Goal: Task Accomplishment & Management: Manage account settings

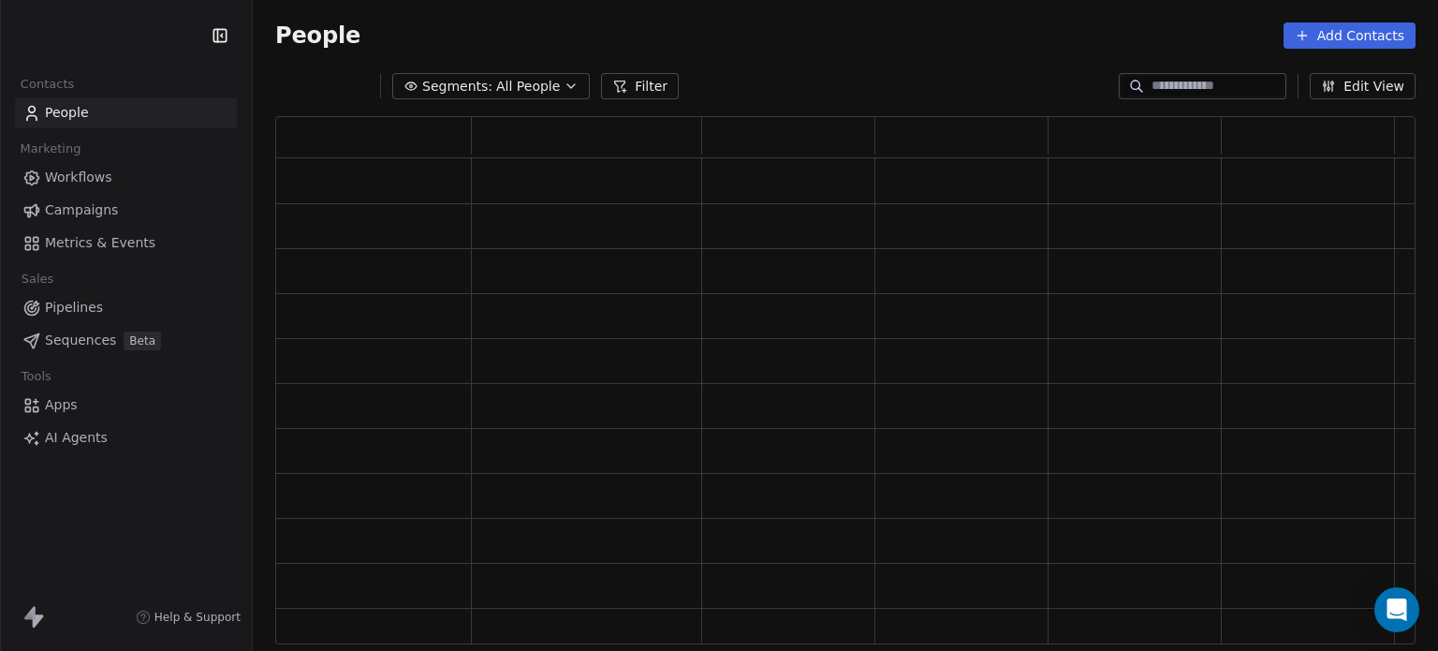
scroll to position [15, 15]
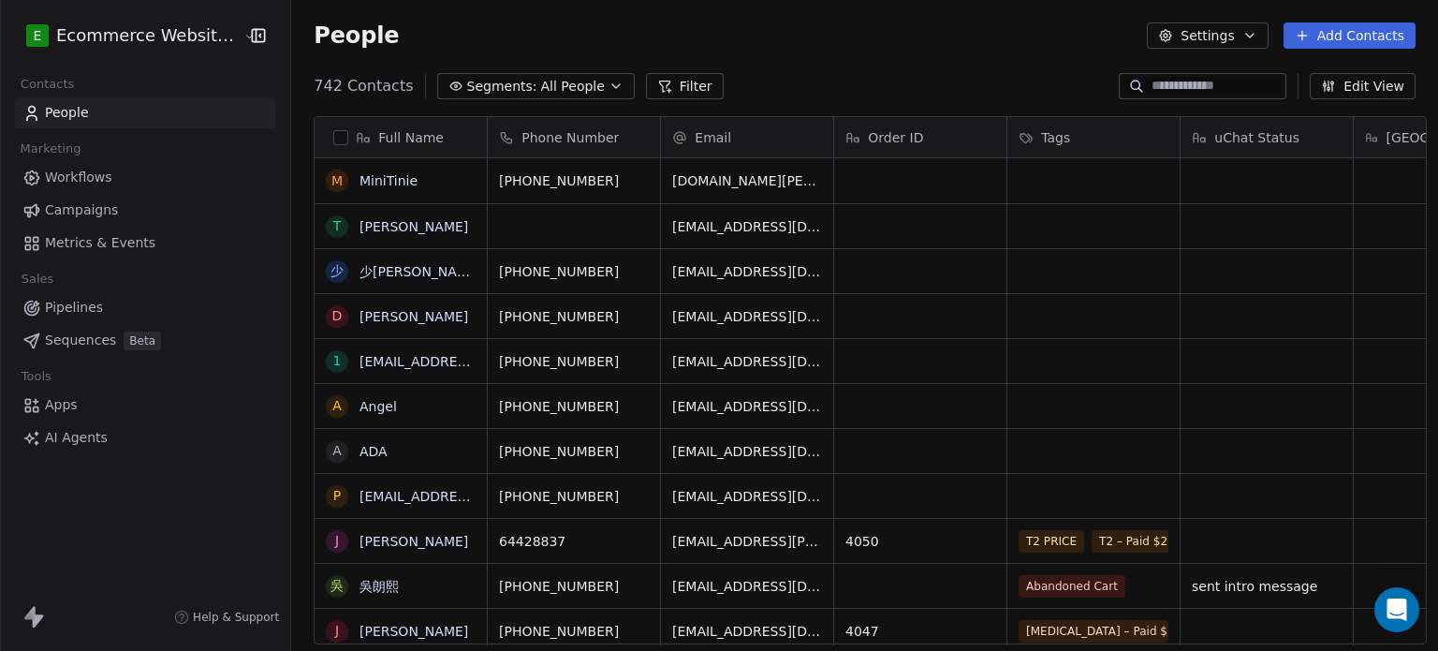
click at [1216, 88] on input at bounding box center [1217, 86] width 131 height 19
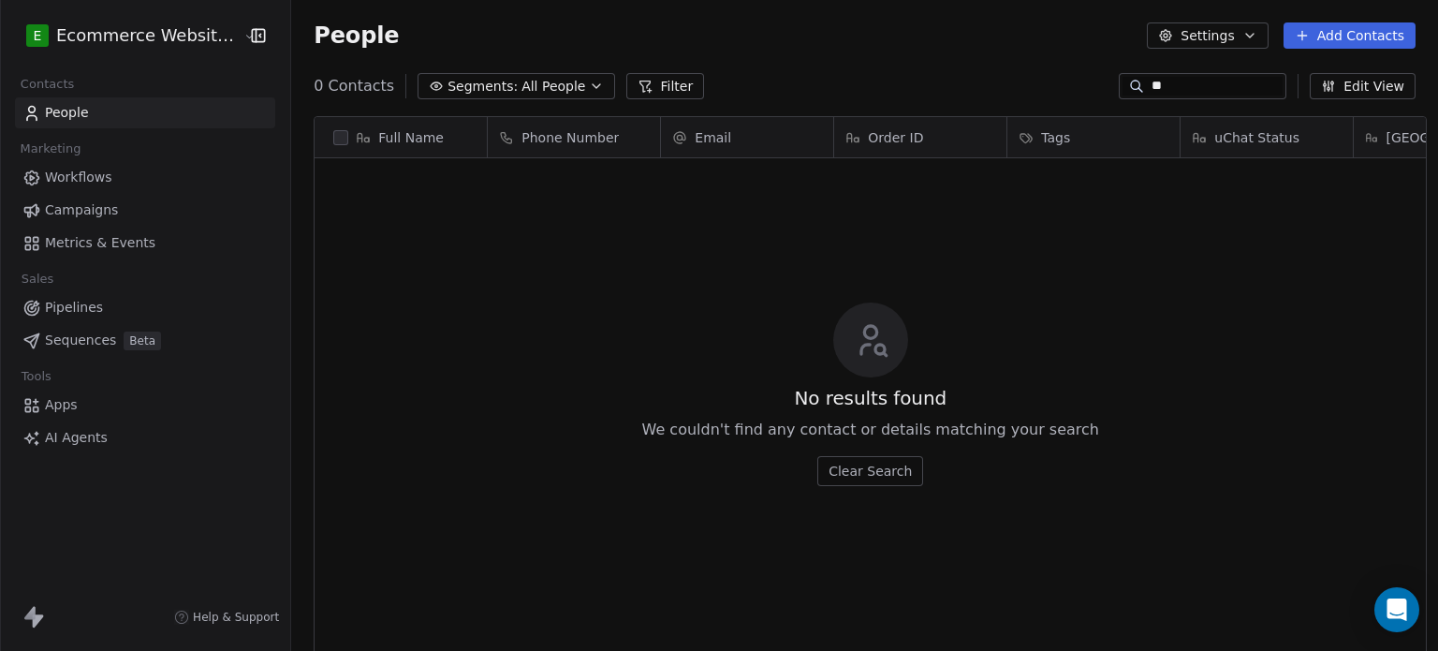
scroll to position [558, 1143]
type input "*"
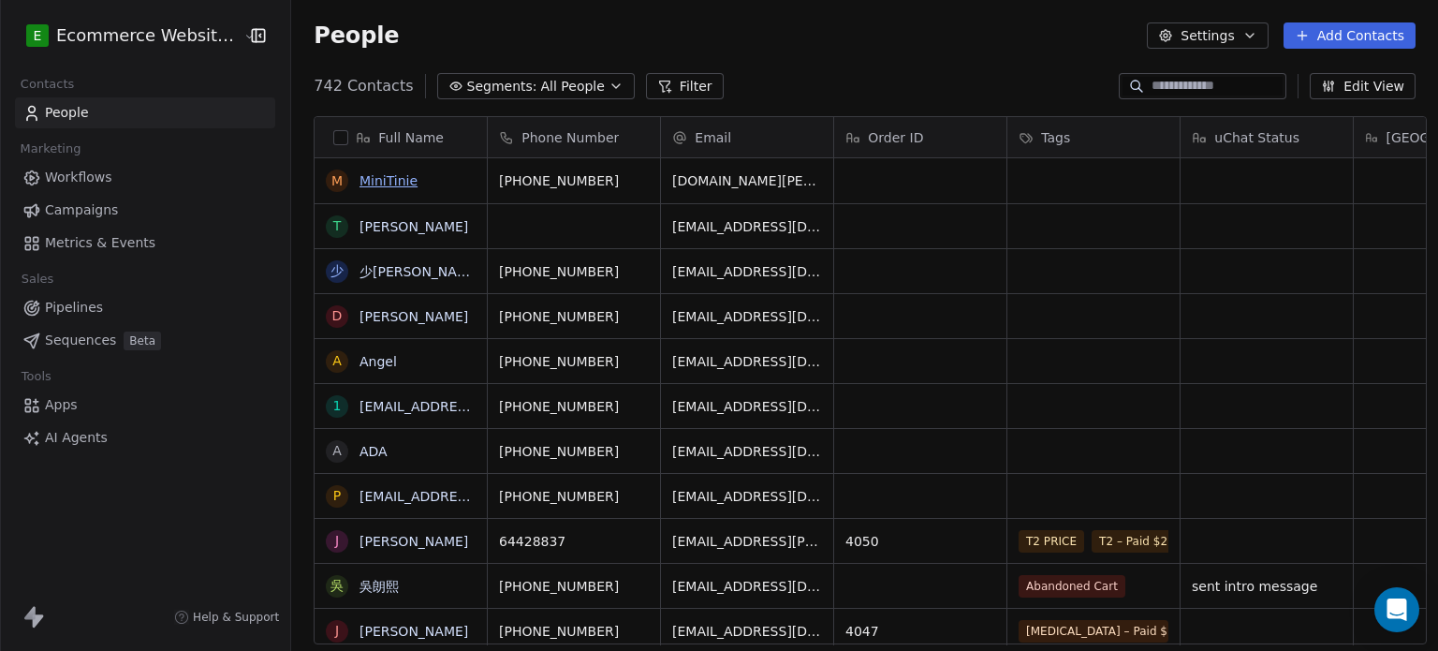
click at [389, 183] on link "MiniTinie" at bounding box center [389, 180] width 58 height 15
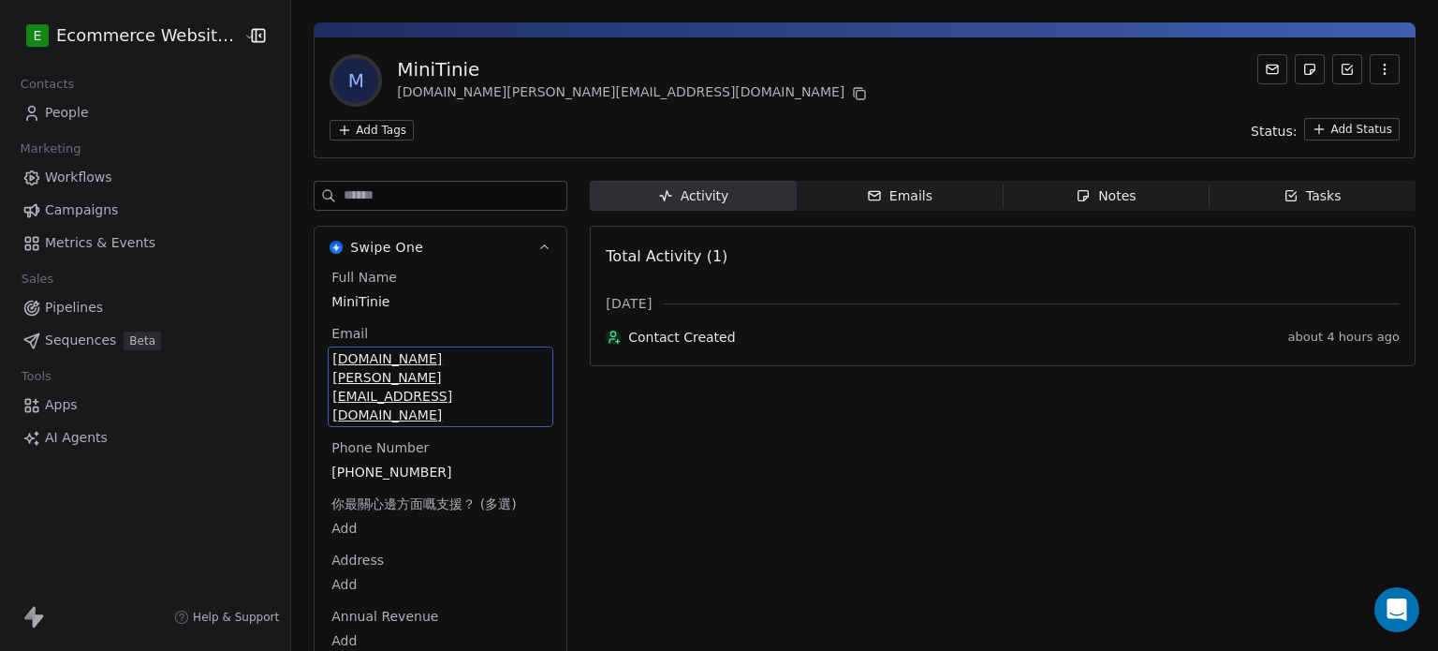
drag, startPoint x: 510, startPoint y: 407, endPoint x: 311, endPoint y: 396, distance: 199.8
click at [315, 396] on div "Full Name MiniTinie Email emmanuel.tm_info@yhoo.com Phone Number +85291903323 你…" at bounding box center [441, 482] width 252 height 429
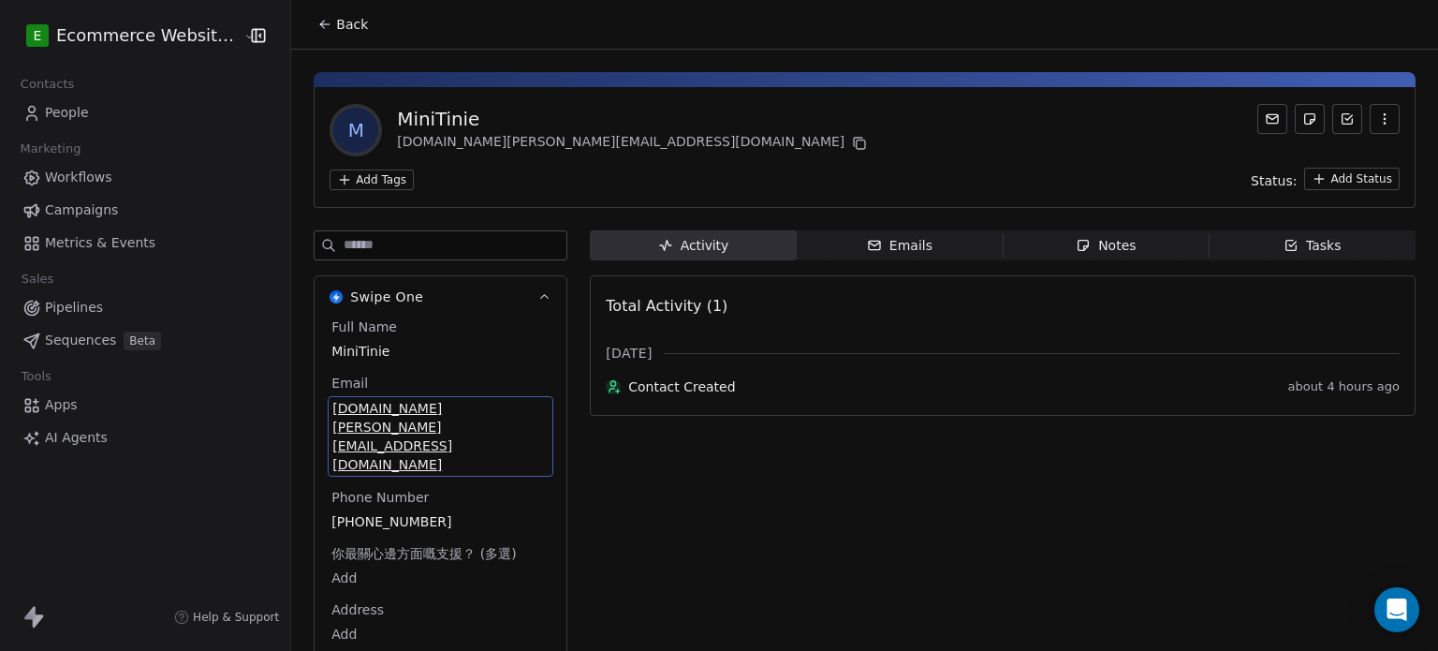
click at [336, 22] on span "Back" at bounding box center [352, 24] width 32 height 19
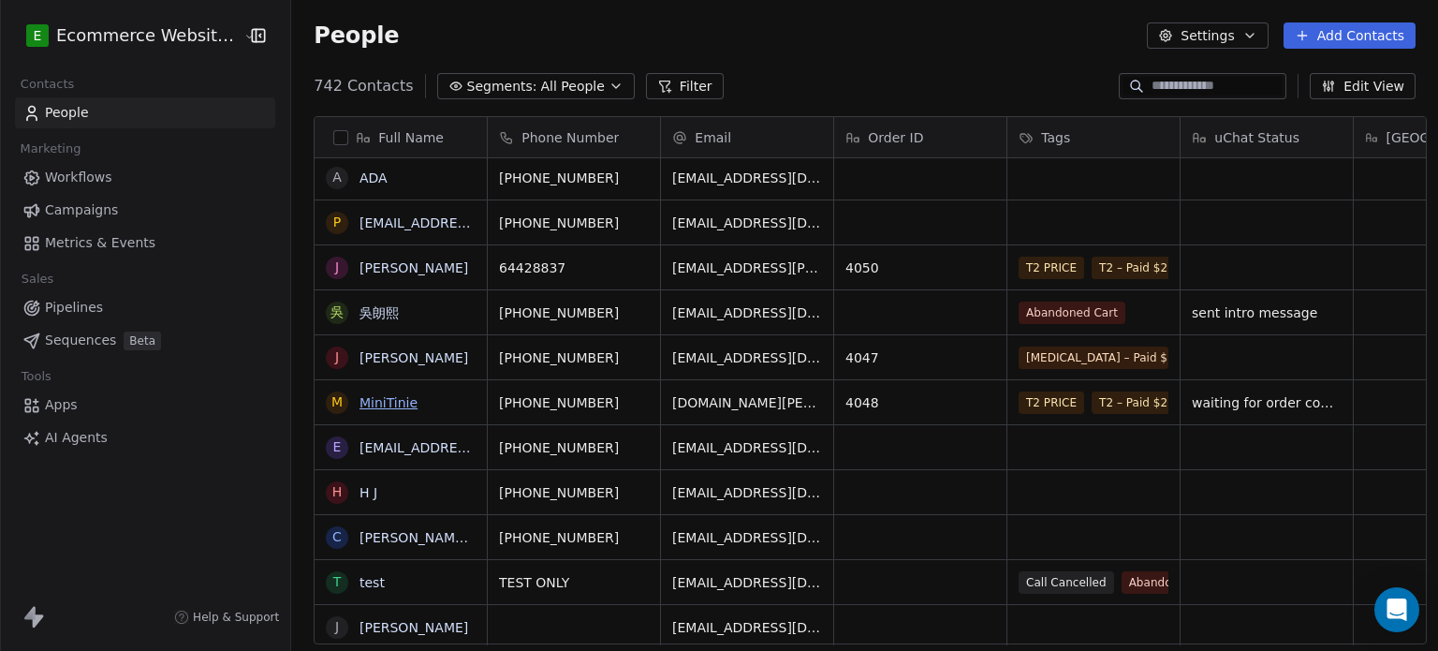
click at [381, 403] on link "MiniTinie" at bounding box center [389, 402] width 58 height 15
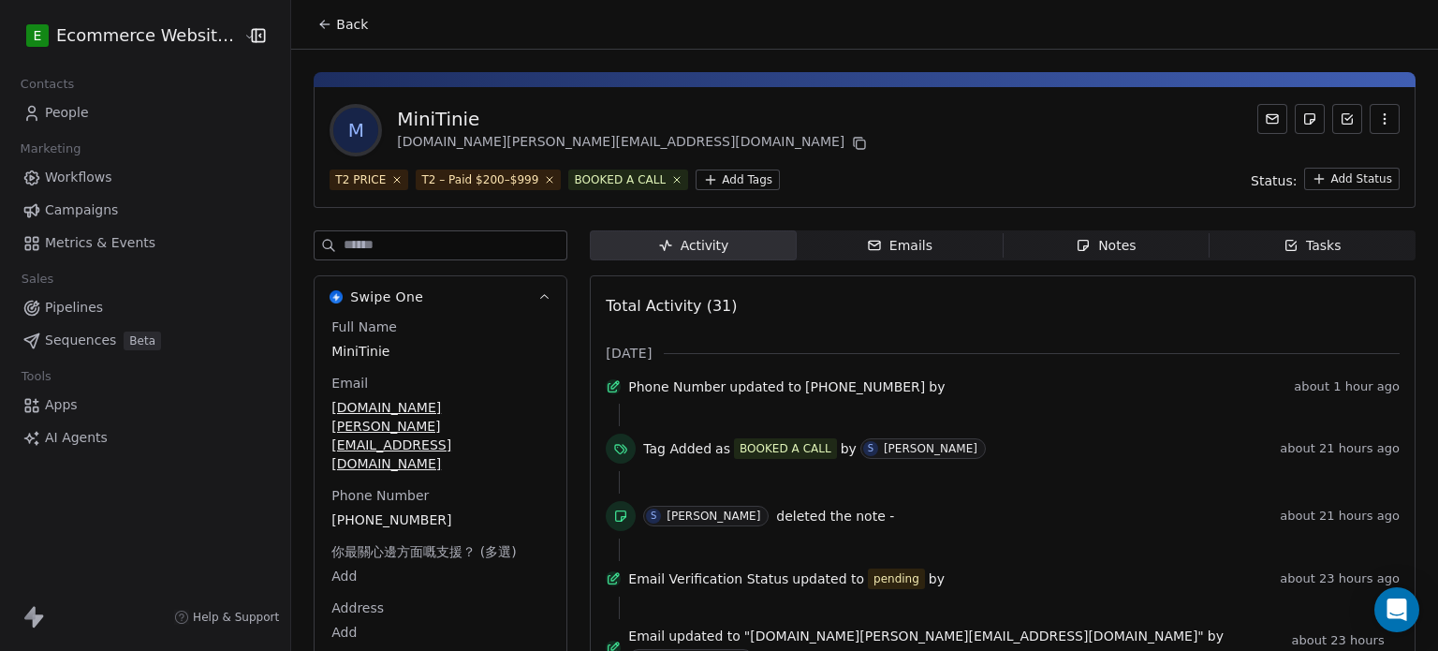
click at [1049, 231] on span "Notes Notes" at bounding box center [1106, 245] width 206 height 30
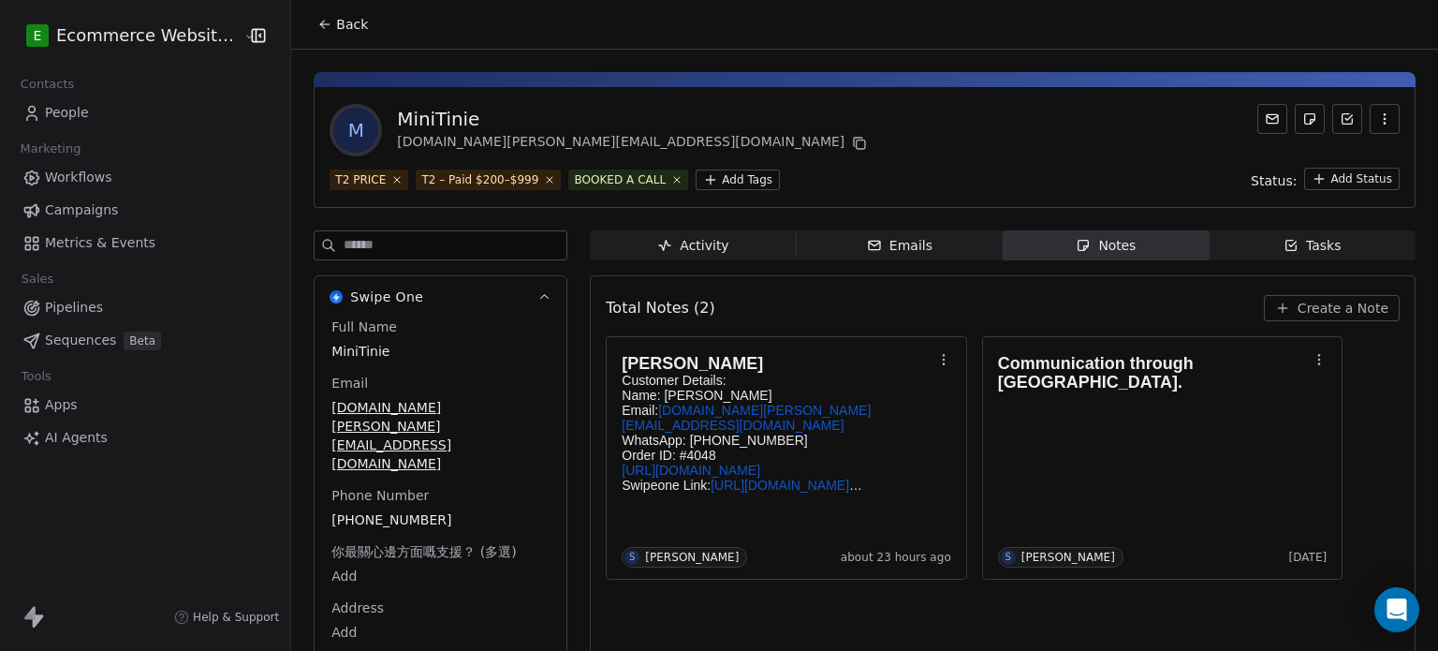
click at [1328, 295] on button "Create a Note" at bounding box center [1332, 308] width 136 height 26
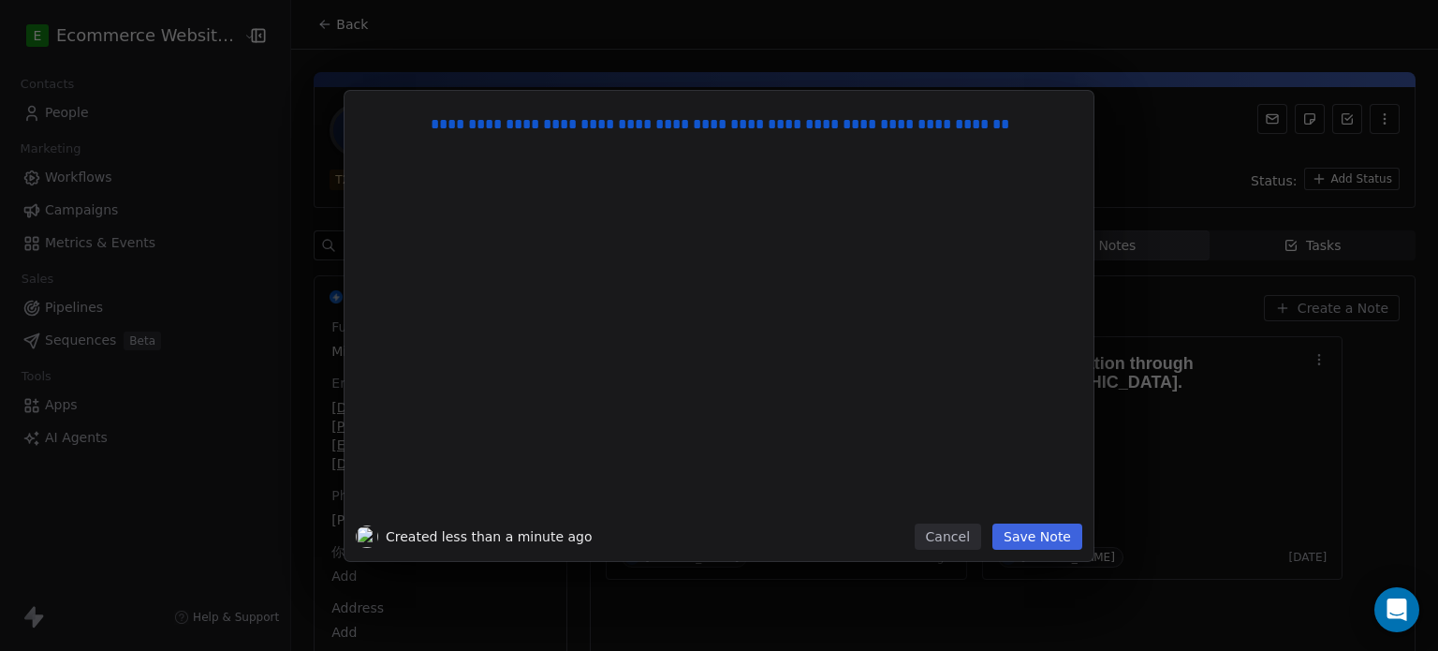
click at [1046, 539] on button "Save Note" at bounding box center [1038, 536] width 90 height 26
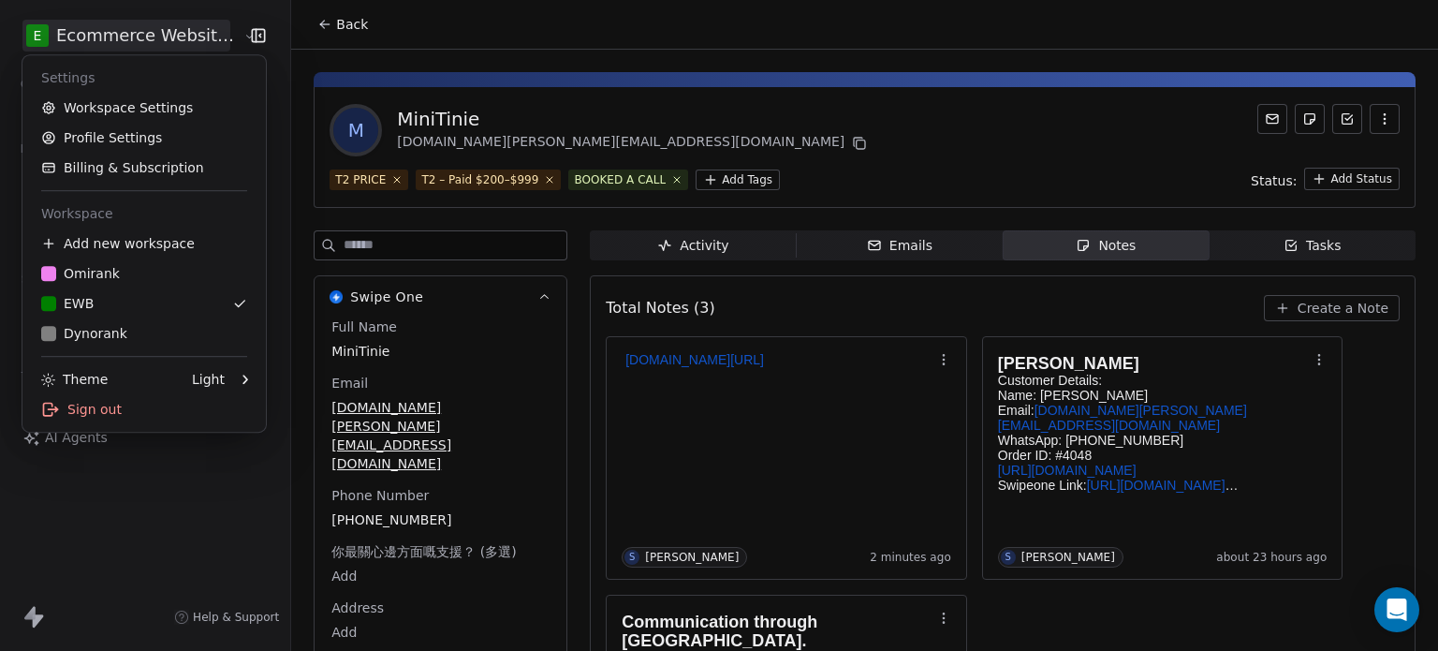
click at [188, 29] on html "E Ecommerce Website Builder Contacts People Marketing Workflows Campaigns Metri…" at bounding box center [719, 325] width 1438 height 651
click at [120, 278] on div "O Omirank" at bounding box center [144, 273] width 206 height 19
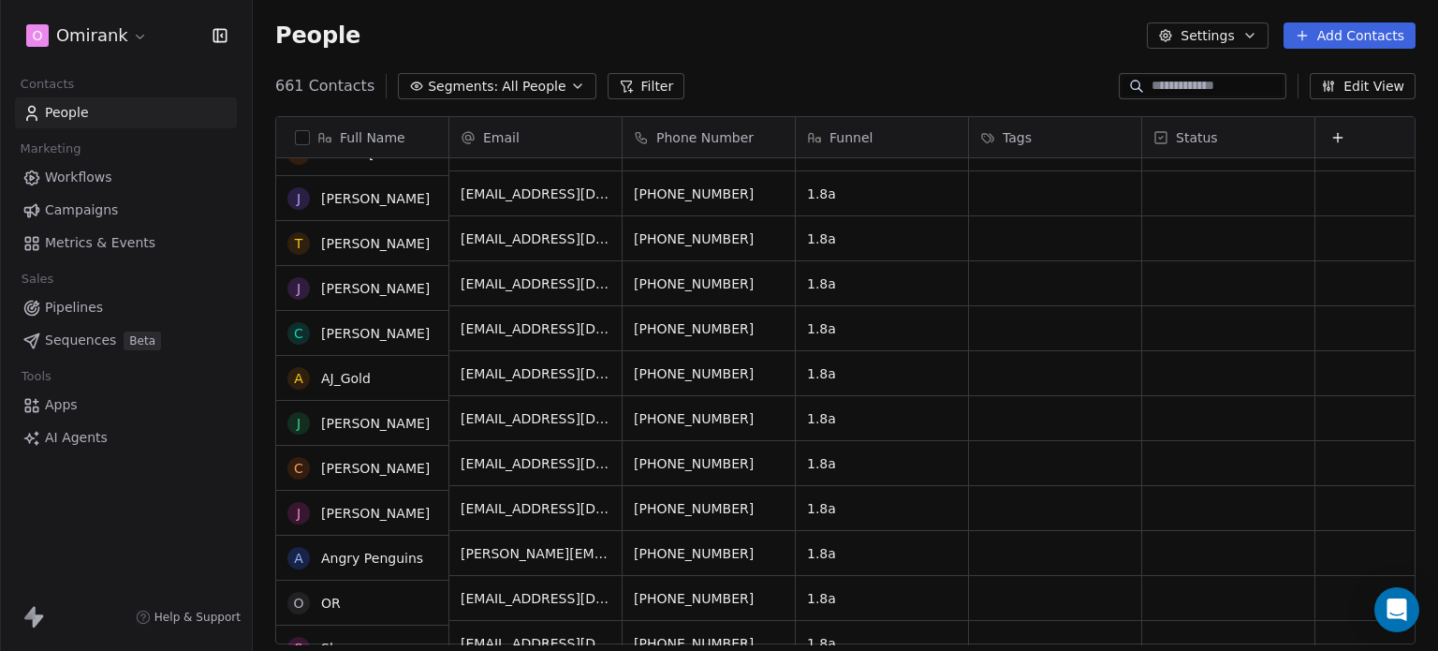
scroll to position [123, 0]
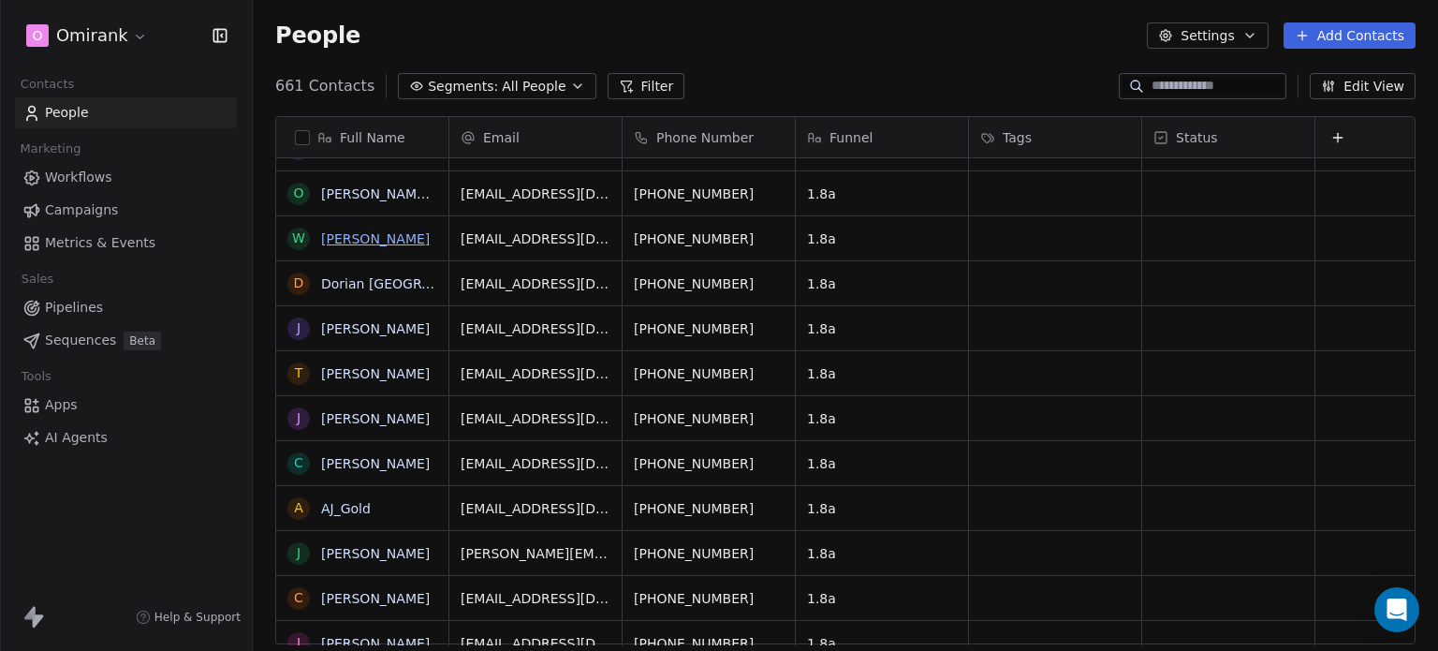
click at [352, 235] on link "[PERSON_NAME]" at bounding box center [375, 238] width 109 height 15
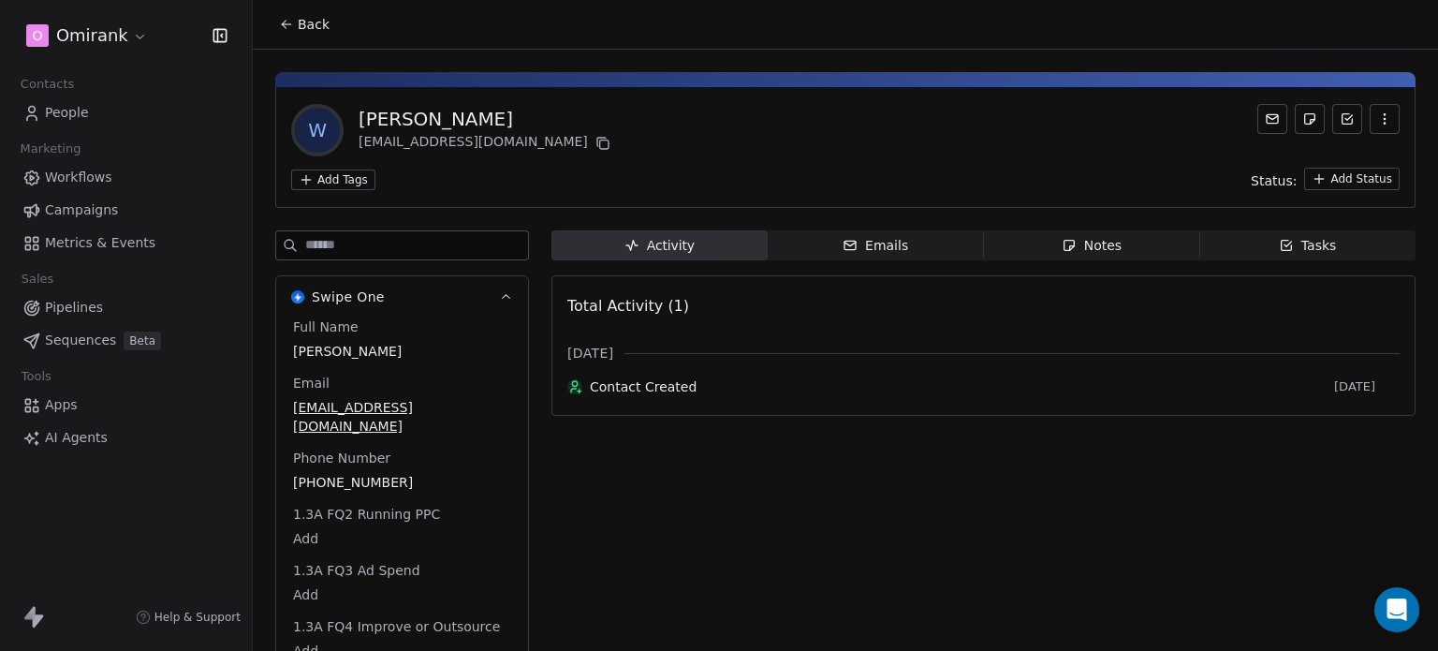
click at [1282, 249] on icon "button" at bounding box center [1286, 245] width 15 height 15
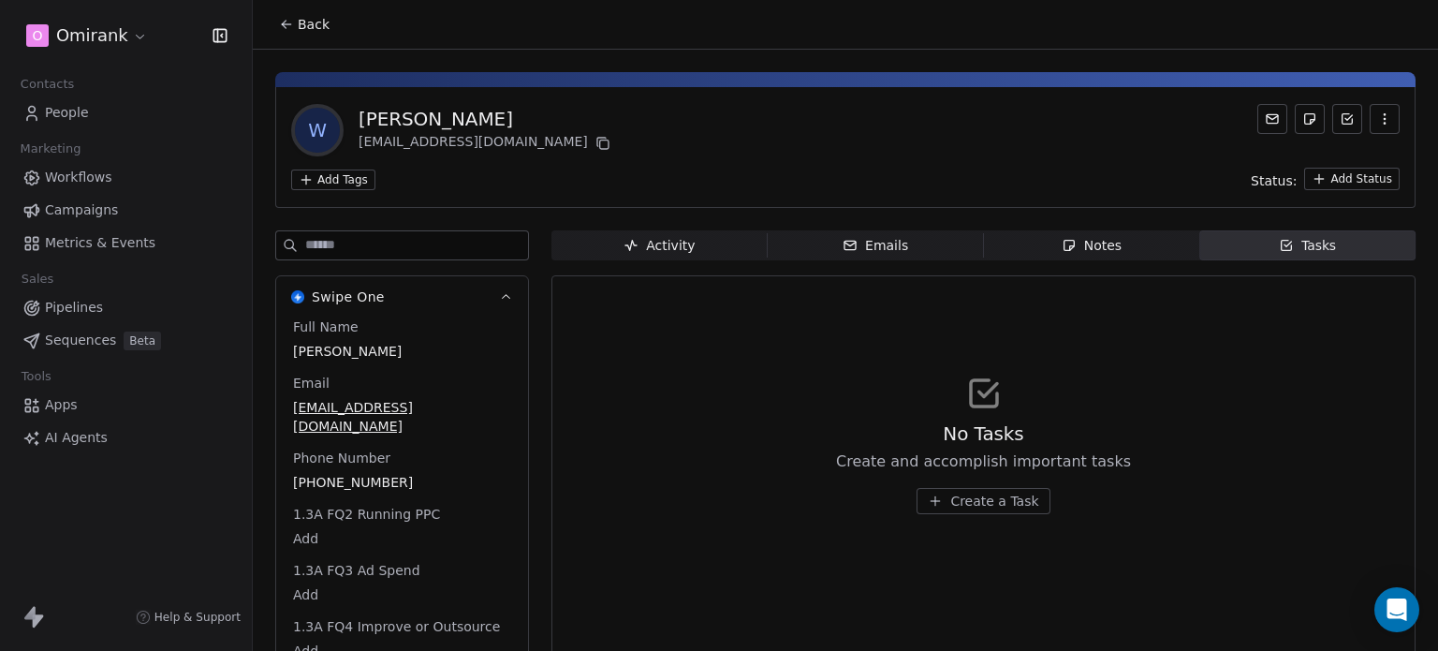
click at [349, 184] on html "O Omirank Contacts People Marketing Workflows Campaigns Metrics & Events Sales …" at bounding box center [719, 325] width 1438 height 651
click at [741, 175] on html "O Omirank Contacts People Marketing Workflows Campaigns Metrics & Events Sales …" at bounding box center [719, 325] width 1438 height 651
click at [1382, 123] on button "button" at bounding box center [1385, 119] width 30 height 30
click at [488, 114] on div "[PERSON_NAME]" at bounding box center [487, 119] width 256 height 26
click at [298, 14] on button "Back" at bounding box center [304, 24] width 73 height 34
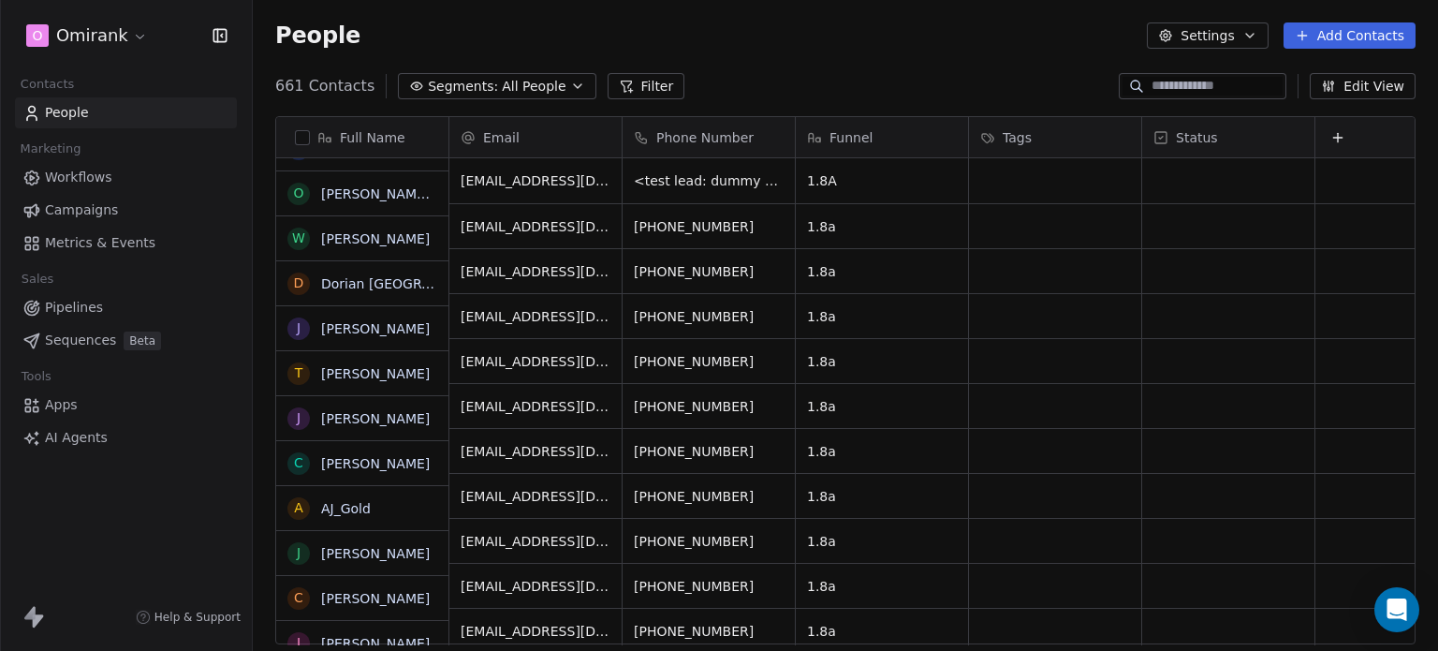
scroll to position [558, 1170]
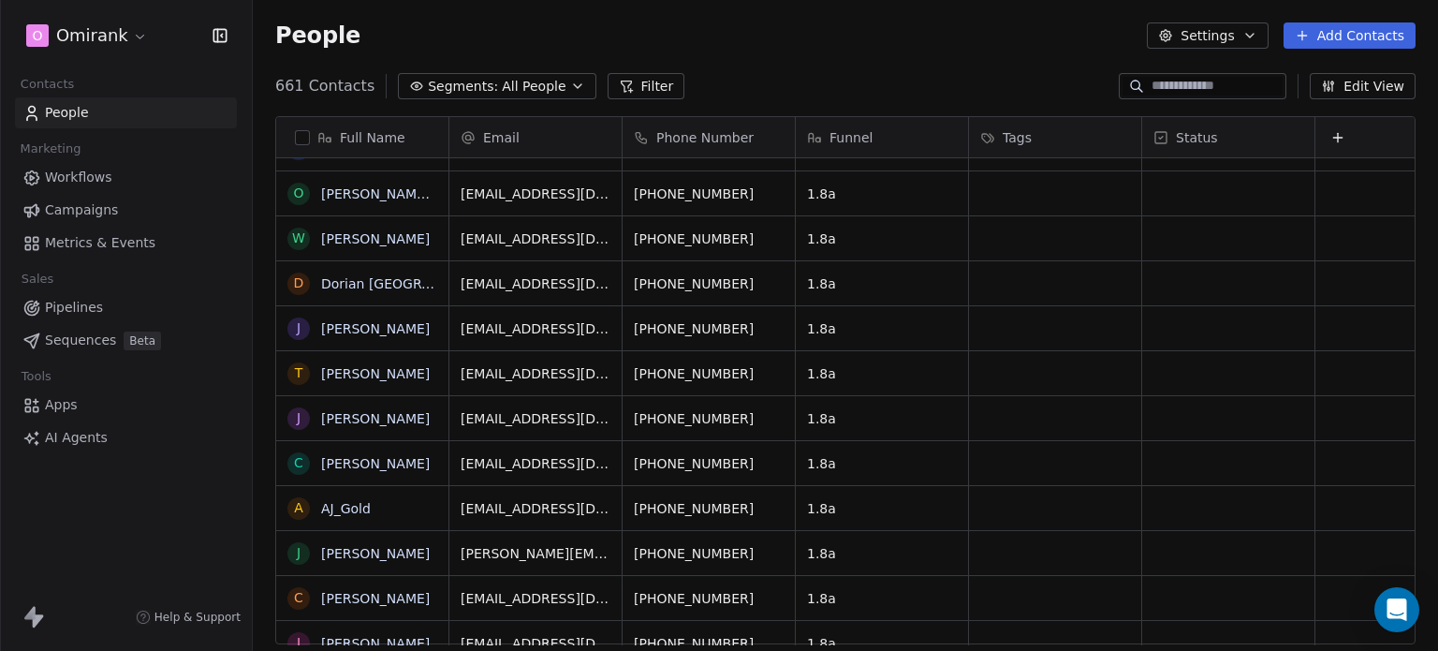
click at [80, 169] on span "Workflows" at bounding box center [78, 178] width 67 height 20
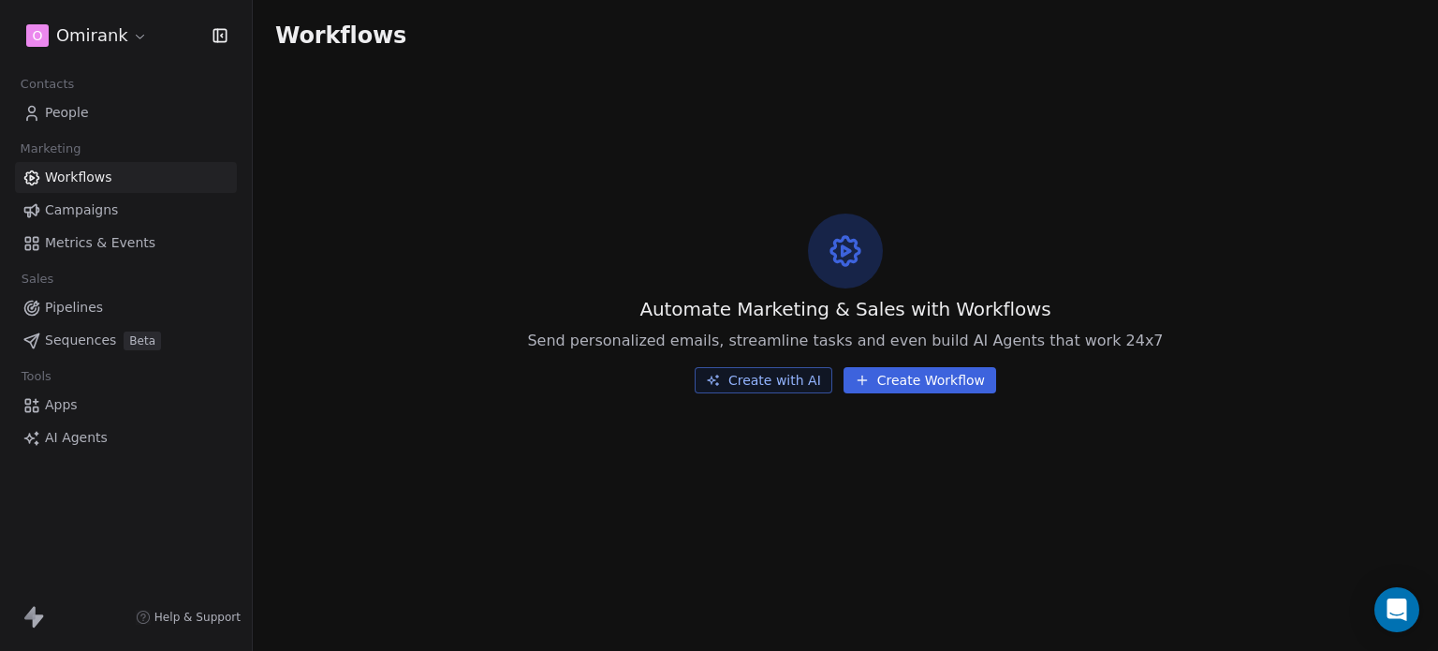
click at [93, 209] on span "Campaigns" at bounding box center [81, 210] width 73 height 20
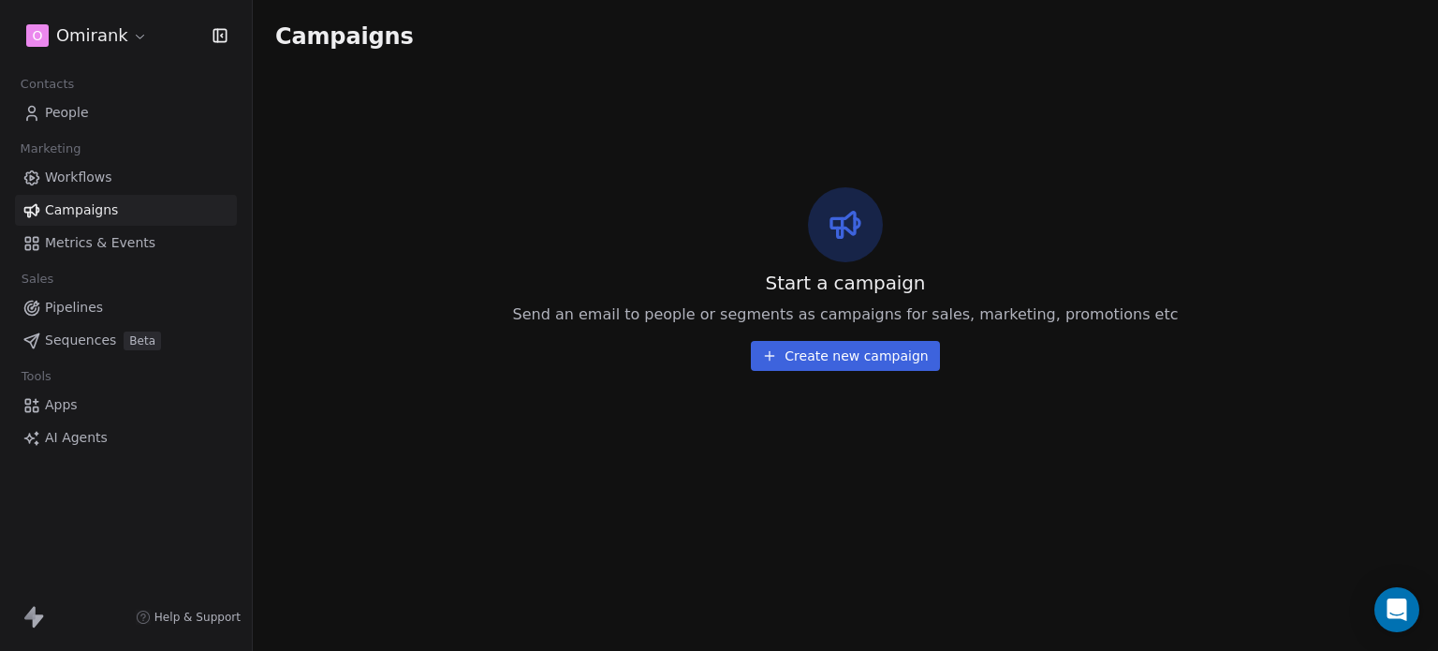
click at [81, 303] on span "Pipelines" at bounding box center [74, 308] width 58 height 20
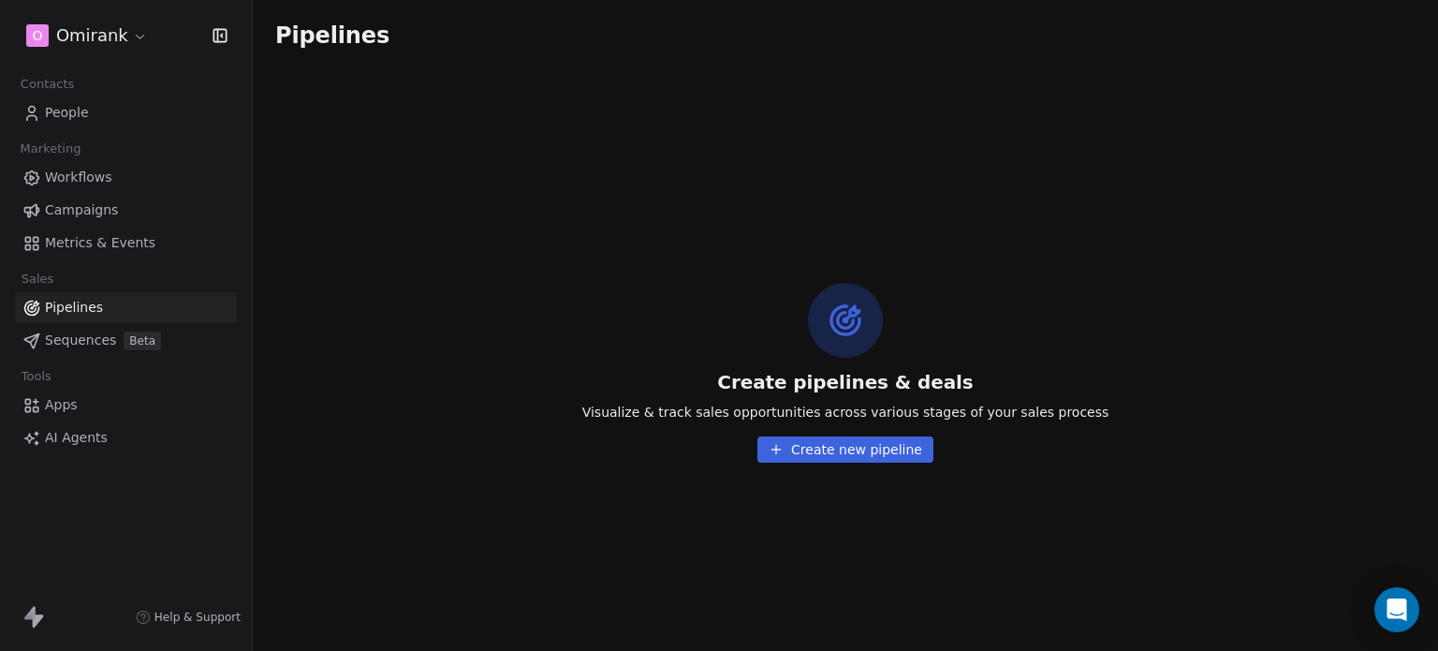
click at [109, 110] on link "People" at bounding box center [126, 112] width 222 height 31
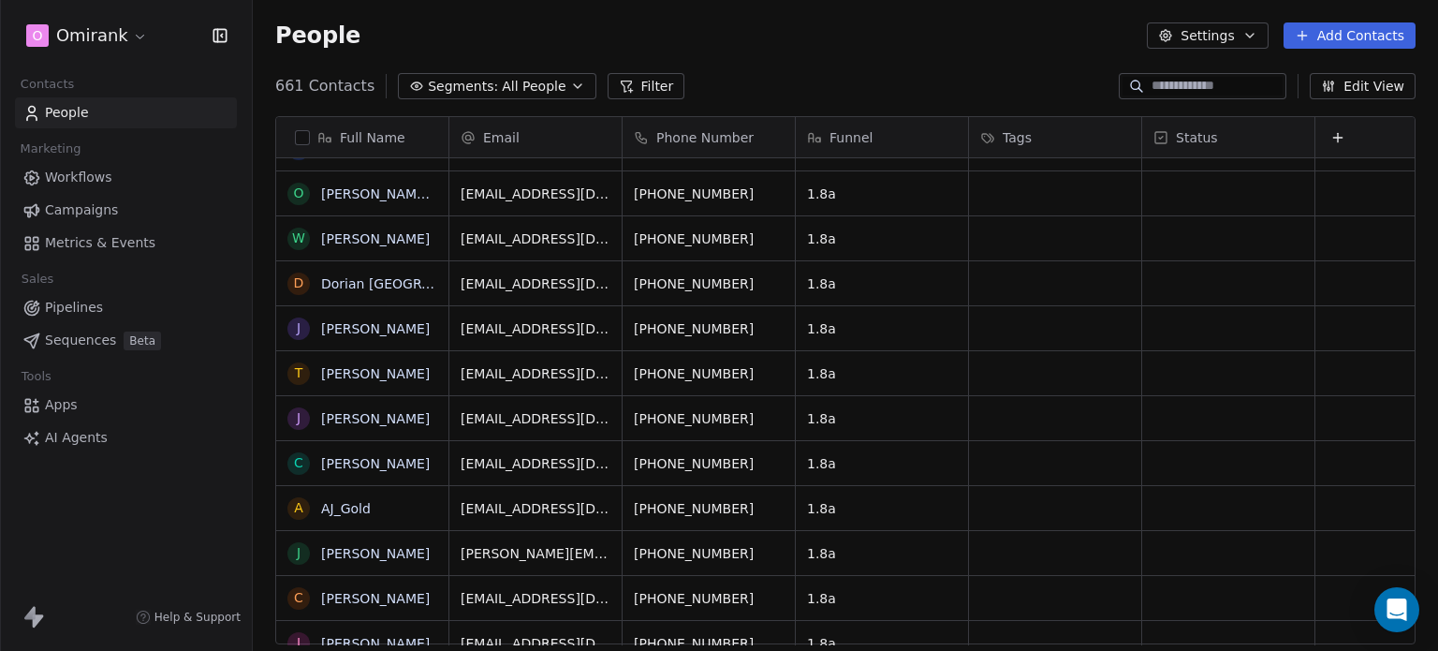
scroll to position [558, 1170]
click at [634, 84] on button "Filter" at bounding box center [647, 86] width 78 height 26
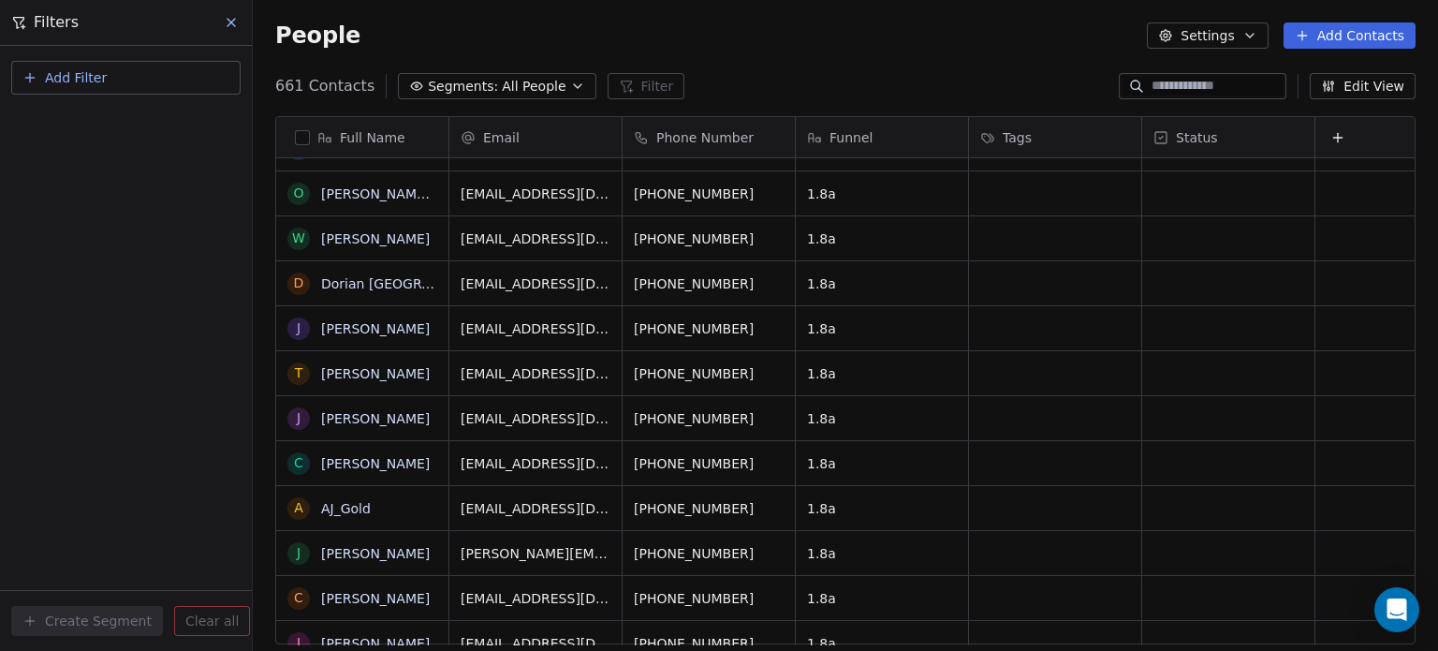
click at [238, 20] on icon at bounding box center [231, 22] width 15 height 15
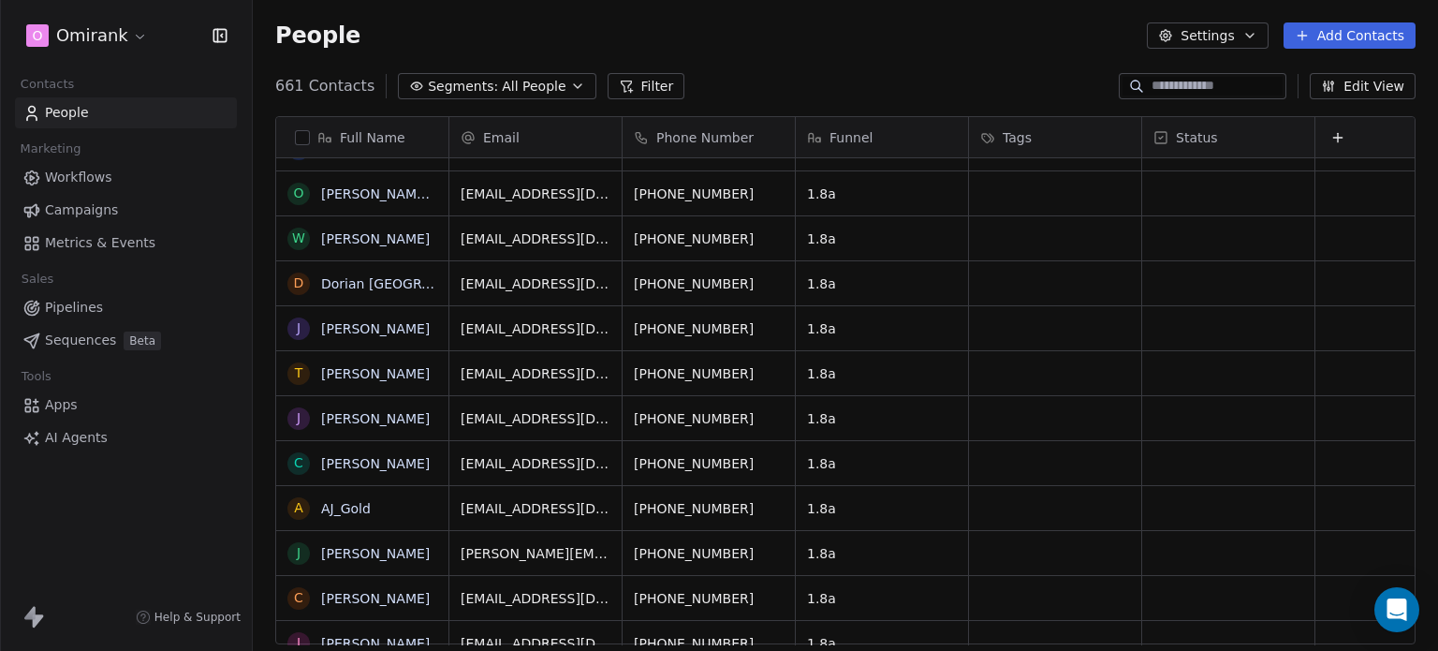
click at [502, 85] on span "All People" at bounding box center [534, 87] width 64 height 20
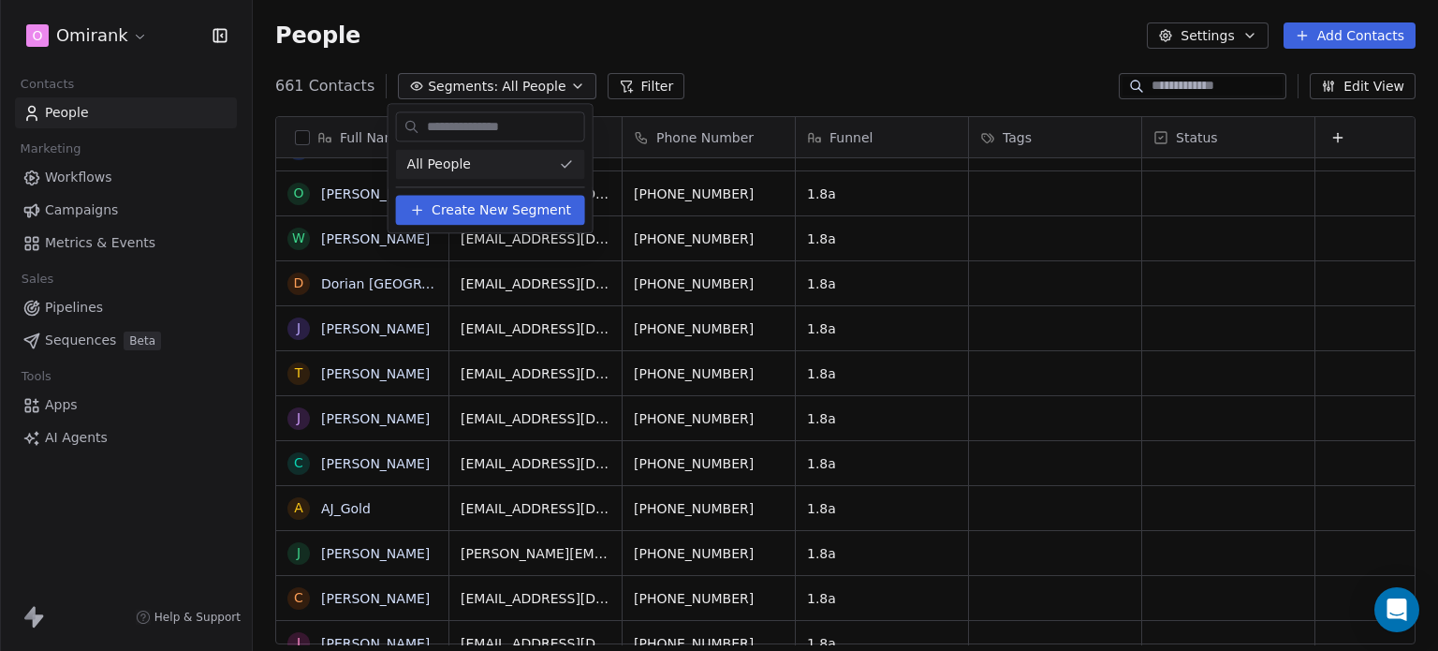
click at [359, 239] on html "O Omirank Contacts People Marketing Workflows Campaigns Metrics & Events Sales …" at bounding box center [719, 325] width 1438 height 651
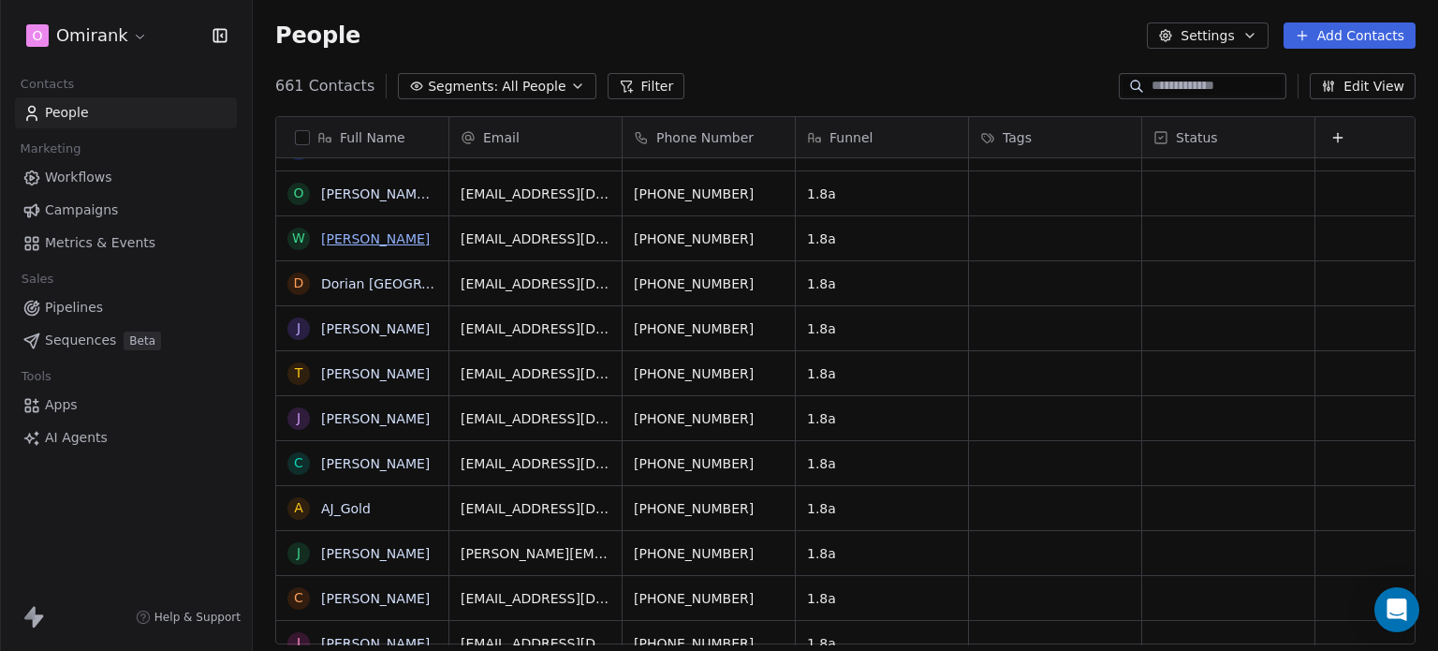
click at [337, 239] on link "[PERSON_NAME]" at bounding box center [375, 238] width 109 height 15
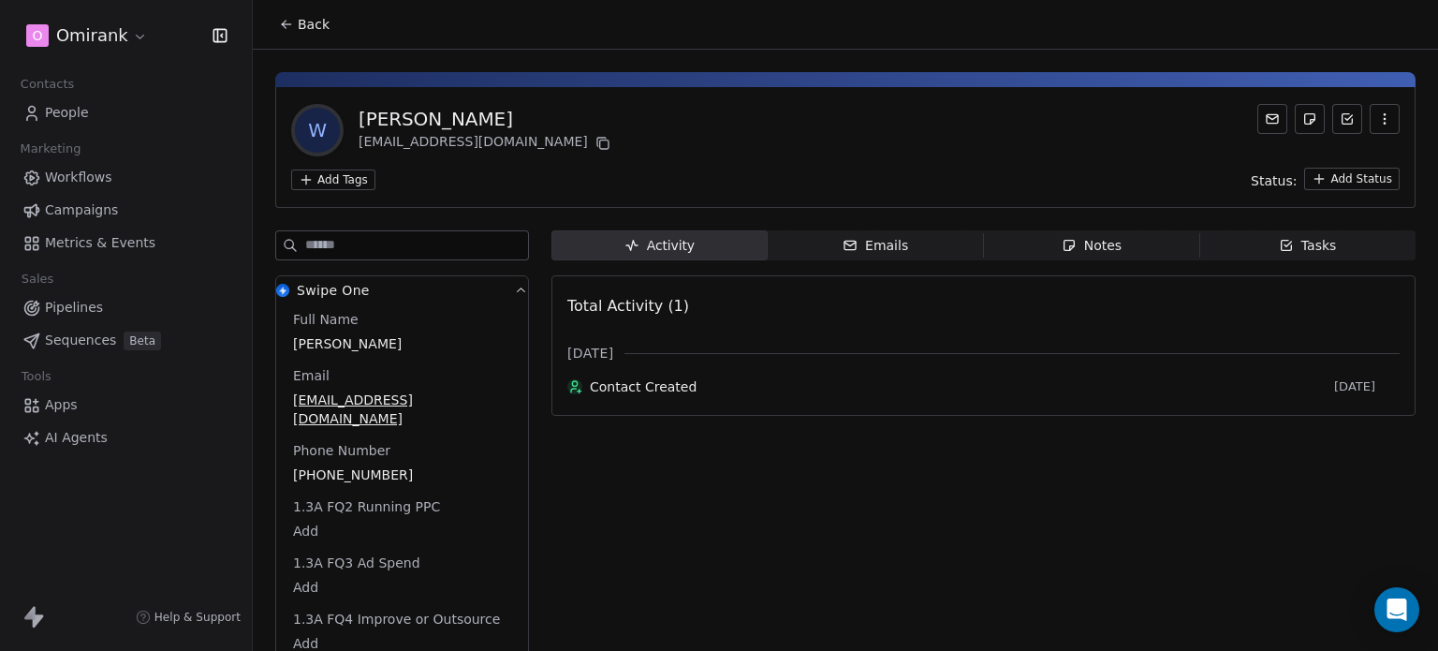
click at [339, 183] on html "O Omirank Contacts People Marketing Workflows Campaigns Metrics & Events Sales …" at bounding box center [719, 325] width 1438 height 651
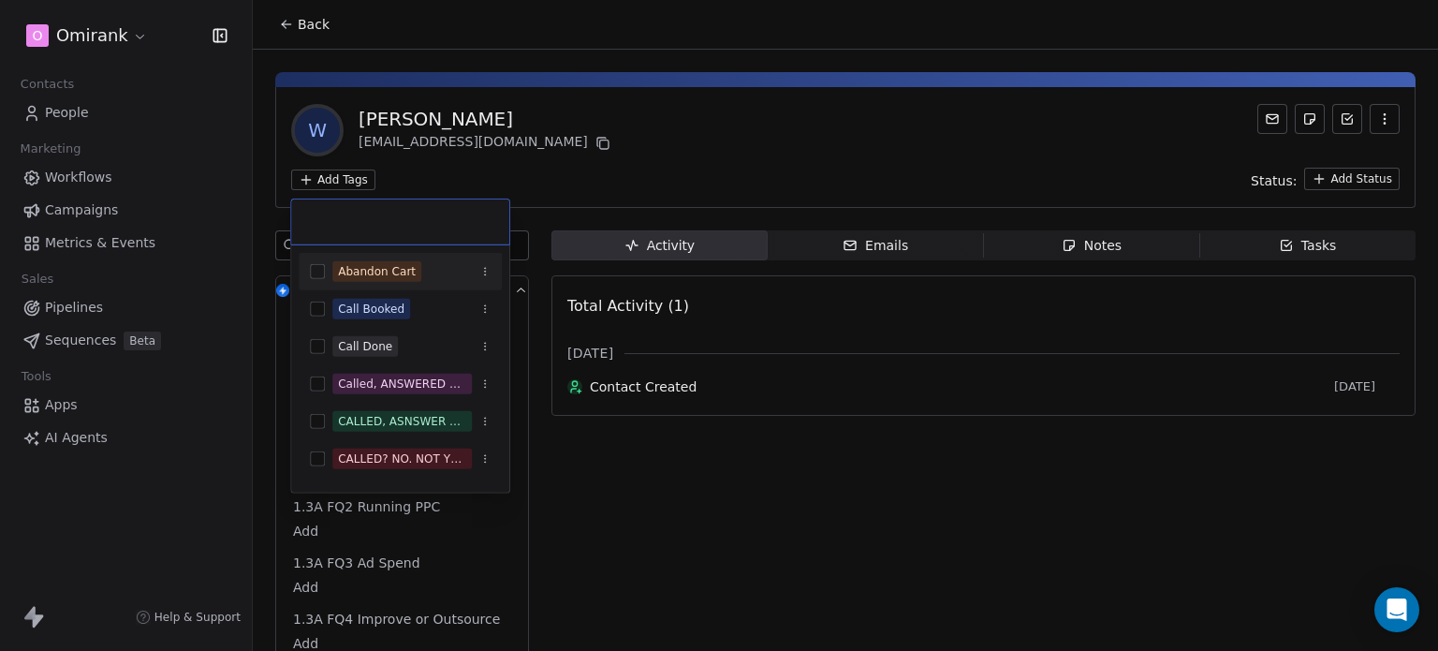
click at [490, 270] on icon "Suggestions" at bounding box center [484, 271] width 11 height 11
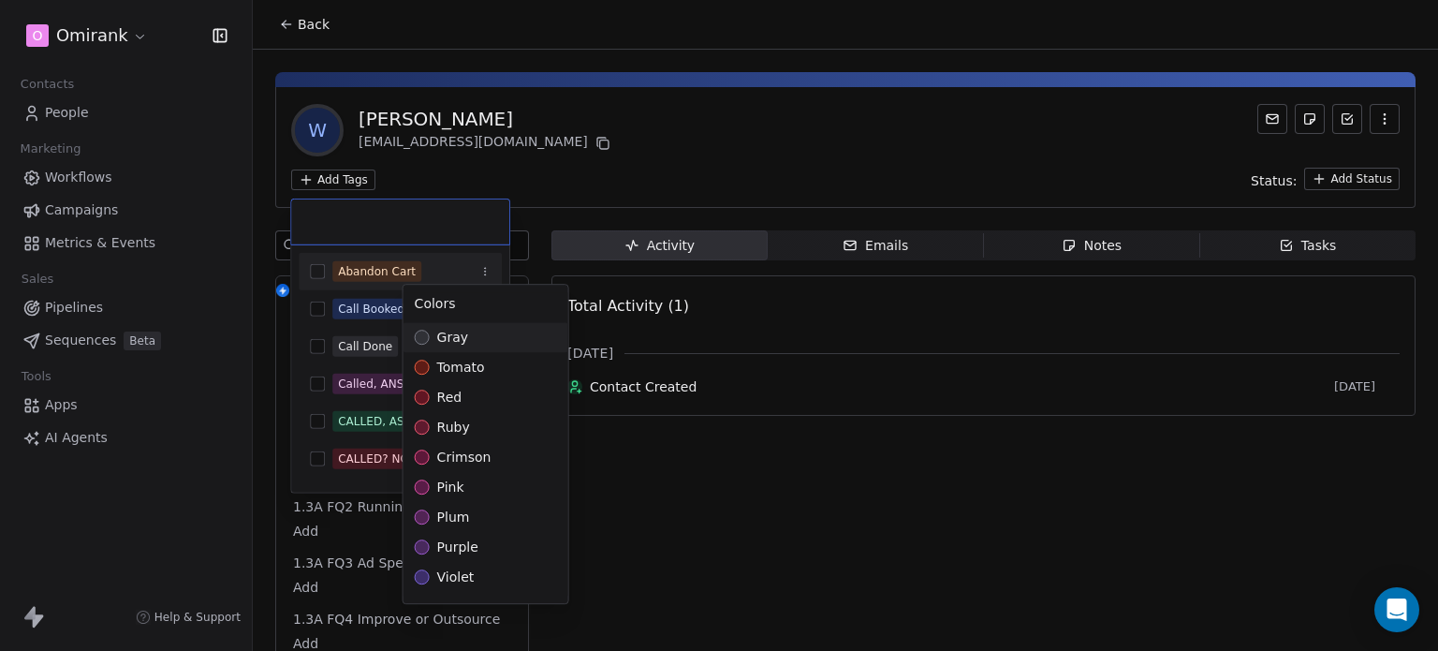
click at [655, 187] on html "O Omirank Contacts People Marketing Workflows Campaigns Metrics & Events Sales …" at bounding box center [719, 325] width 1438 height 651
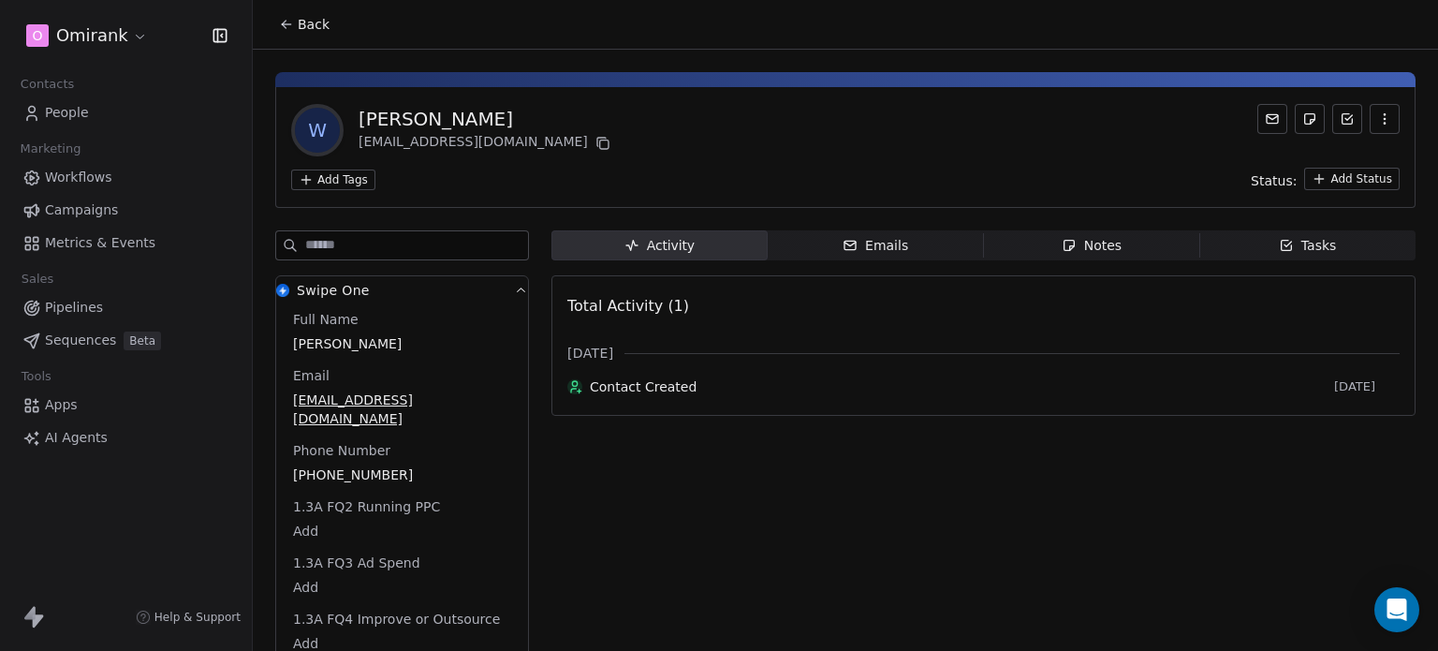
click at [1147, 158] on html "O Omirank Contacts People Marketing Workflows Campaigns Metrics & Events Sales …" at bounding box center [719, 325] width 1438 height 651
click at [1377, 119] on icon "button" at bounding box center [1384, 118] width 15 height 15
click at [271, 28] on button "Back" at bounding box center [304, 24] width 73 height 34
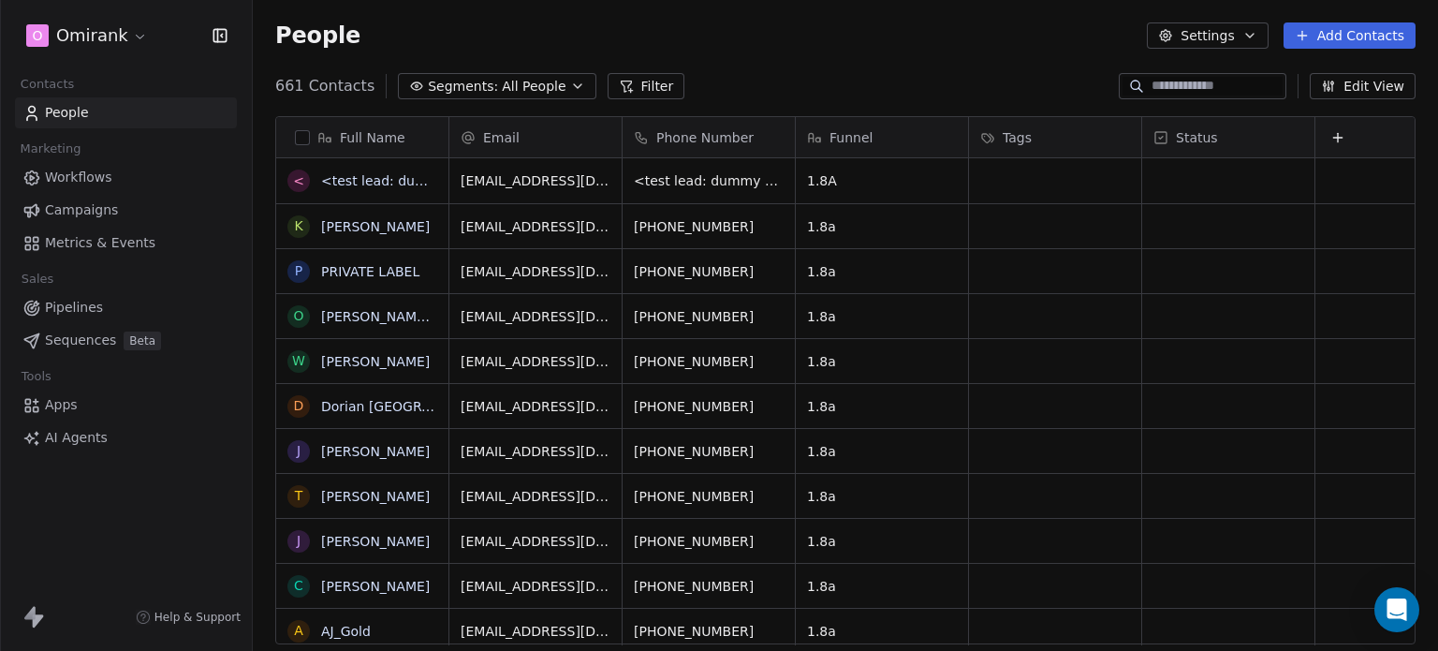
scroll to position [558, 1170]
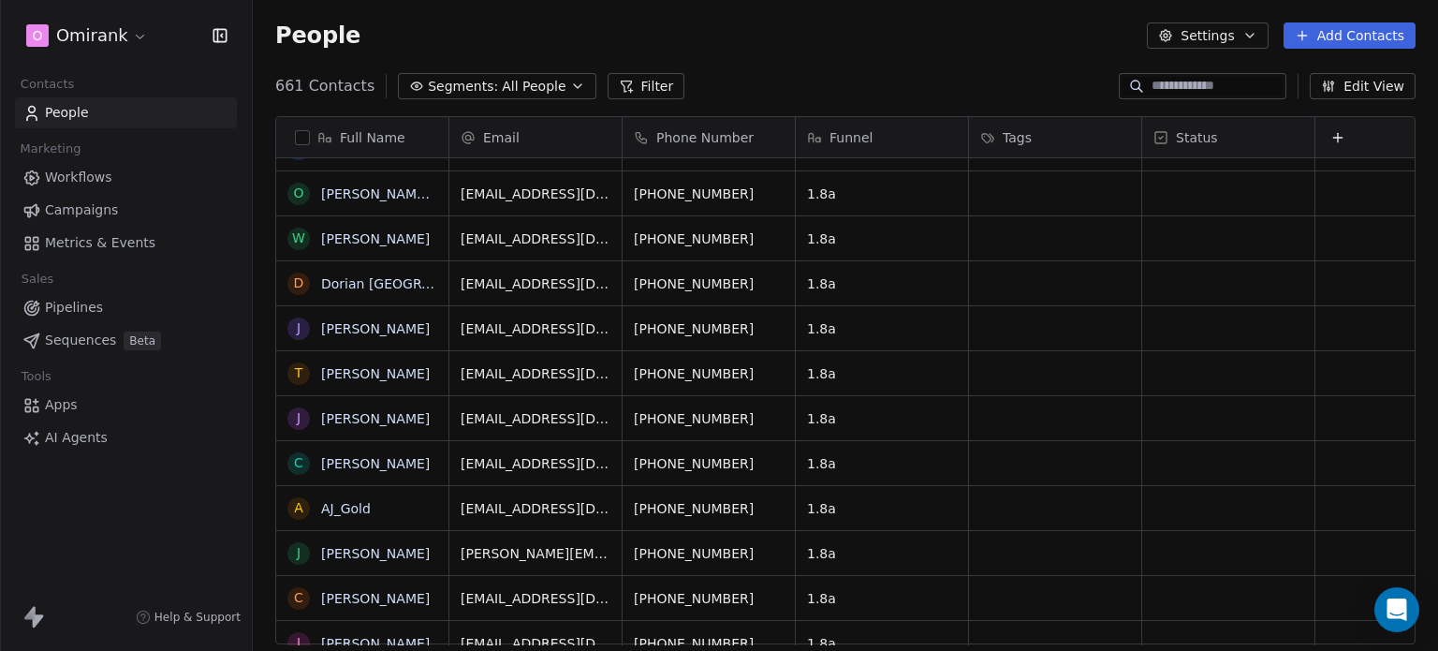
click at [1245, 39] on button "Settings" at bounding box center [1207, 35] width 121 height 26
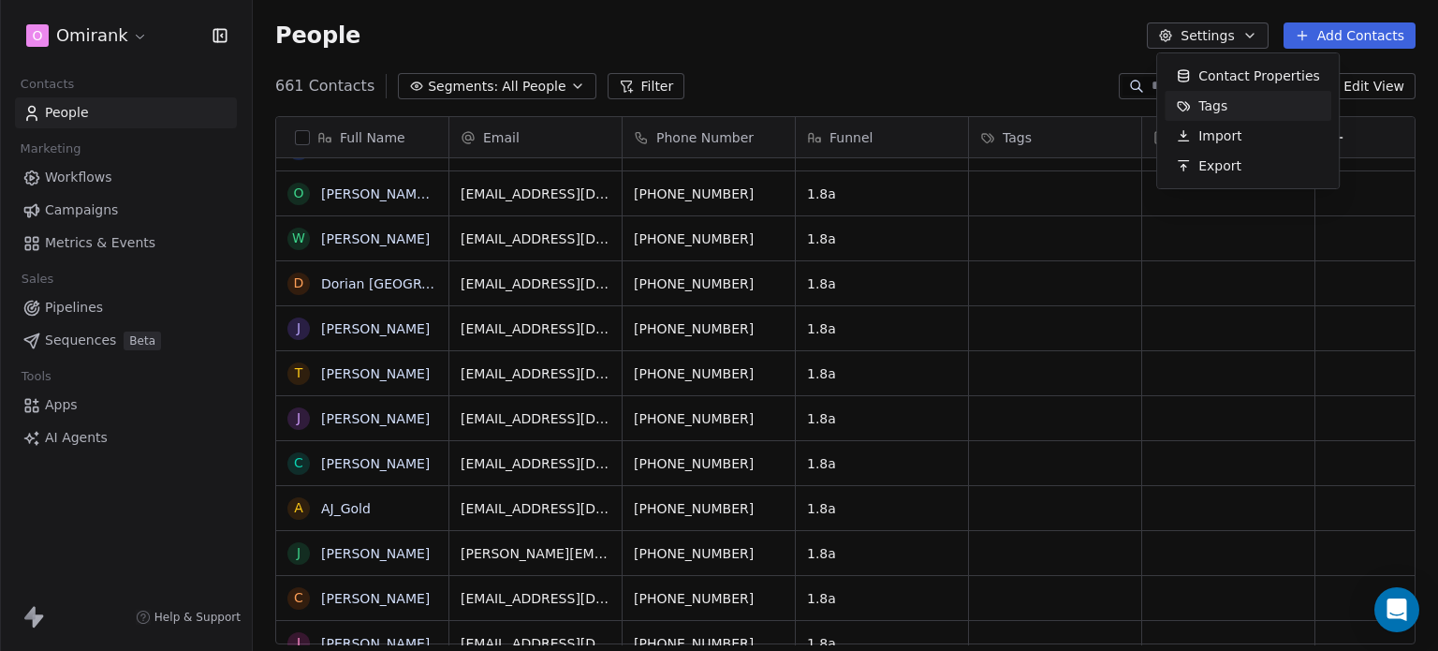
click at [1241, 106] on div "Tags" at bounding box center [1248, 106] width 167 height 30
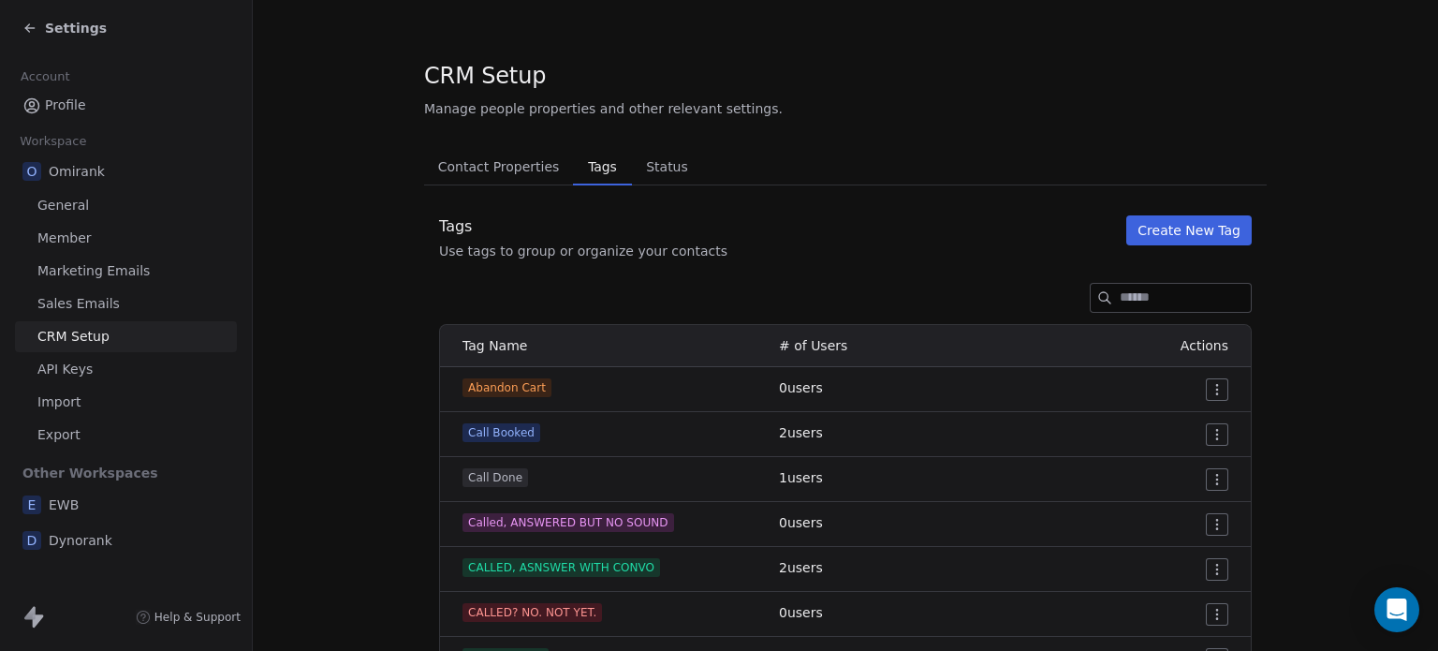
click at [1161, 231] on button "Create New Tag" at bounding box center [1188, 230] width 125 height 30
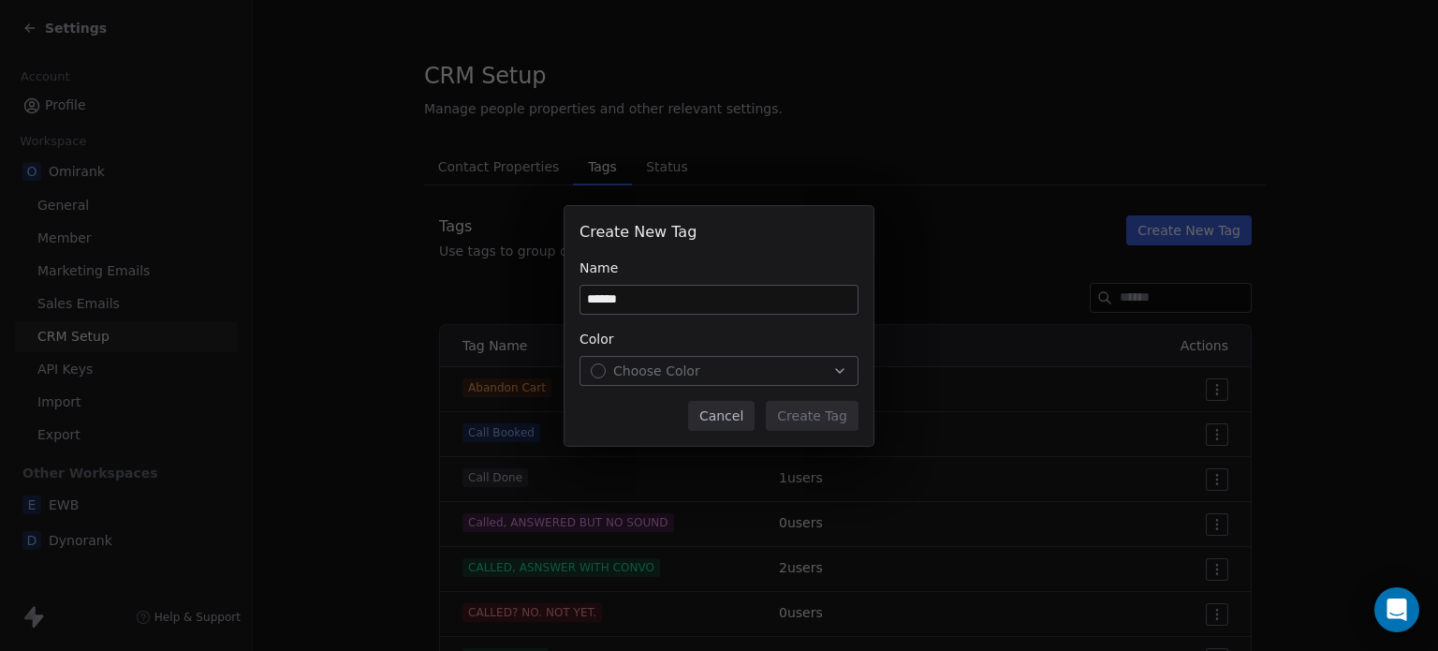
type input "******"
click at [685, 366] on span "Choose Color" at bounding box center [656, 370] width 87 height 19
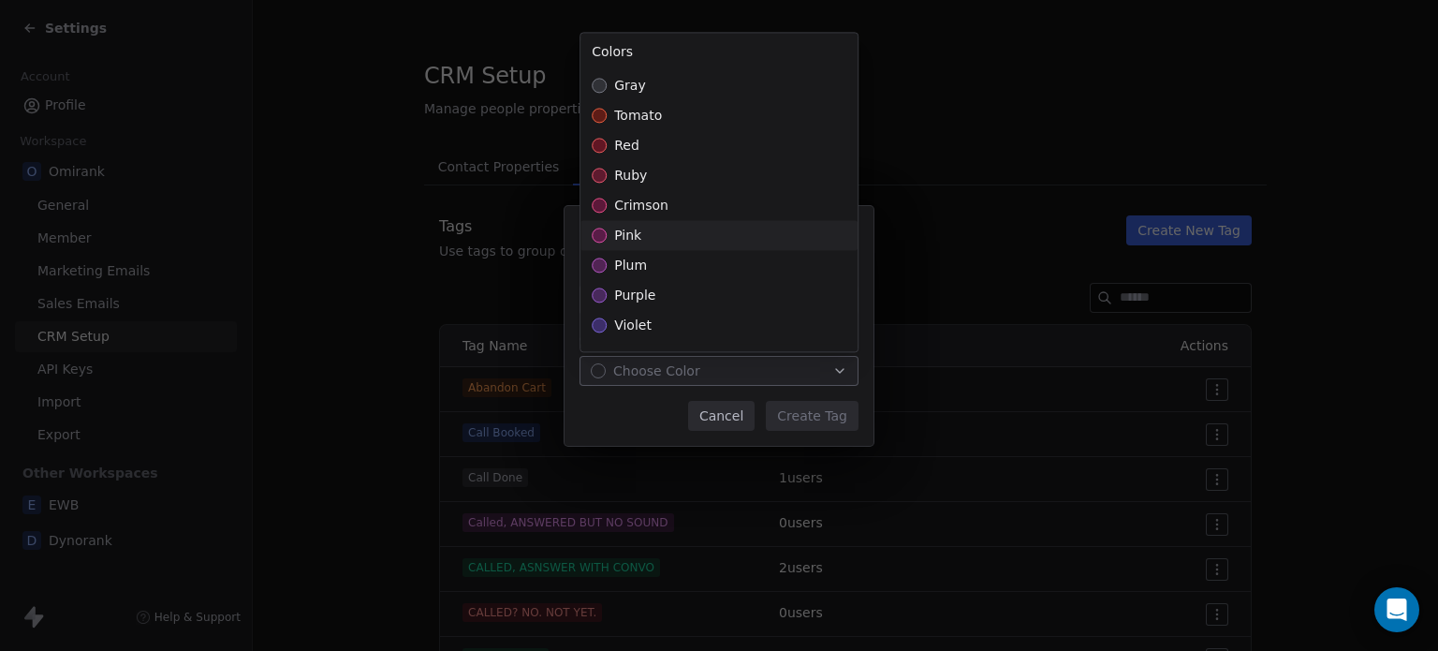
click at [675, 244] on div "pink" at bounding box center [719, 235] width 277 height 30
click at [809, 411] on div "Create New Tag Name ****** Color pink Cancel Create Tag" at bounding box center [719, 326] width 1438 height 240
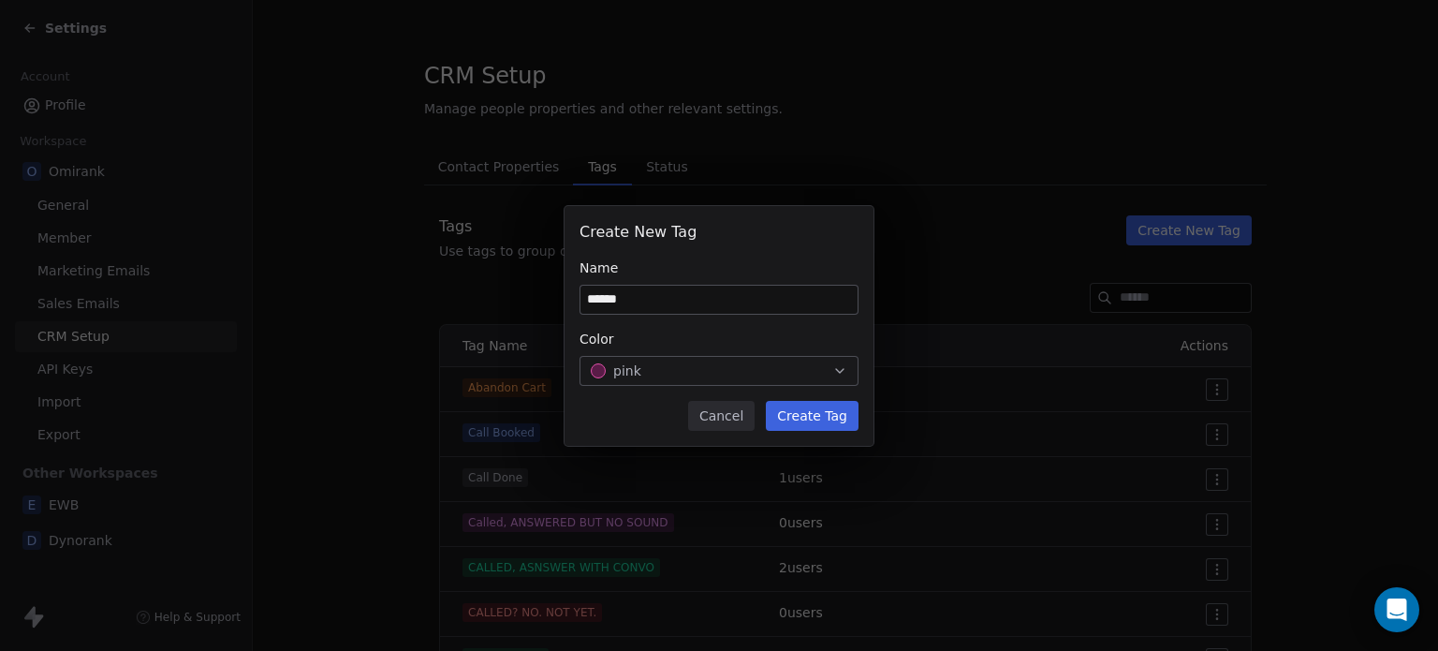
click at [809, 411] on button "Create Tag" at bounding box center [812, 416] width 93 height 30
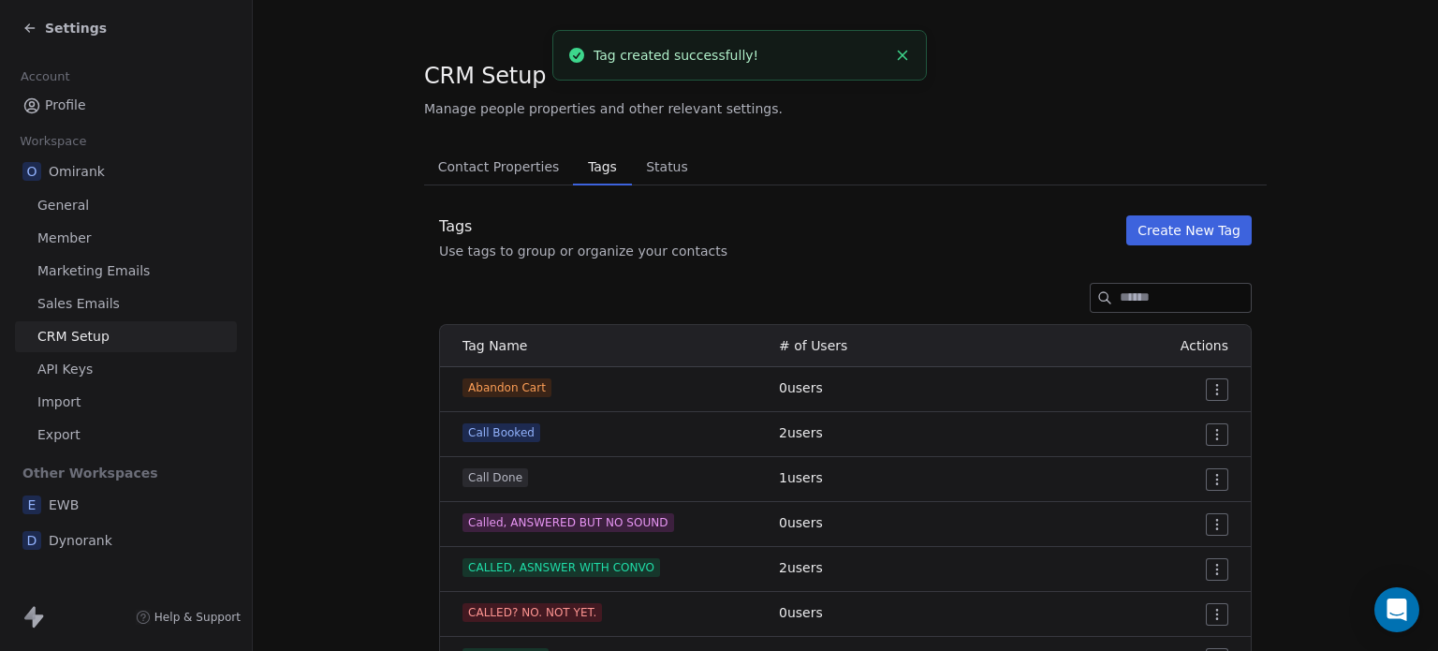
click at [24, 22] on icon at bounding box center [29, 28] width 15 height 15
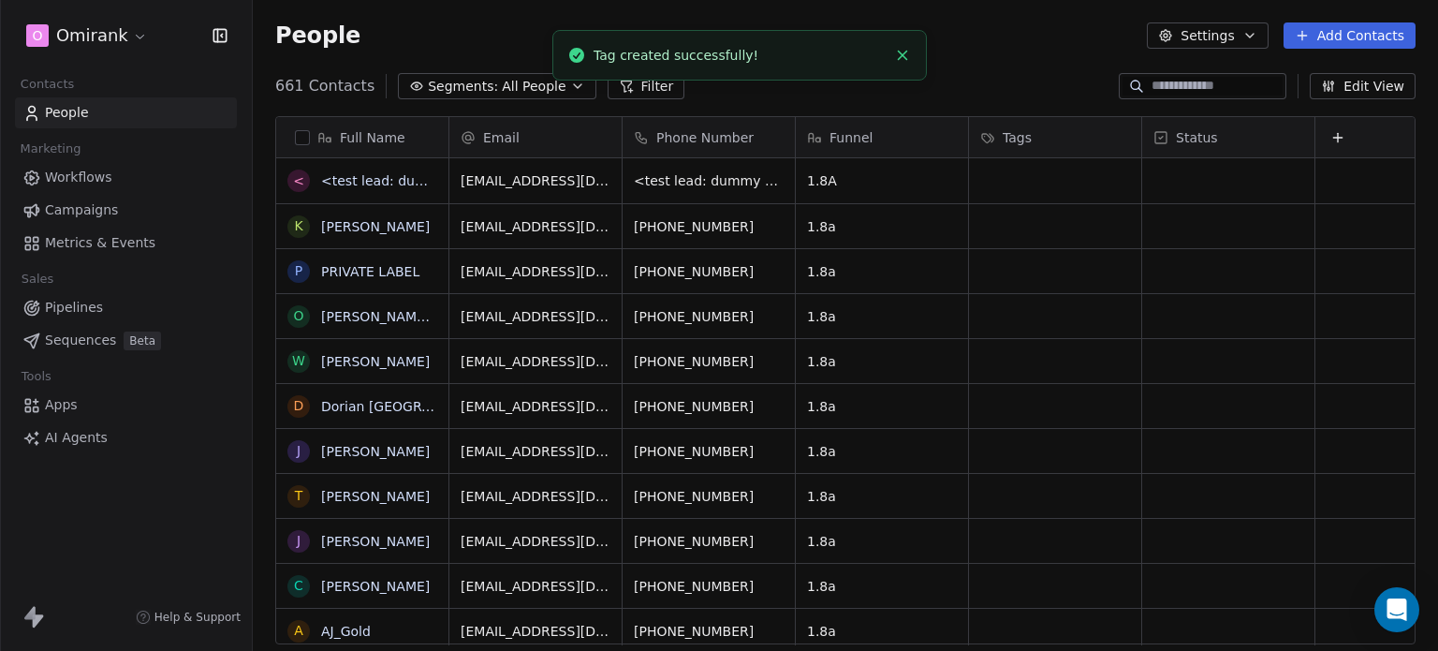
scroll to position [558, 1170]
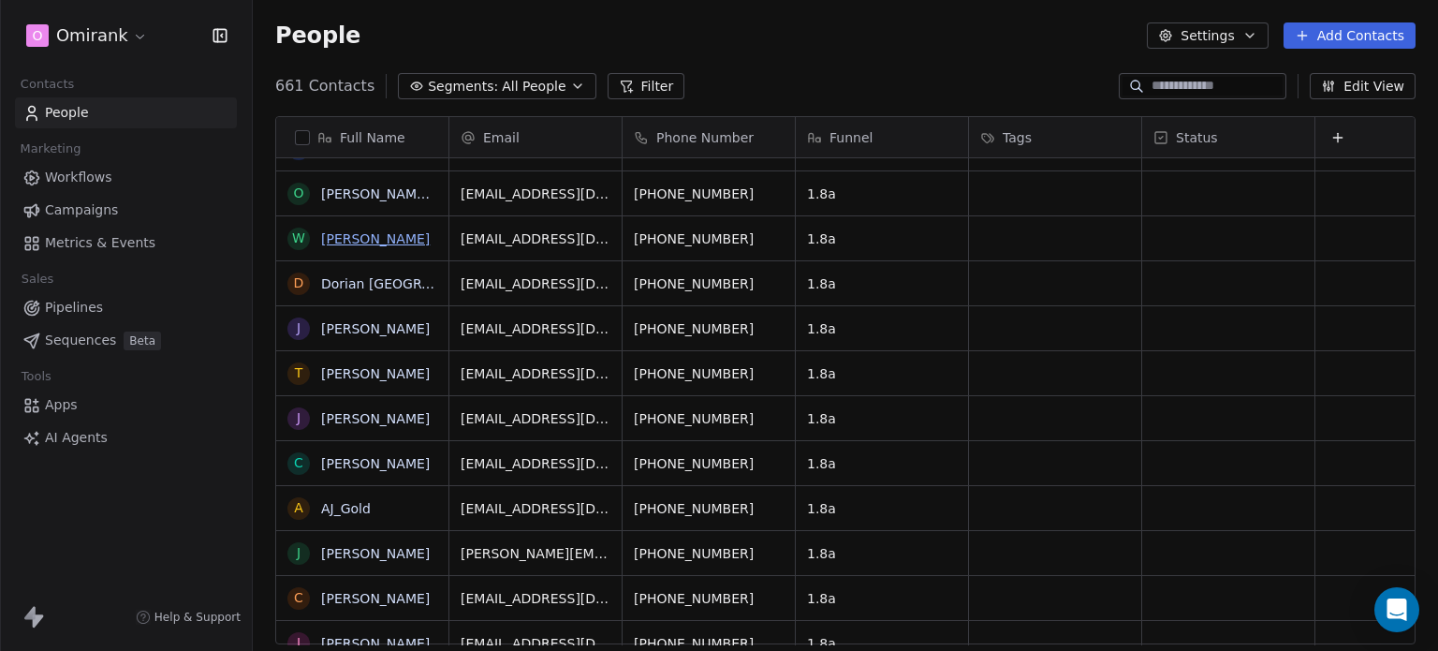
click at [335, 243] on link "[PERSON_NAME]" at bounding box center [375, 238] width 109 height 15
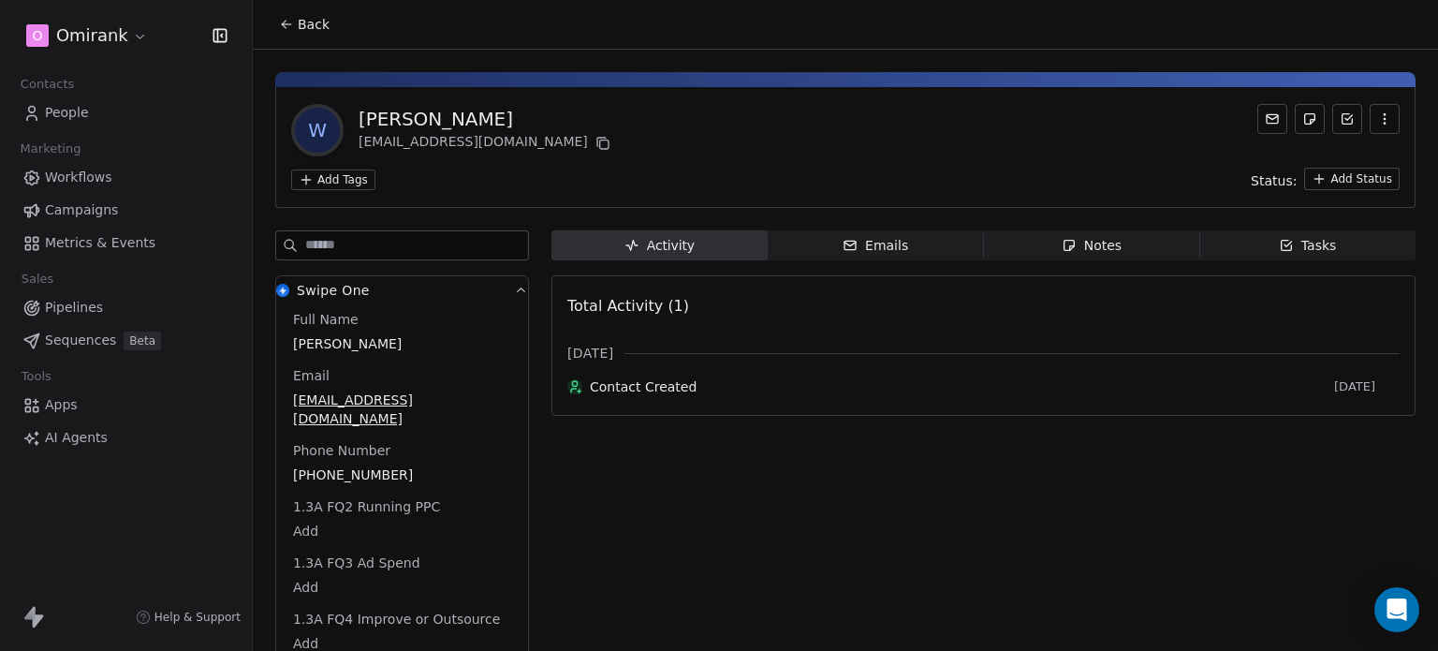
click at [335, 184] on html "O Omirank Contacts People Marketing Workflows Campaigns Metrics & Events Sales …" at bounding box center [719, 325] width 1438 height 651
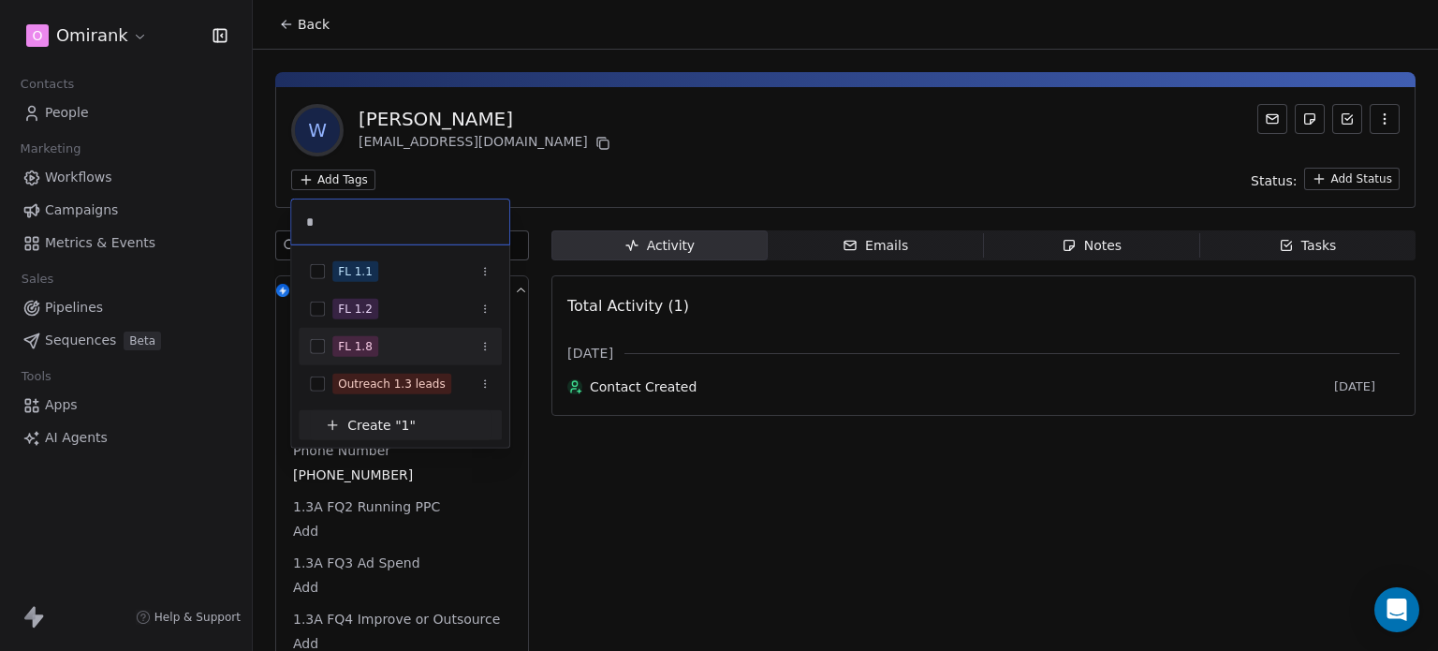
type input "*"
click at [368, 344] on span "FL 1.8" at bounding box center [355, 346] width 46 height 21
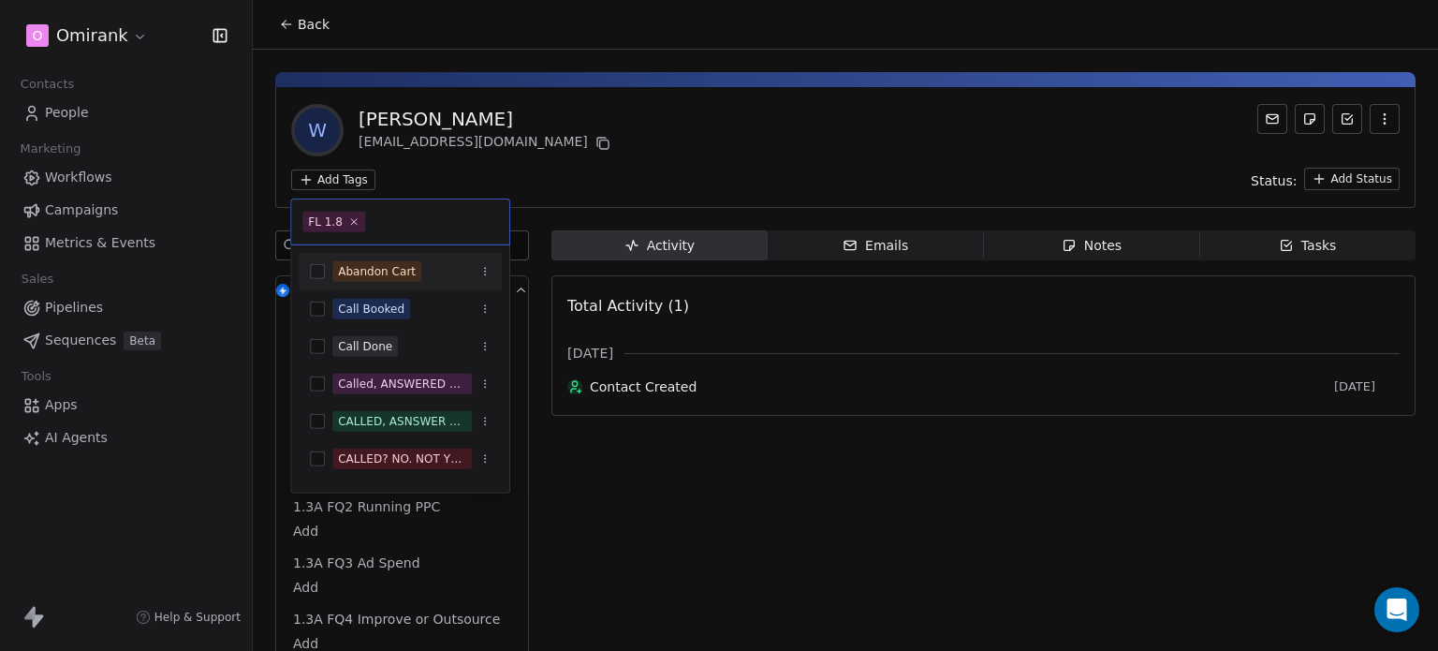
click at [499, 125] on html "O Omirank Contacts People Marketing Workflows Campaigns Metrics & Events Sales …" at bounding box center [719, 325] width 1438 height 651
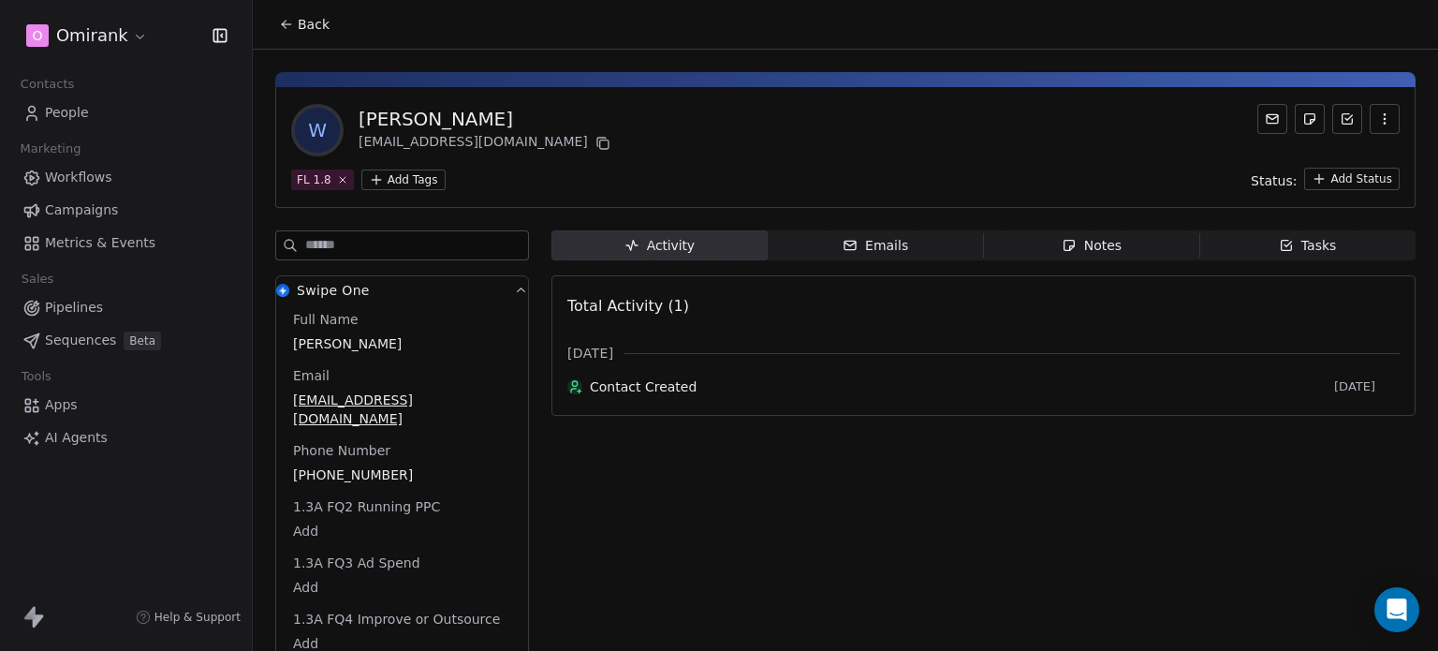
click at [289, 28] on icon at bounding box center [286, 24] width 15 height 15
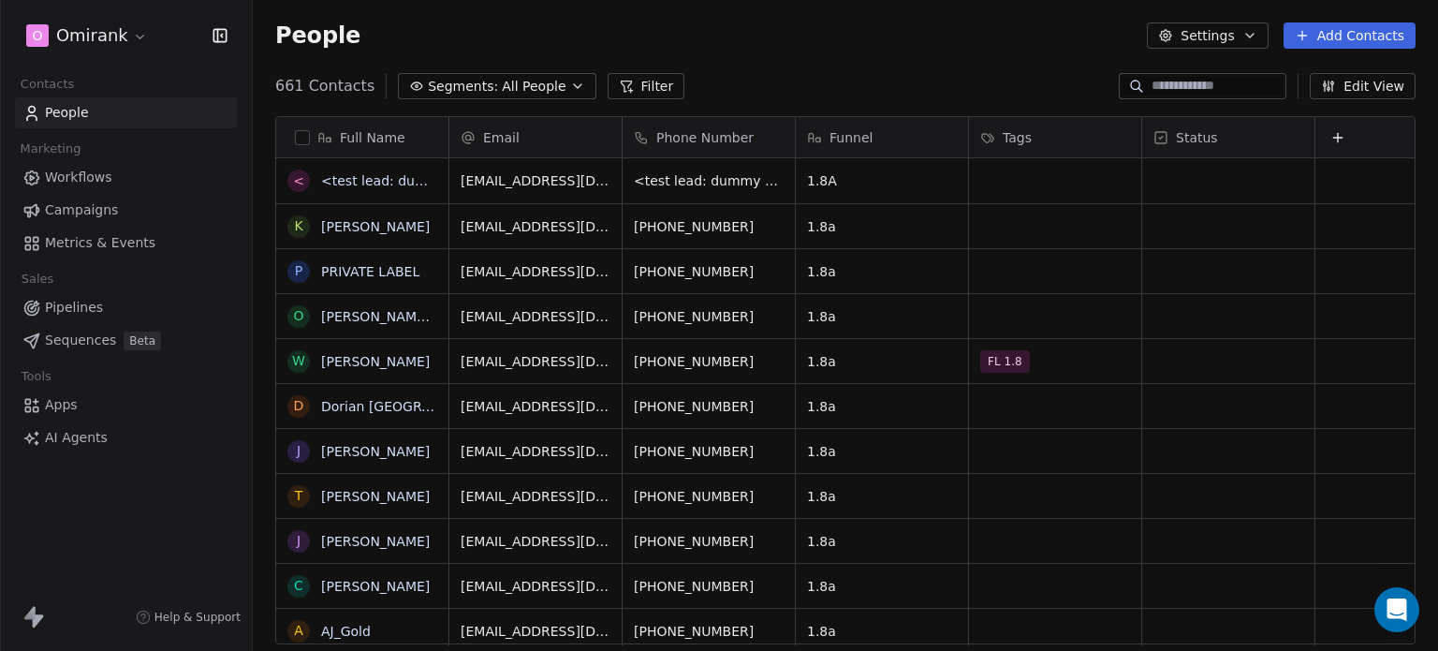
scroll to position [558, 1170]
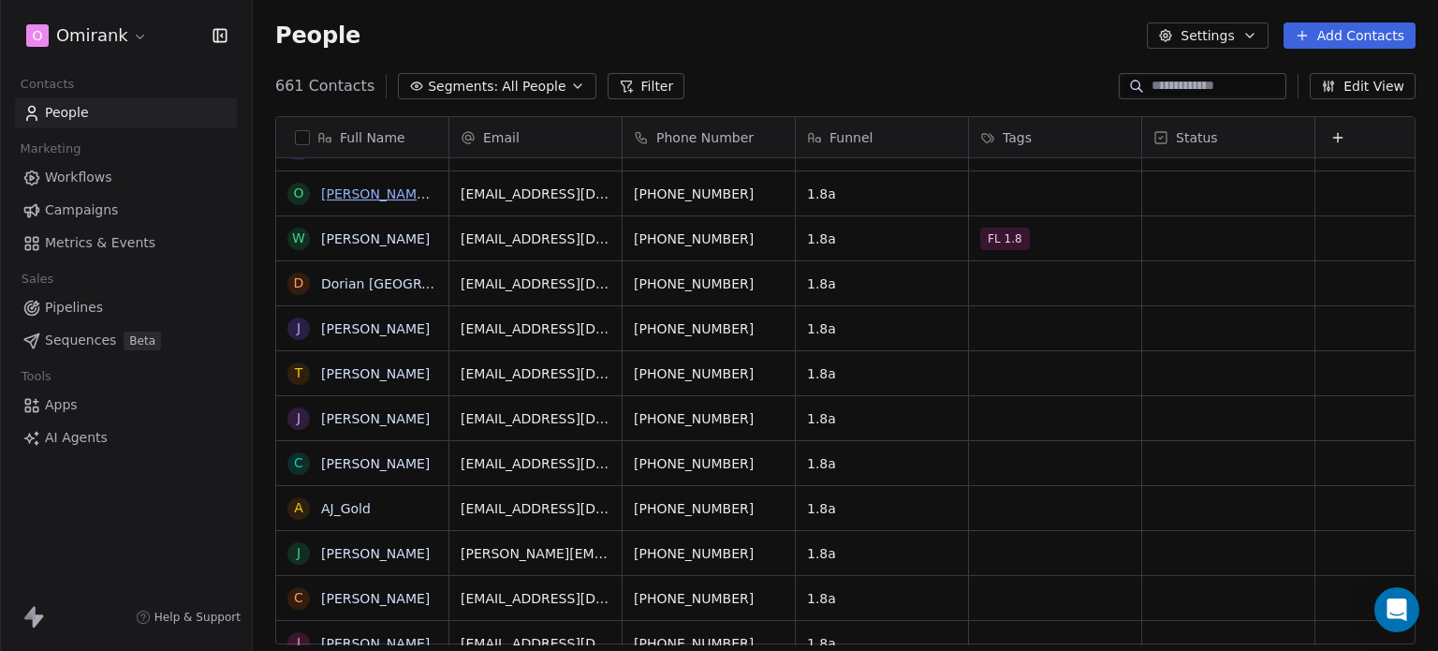
click at [367, 190] on link "[PERSON_NAME] [PERSON_NAME]" at bounding box center [432, 193] width 222 height 15
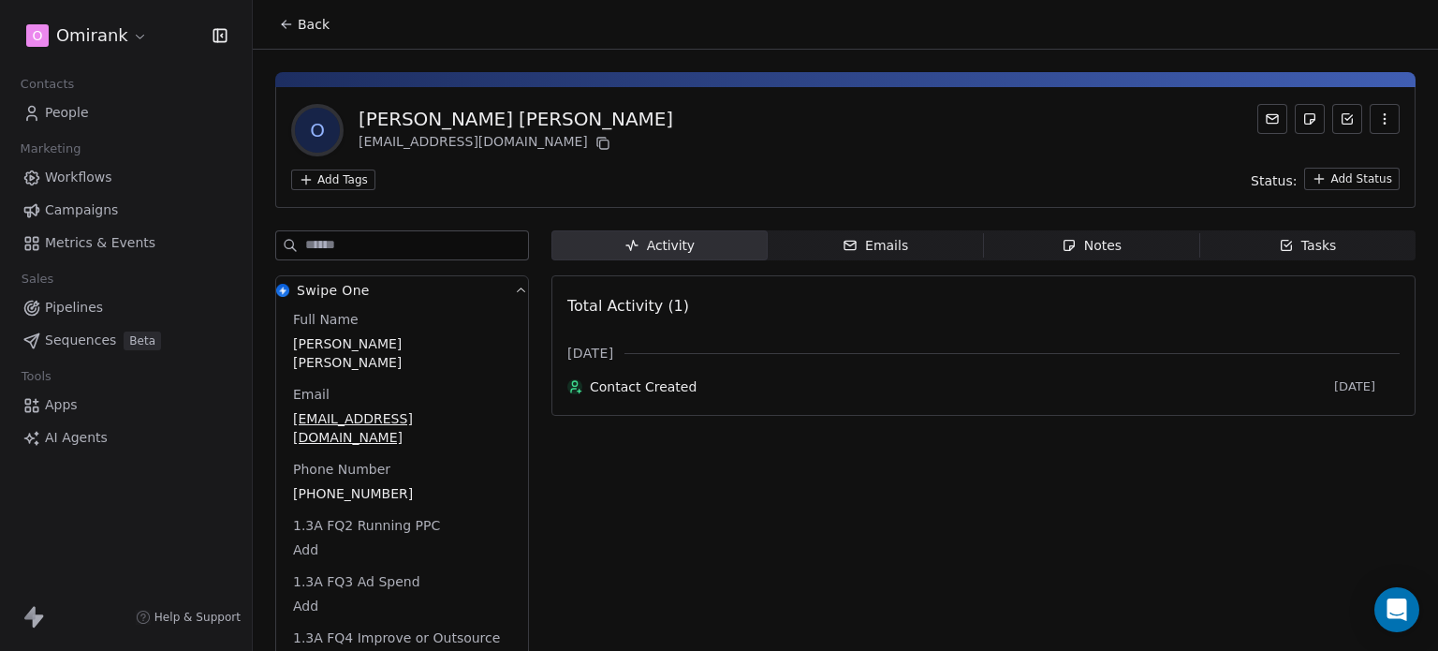
click at [351, 174] on html "O Omirank Contacts People Marketing Workflows Campaigns Metrics & Events Sales …" at bounding box center [719, 325] width 1438 height 651
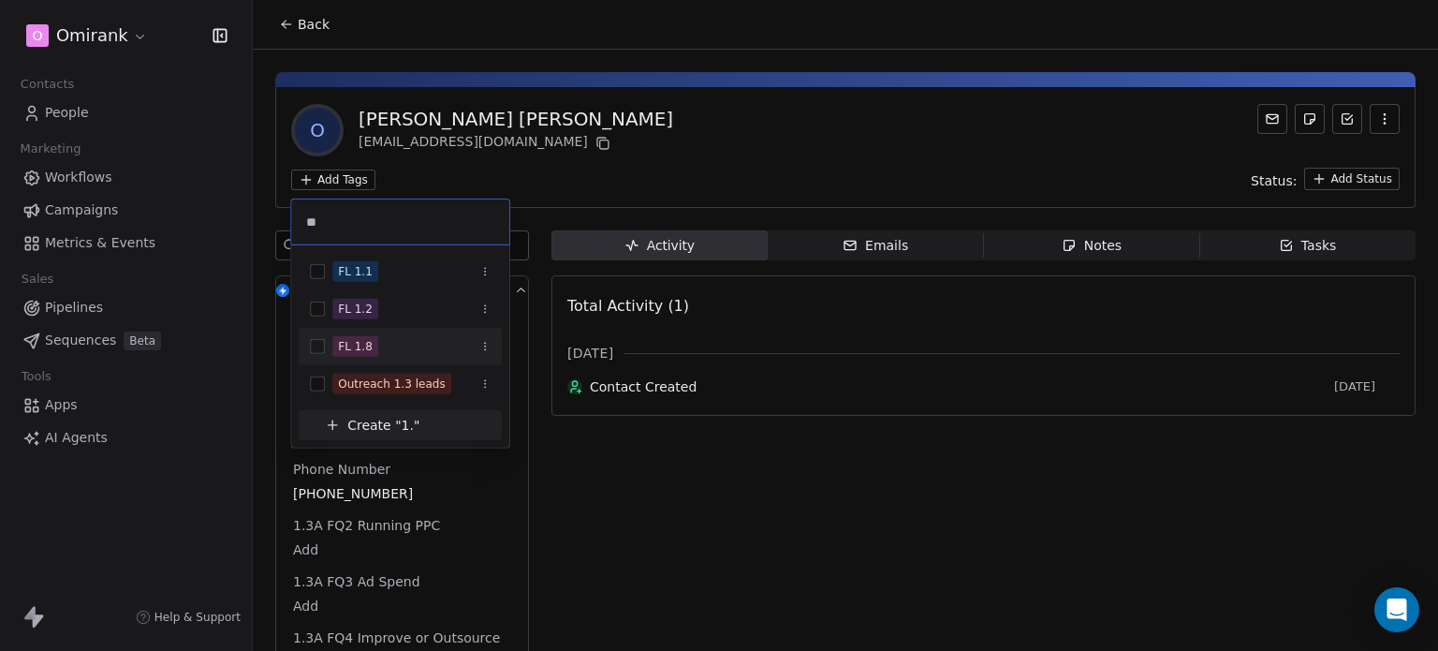
type input "**"
click at [394, 331] on div "FL 1.8" at bounding box center [400, 346] width 203 height 30
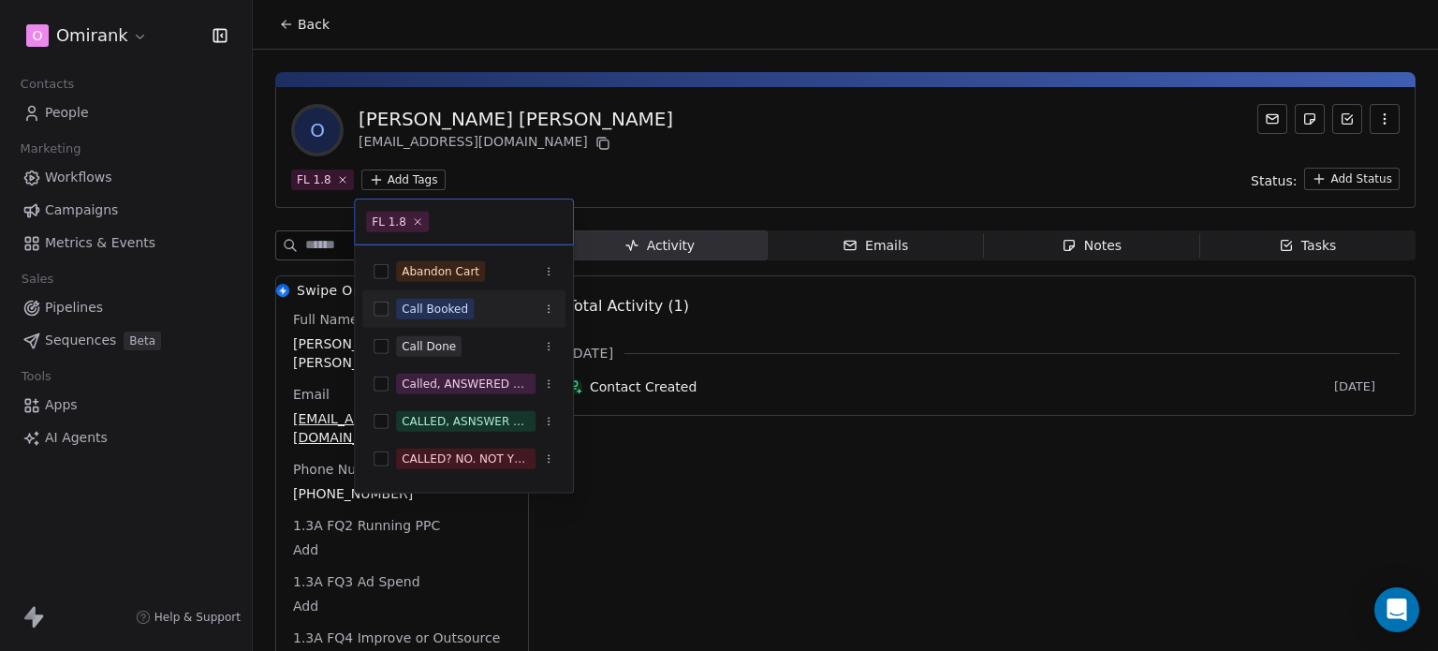
click at [319, 67] on html "O Omirank Contacts People Marketing Workflows Campaigns Metrics & Events Sales …" at bounding box center [719, 325] width 1438 height 651
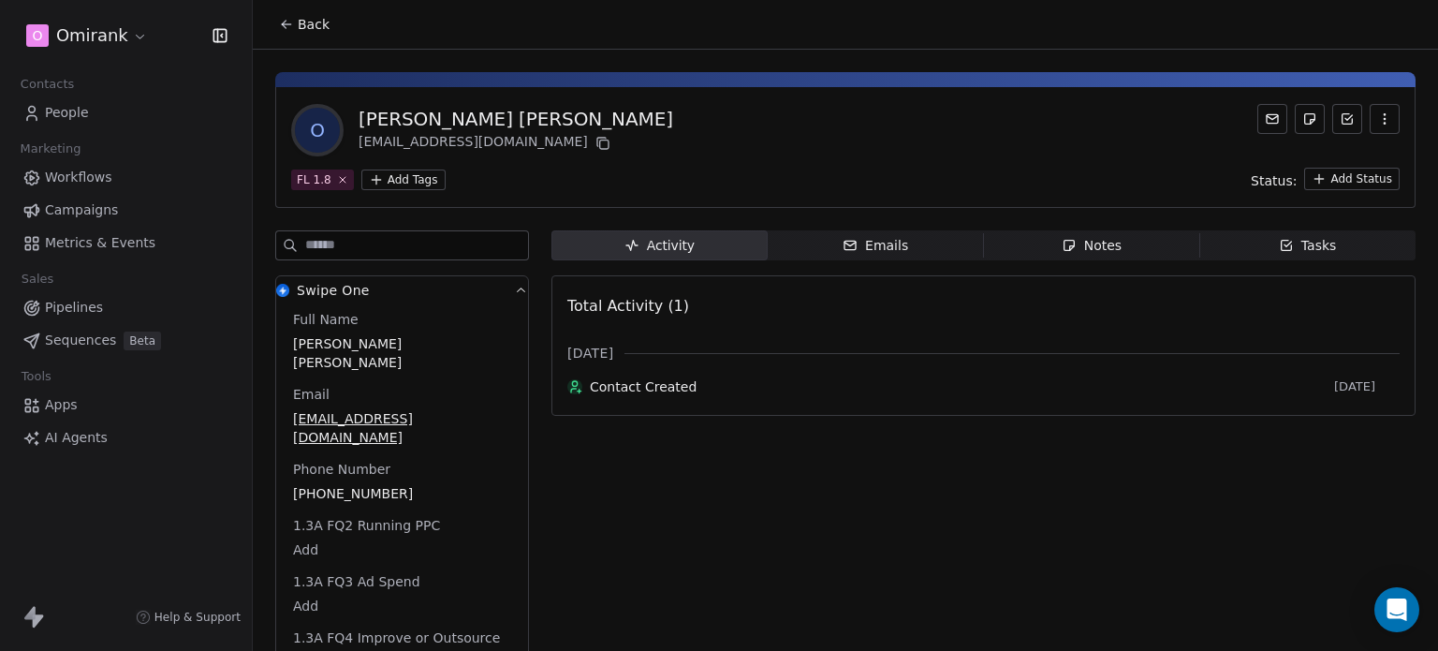
click at [288, 15] on button "Back" at bounding box center [304, 24] width 73 height 34
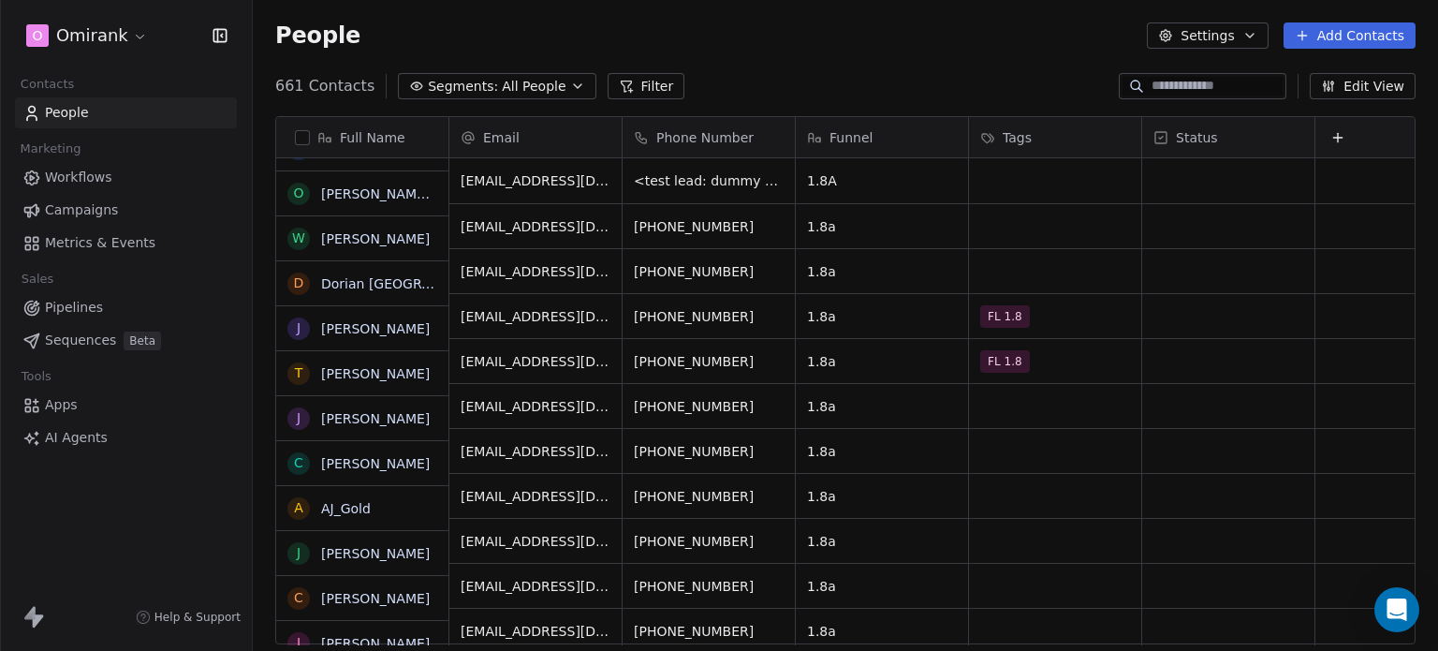
scroll to position [558, 1170]
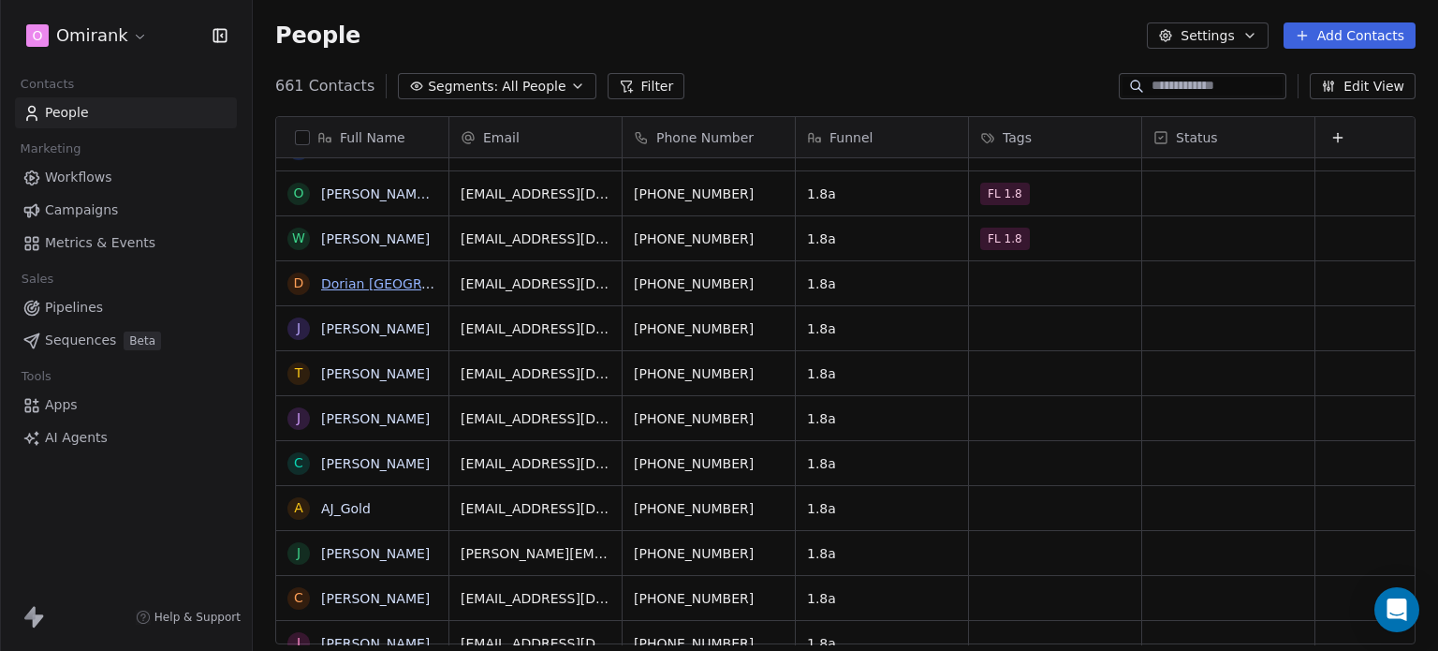
click at [371, 287] on link "Dorian [GEOGRAPHIC_DATA]" at bounding box center [413, 283] width 185 height 15
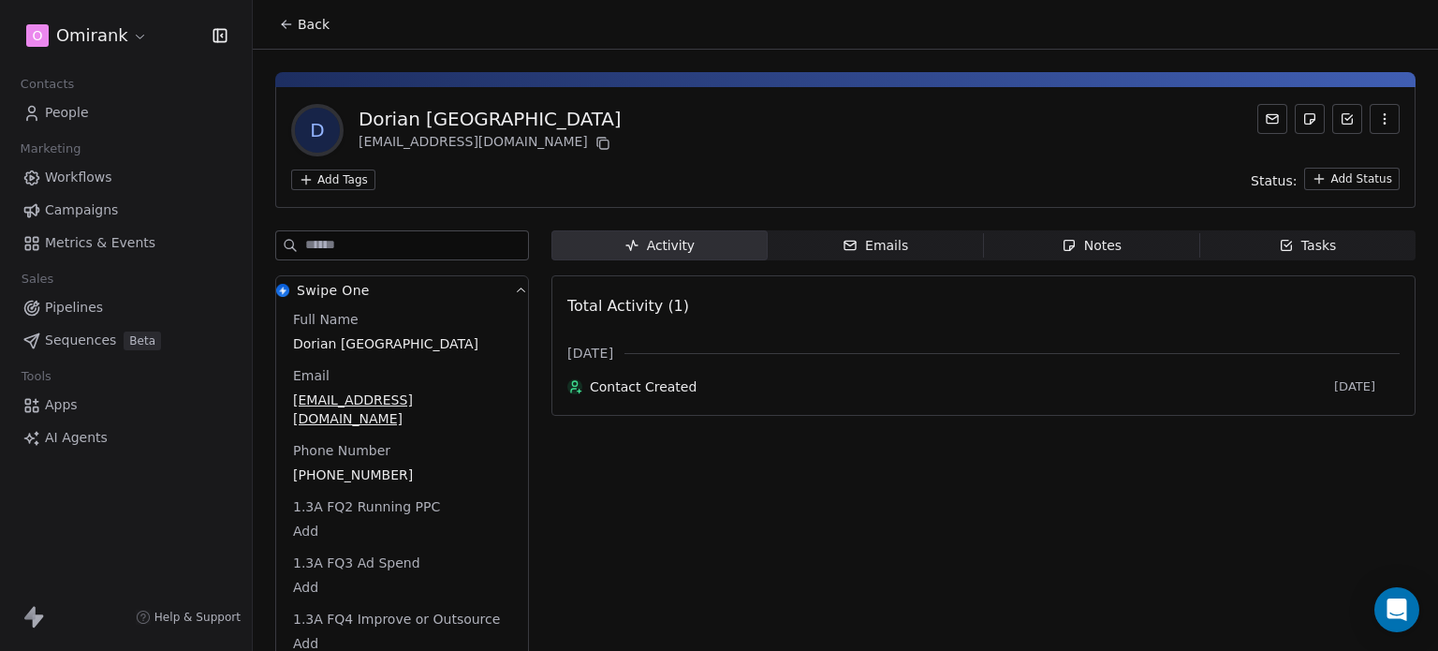
click at [345, 178] on html "O Omirank Contacts People Marketing Workflows Campaigns Metrics & Events Sales …" at bounding box center [719, 325] width 1438 height 651
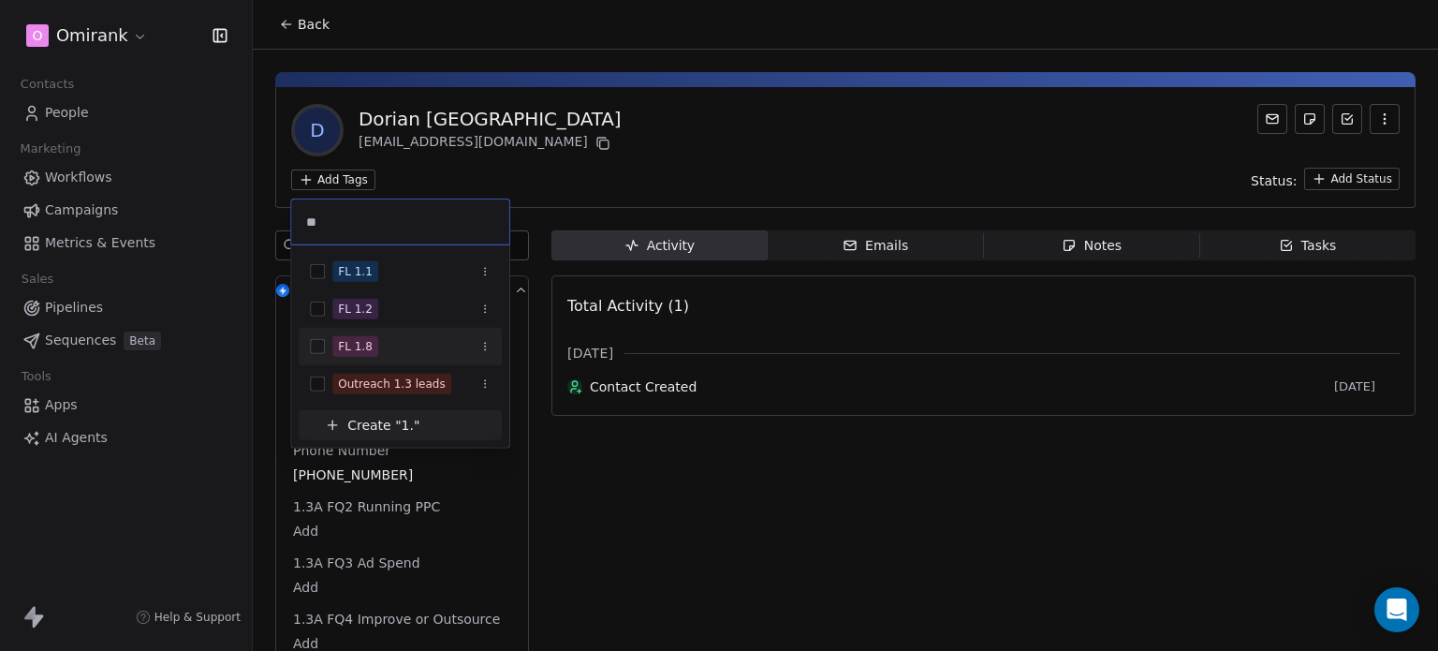
type input "**"
click at [397, 336] on div "FL 1.8" at bounding box center [411, 346] width 158 height 21
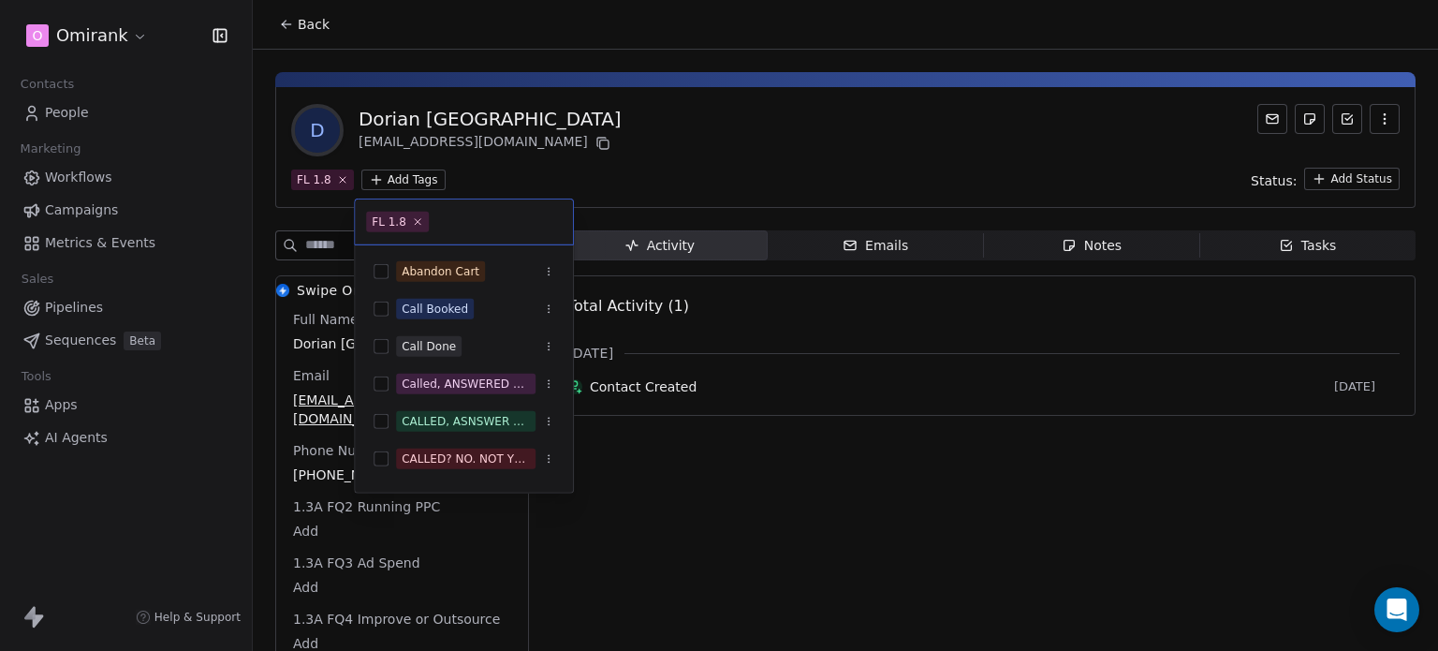
click at [523, 145] on html "O Omirank Contacts People Marketing Workflows Campaigns Metrics & Events Sales …" at bounding box center [719, 325] width 1438 height 651
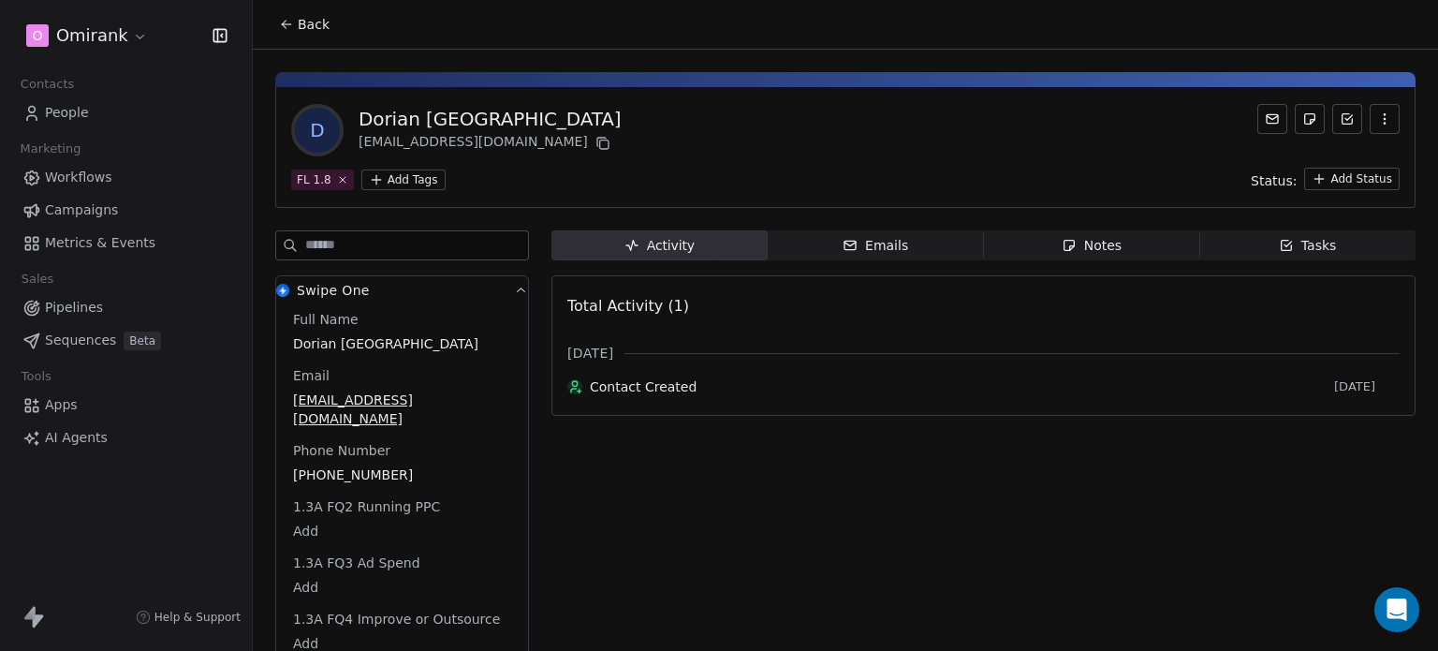
click at [292, 20] on icon at bounding box center [286, 24] width 15 height 15
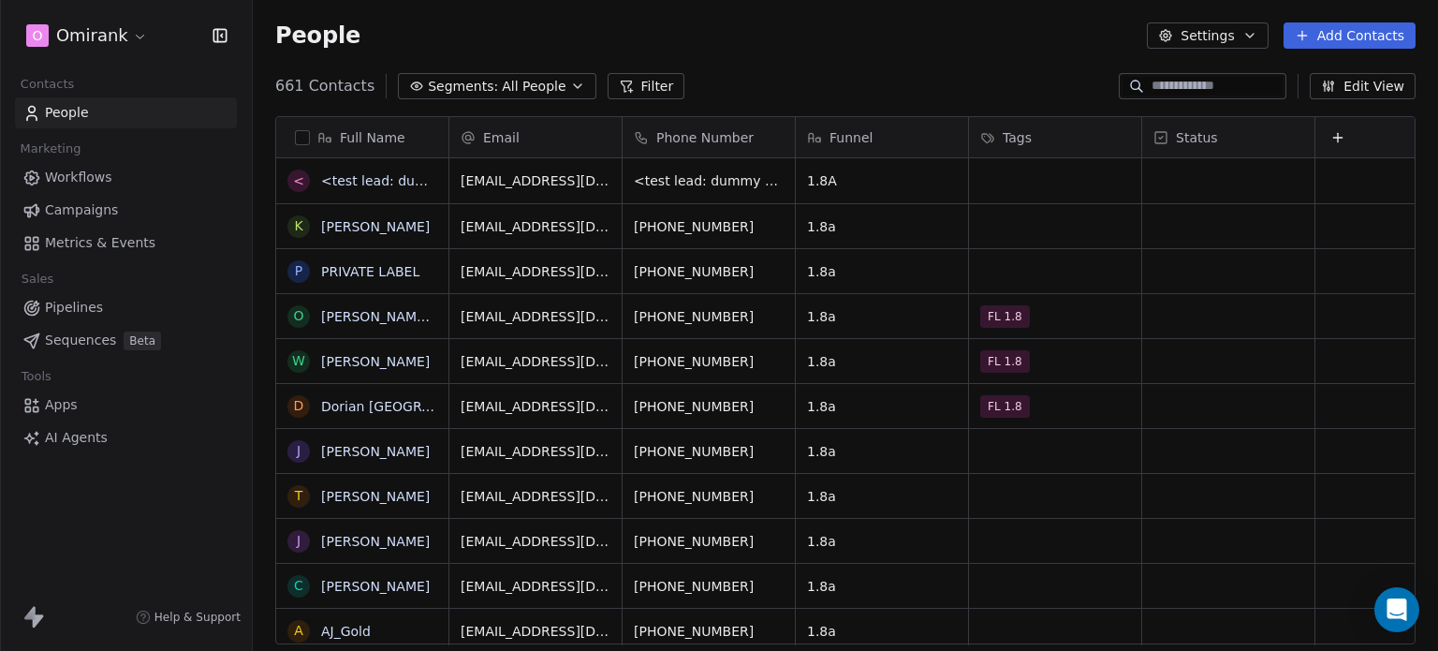
scroll to position [558, 1170]
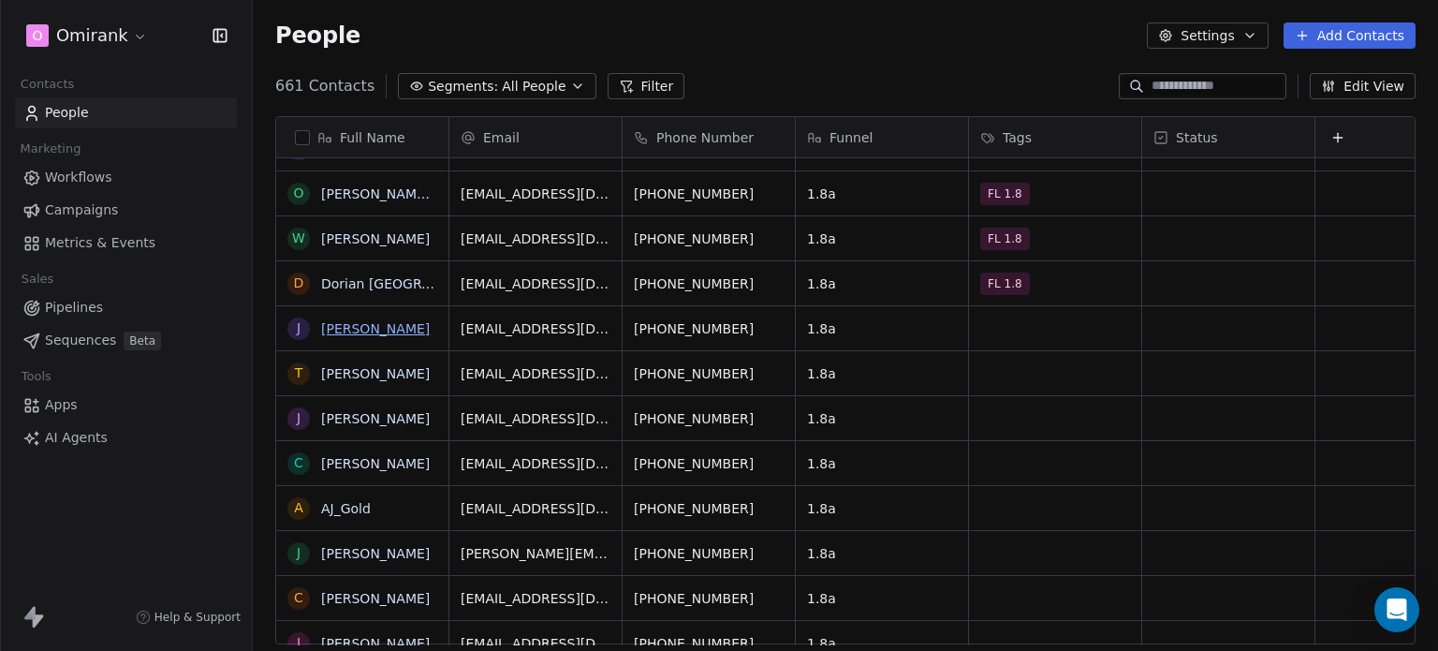
click at [370, 324] on link "[PERSON_NAME]" at bounding box center [375, 328] width 109 height 15
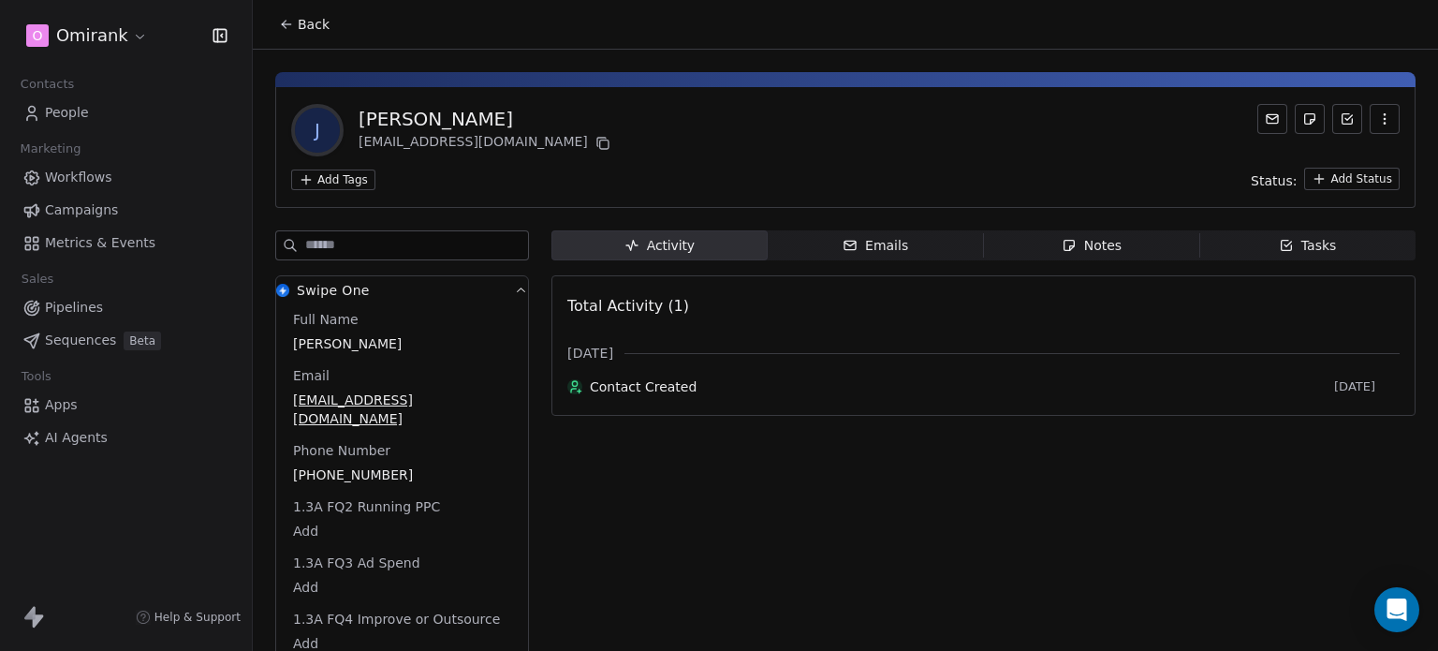
click at [346, 175] on html "O Omirank Contacts People Marketing Workflows Campaigns Metrics & Events Sales …" at bounding box center [719, 325] width 1438 height 651
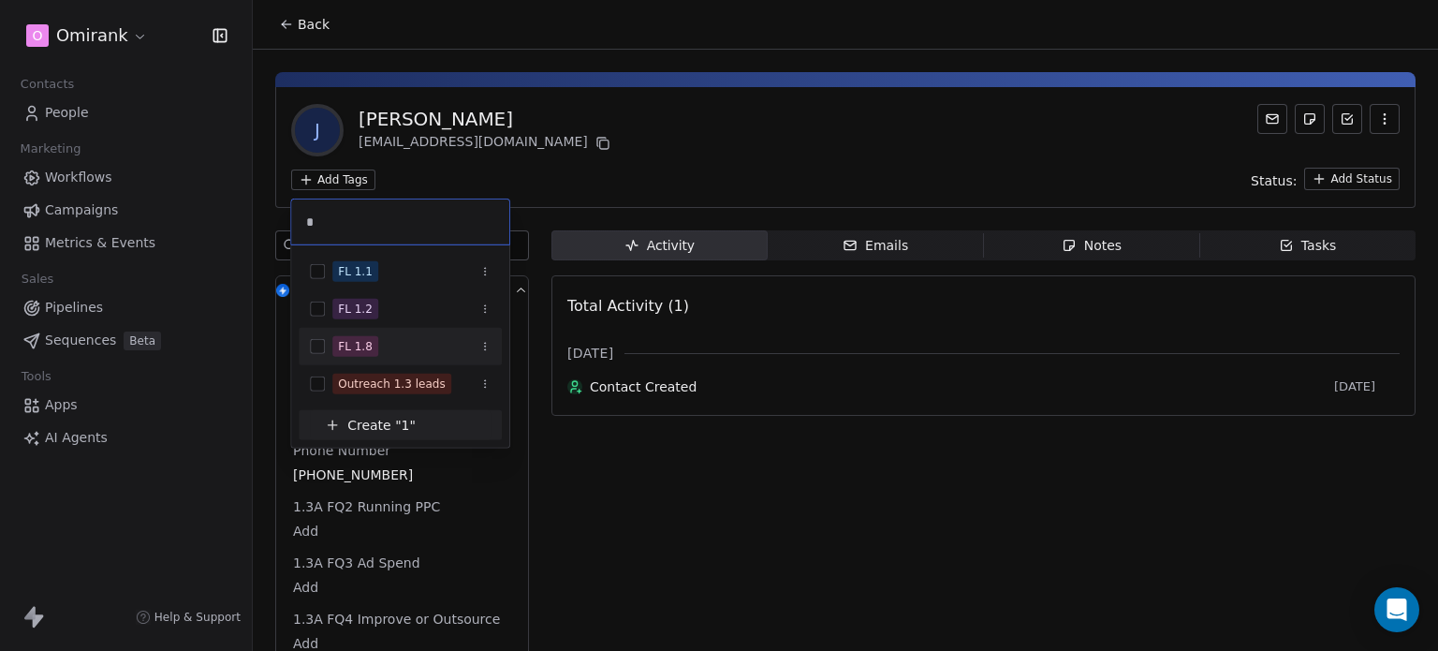
type input "*"
click at [397, 353] on div "FL 1.8" at bounding box center [411, 346] width 158 height 21
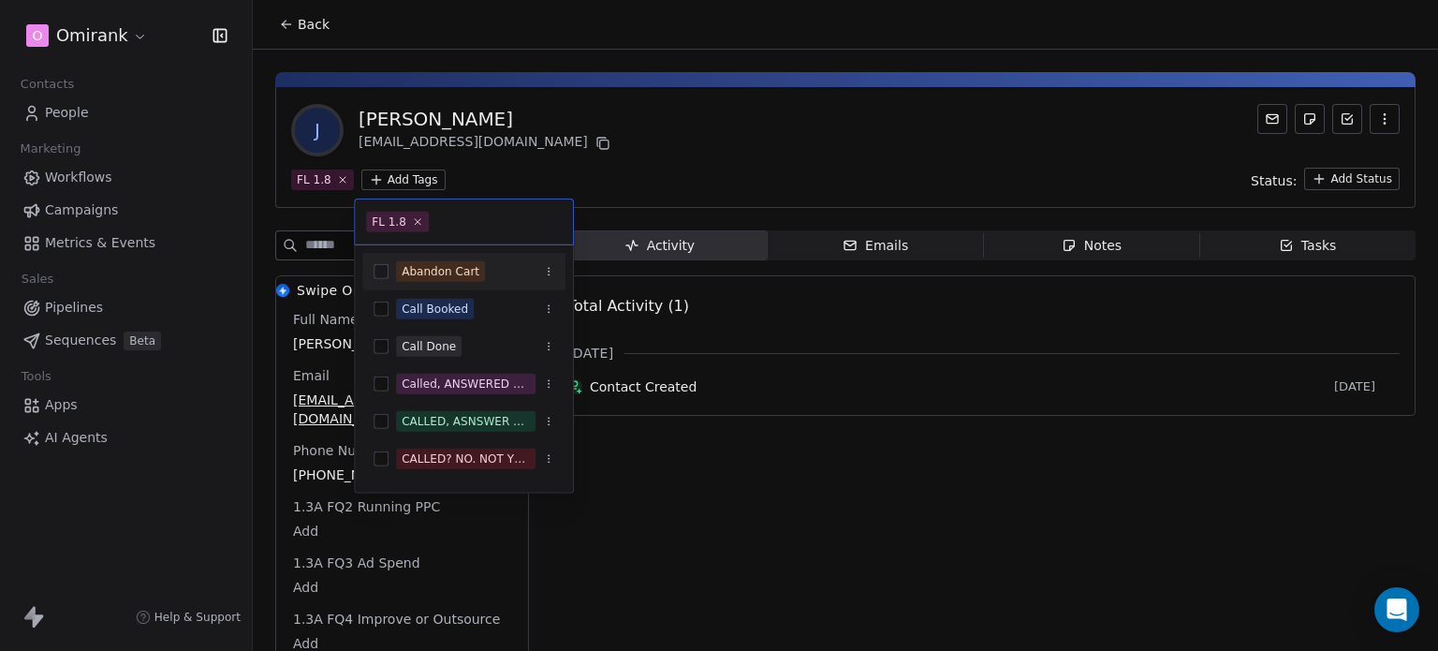
click at [652, 173] on html "O Omirank Contacts People Marketing Workflows Campaigns Metrics & Events Sales …" at bounding box center [719, 325] width 1438 height 651
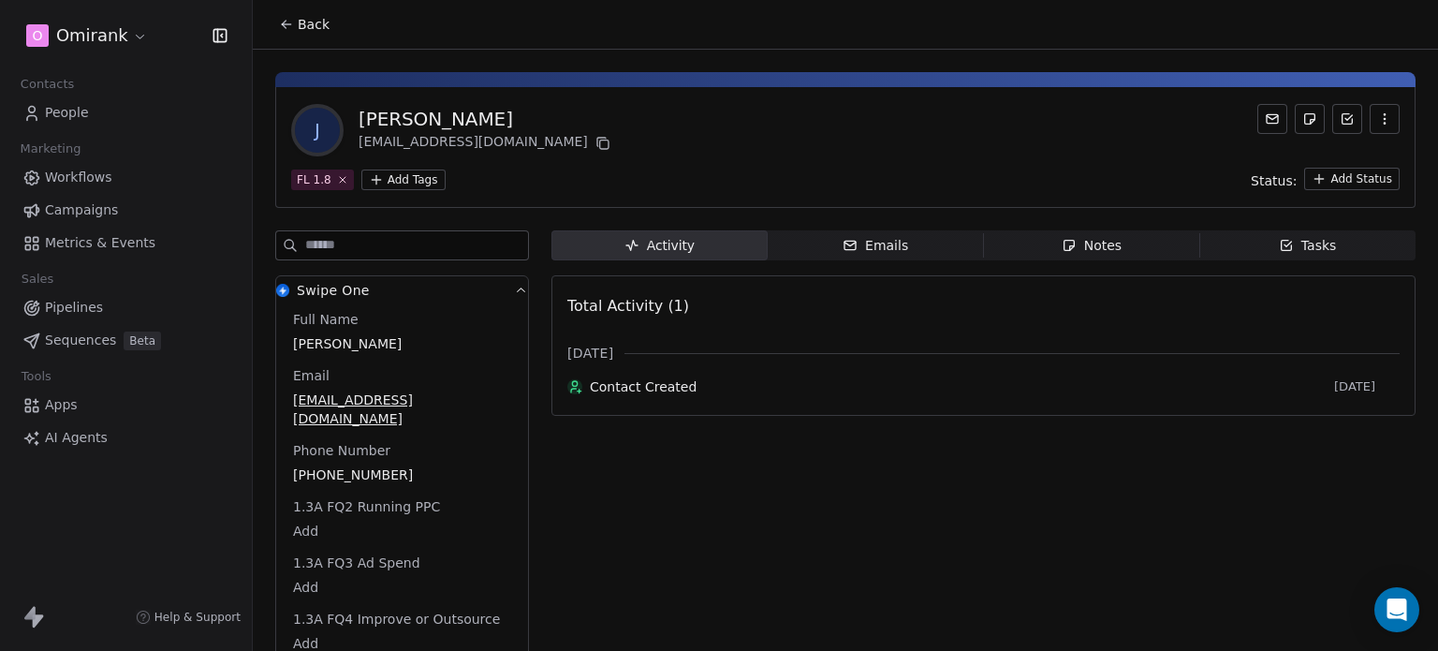
click at [293, 25] on icon at bounding box center [286, 24] width 15 height 15
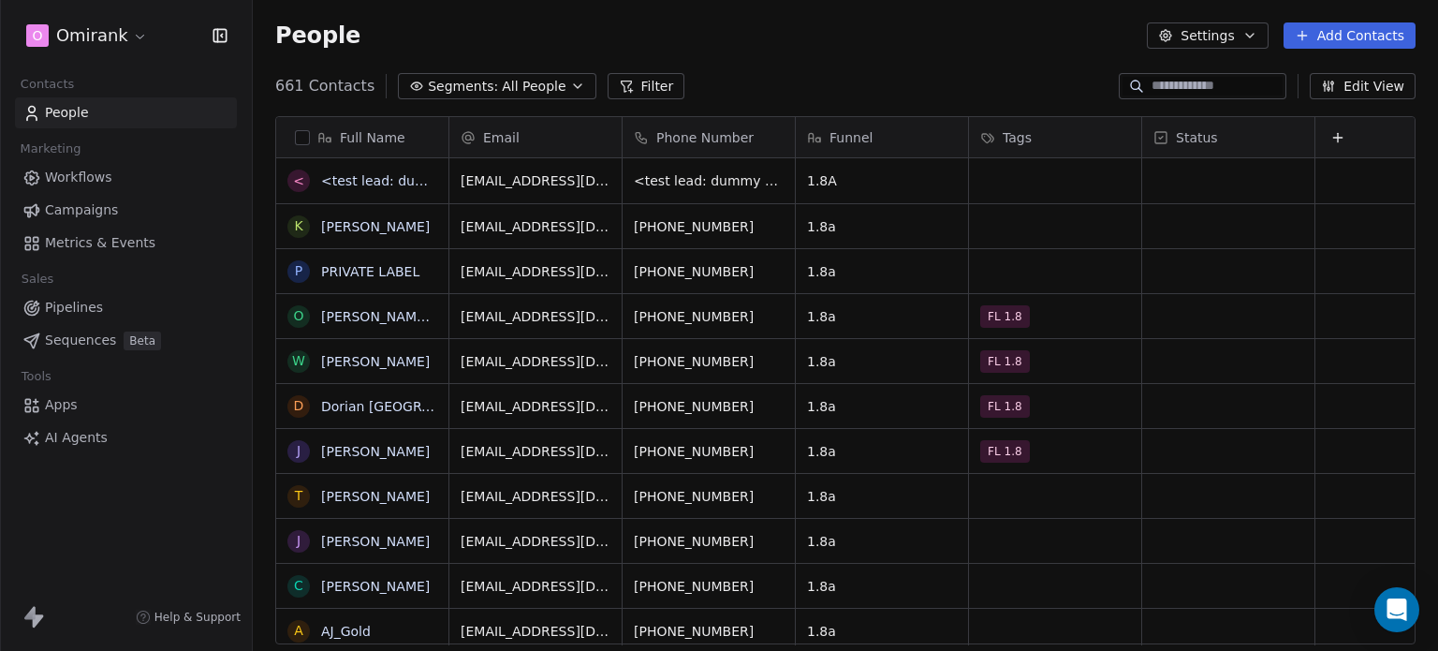
scroll to position [558, 1170]
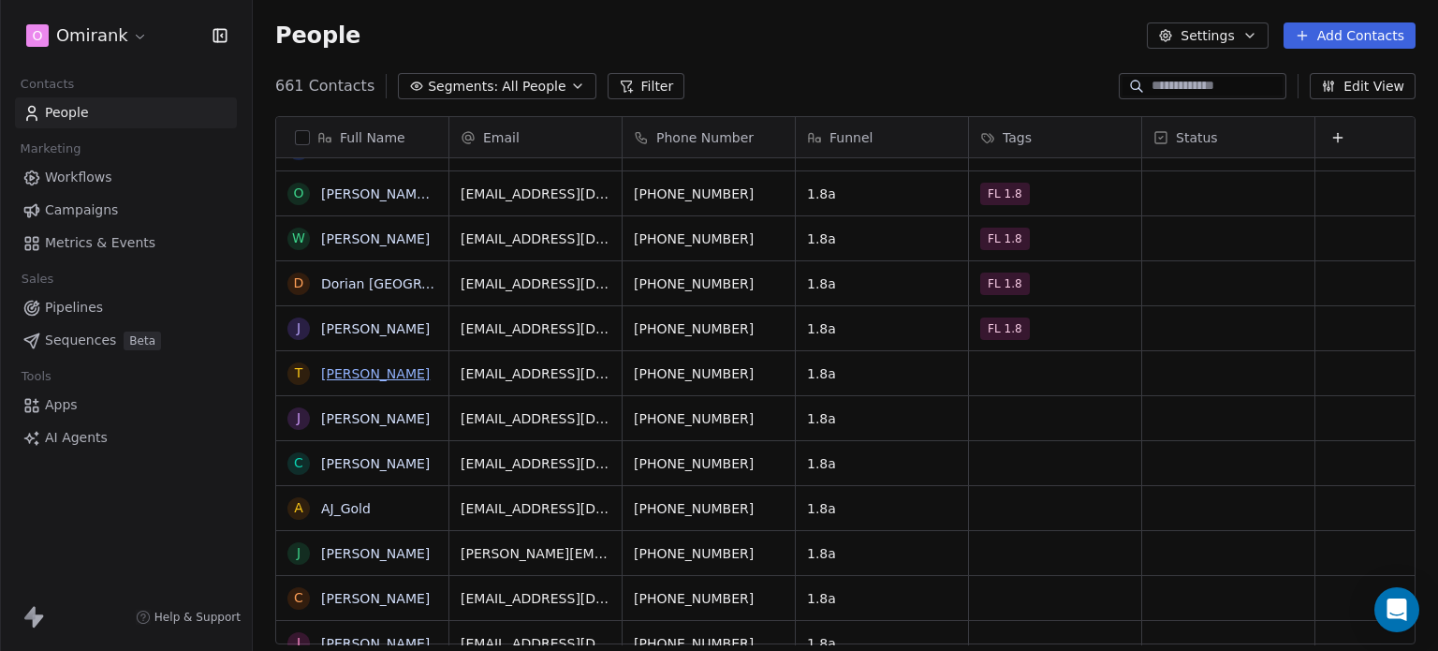
click at [361, 366] on link "[PERSON_NAME]" at bounding box center [375, 373] width 109 height 15
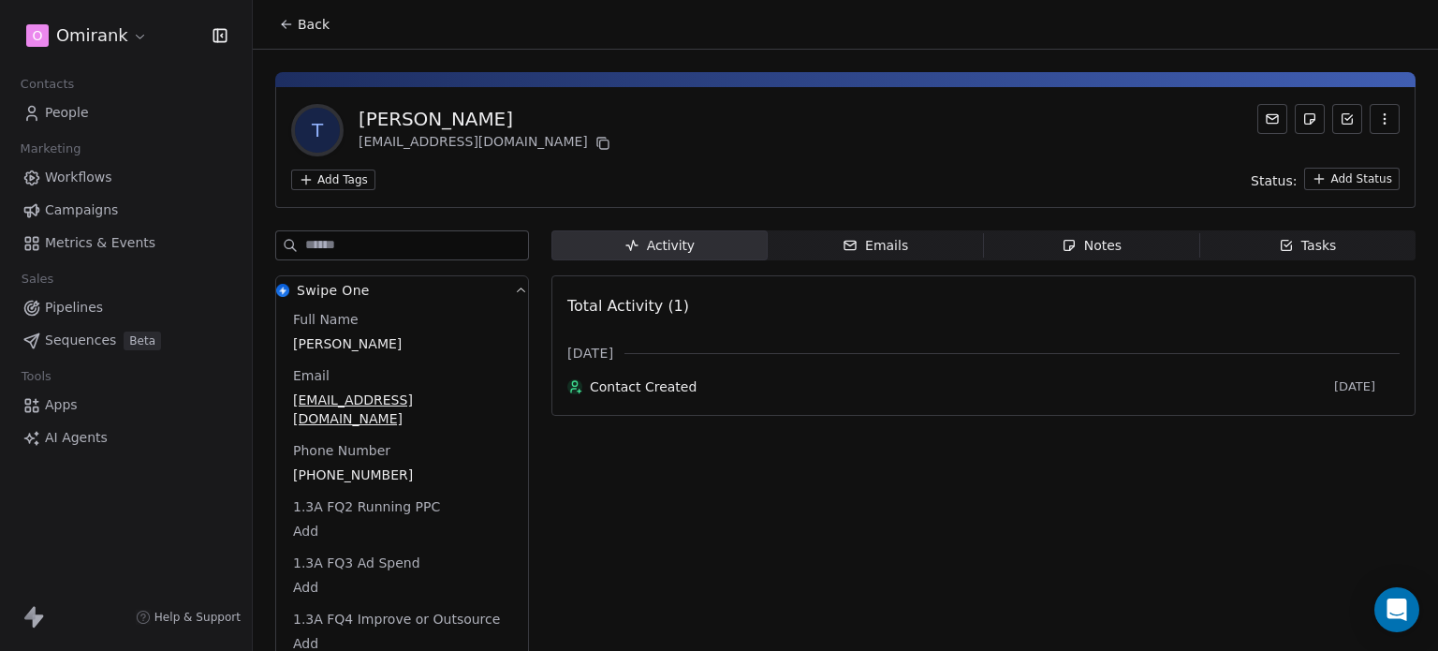
click at [357, 178] on html "O Omirank Contacts People Marketing Workflows Campaigns Metrics & Events Sales …" at bounding box center [719, 325] width 1438 height 651
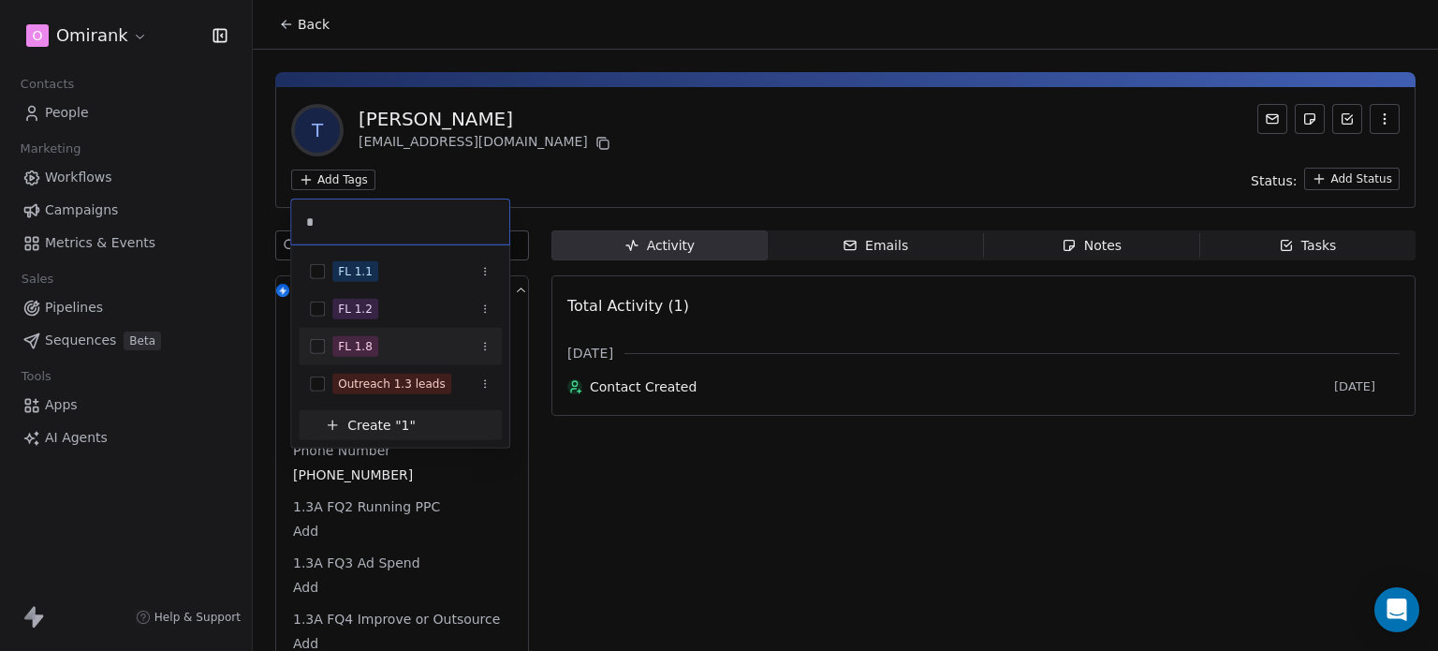
type input "*"
click at [409, 332] on div "FL 1.8" at bounding box center [400, 346] width 203 height 30
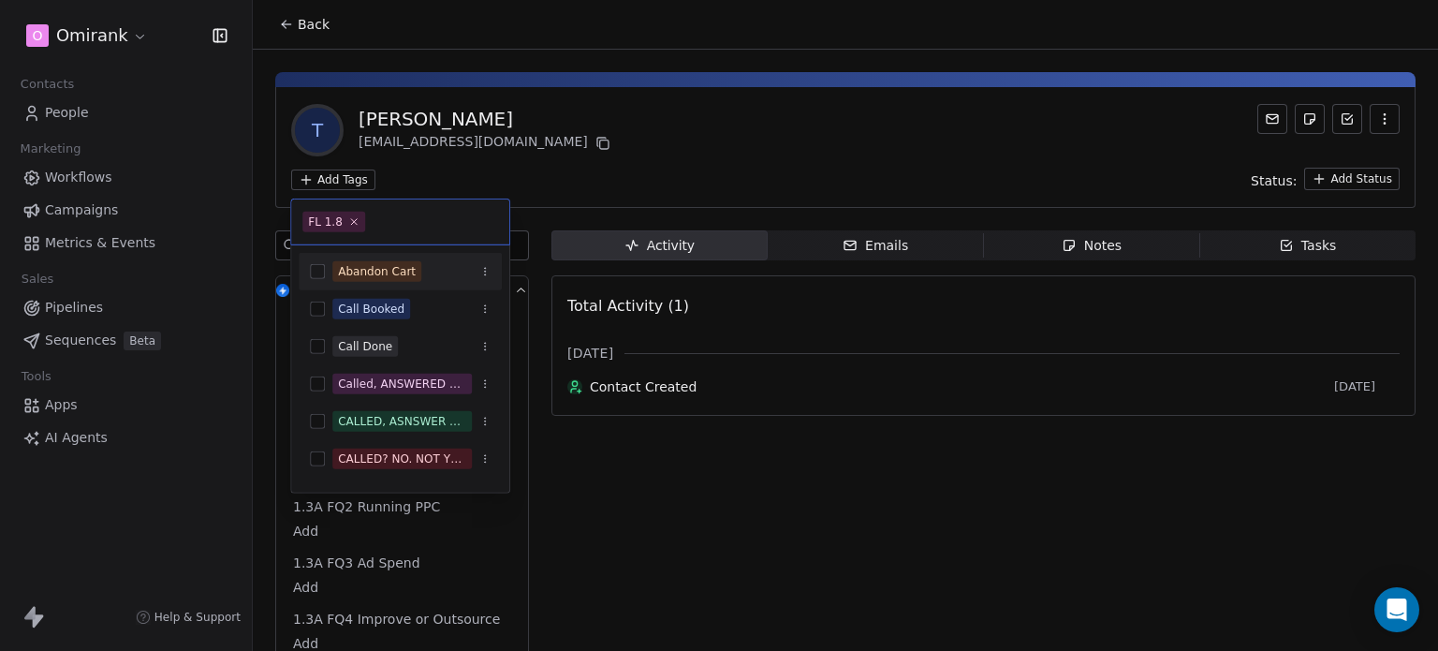
click at [477, 172] on html "O Omirank Contacts People Marketing Workflows Campaigns Metrics & Events Sales …" at bounding box center [719, 325] width 1438 height 651
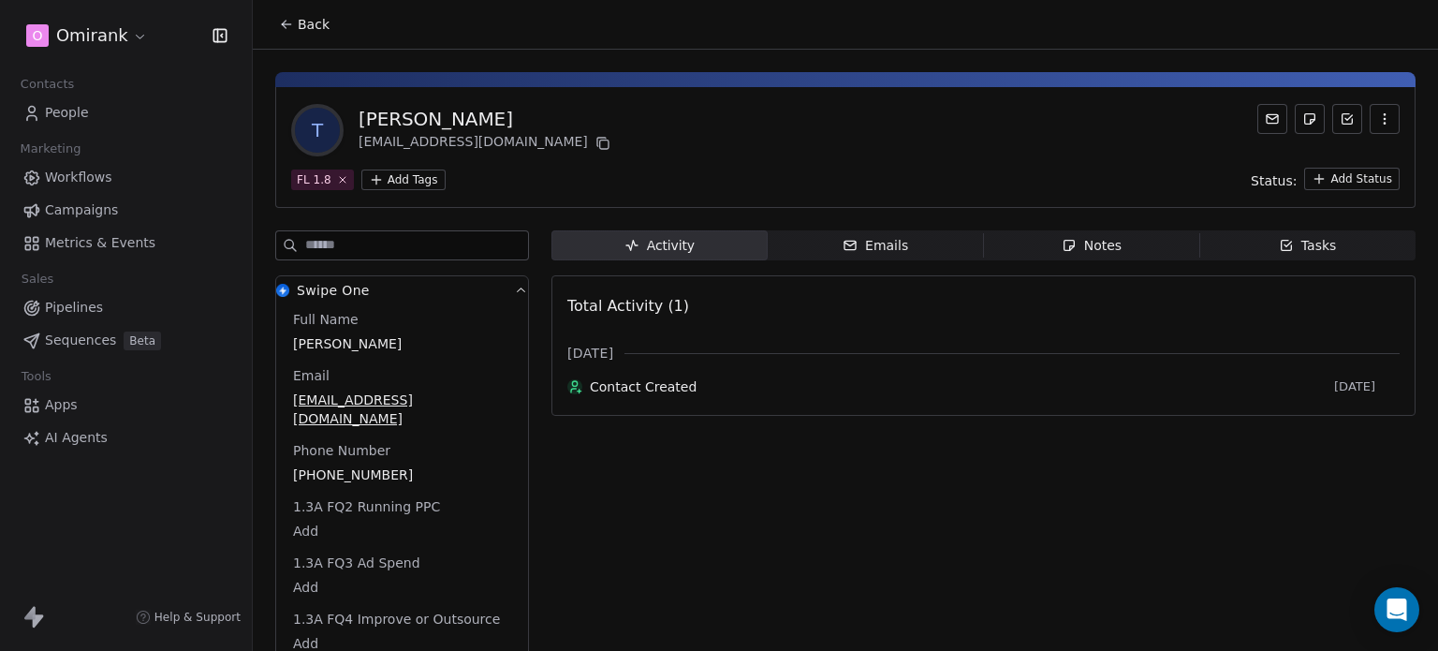
click at [403, 173] on html "O Omirank Contacts People Marketing Workflows Campaigns Metrics & Events Sales …" at bounding box center [719, 325] width 1438 height 651
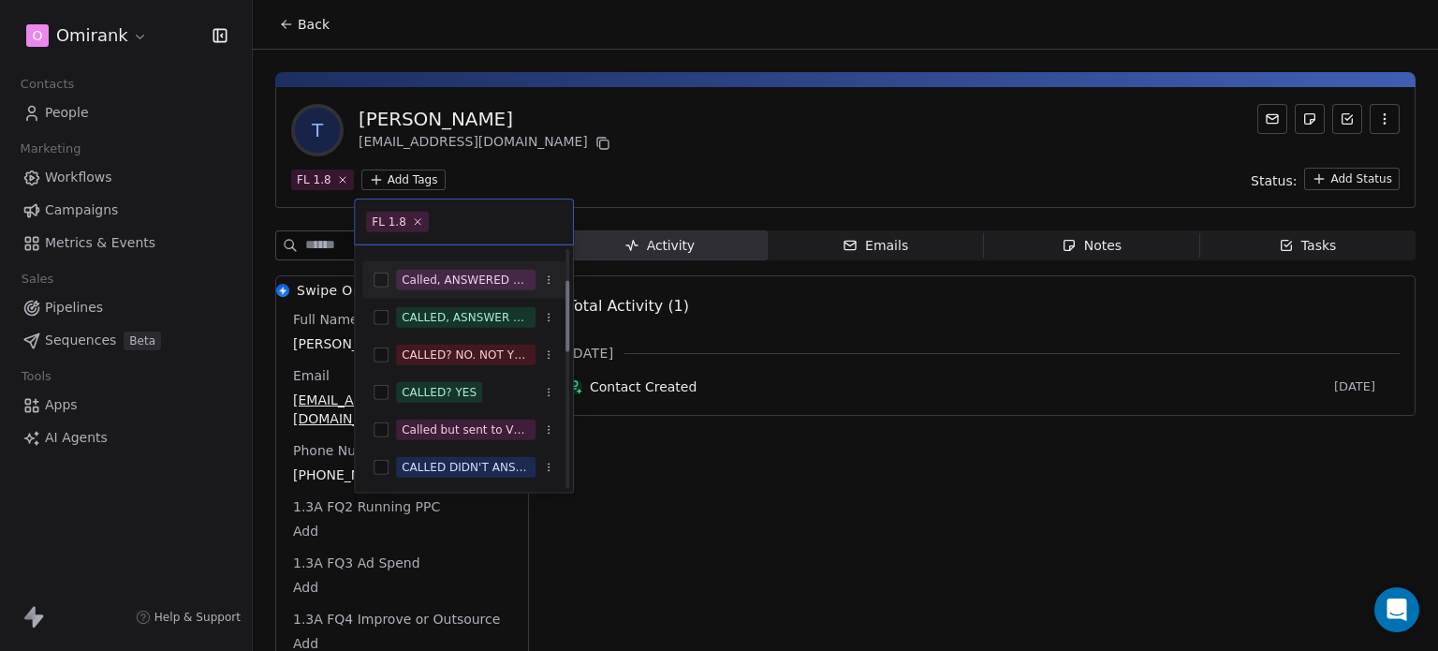
scroll to position [103, 0]
click at [465, 388] on div "CALLED? YES" at bounding box center [439, 393] width 75 height 17
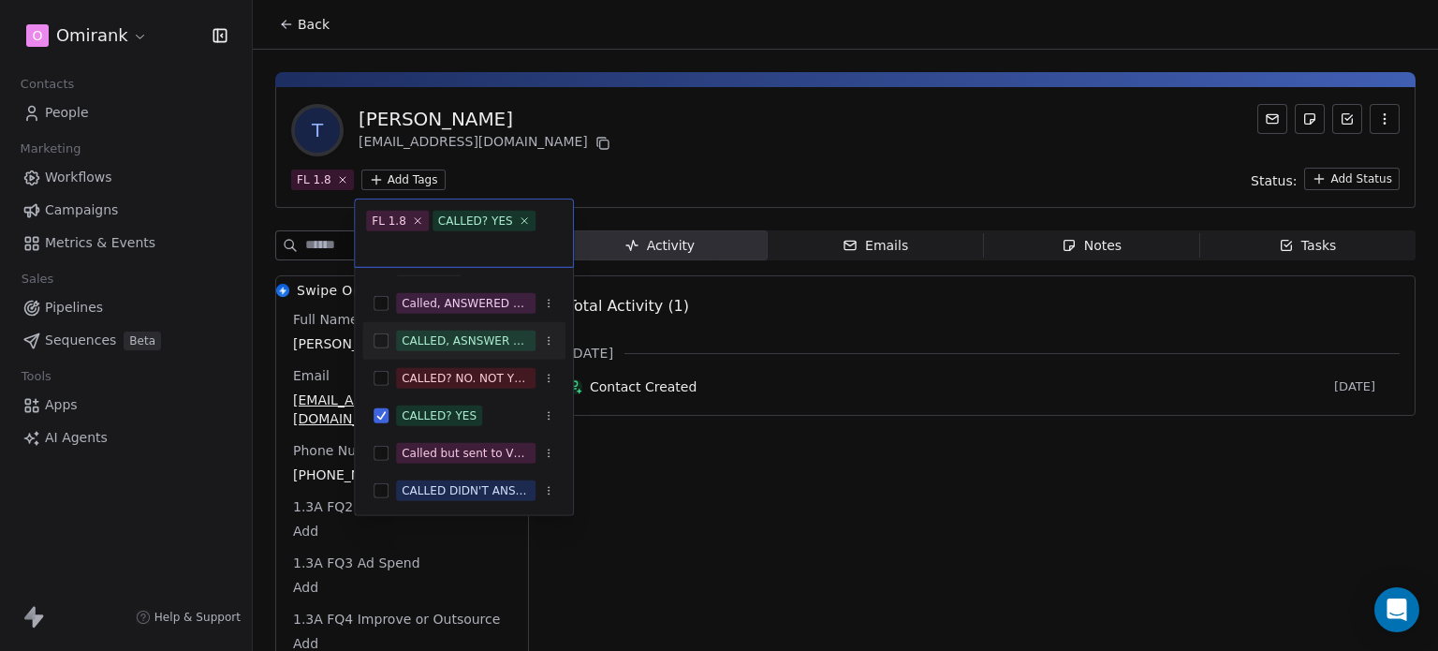
click at [469, 343] on div "CALLED, ASNSWER WITH CONVO" at bounding box center [466, 340] width 128 height 17
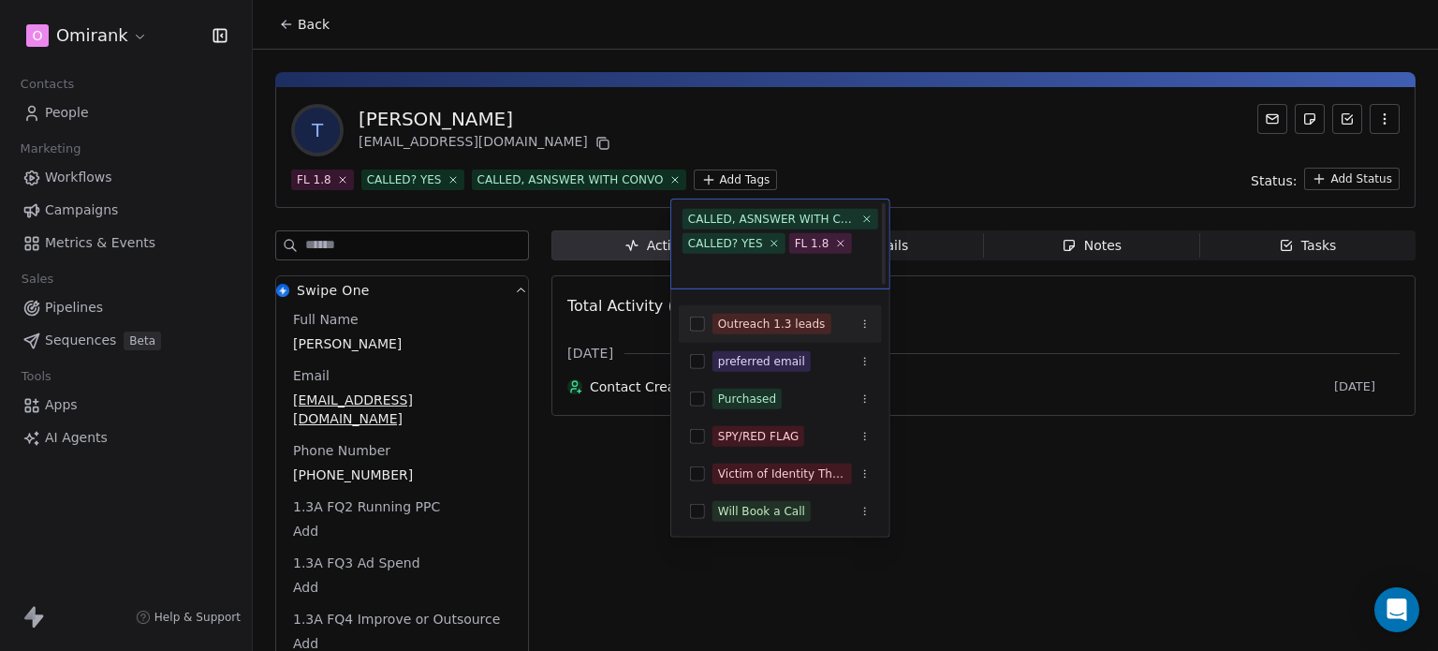
scroll to position [2, 0]
click at [720, 140] on html "O Omirank Contacts People Marketing Workflows Campaigns Metrics & Events Sales …" at bounding box center [719, 325] width 1438 height 651
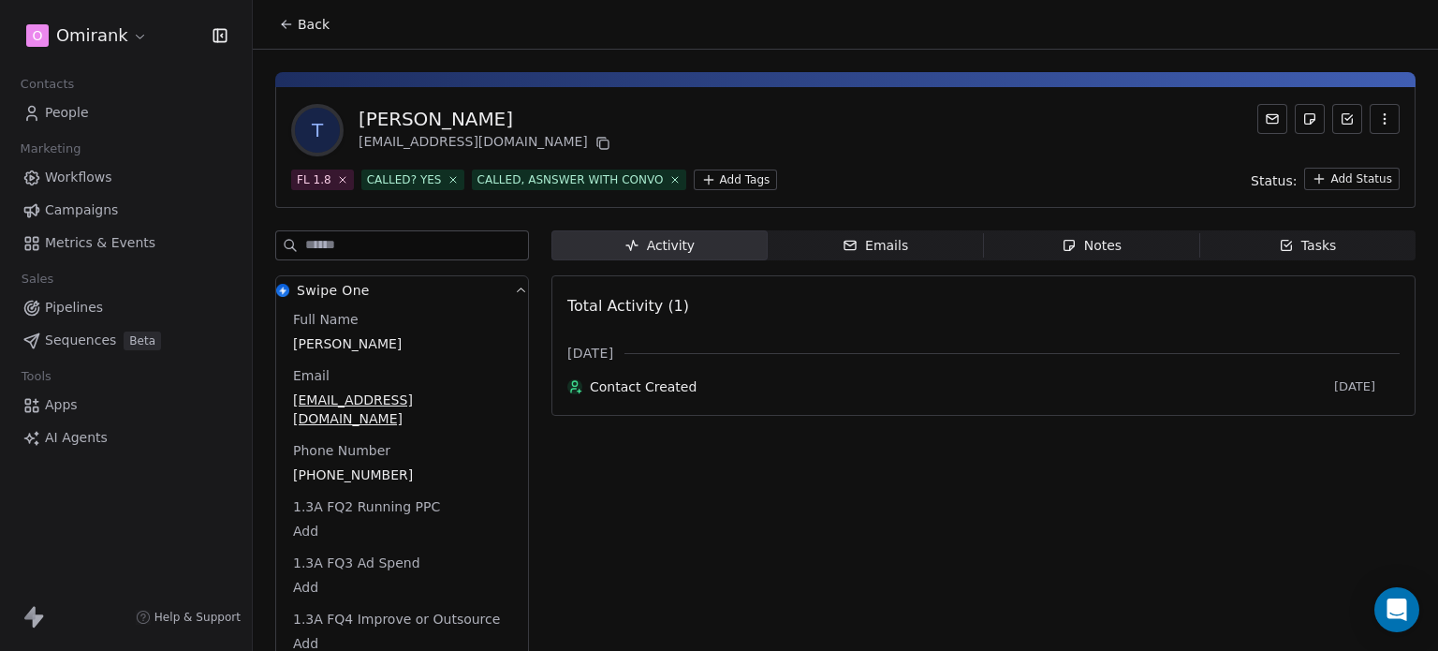
click at [281, 19] on icon at bounding box center [286, 24] width 15 height 15
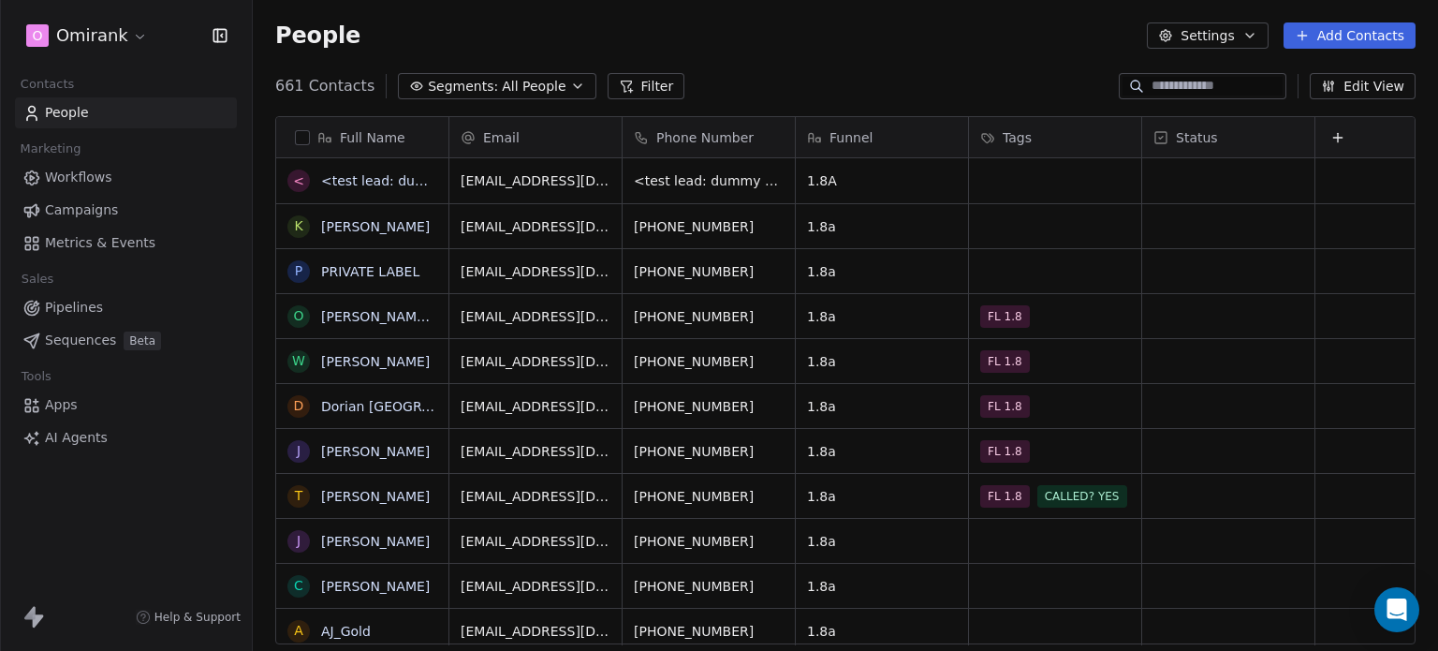
scroll to position [558, 1170]
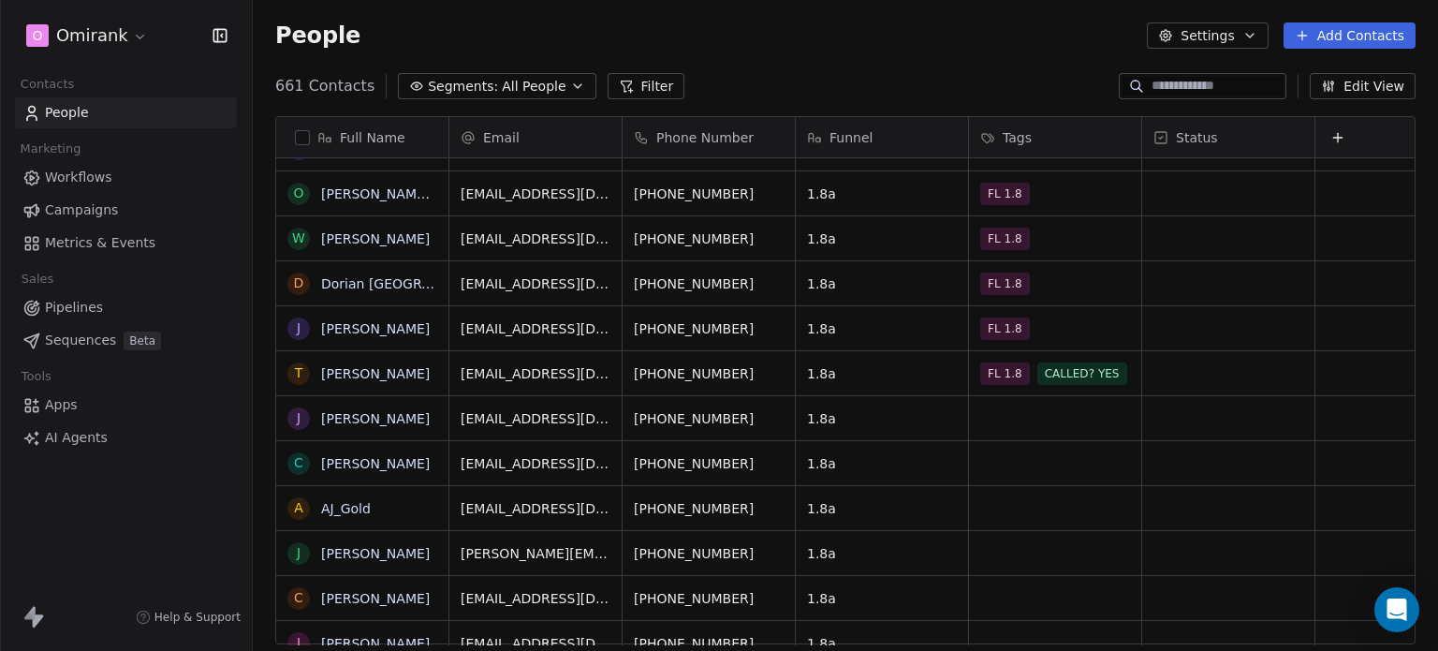
click at [1310, 34] on icon at bounding box center [1302, 35] width 15 height 15
click at [1222, 41] on html "O Omirank Contacts People Marketing Workflows Campaigns Metrics & Events Sales …" at bounding box center [719, 325] width 1438 height 651
click at [1222, 41] on button "Settings" at bounding box center [1207, 35] width 121 height 26
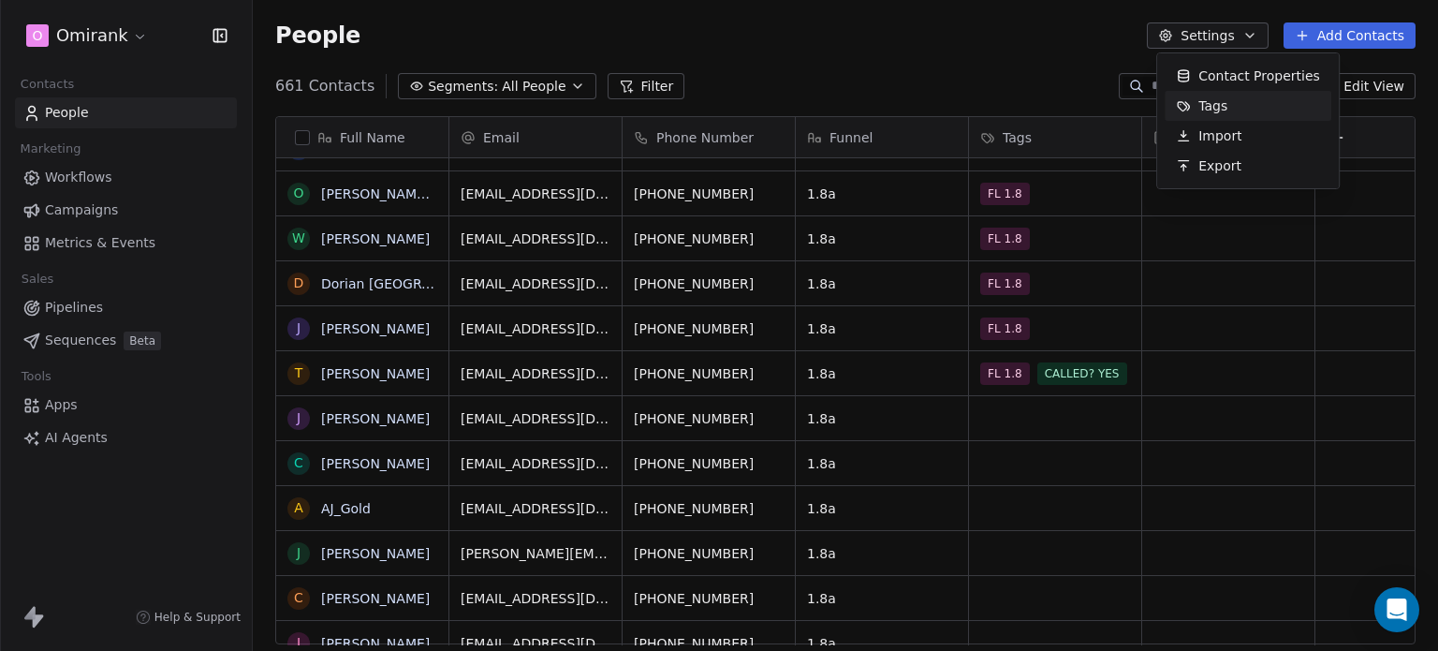
click at [1220, 99] on span "Tags" at bounding box center [1213, 106] width 29 height 20
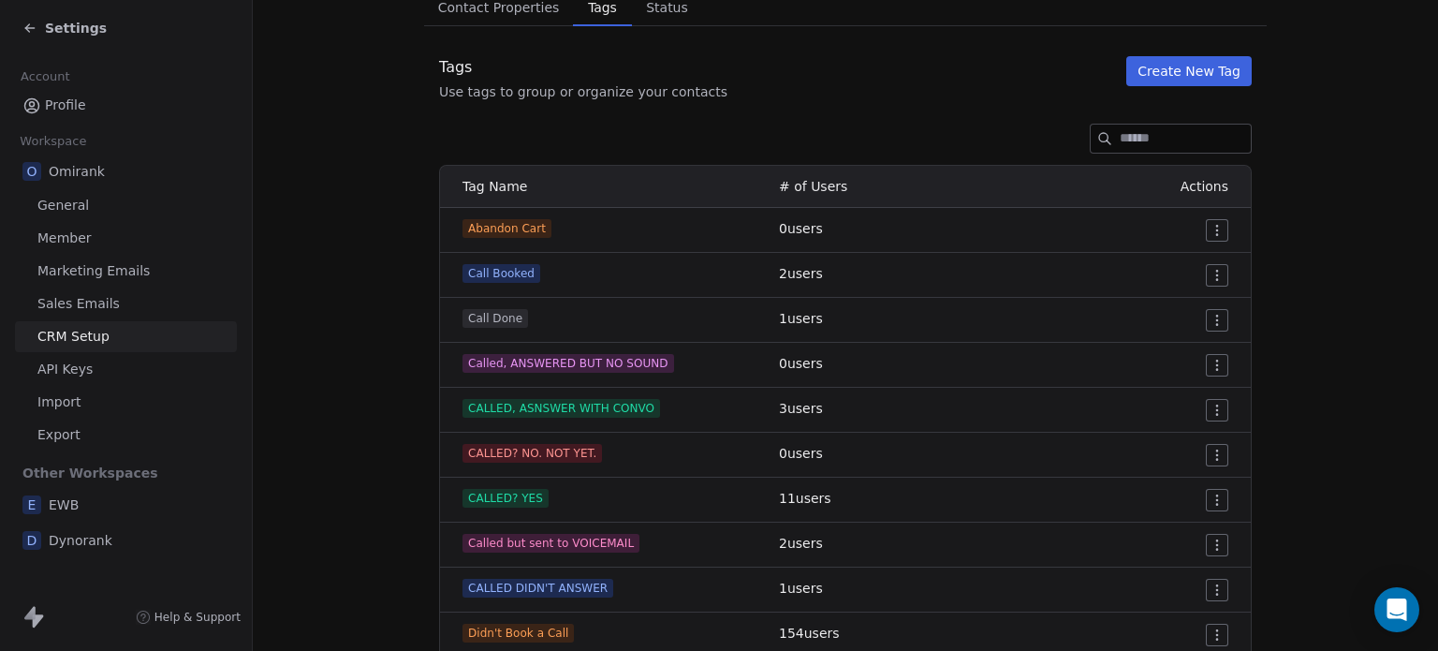
scroll to position [170, 0]
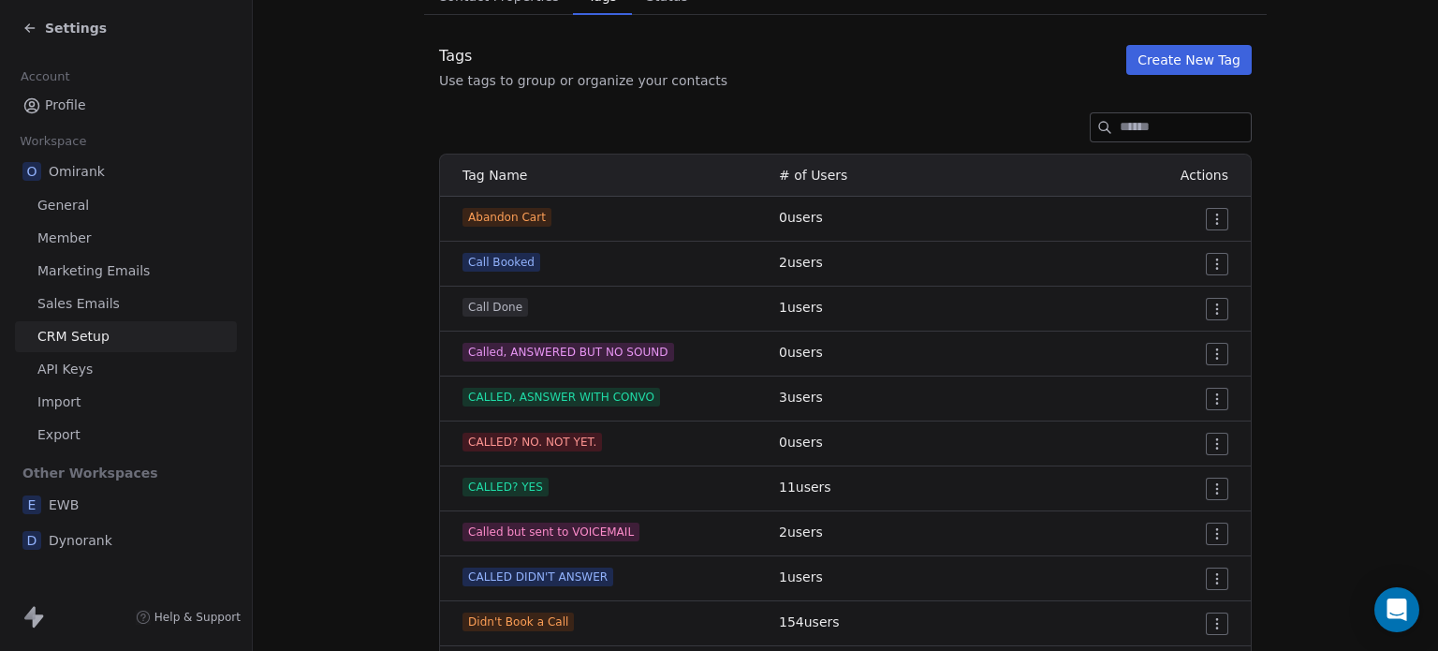
click at [1171, 66] on button "Create New Tag" at bounding box center [1188, 60] width 125 height 30
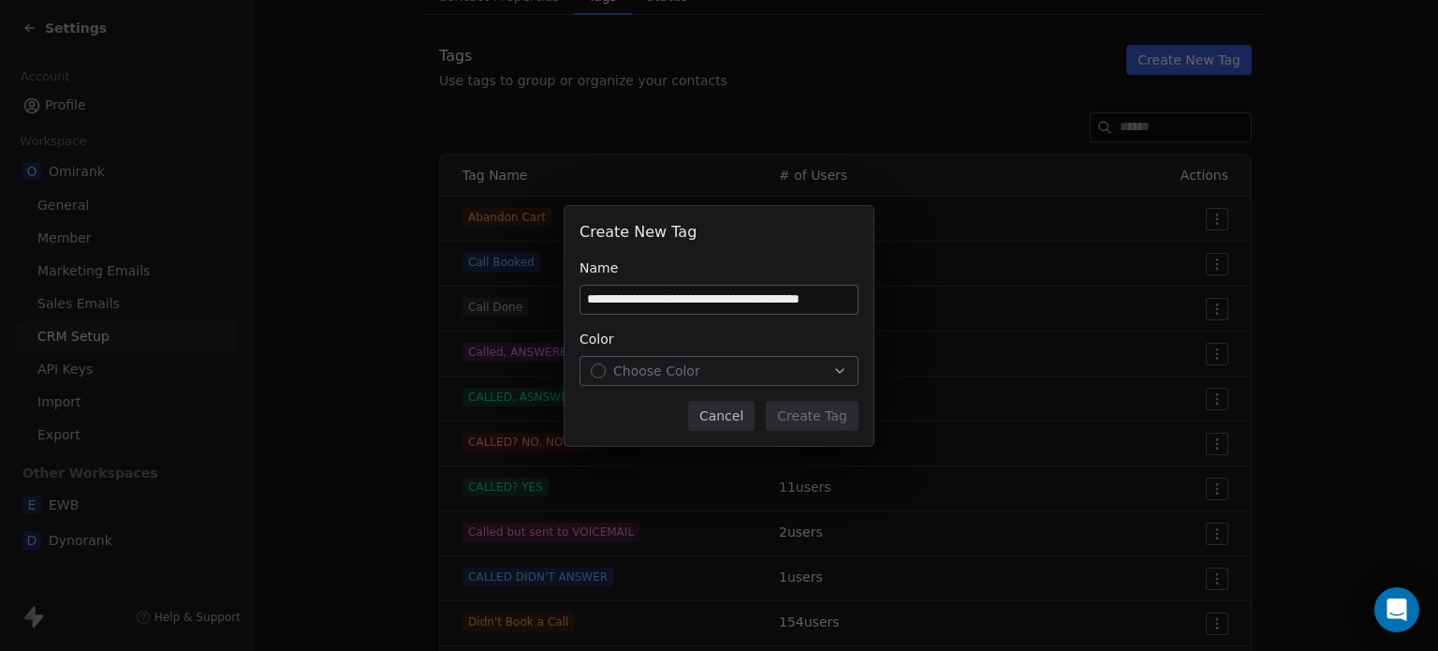
scroll to position [0, 0]
click at [708, 297] on input "**********" at bounding box center [719, 300] width 277 height 28
drag, startPoint x: 640, startPoint y: 293, endPoint x: 727, endPoint y: 291, distance: 86.2
click at [727, 291] on input "**********" at bounding box center [719, 300] width 277 height 28
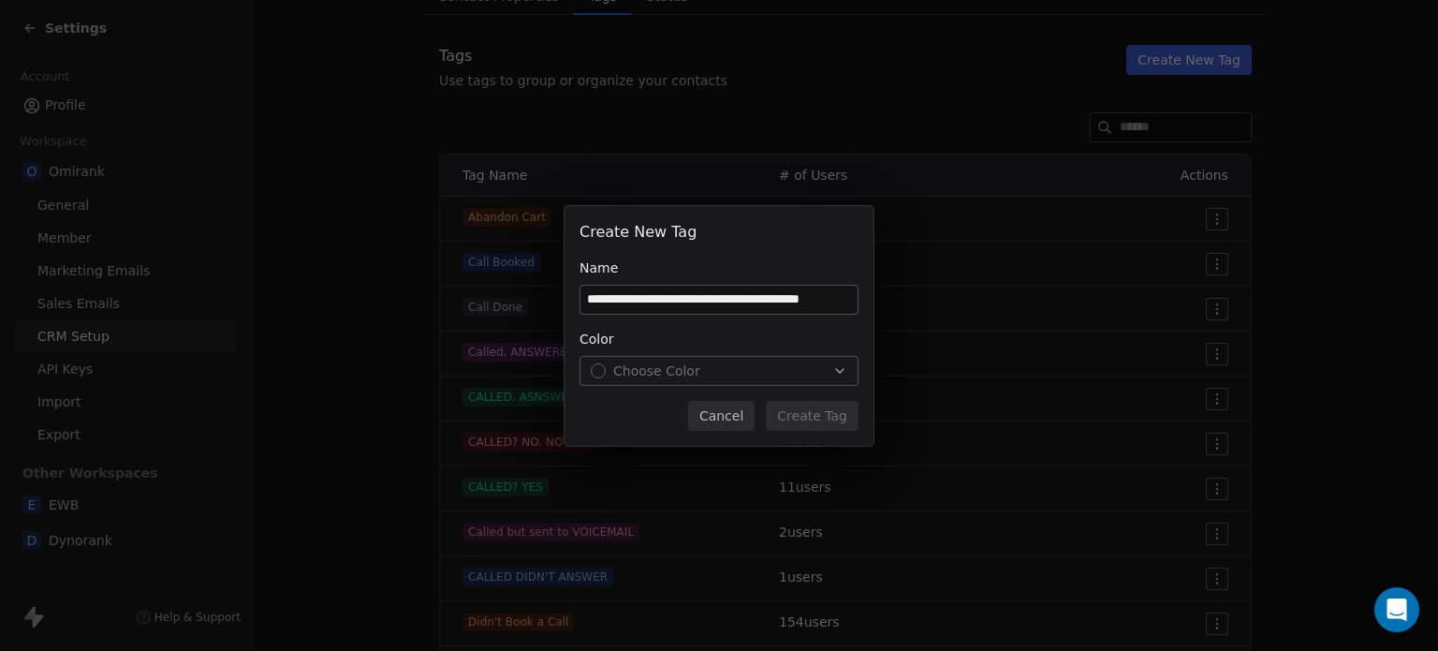
scroll to position [0, 59]
drag, startPoint x: 727, startPoint y: 291, endPoint x: 879, endPoint y: 298, distance: 152.8
click at [879, 298] on div "**********" at bounding box center [719, 326] width 1438 height 240
drag, startPoint x: 805, startPoint y: 292, endPoint x: 641, endPoint y: 299, distance: 164.0
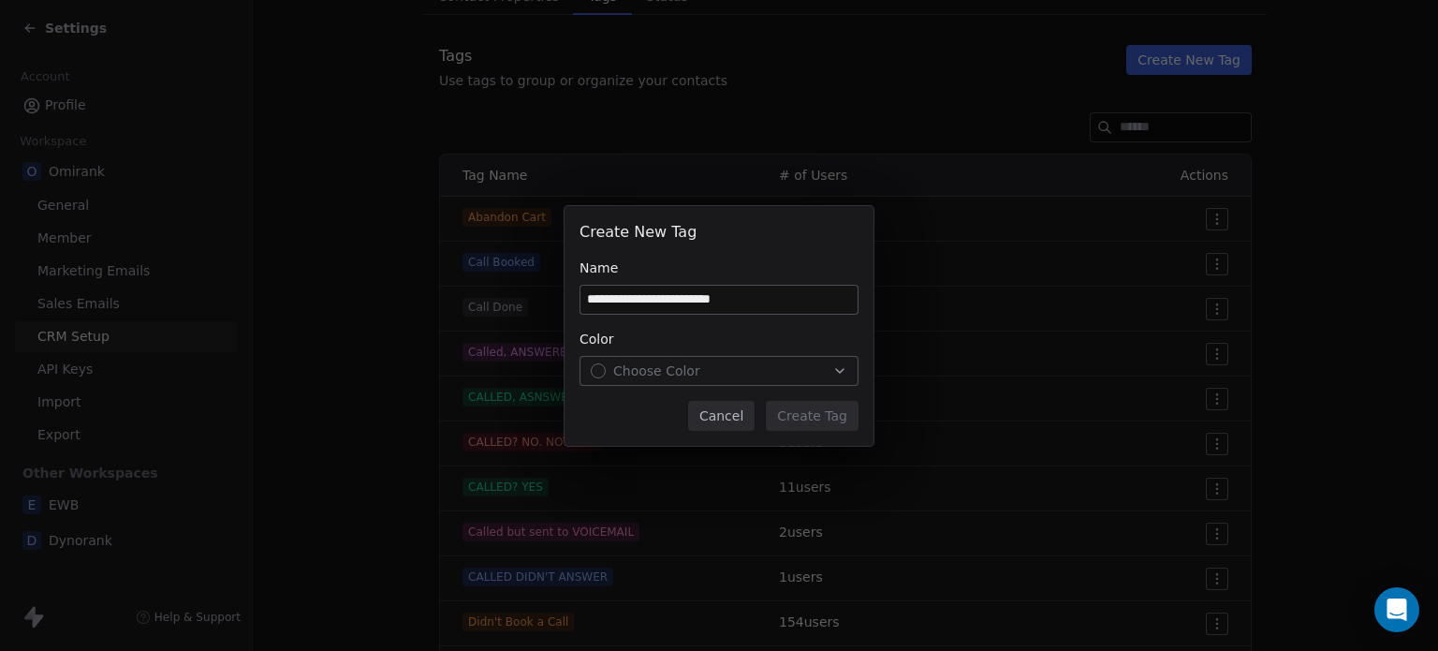
click at [641, 299] on input "**********" at bounding box center [719, 300] width 277 height 28
click at [749, 303] on input "**********" at bounding box center [719, 300] width 277 height 28
type input "**********"
click at [773, 376] on div "Choose Color" at bounding box center [719, 370] width 257 height 19
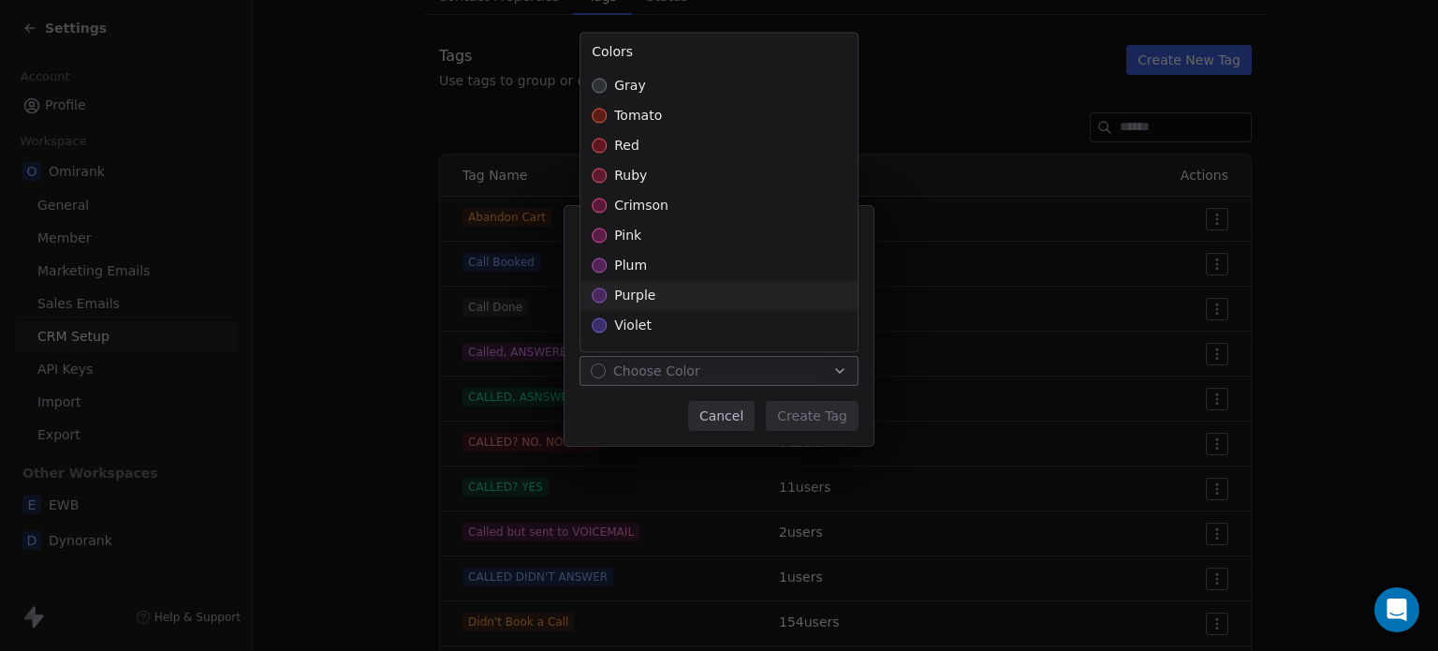
click at [723, 294] on div "purple" at bounding box center [719, 295] width 277 height 30
click at [813, 412] on div "**********" at bounding box center [719, 326] width 1438 height 240
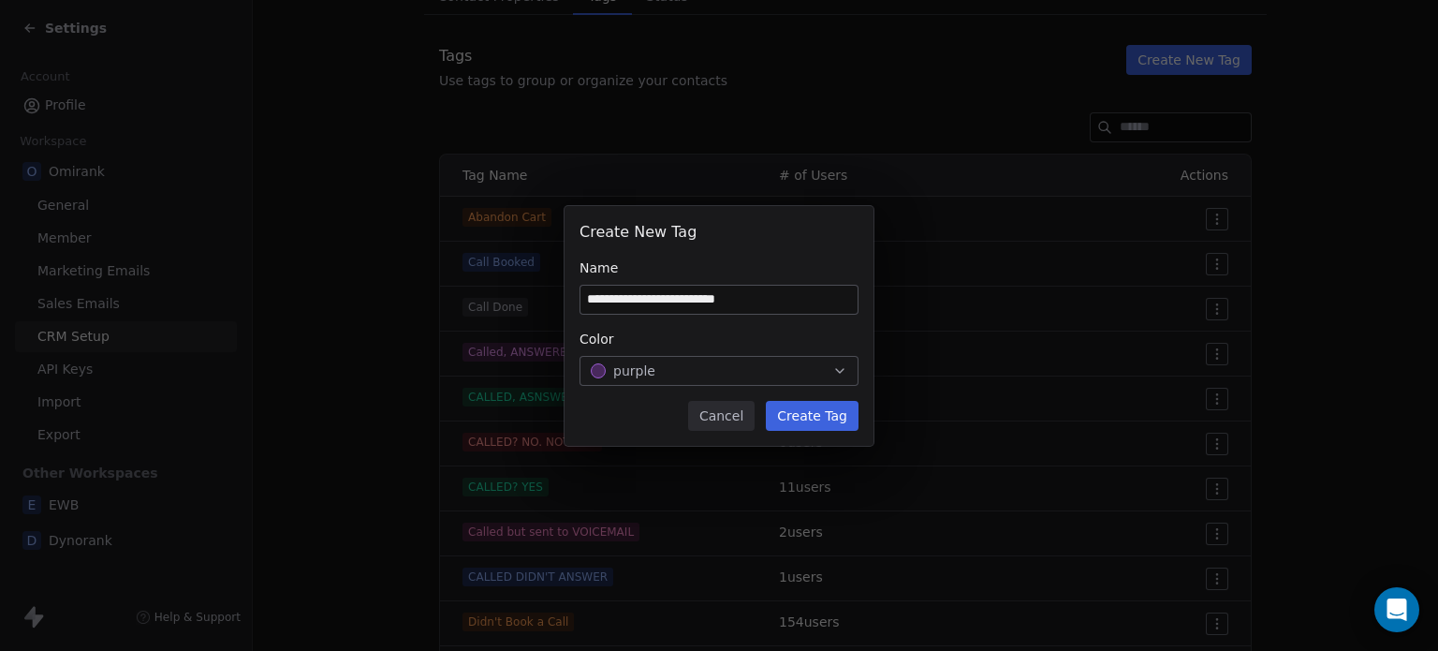
click at [813, 412] on button "Create Tag" at bounding box center [812, 416] width 93 height 30
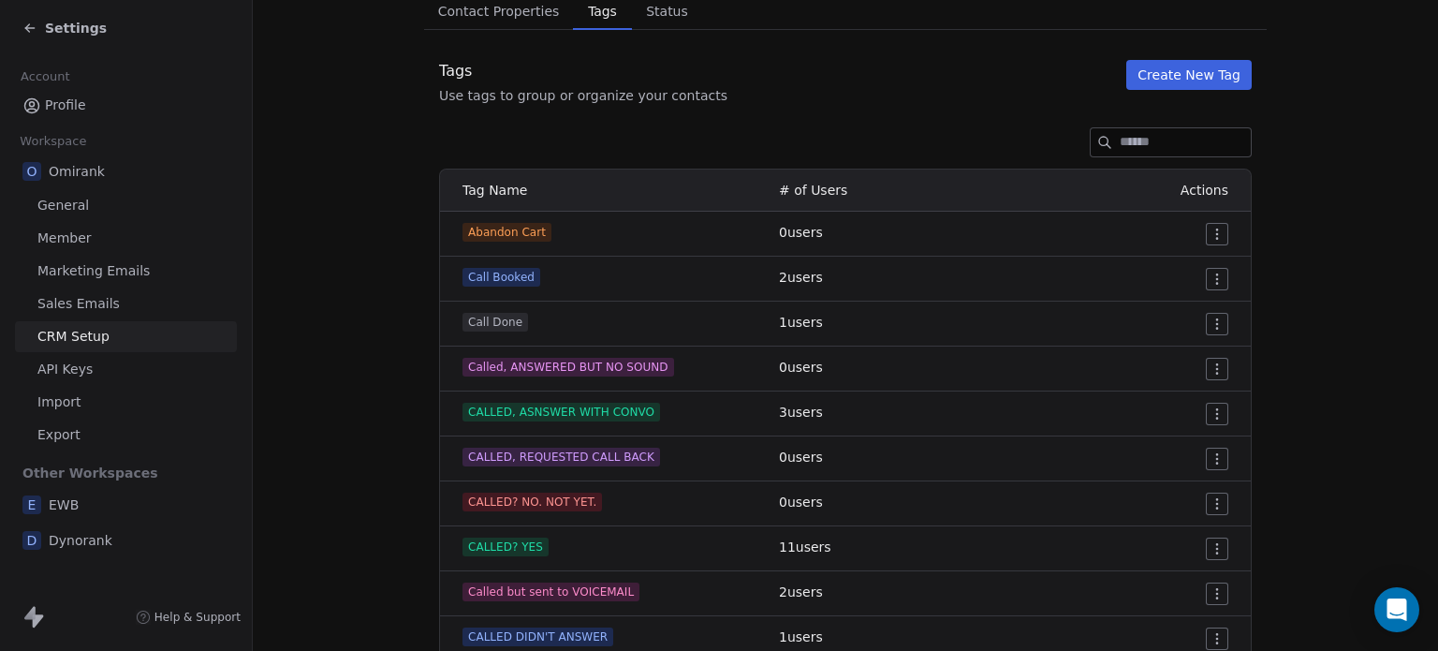
scroll to position [199, 0]
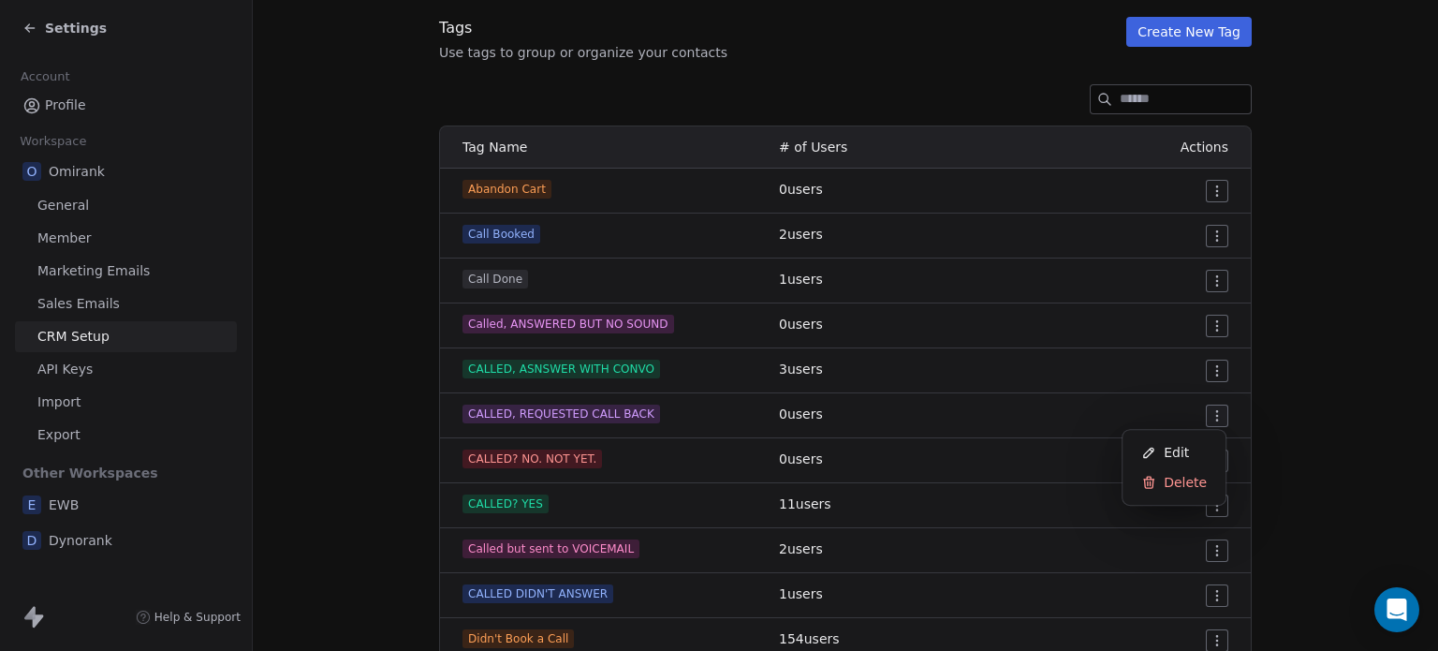
click at [1210, 412] on html "Settings Account Profile Workspace O Omirank General Member Marketing Emails Sa…" at bounding box center [719, 325] width 1438 height 651
click at [1172, 460] on span "Edit" at bounding box center [1176, 452] width 25 height 19
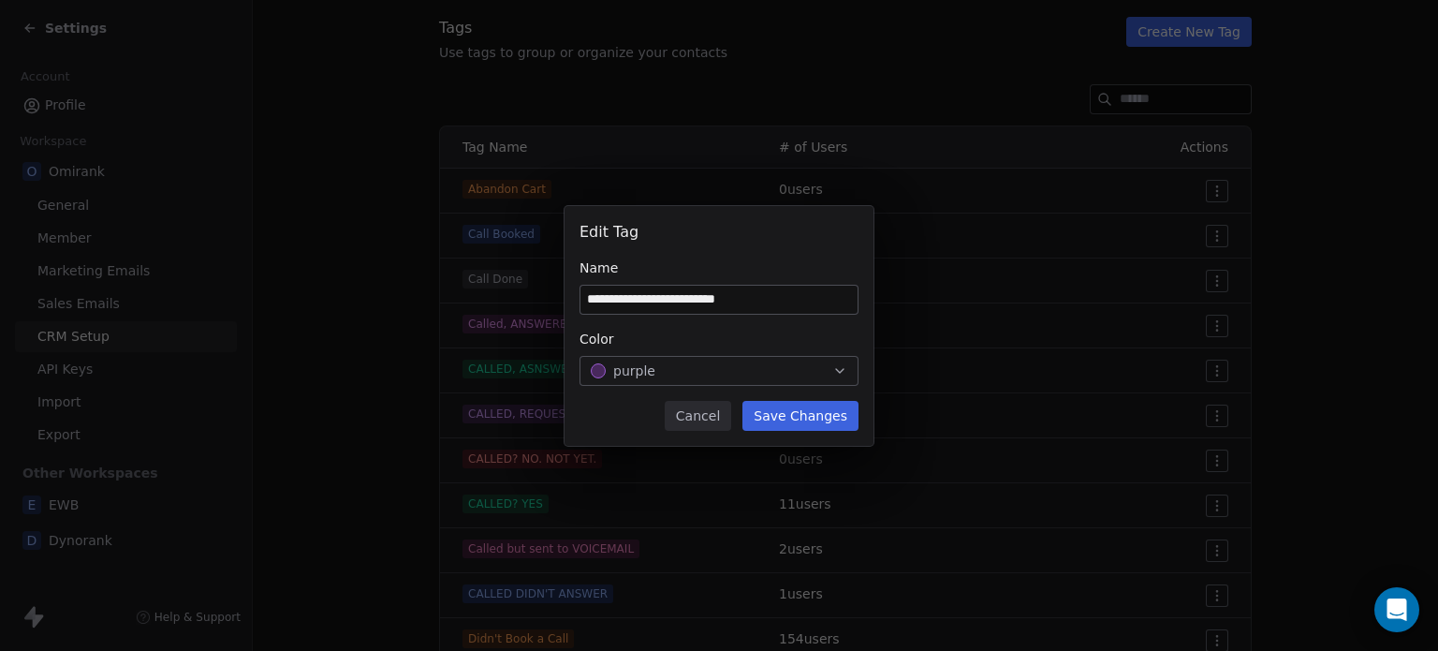
click at [734, 359] on button "purple" at bounding box center [719, 371] width 279 height 30
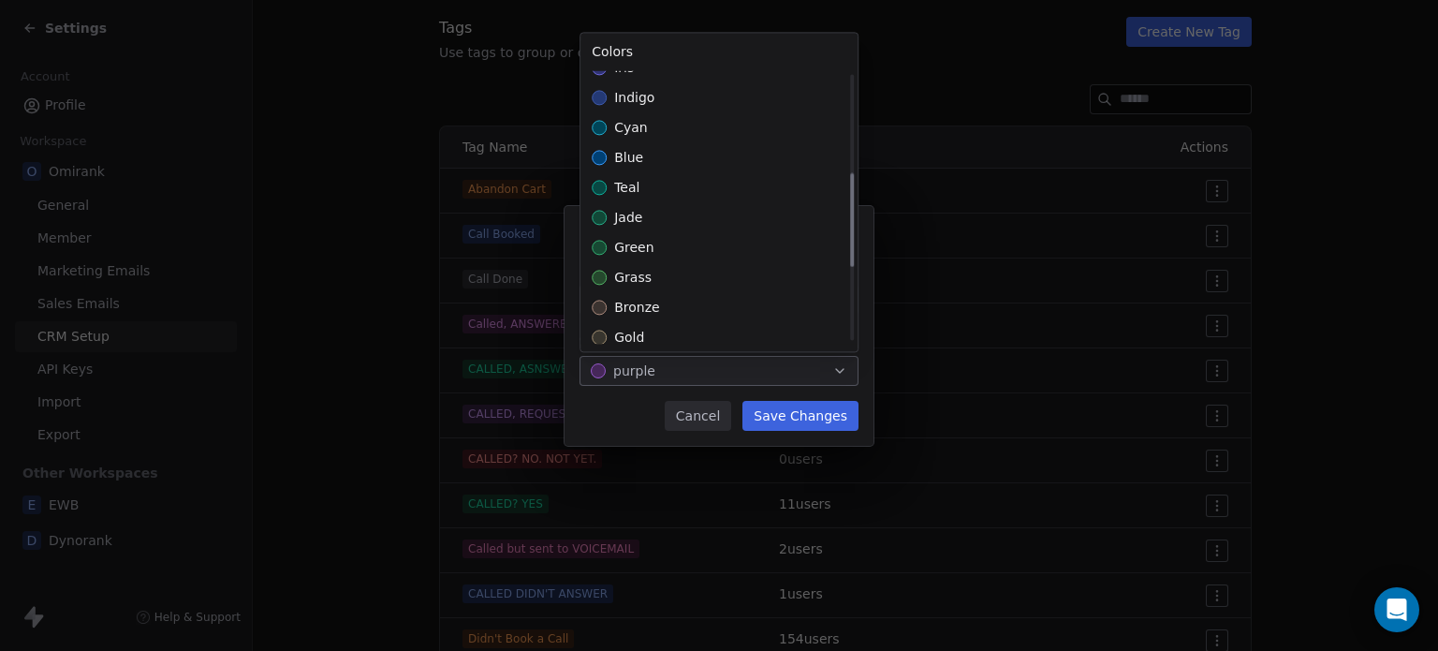
scroll to position [288, 0]
click at [676, 237] on div "green" at bounding box center [719, 246] width 277 height 30
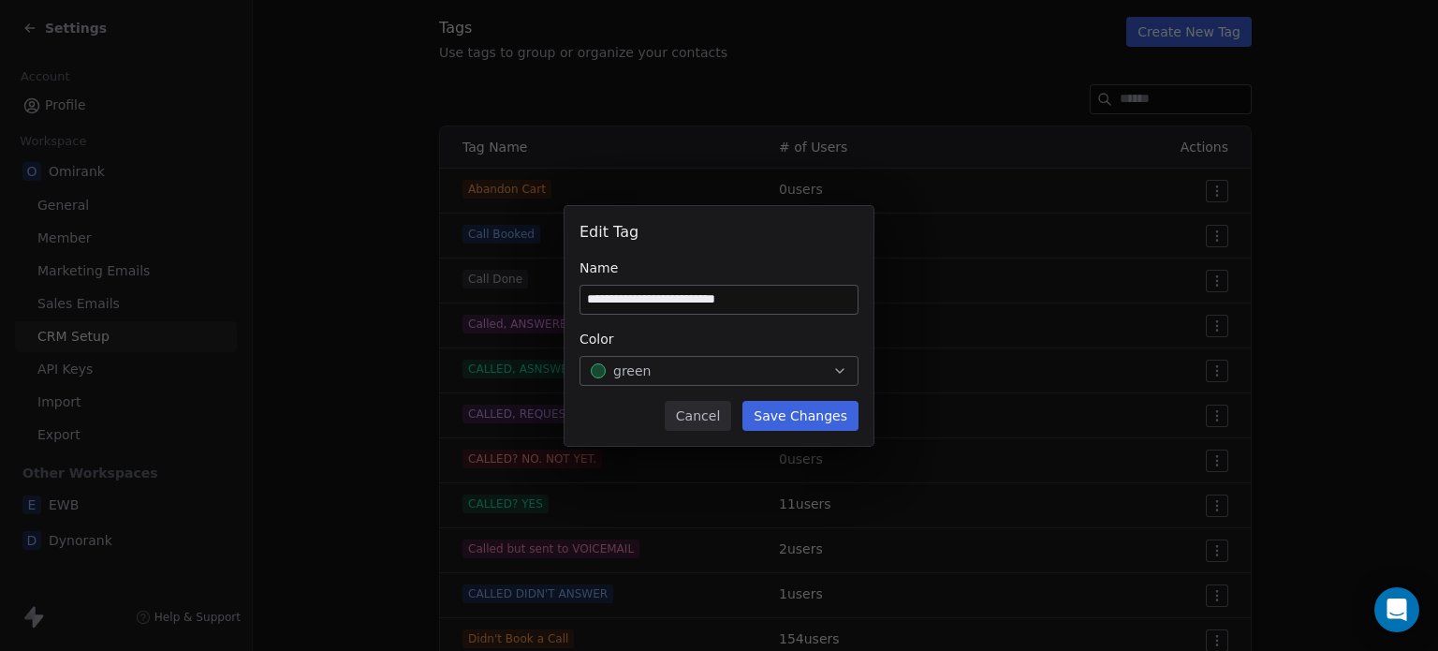
click at [788, 422] on div "**********" at bounding box center [719, 326] width 1438 height 240
click at [788, 413] on button "Save Changes" at bounding box center [801, 416] width 116 height 30
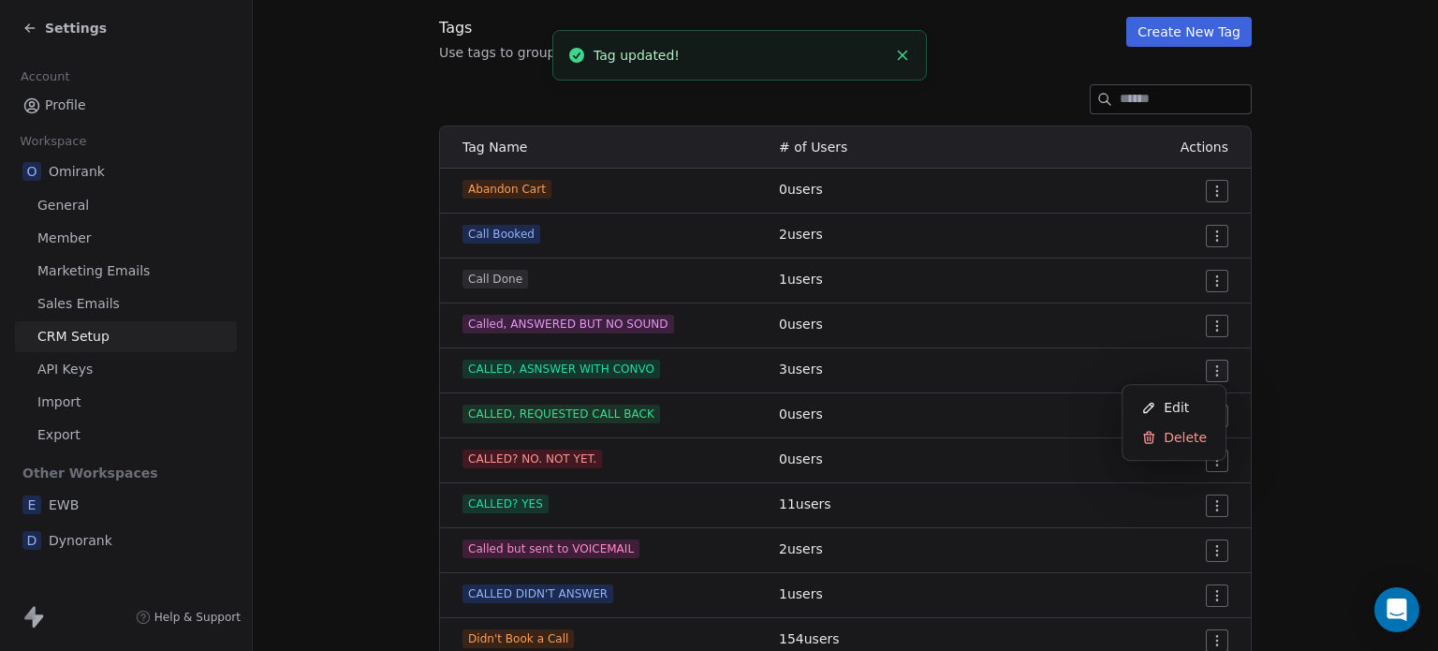
click at [1211, 367] on html "Settings Account Profile Workspace O Omirank General Member Marketing Emails Sa…" at bounding box center [719, 325] width 1438 height 651
click at [1187, 402] on div "Edit" at bounding box center [1174, 407] width 88 height 30
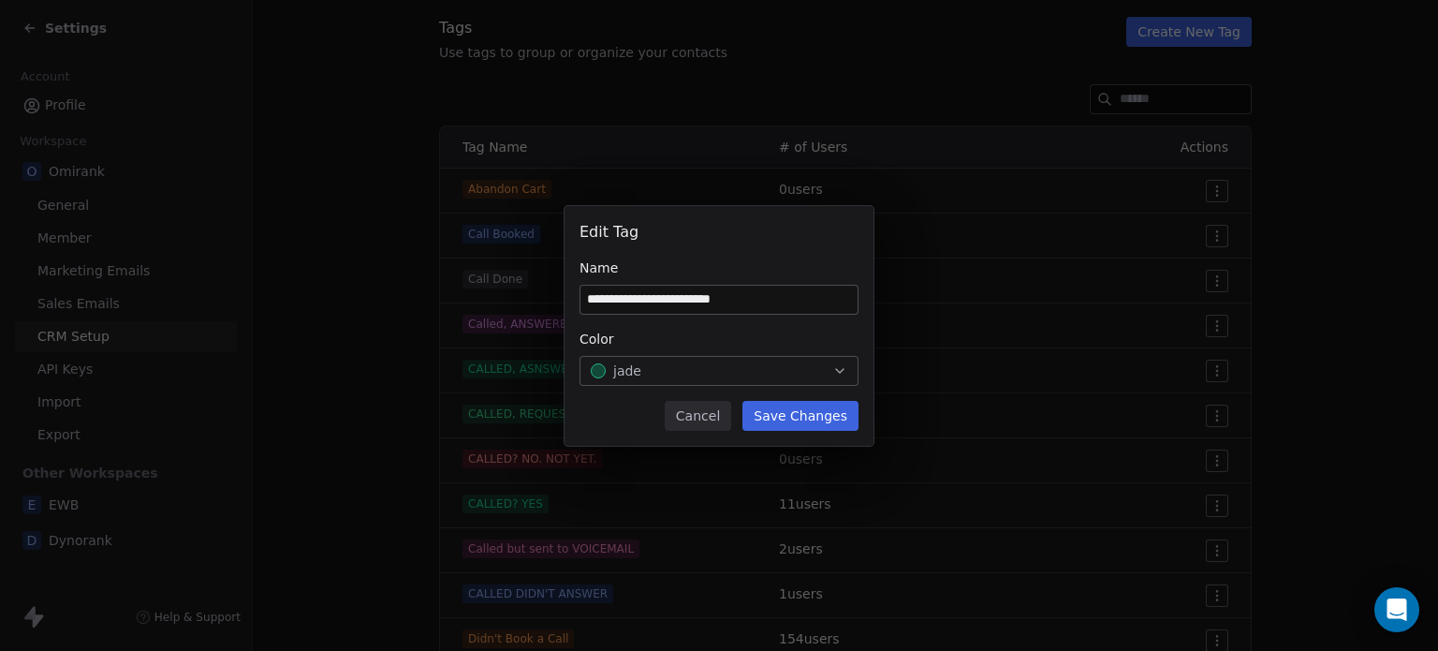
click at [715, 411] on button "Cancel" at bounding box center [698, 416] width 66 height 30
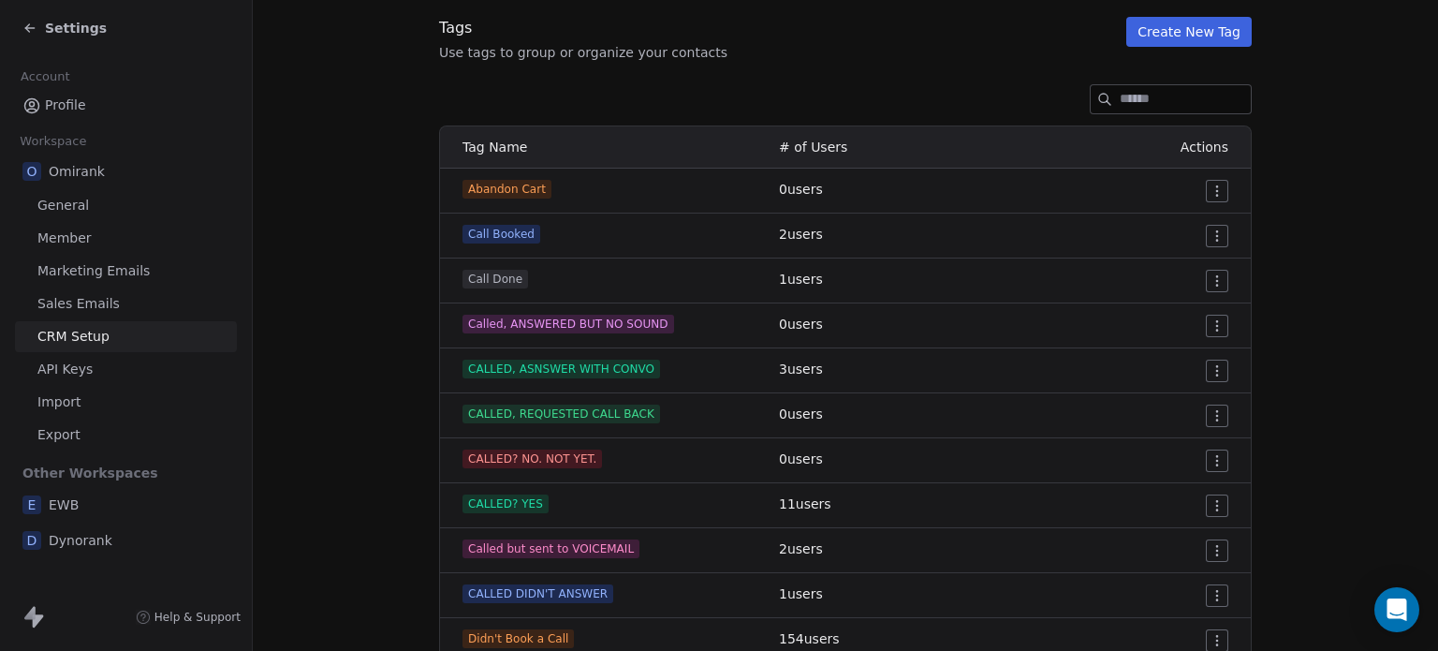
click at [1210, 411] on html "Settings Account Profile Workspace O Omirank General Member Marketing Emails Sa…" at bounding box center [719, 325] width 1438 height 651
click at [1185, 450] on span "Edit" at bounding box center [1176, 452] width 25 height 19
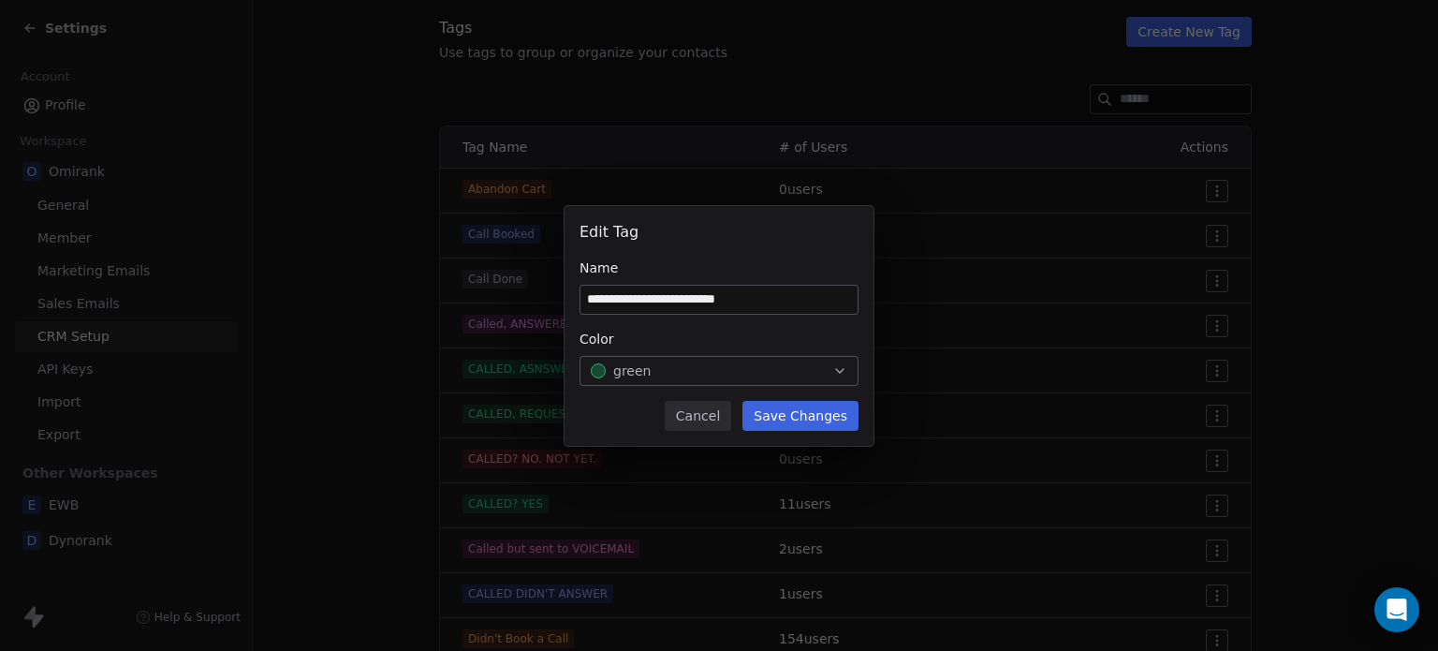
click at [719, 368] on div "green" at bounding box center [719, 370] width 257 height 19
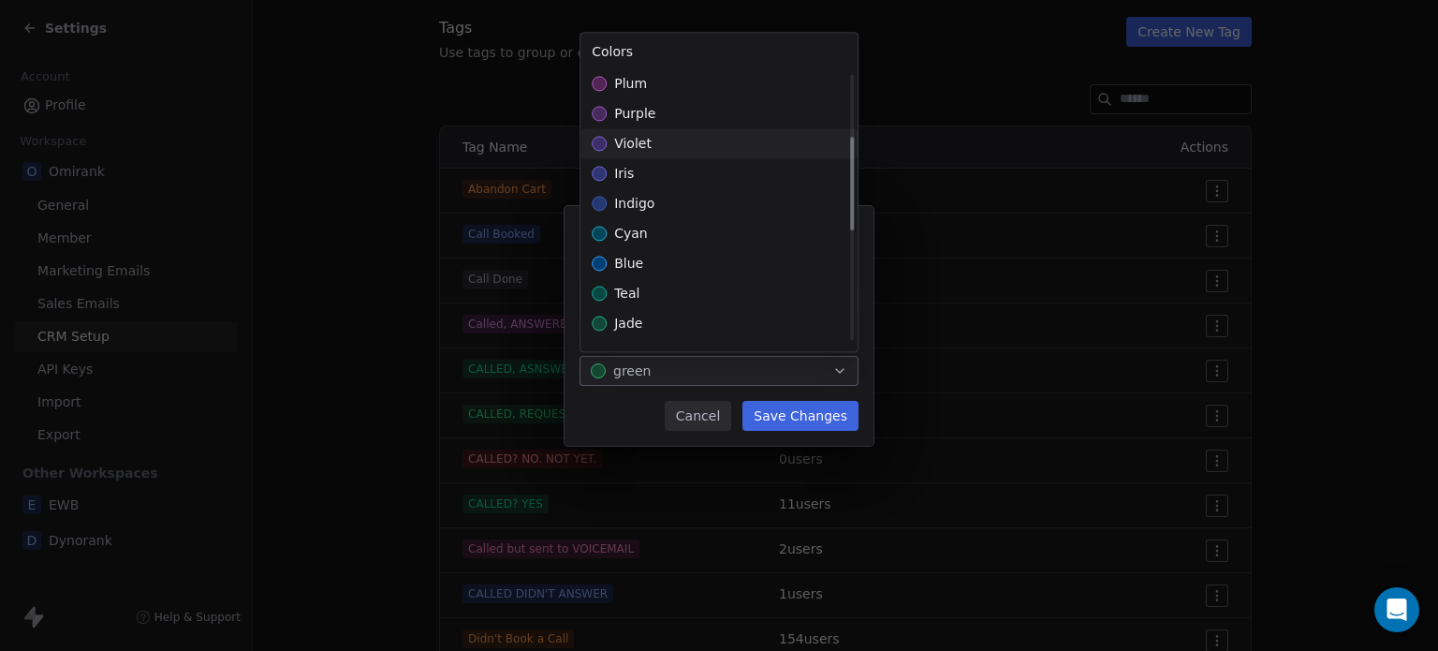
scroll to position [183, 0]
click at [687, 314] on div "jade" at bounding box center [719, 322] width 277 height 30
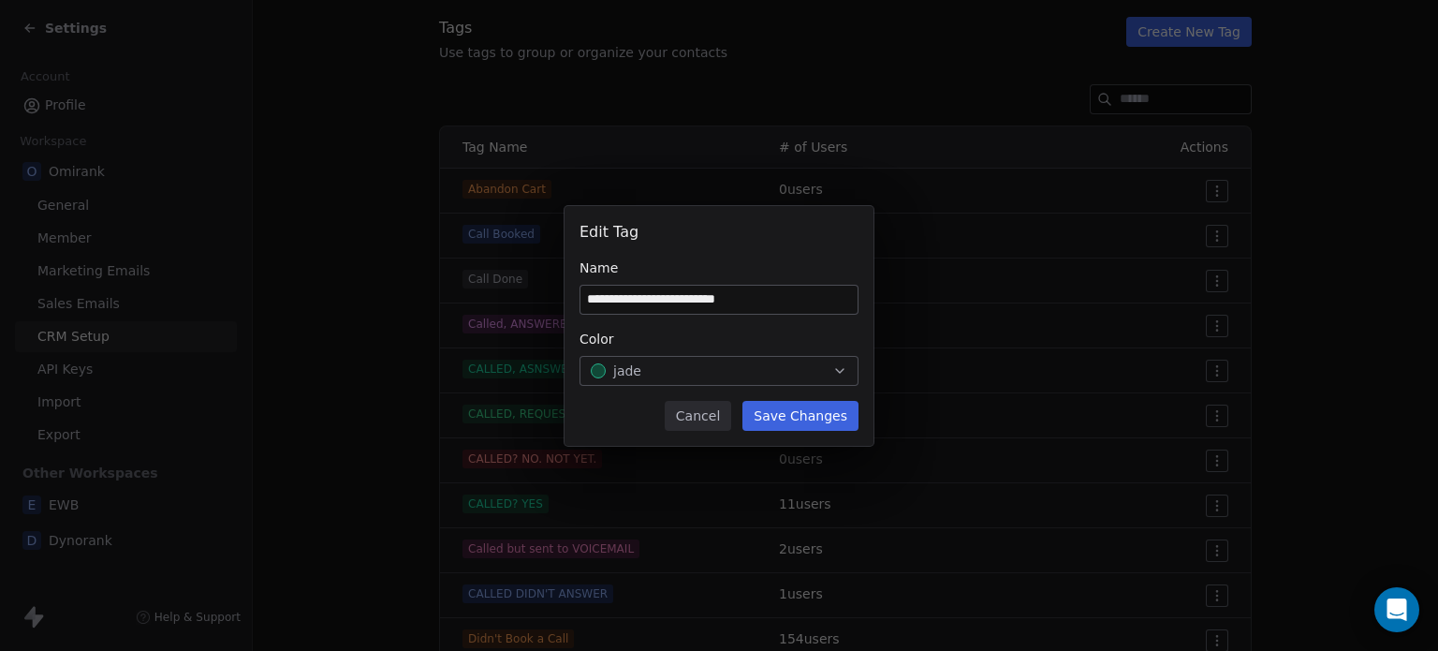
click at [794, 417] on div "**********" at bounding box center [719, 326] width 1438 height 240
click at [794, 417] on button "Save Changes" at bounding box center [801, 416] width 116 height 30
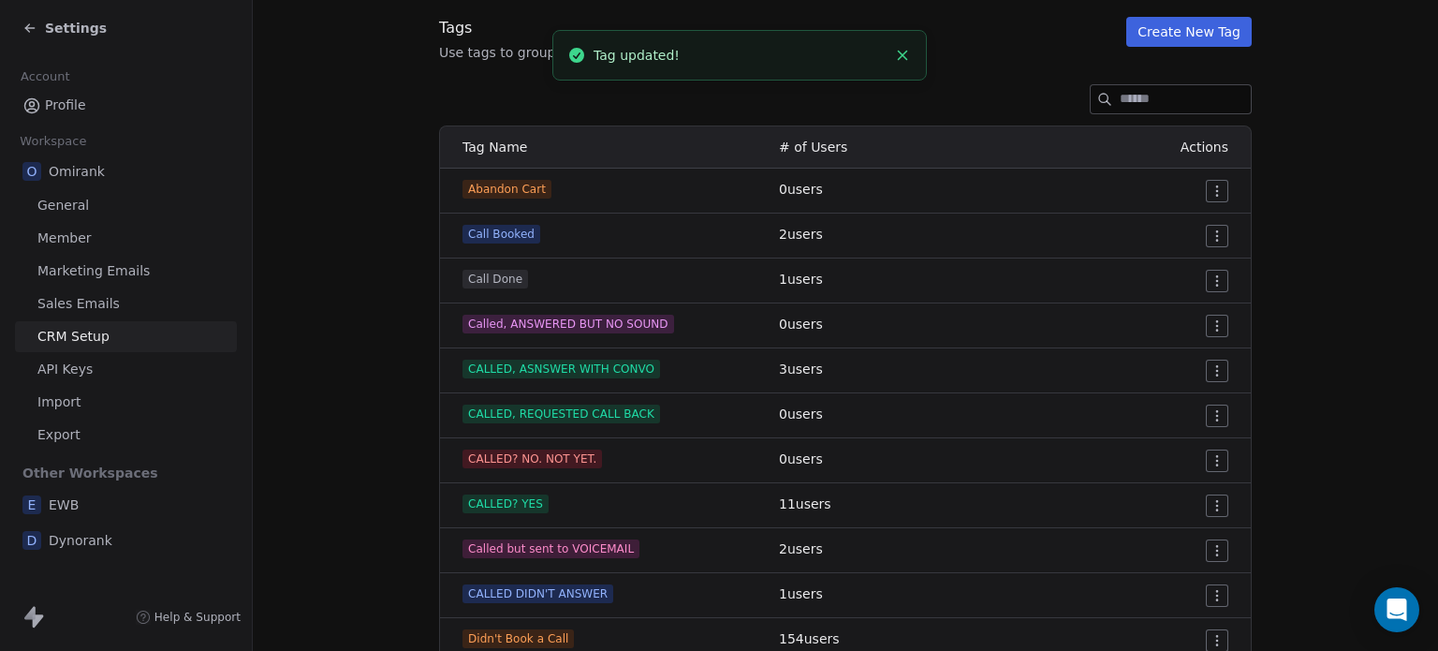
scroll to position [0, 0]
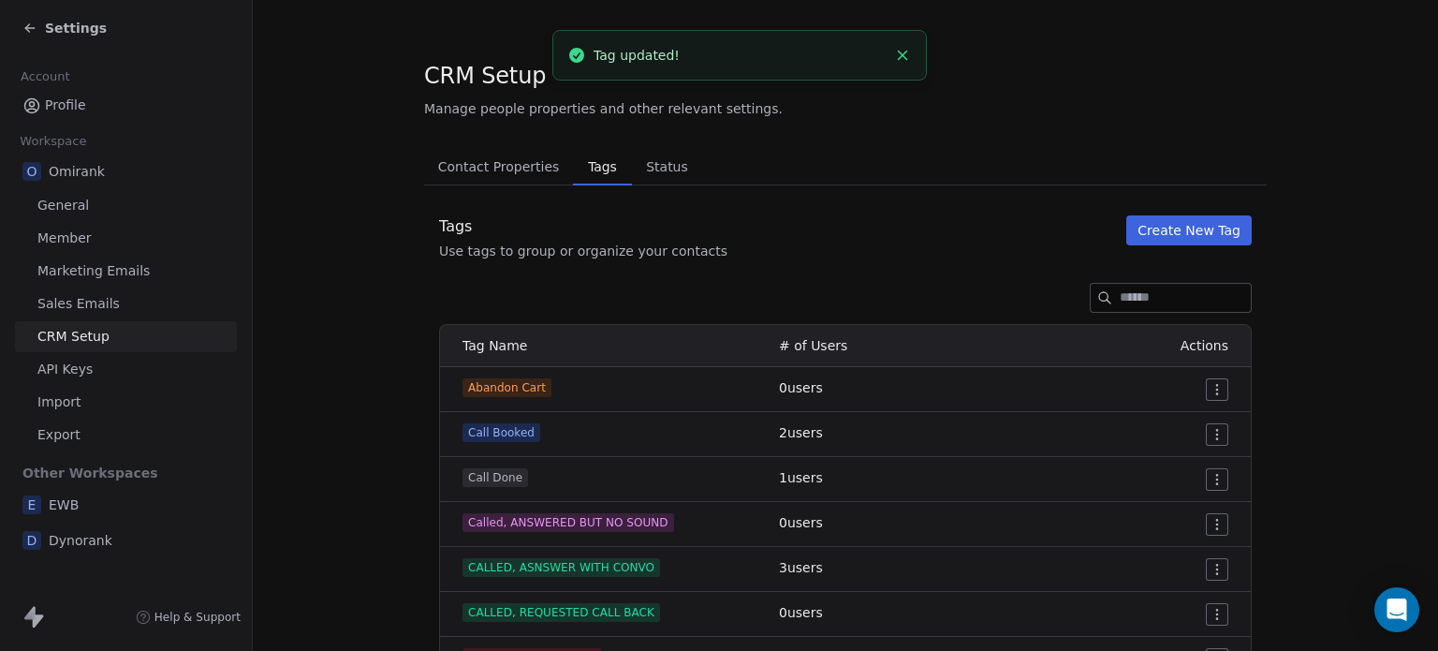
click at [31, 28] on icon at bounding box center [29, 28] width 8 height 0
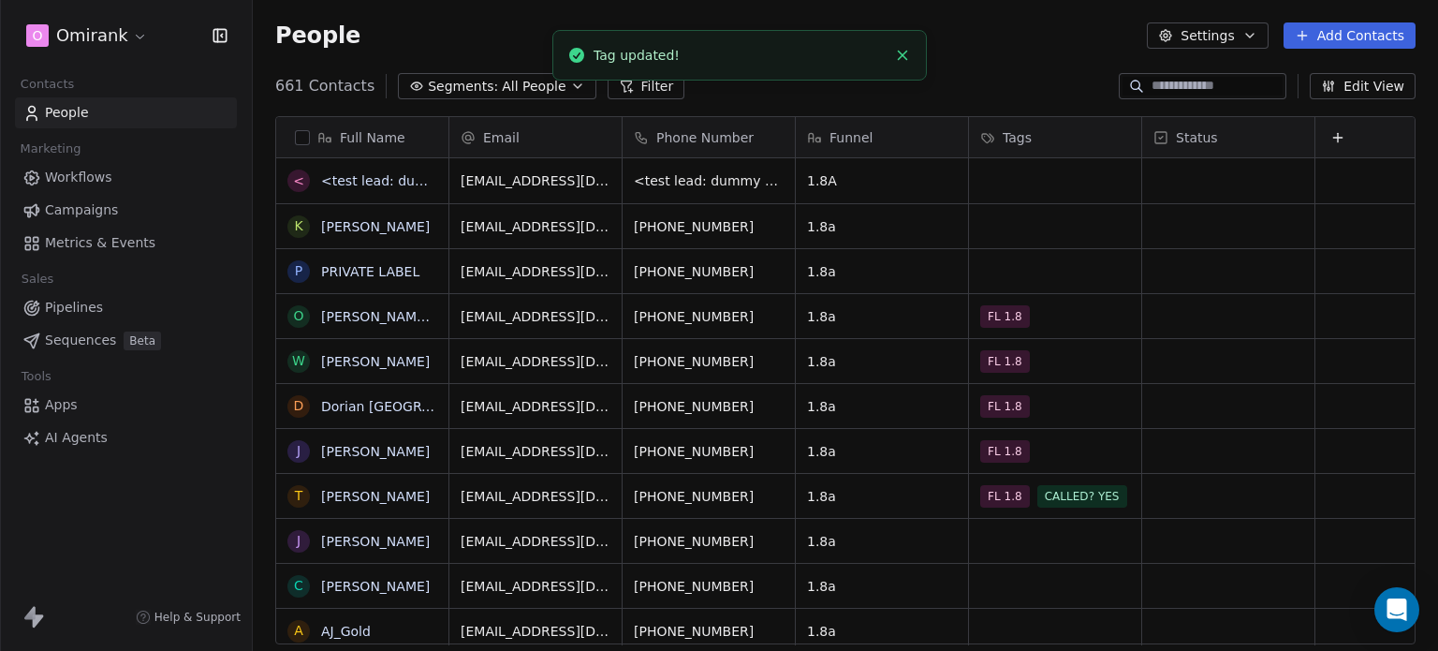
scroll to position [558, 1170]
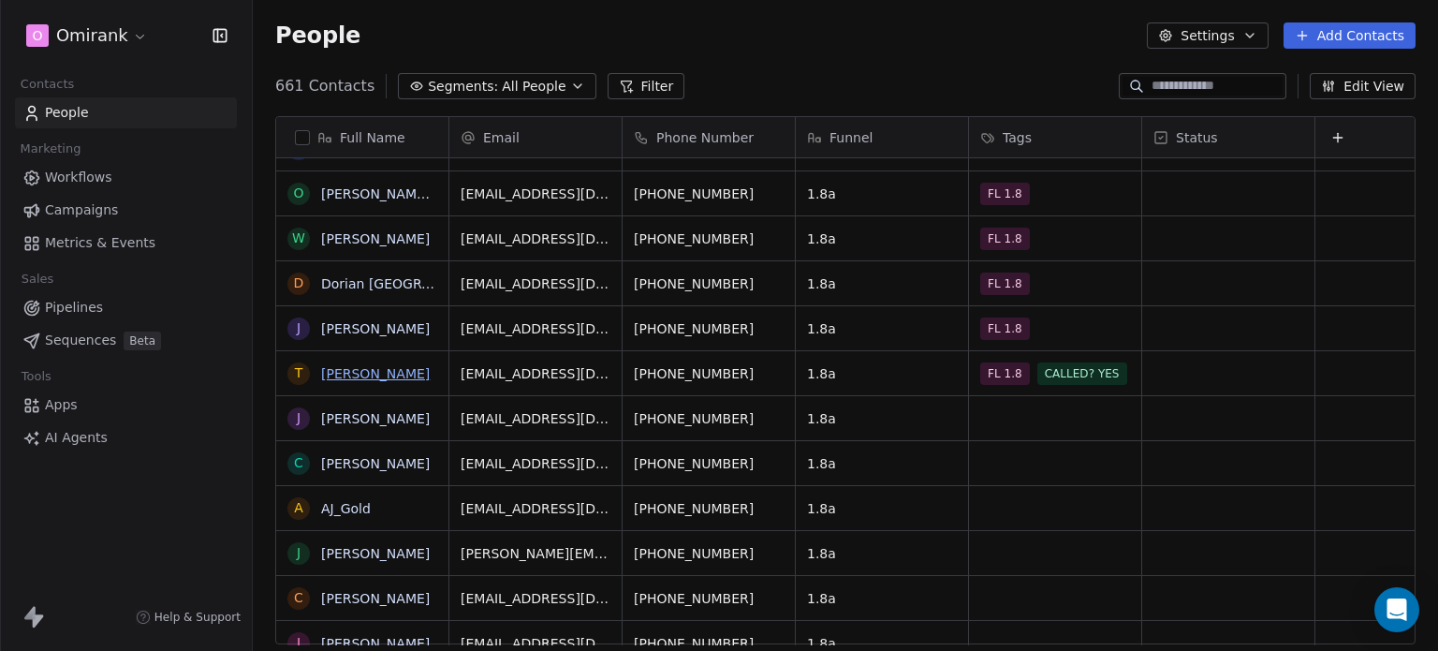
click at [337, 372] on link "[PERSON_NAME]" at bounding box center [375, 373] width 109 height 15
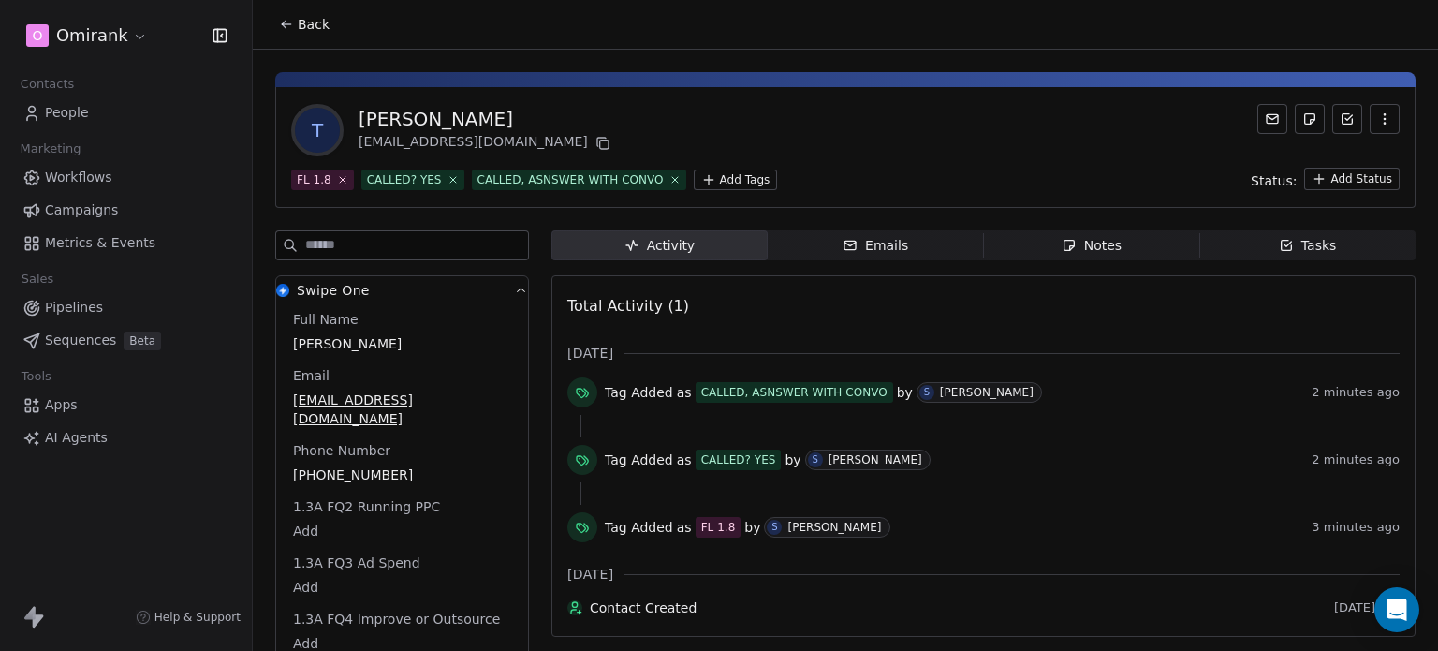
click at [693, 182] on html "O Omirank Contacts People Marketing Workflows Campaigns Metrics & Events Sales …" at bounding box center [719, 325] width 1438 height 651
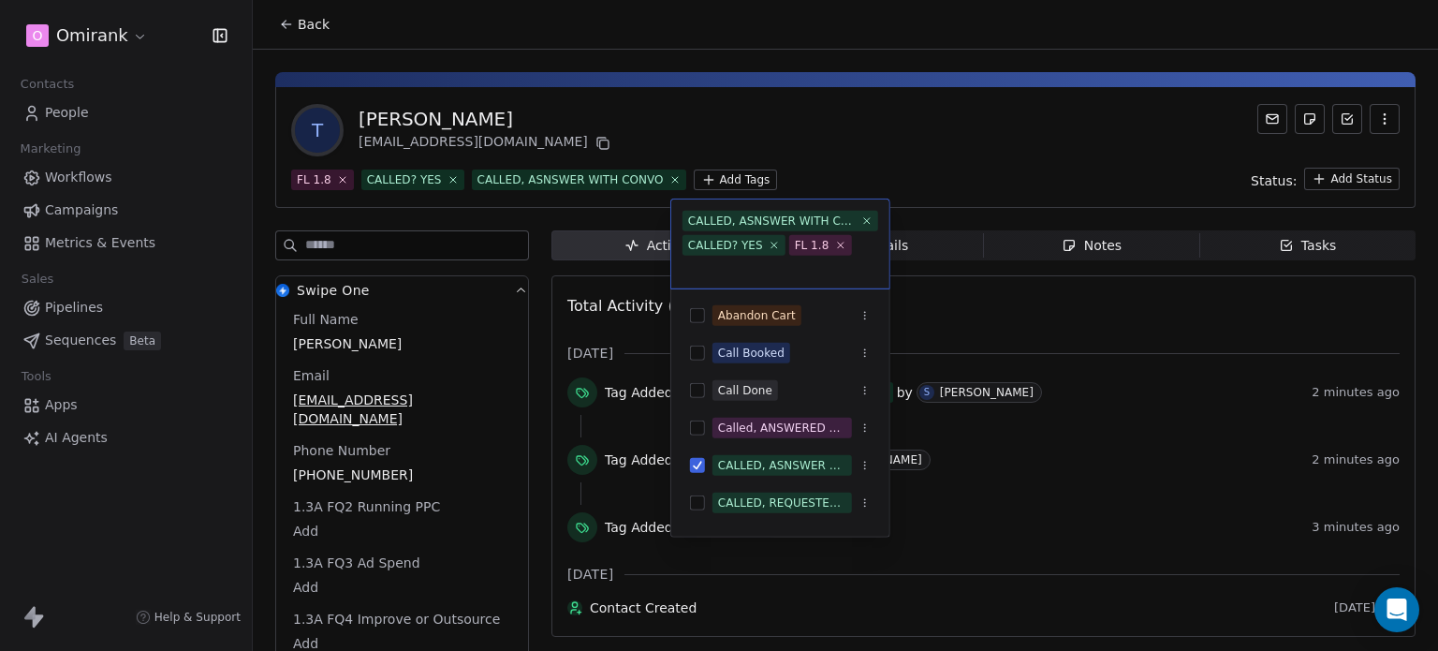
scroll to position [2, 0]
click at [776, 490] on div "CALLED, REQUESTED CALL BACK" at bounding box center [780, 503] width 203 height 30
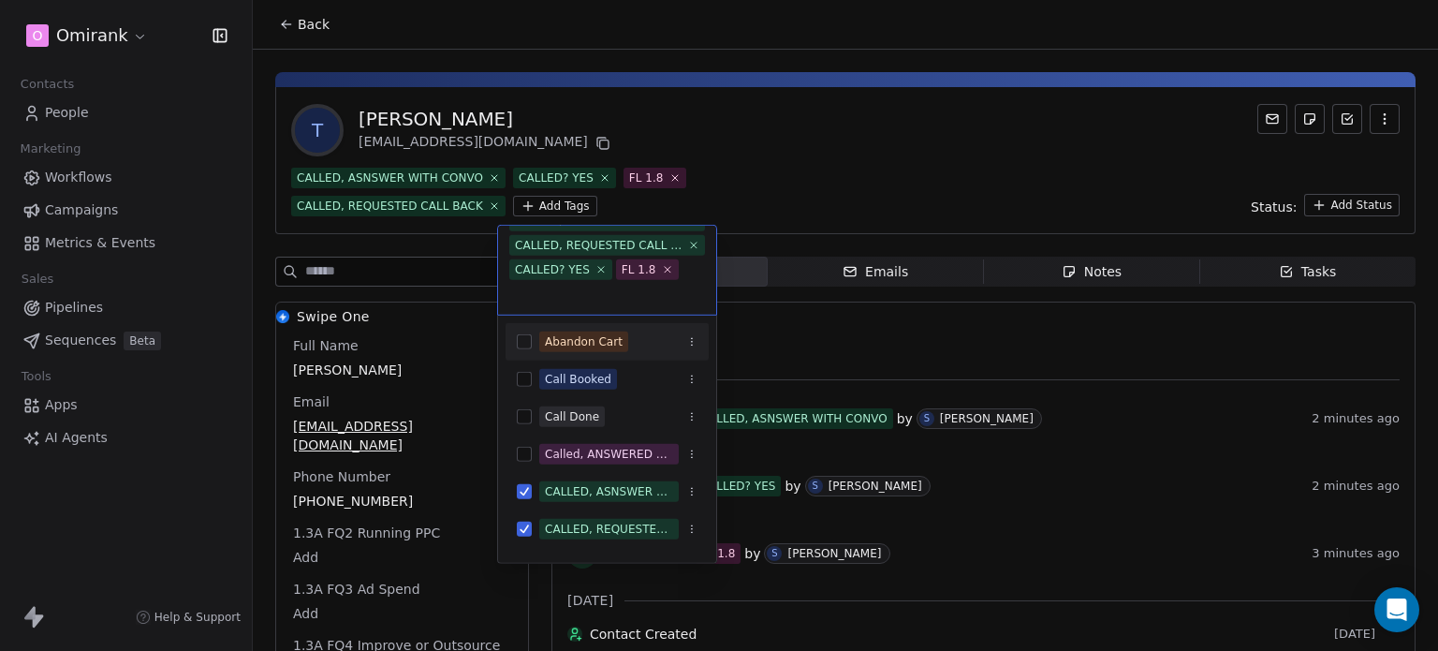
click at [869, 140] on html "O Omirank Contacts People Marketing Workflows Campaigns Metrics & Events Sales …" at bounding box center [719, 325] width 1438 height 651
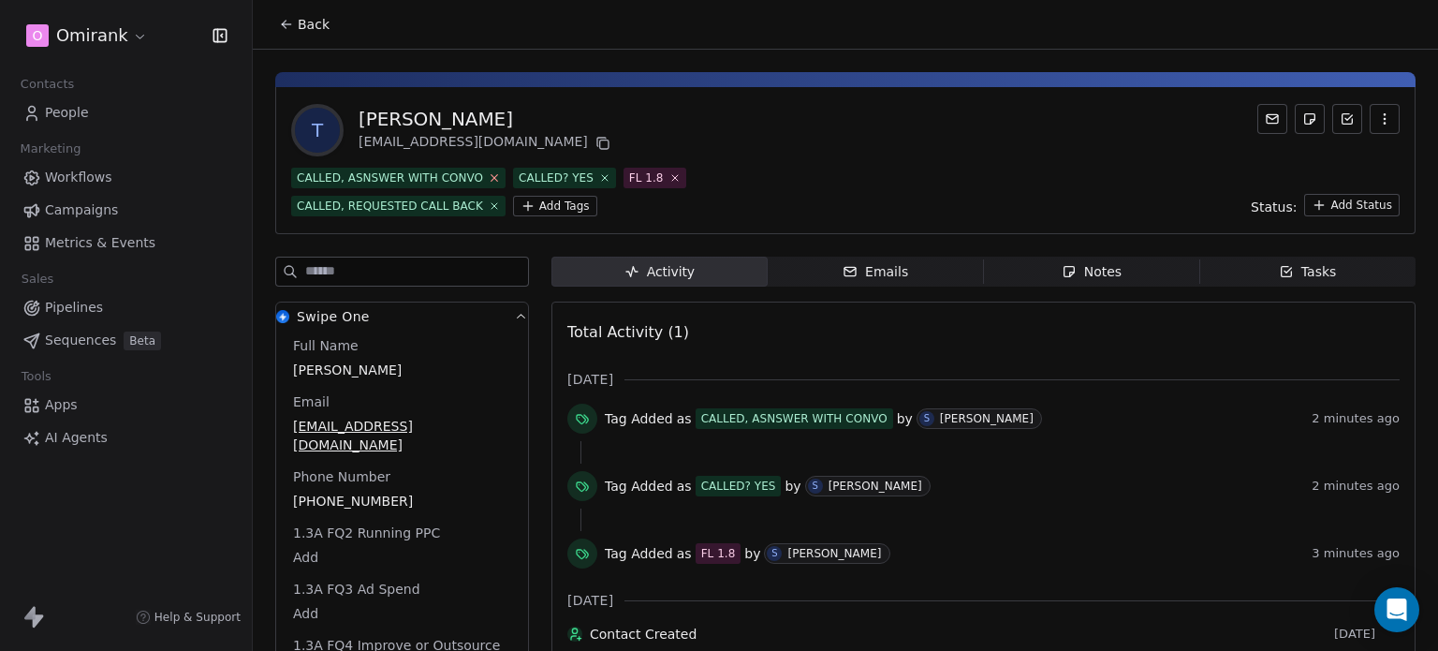
click at [488, 179] on icon at bounding box center [494, 177] width 12 height 12
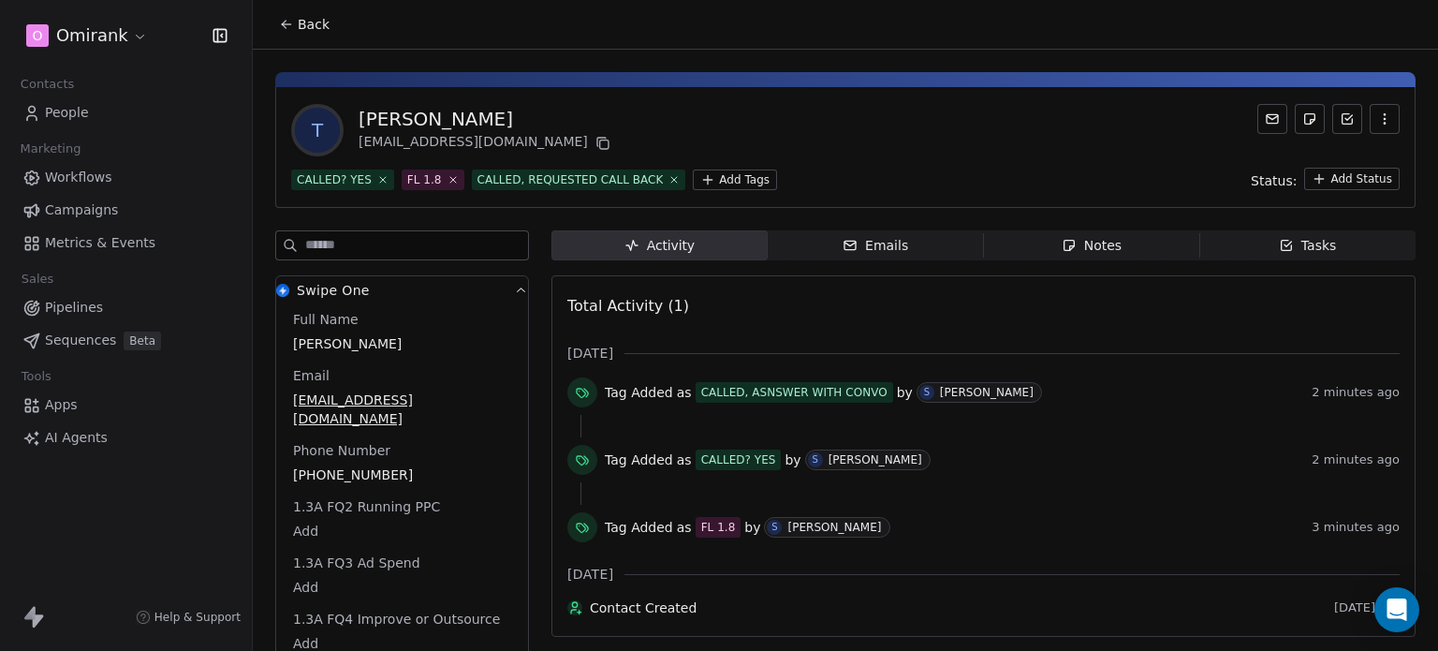
click at [652, 141] on div "T Tama J [EMAIL_ADDRESS][DOMAIN_NAME]" at bounding box center [845, 130] width 1109 height 52
click at [288, 29] on icon at bounding box center [286, 24] width 15 height 15
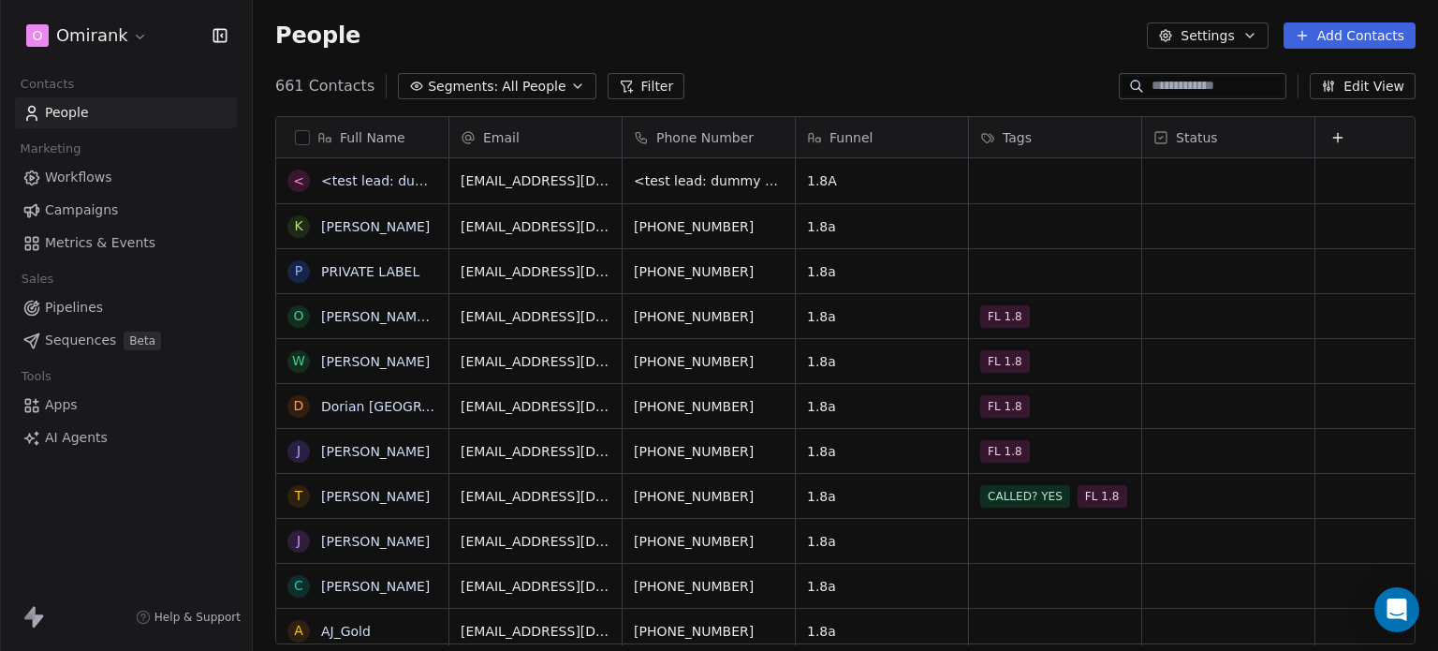
scroll to position [558, 1170]
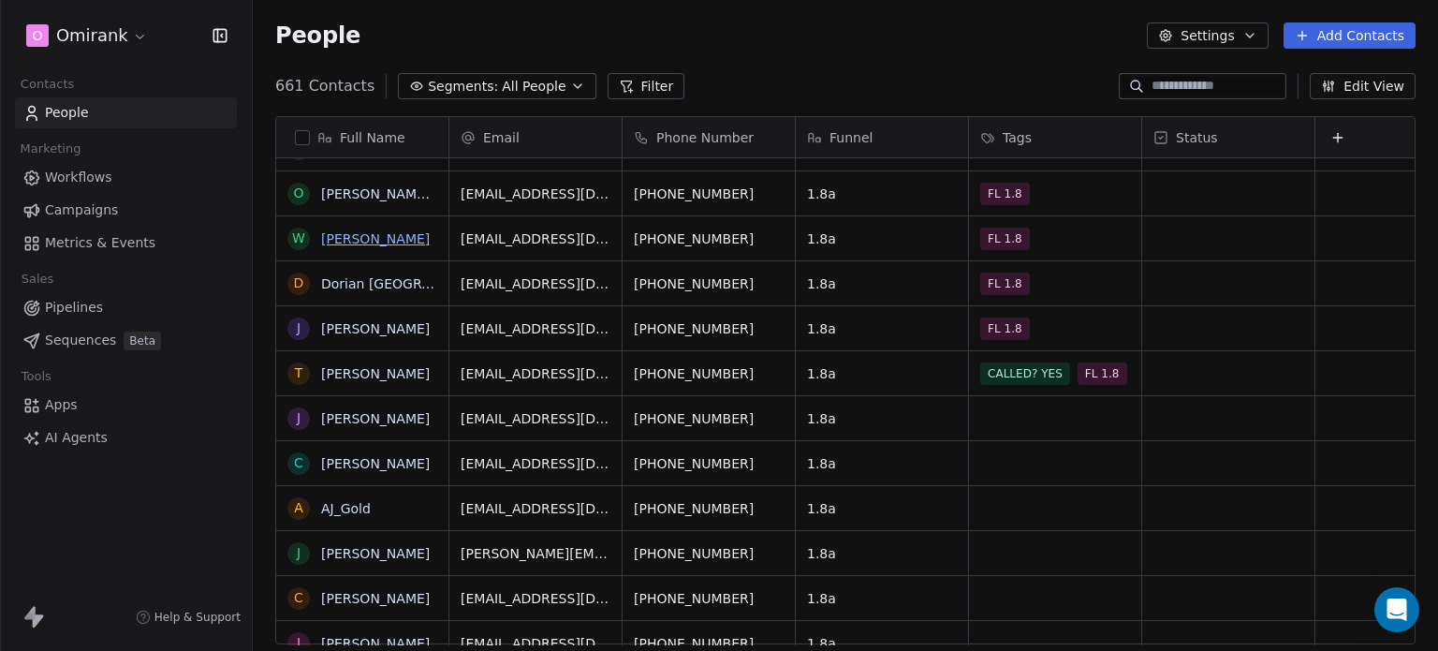
click at [348, 237] on link "[PERSON_NAME]" at bounding box center [375, 238] width 109 height 15
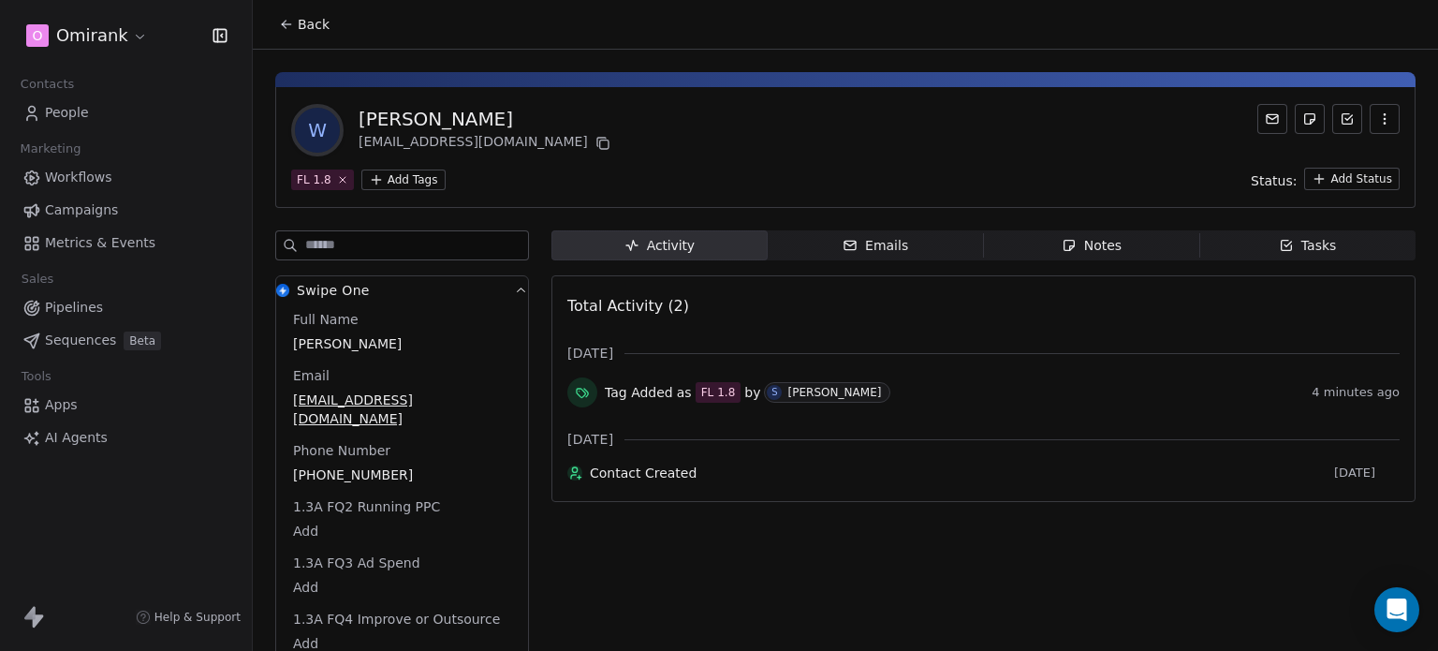
click at [395, 174] on html "O Omirank Contacts People Marketing Workflows Campaigns Metrics & Events Sales …" at bounding box center [719, 325] width 1438 height 651
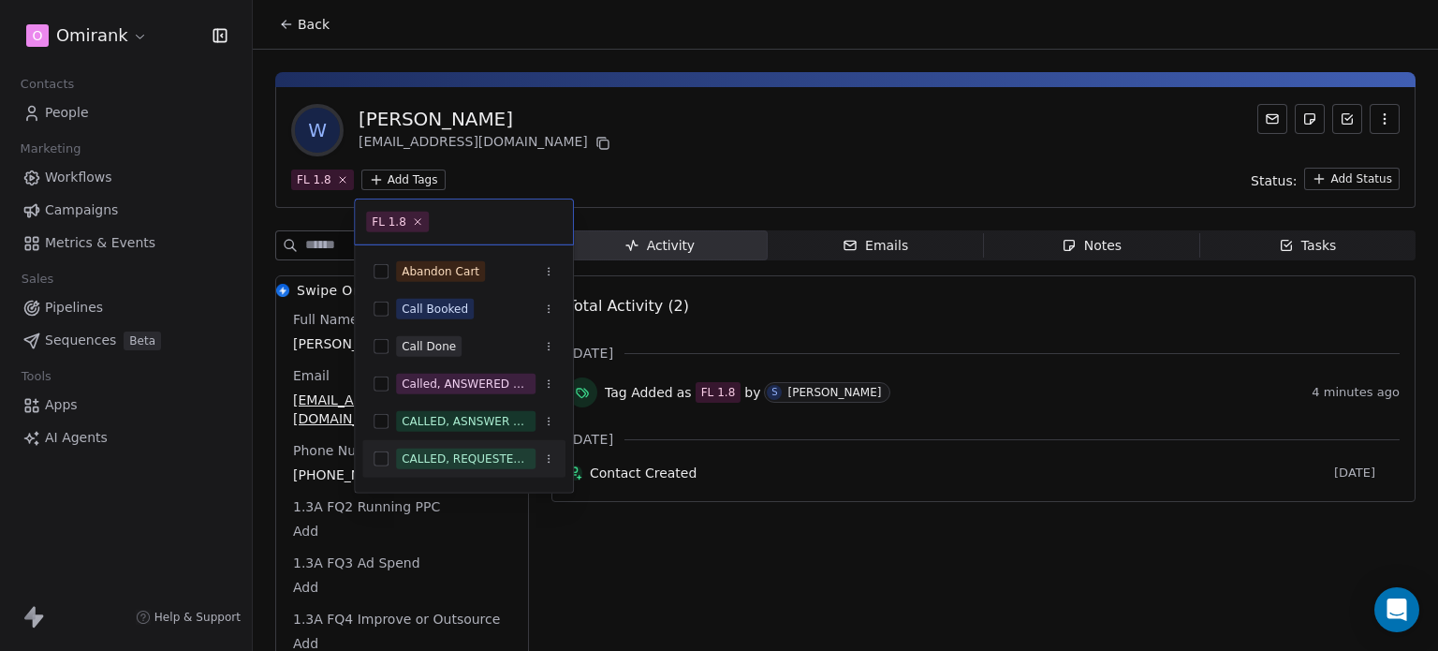
click at [479, 451] on div "CALLED, REQUESTED CALL BACK" at bounding box center [466, 458] width 128 height 17
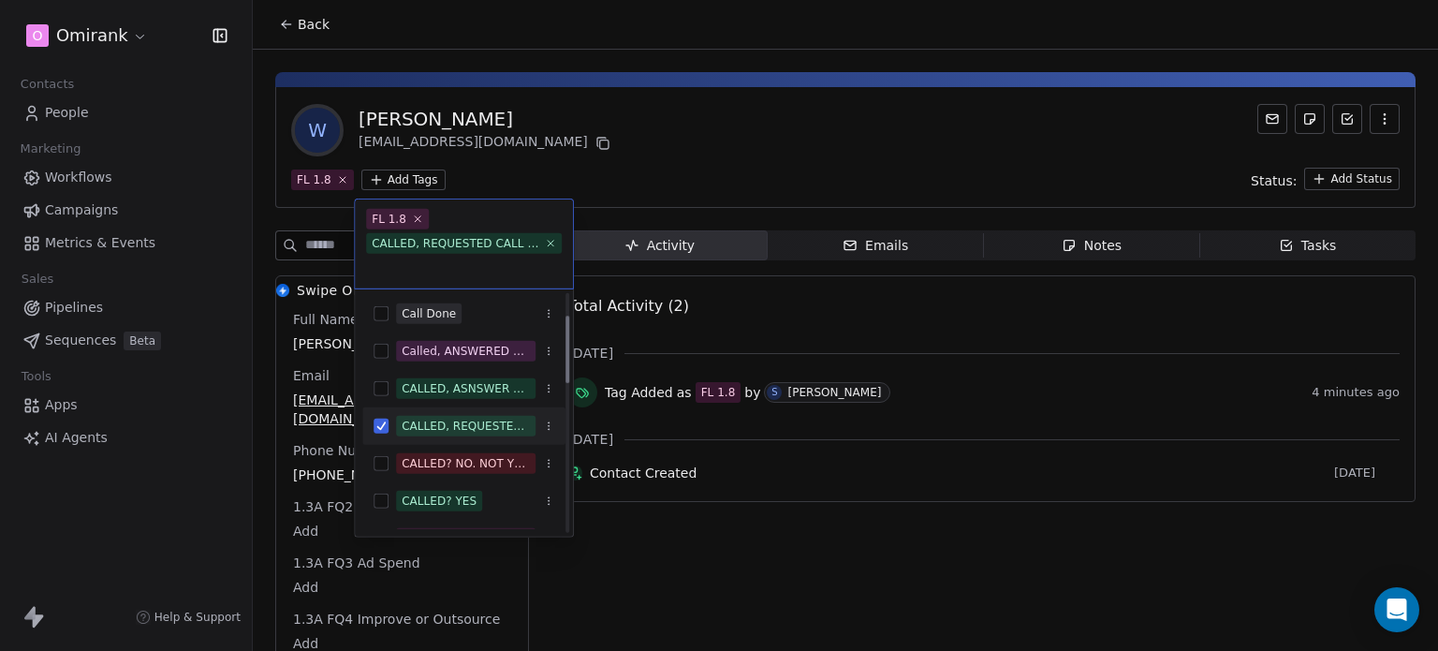
scroll to position [78, 0]
click at [482, 490] on div "CALLED? YES" at bounding box center [475, 500] width 158 height 21
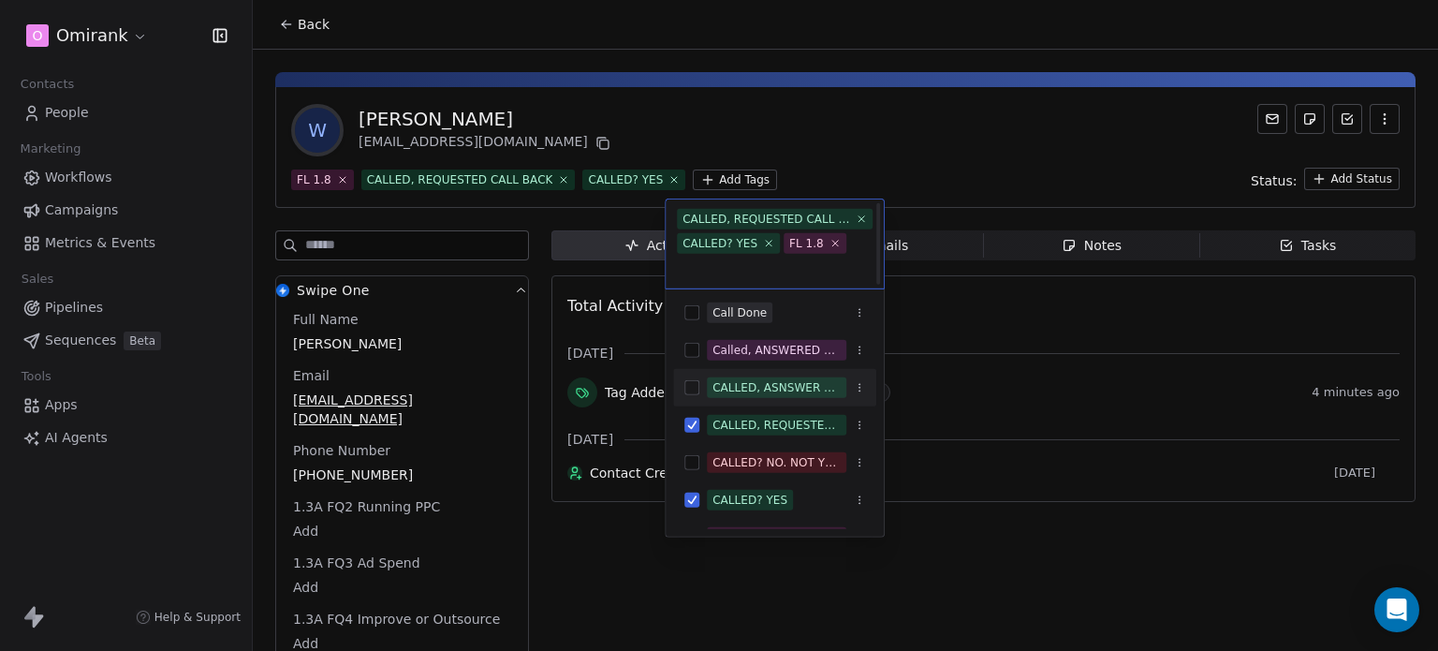
scroll to position [2, 0]
click at [662, 187] on html "O Omirank Contacts People Marketing Workflows Campaigns Metrics & Events Sales …" at bounding box center [719, 325] width 1438 height 651
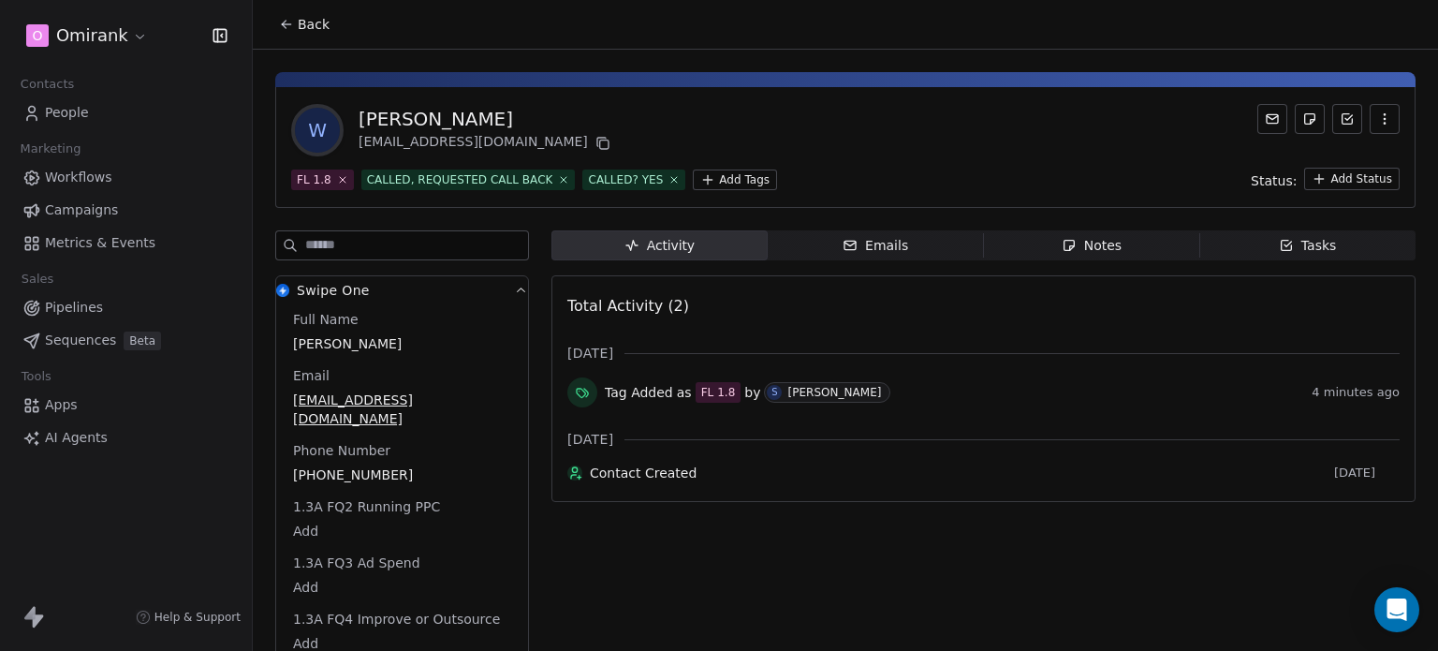
click at [281, 25] on icon at bounding box center [286, 24] width 15 height 15
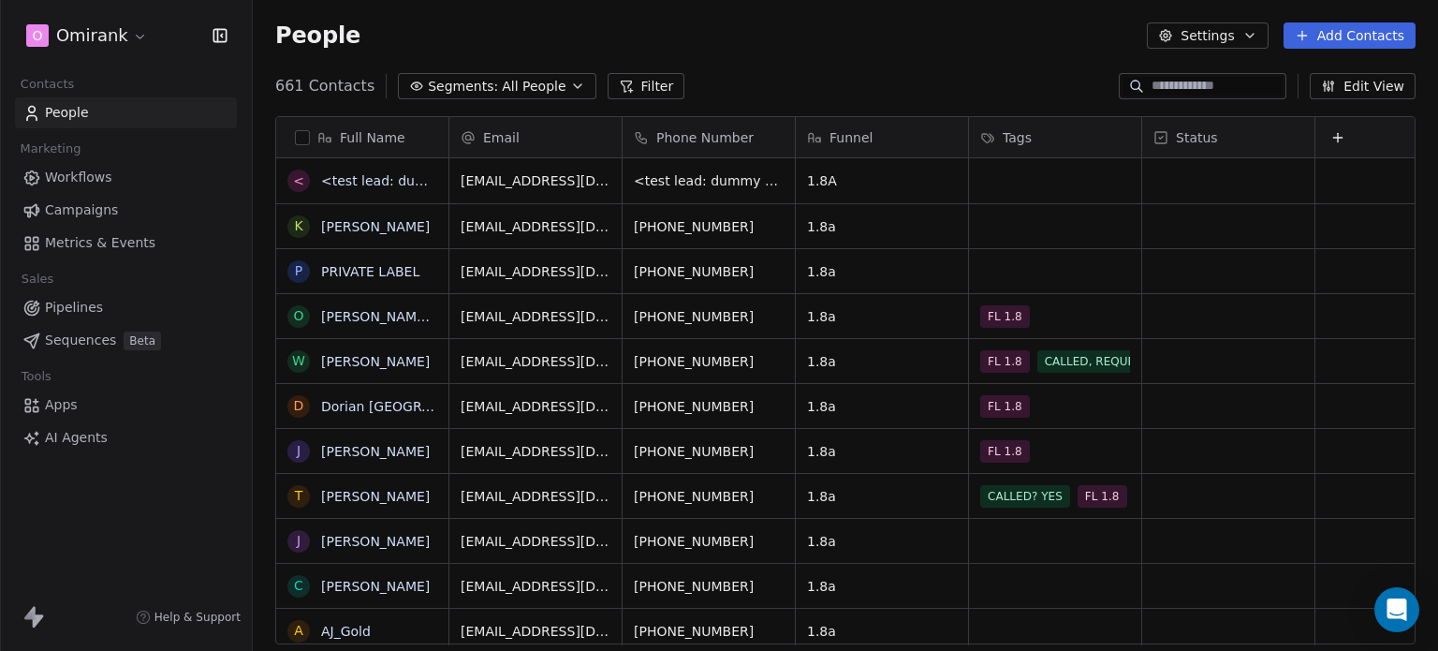
scroll to position [558, 1170]
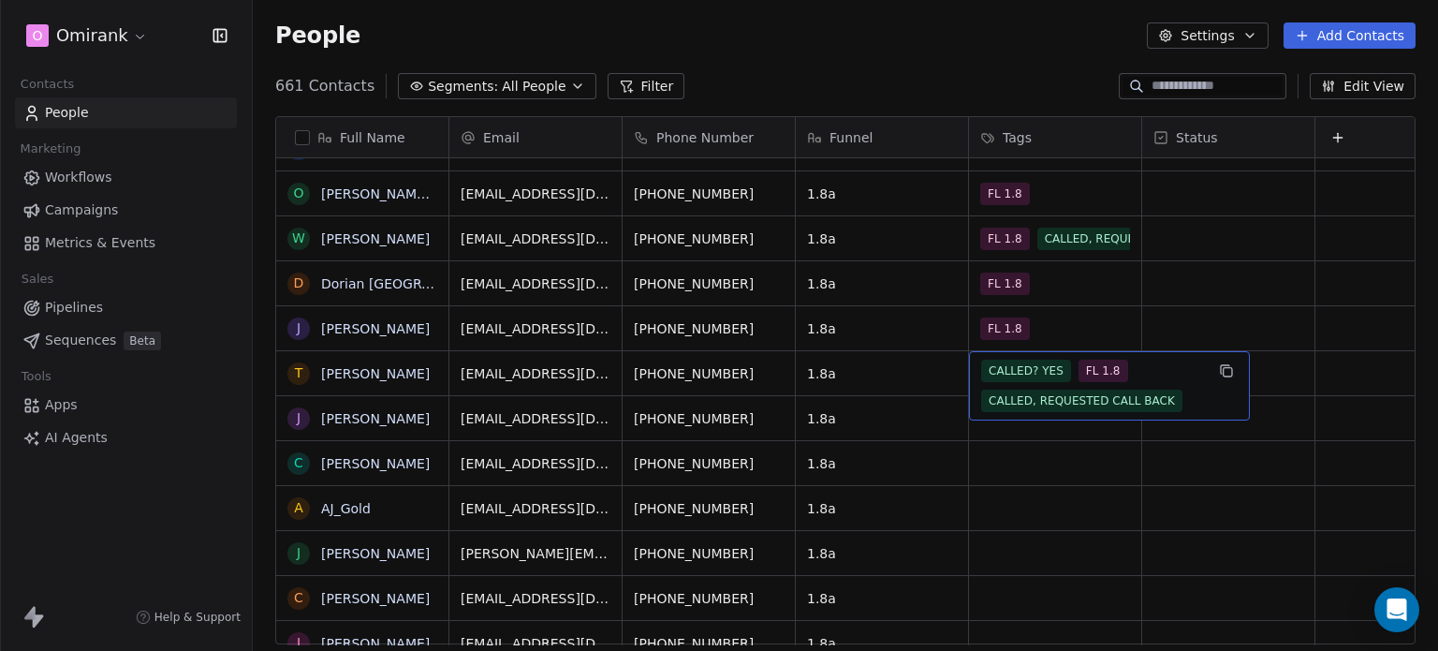
click at [1092, 370] on span "FL 1.8" at bounding box center [1104, 371] width 50 height 22
click at [348, 379] on link "[PERSON_NAME]" at bounding box center [375, 373] width 109 height 15
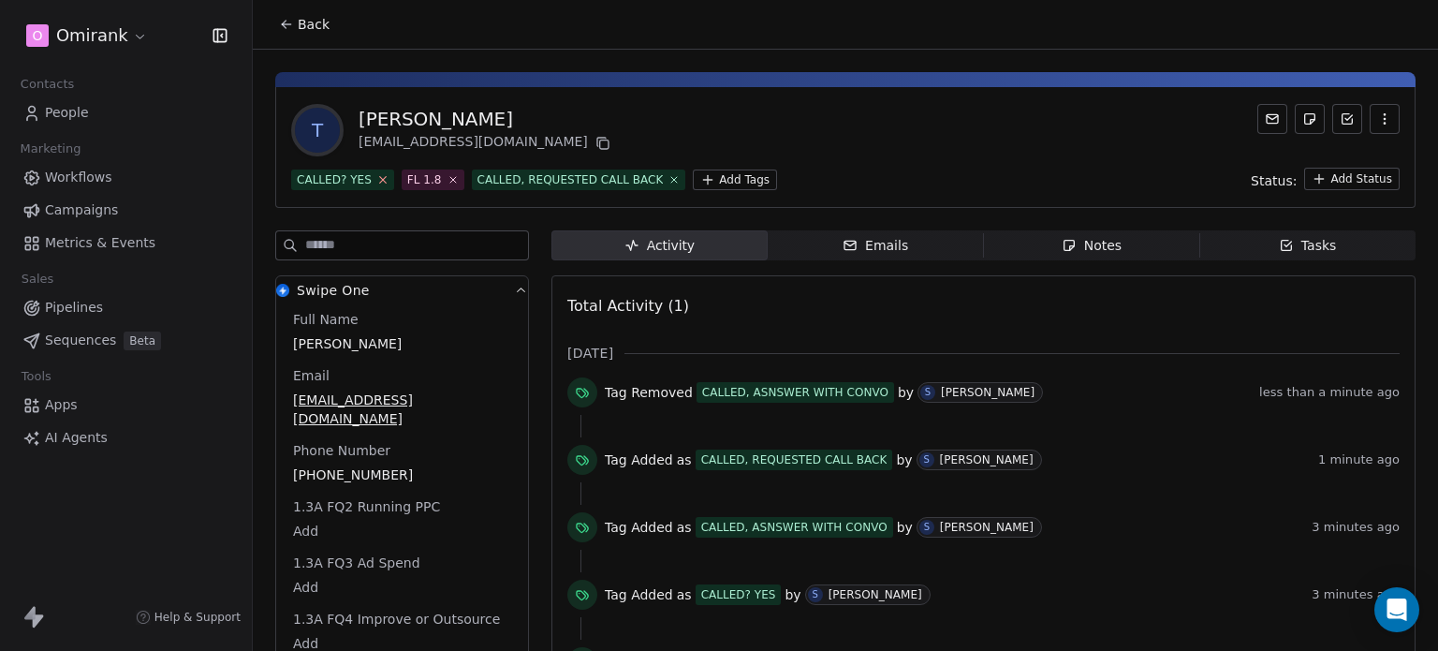
click at [376, 178] on icon at bounding box center [382, 179] width 12 height 12
click at [558, 178] on icon at bounding box center [564, 179] width 12 height 12
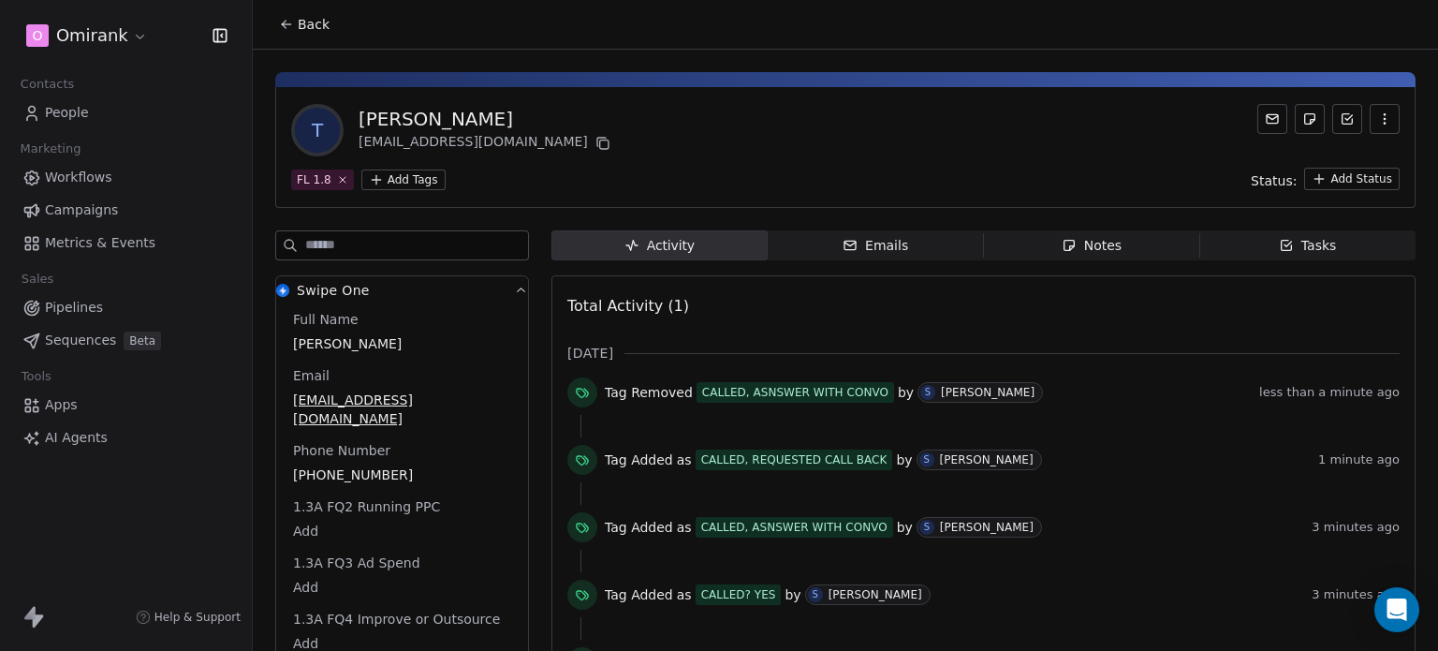
click at [411, 179] on html "O Omirank Contacts People Marketing Workflows Campaigns Metrics & Events Sales …" at bounding box center [719, 325] width 1438 height 651
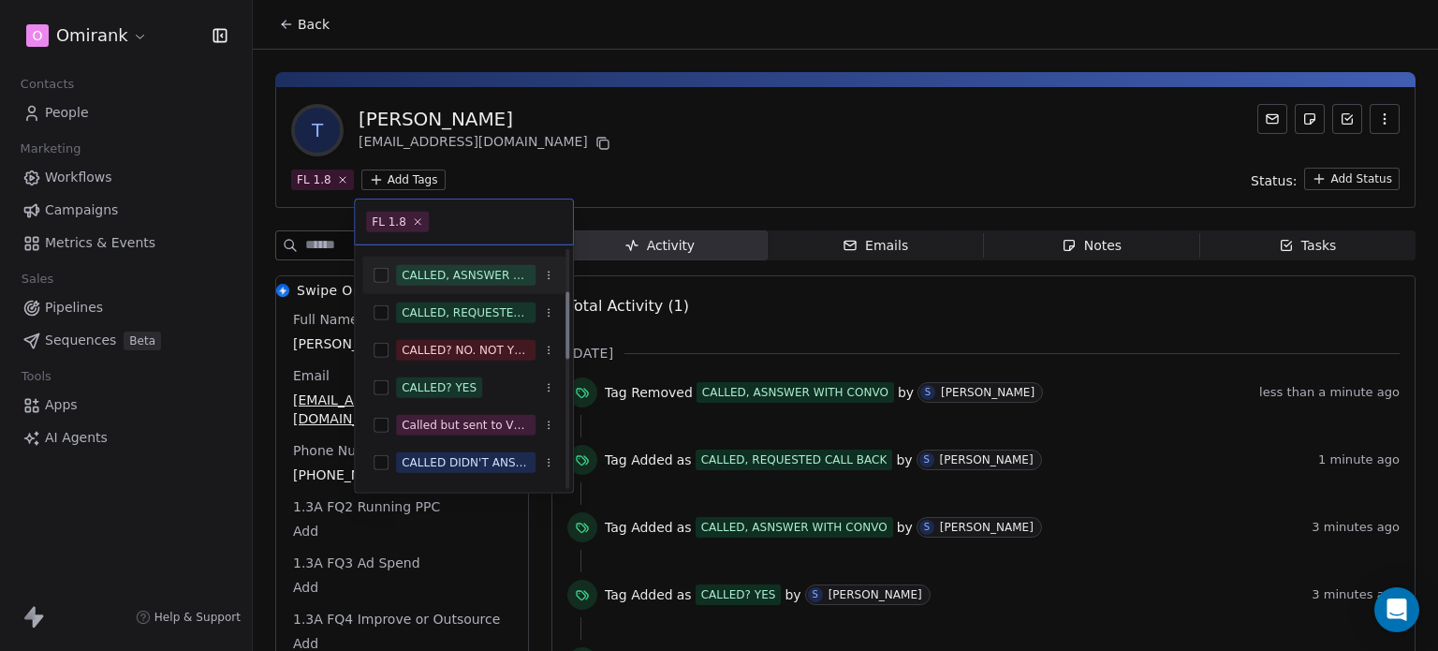
scroll to position [146, 0]
click at [468, 389] on div "CALLED? YES" at bounding box center [439, 387] width 75 height 17
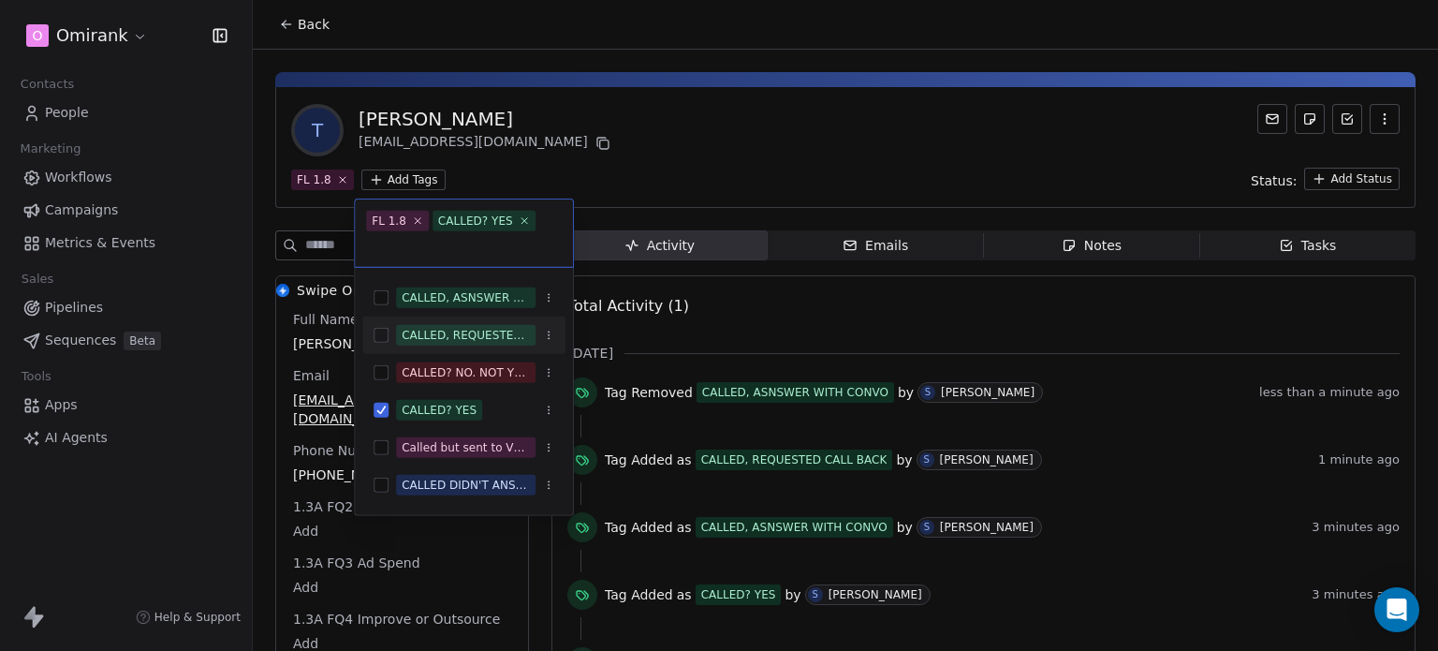
click at [464, 345] on div "CALLED, REQUESTED CALL BACK" at bounding box center [463, 335] width 203 height 30
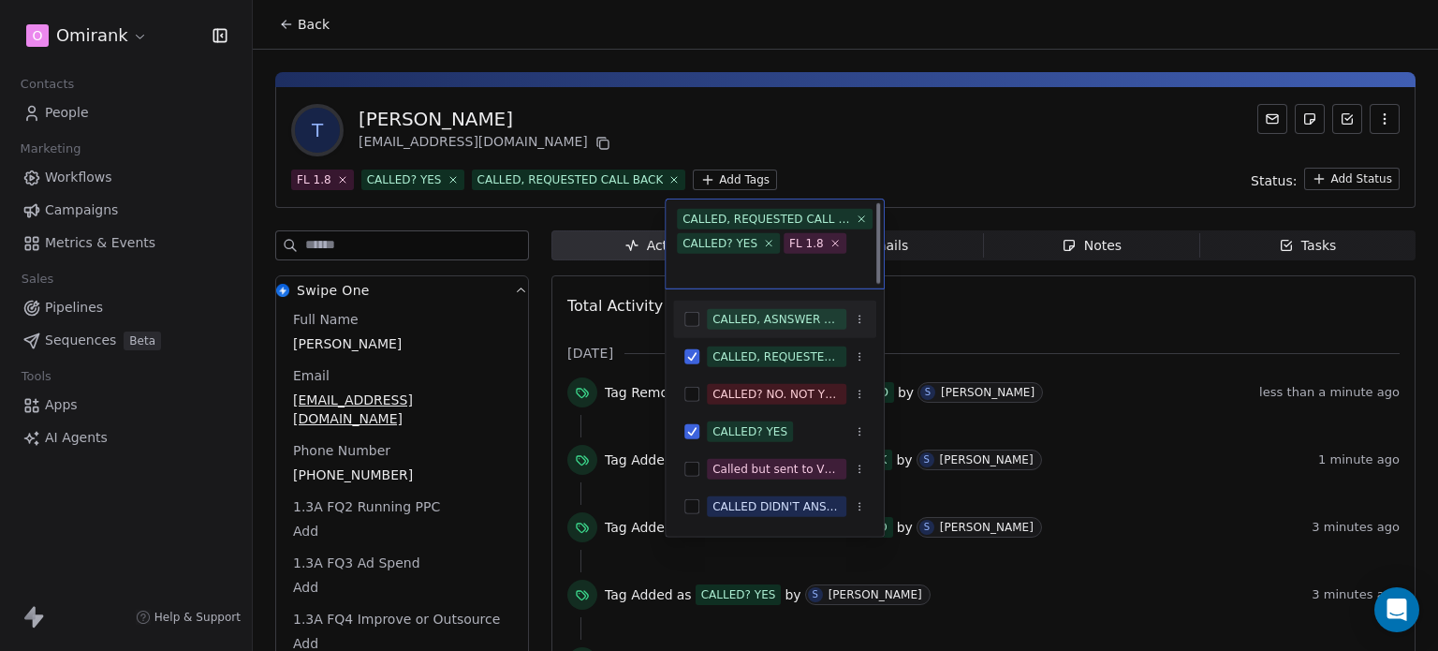
scroll to position [2, 0]
click at [681, 129] on html "O Omirank Contacts People Marketing Workflows Campaigns Metrics & Events Sales …" at bounding box center [719, 325] width 1438 height 651
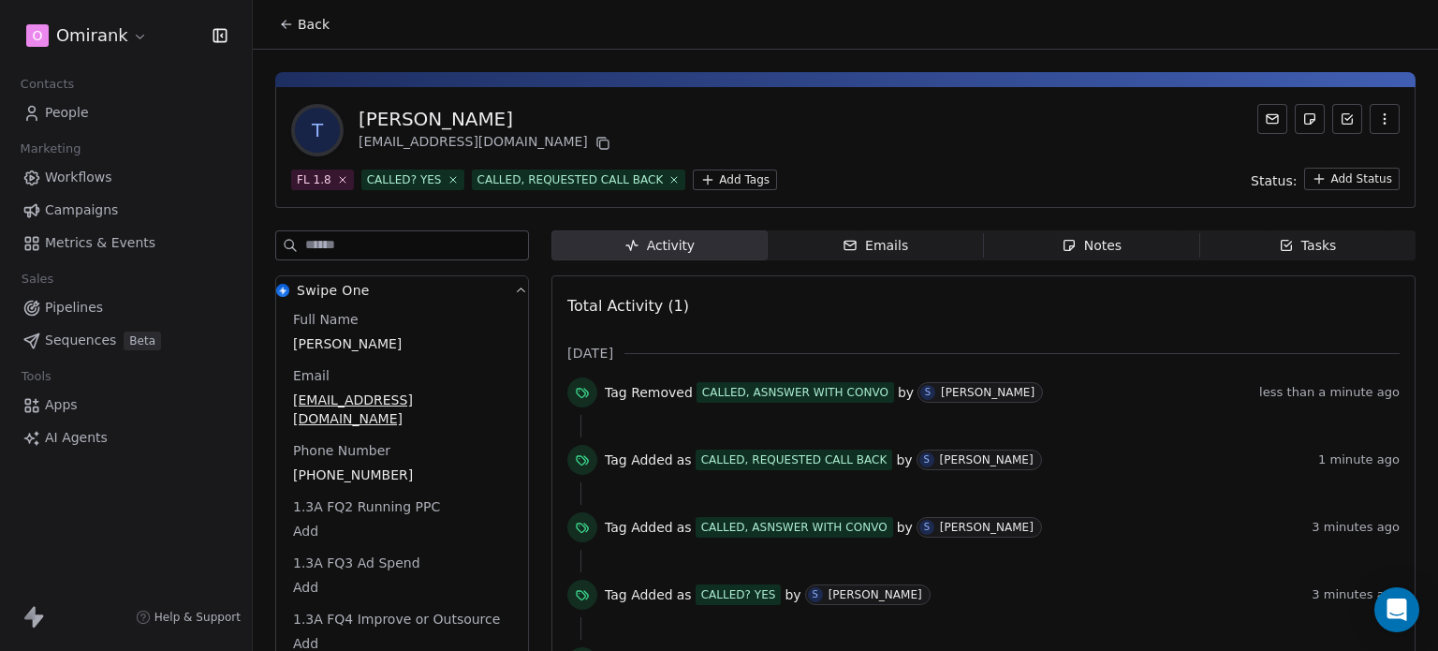
click at [295, 25] on button "Back" at bounding box center [304, 24] width 73 height 34
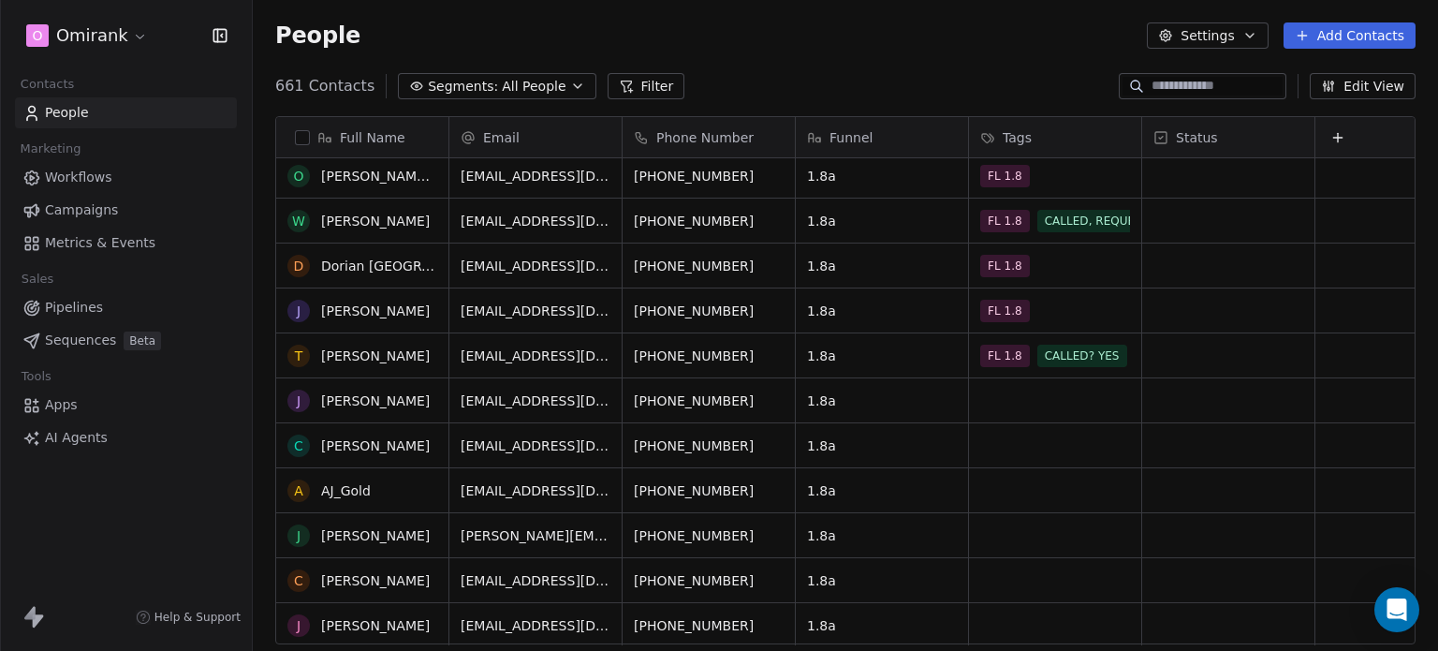
scroll to position [141, 0]
click at [355, 405] on link "[PERSON_NAME]" at bounding box center [375, 399] width 109 height 15
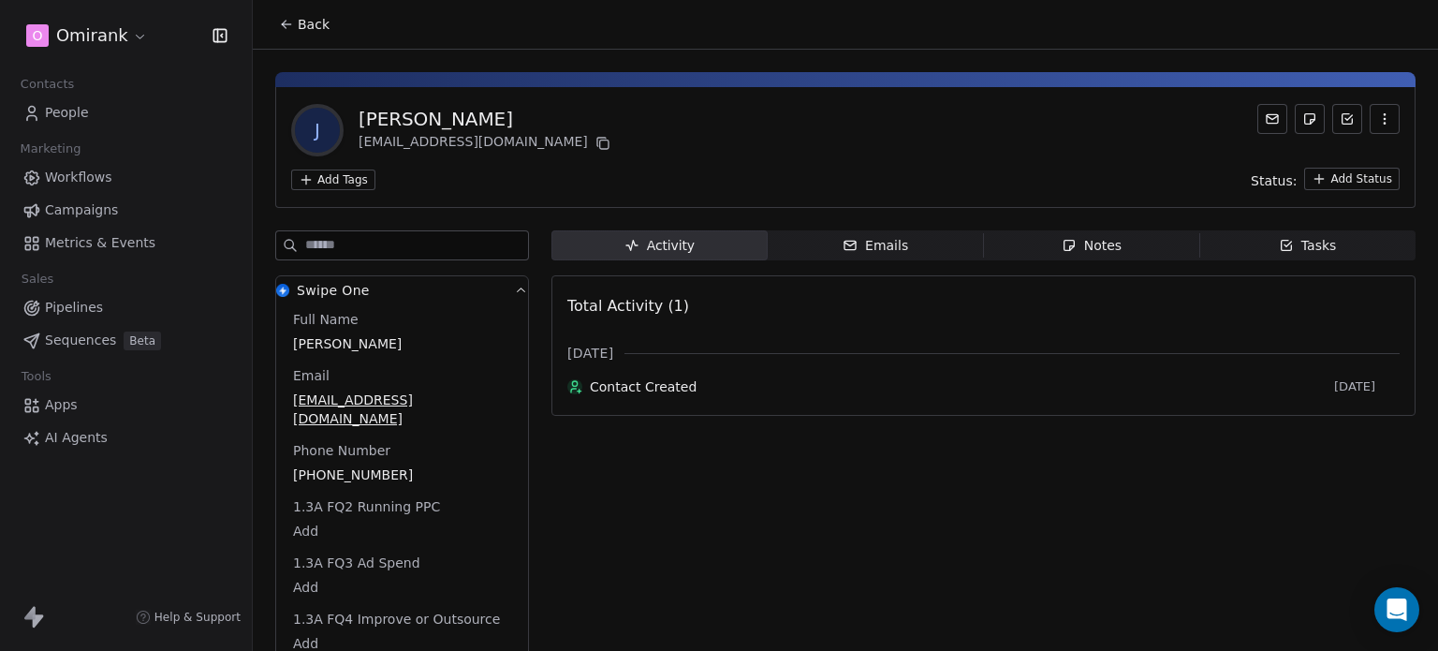
click at [339, 179] on html "O Omirank Contacts People Marketing Workflows Campaigns Metrics & Events Sales …" at bounding box center [719, 325] width 1438 height 651
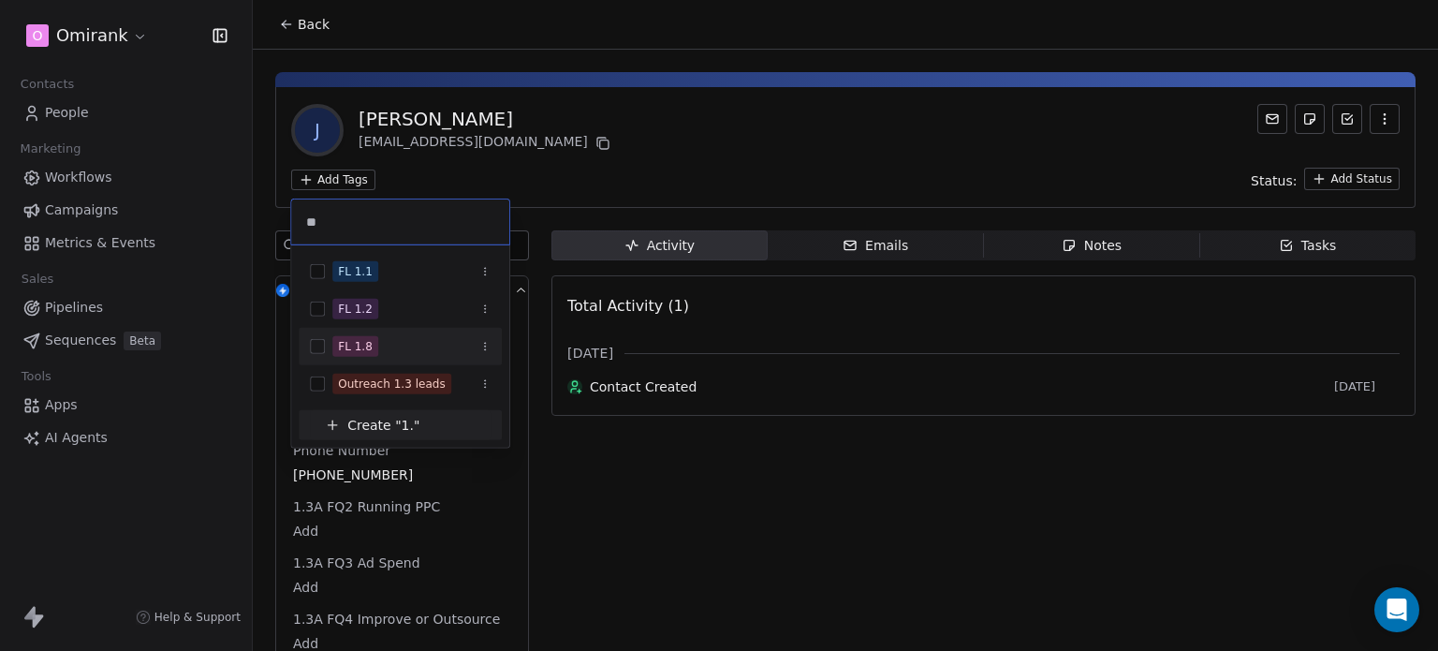
type input "**"
click at [400, 340] on div "FL 1.8" at bounding box center [411, 346] width 158 height 21
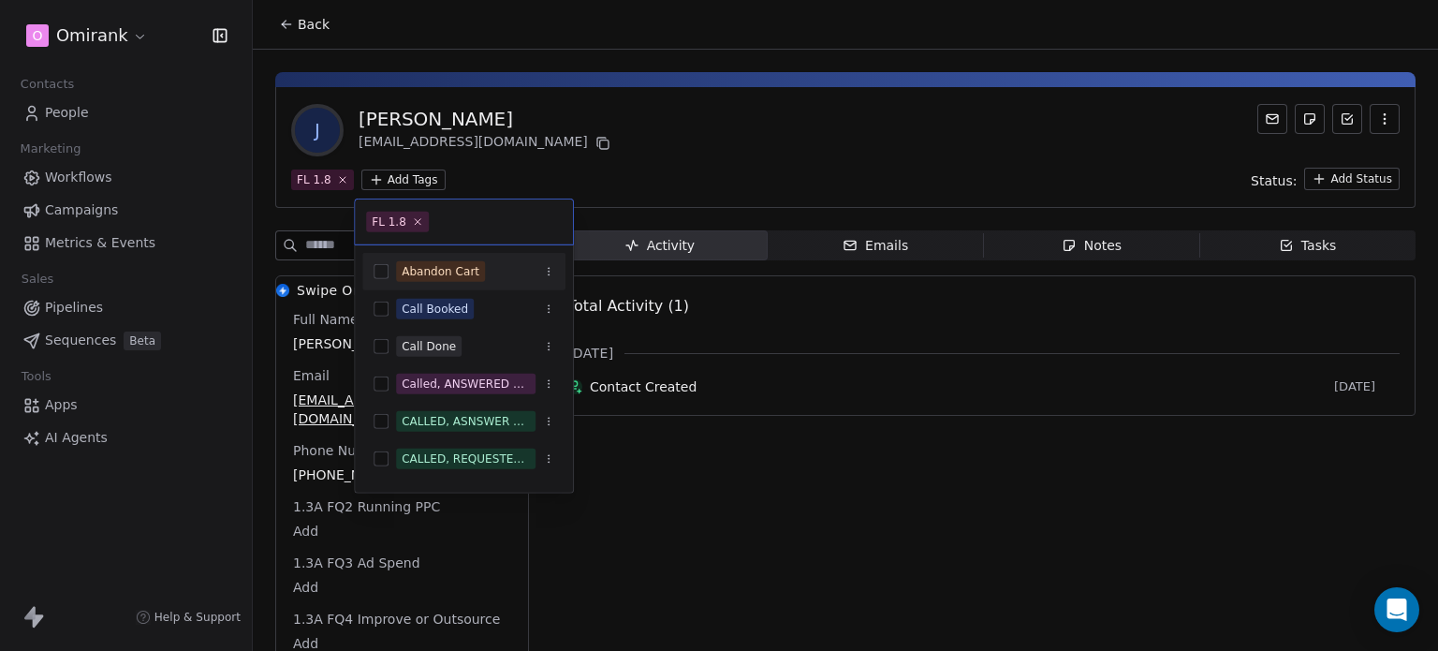
click at [633, 126] on html "O Omirank Contacts People Marketing Workflows Campaigns Metrics & Events Sales …" at bounding box center [719, 325] width 1438 height 651
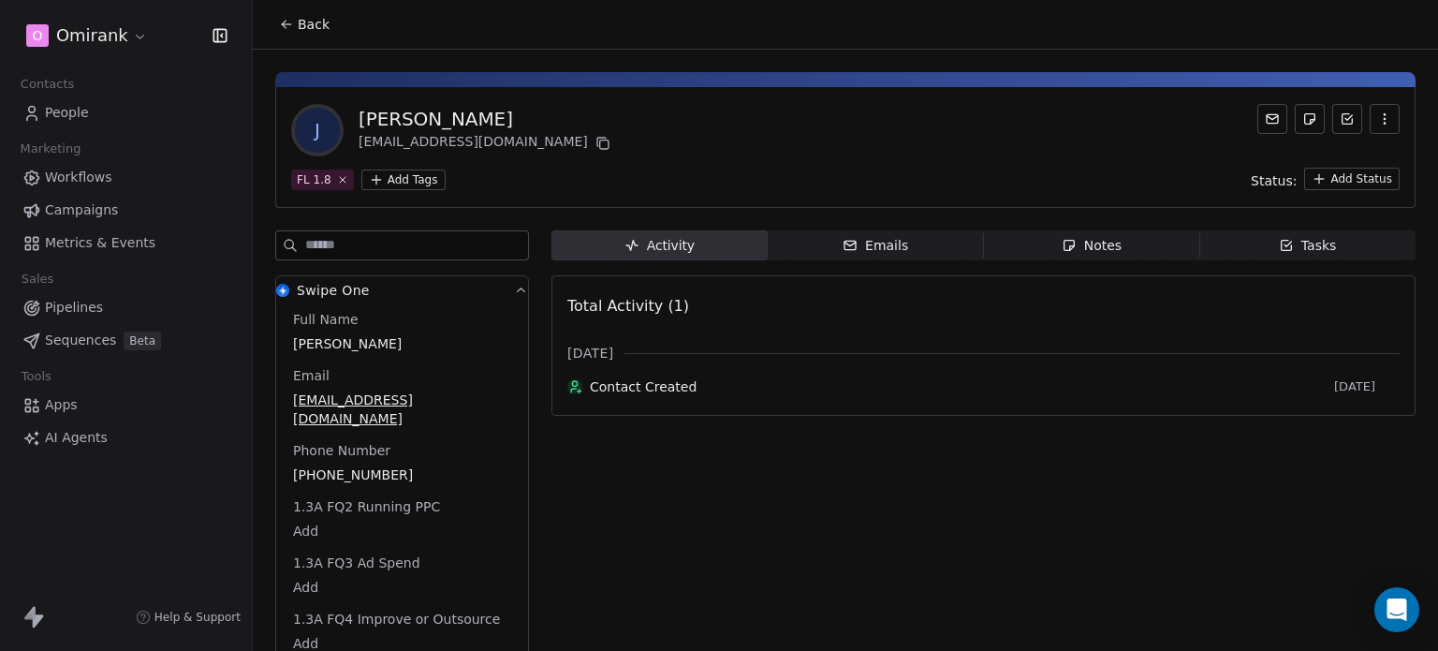
click at [295, 22] on button "Back" at bounding box center [304, 24] width 73 height 34
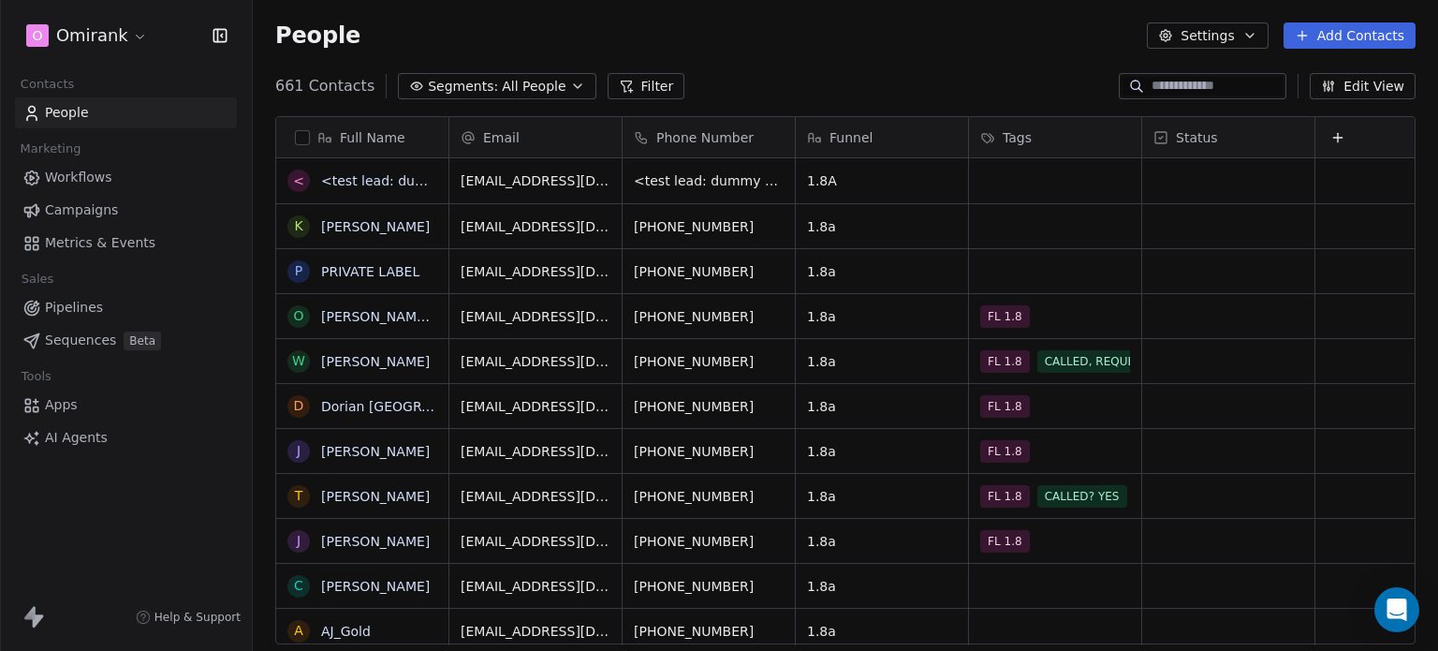
scroll to position [558, 1170]
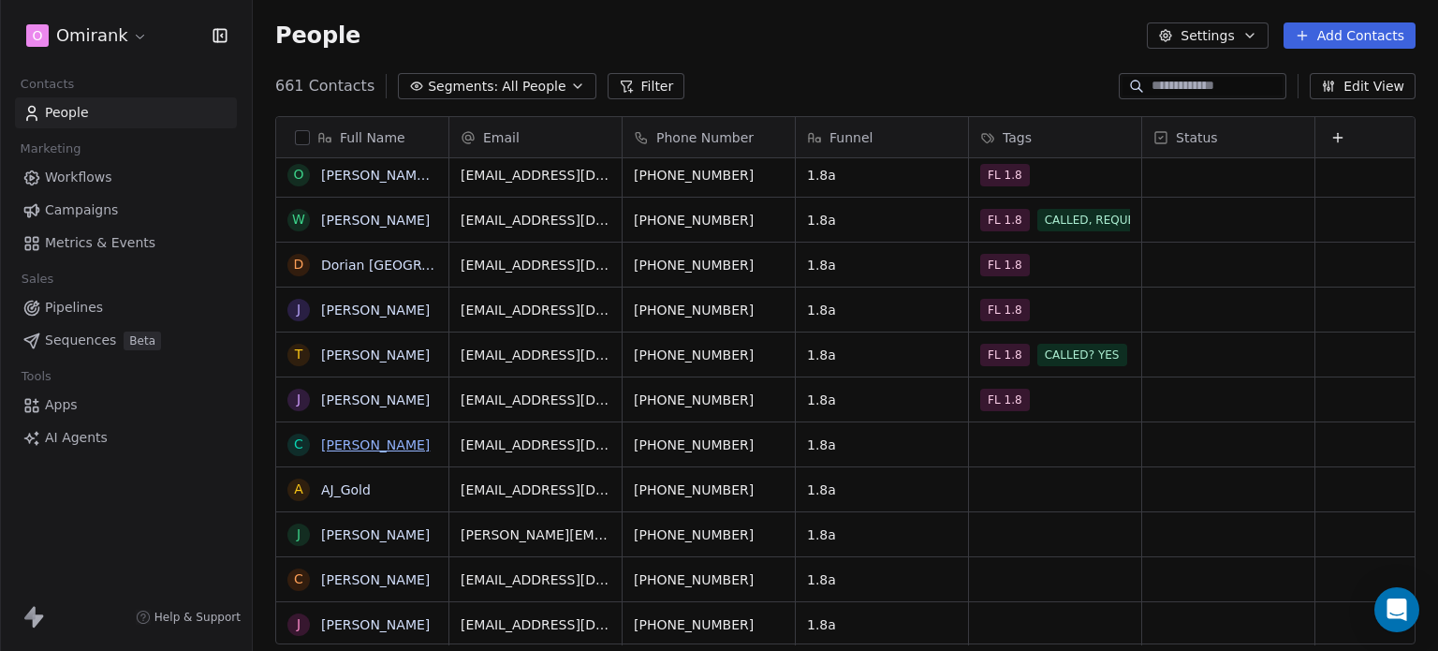
click at [331, 449] on link "[PERSON_NAME]" at bounding box center [375, 444] width 109 height 15
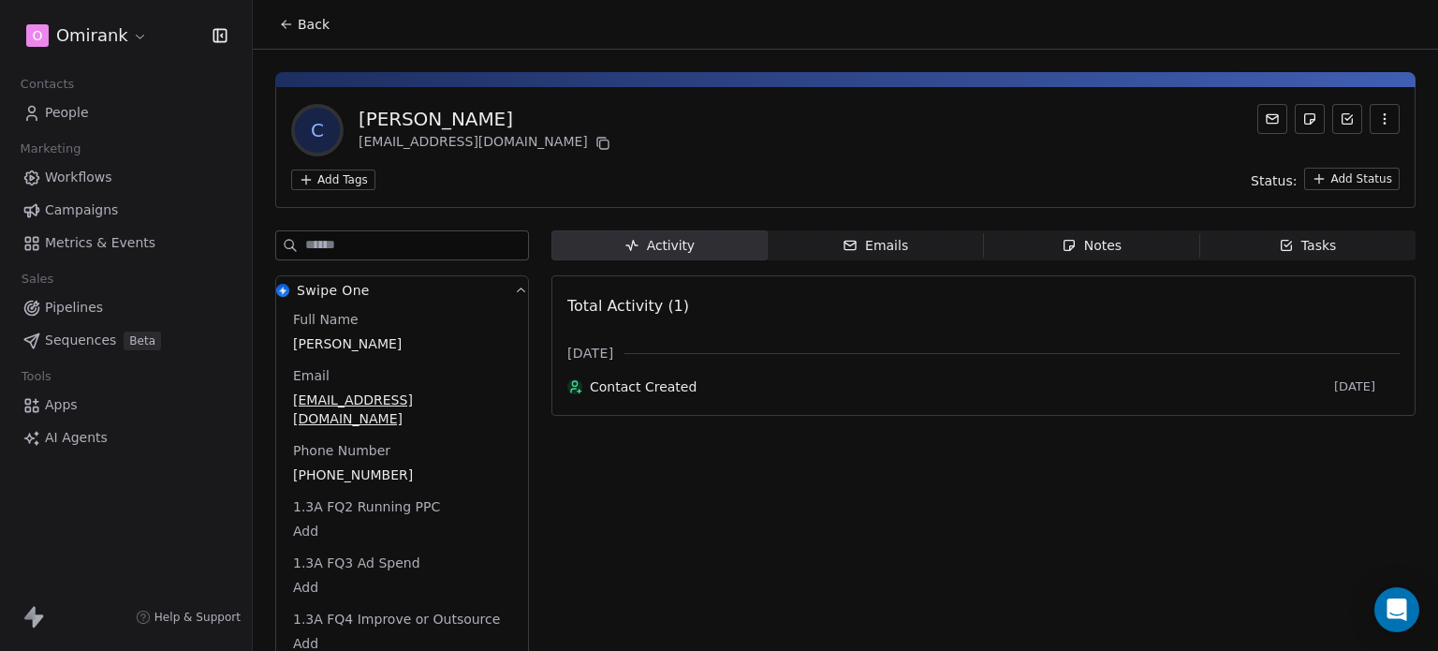
click at [341, 180] on html "O Omirank Contacts People Marketing Workflows Campaigns Metrics & Events Sales …" at bounding box center [719, 325] width 1438 height 651
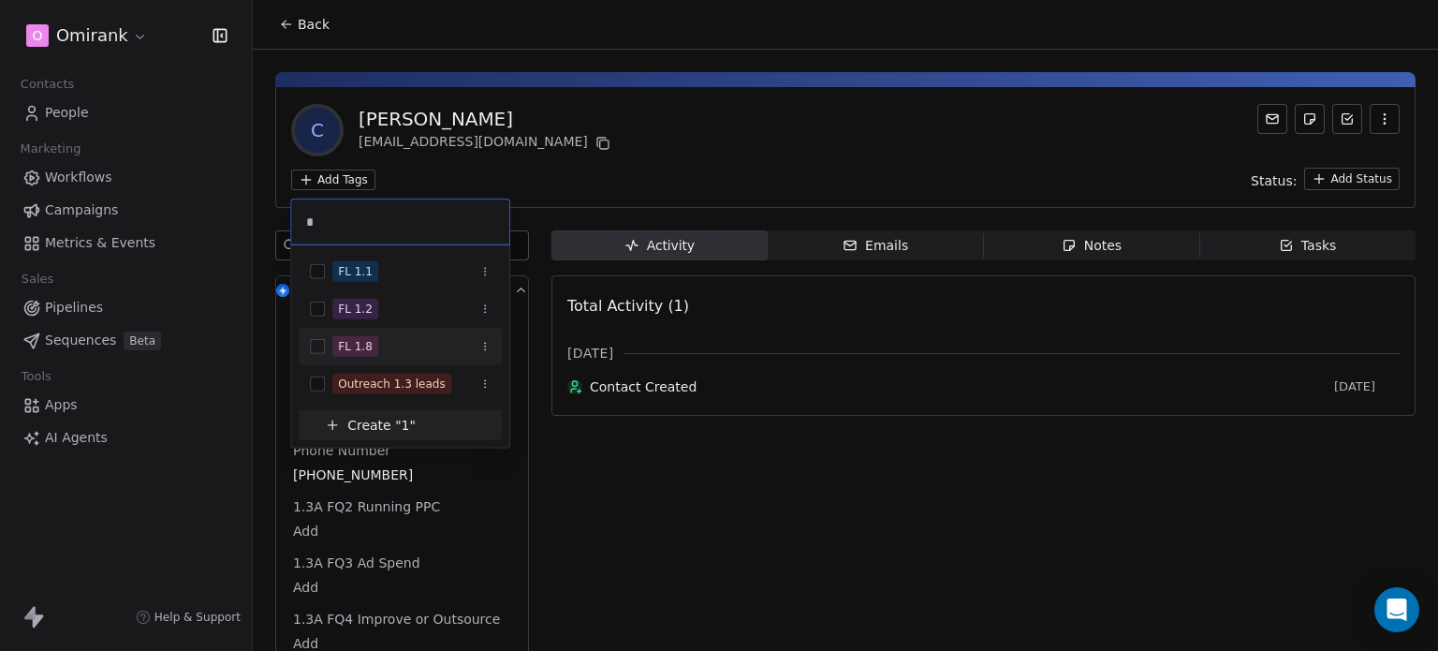
type input "*"
click at [370, 331] on div "FL 1.8" at bounding box center [400, 346] width 203 height 30
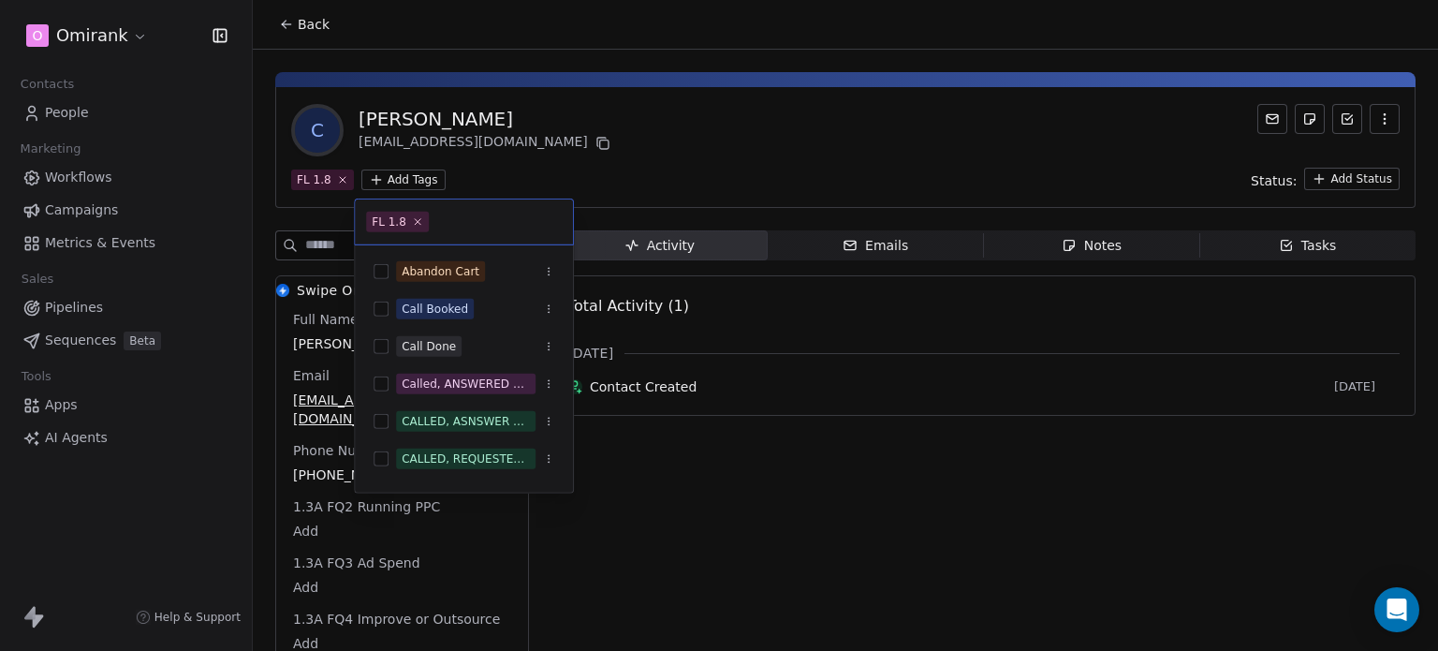
click at [573, 154] on html "O Omirank Contacts People Marketing Workflows Campaigns Metrics & Events Sales …" at bounding box center [719, 325] width 1438 height 651
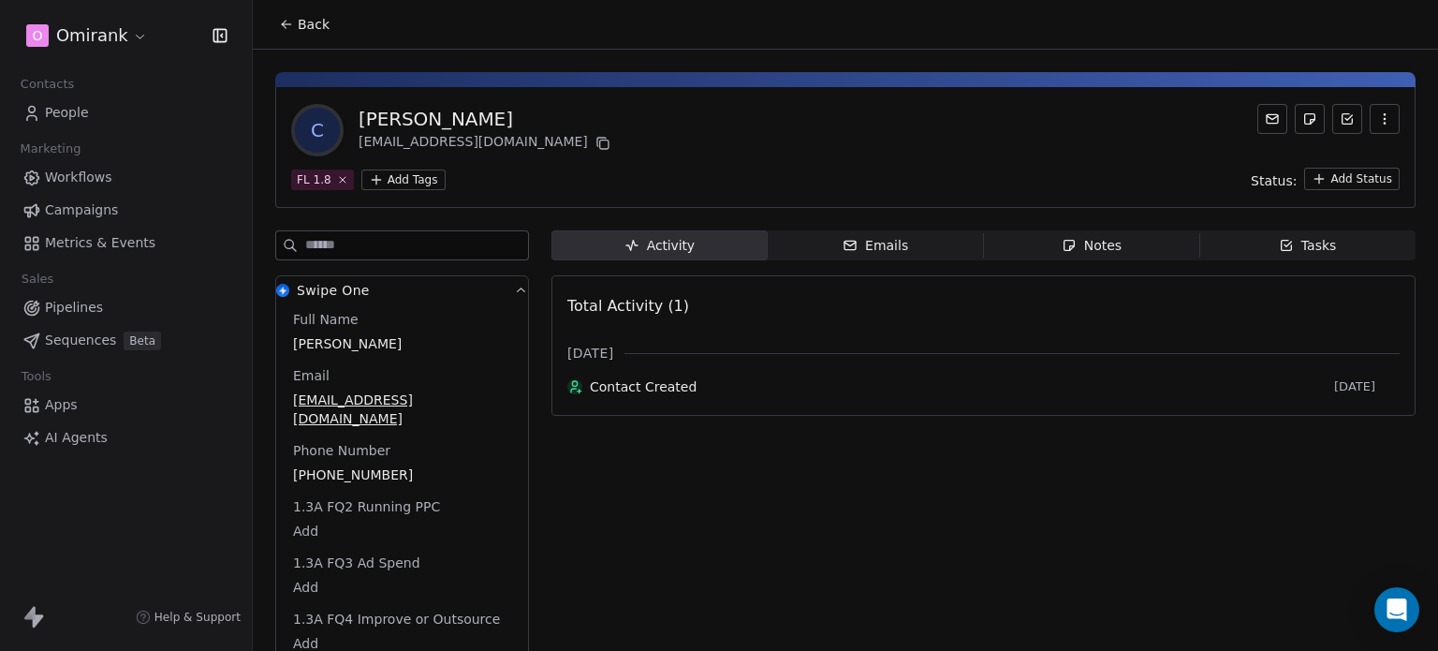
click at [283, 17] on icon at bounding box center [286, 24] width 15 height 15
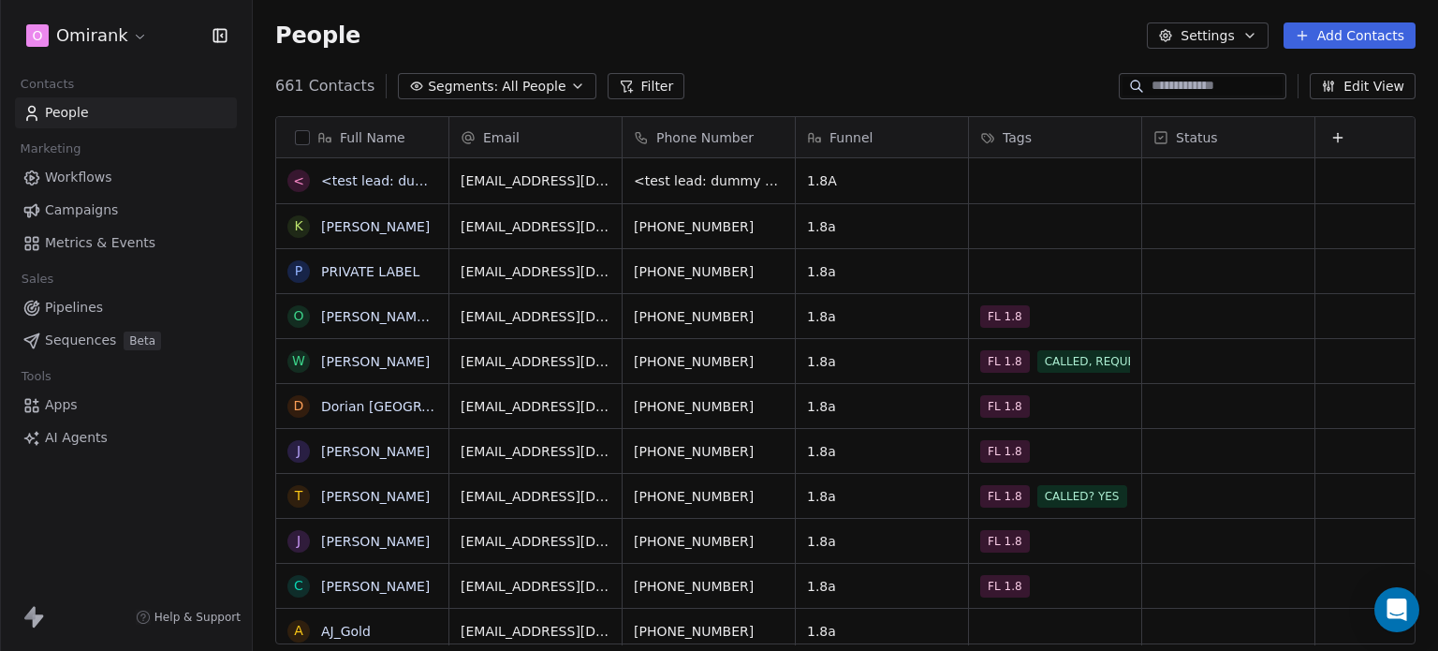
scroll to position [558, 1170]
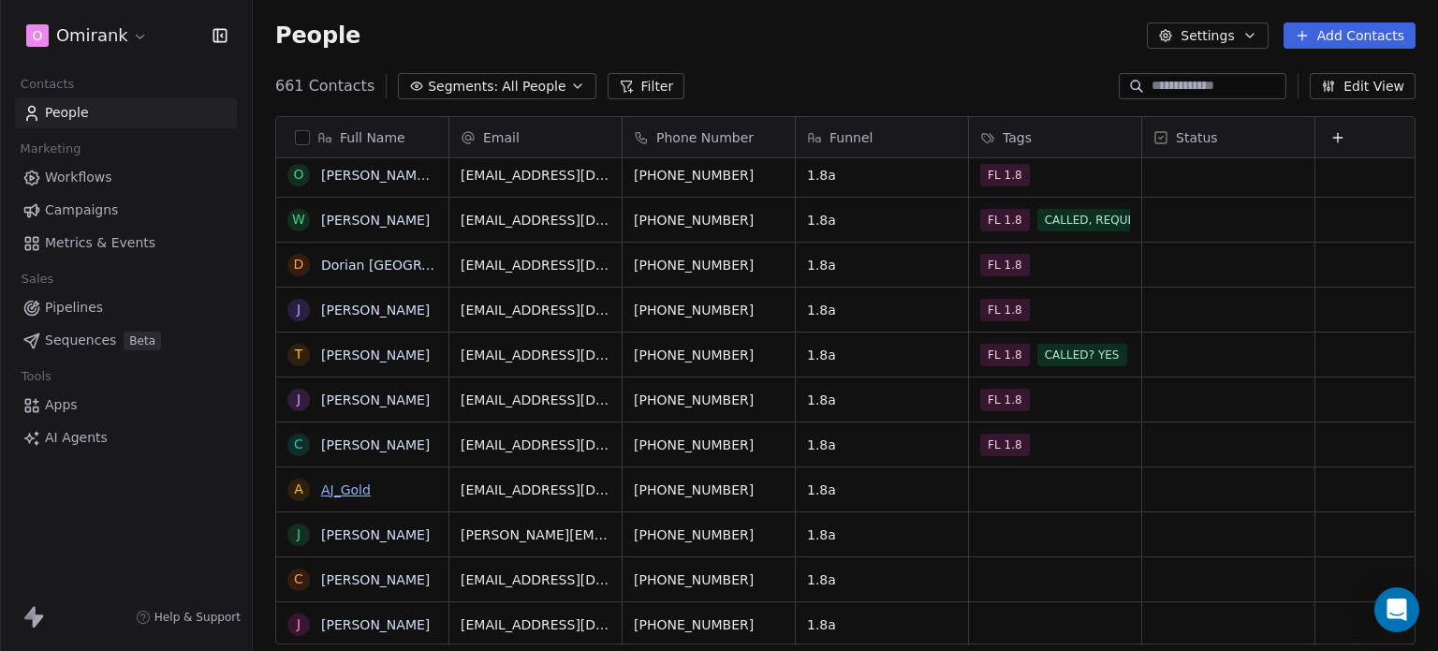
click at [348, 493] on link "AJ_Gold" at bounding box center [346, 489] width 50 height 15
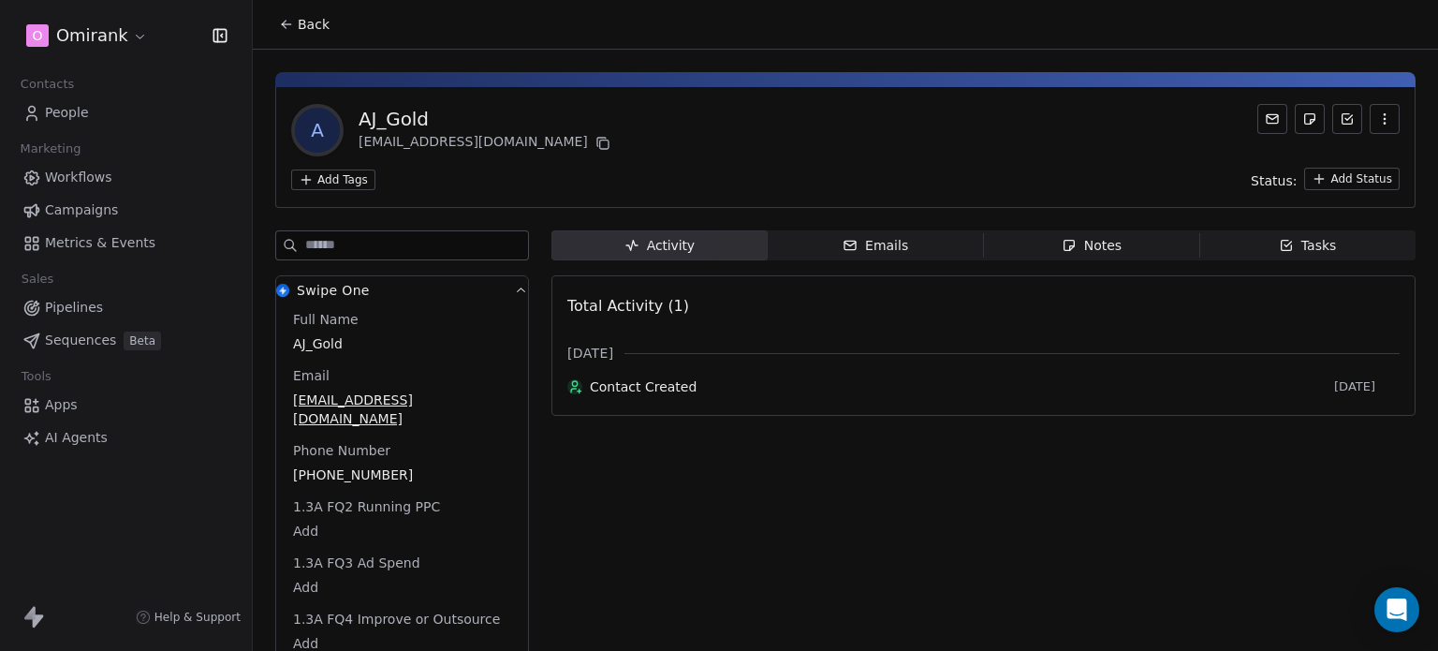
click at [346, 183] on html "O Omirank Contacts People Marketing Workflows Campaigns Metrics & Events Sales …" at bounding box center [719, 325] width 1438 height 651
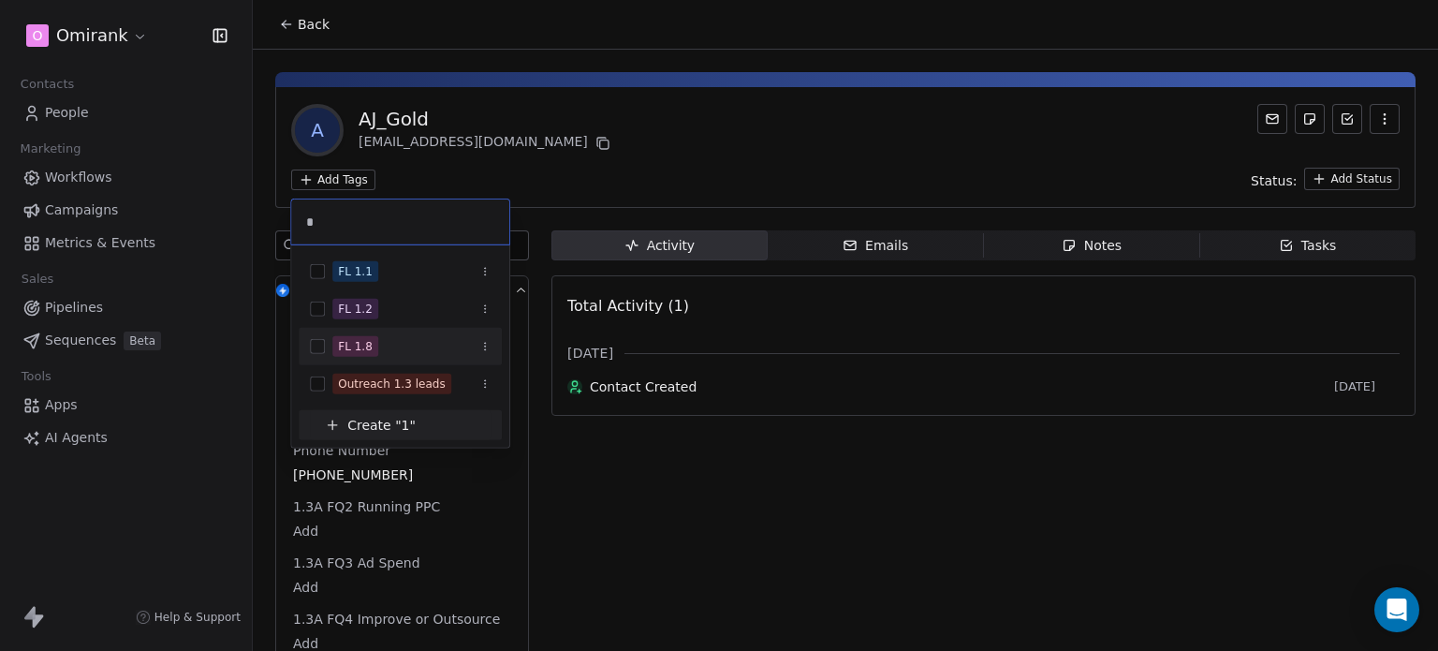
type input "*"
click at [375, 341] on div "FL 1.8" at bounding box center [411, 346] width 158 height 21
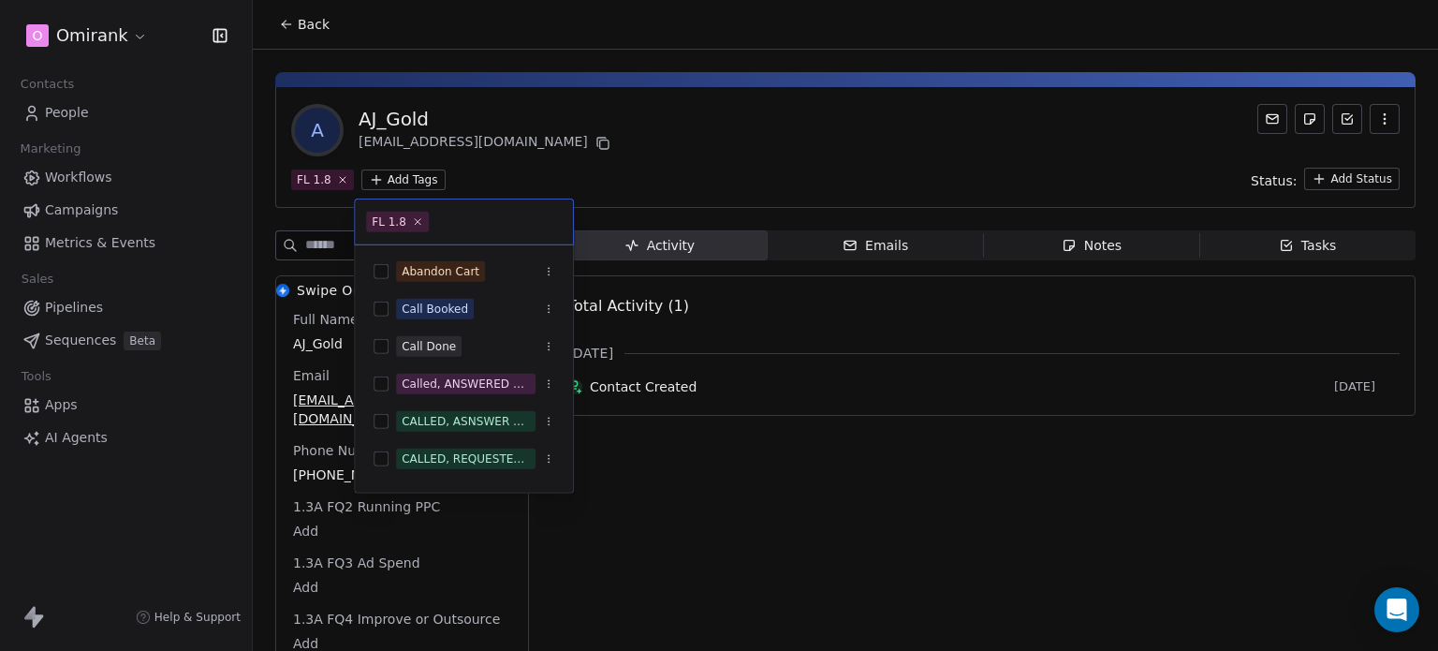
click at [584, 93] on html "O Omirank Contacts People Marketing Workflows Campaigns Metrics & Events Sales …" at bounding box center [719, 325] width 1438 height 651
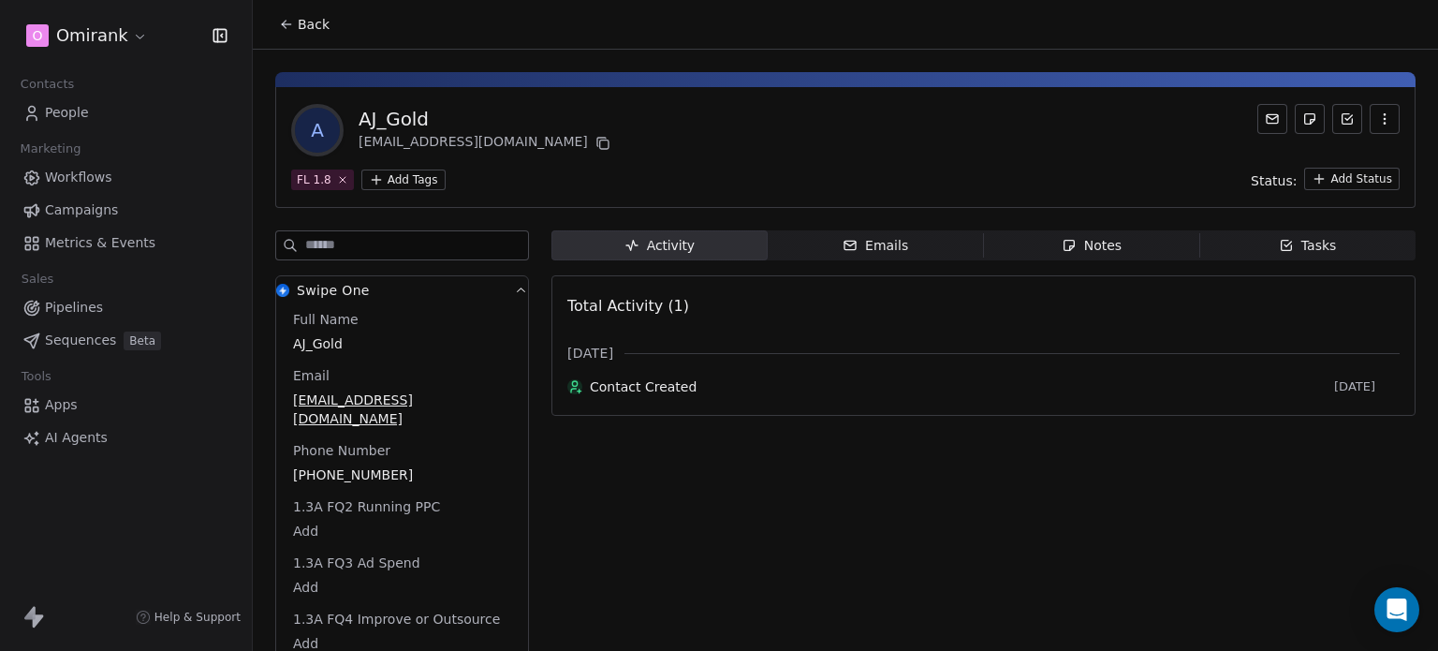
click at [282, 20] on icon at bounding box center [286, 24] width 15 height 15
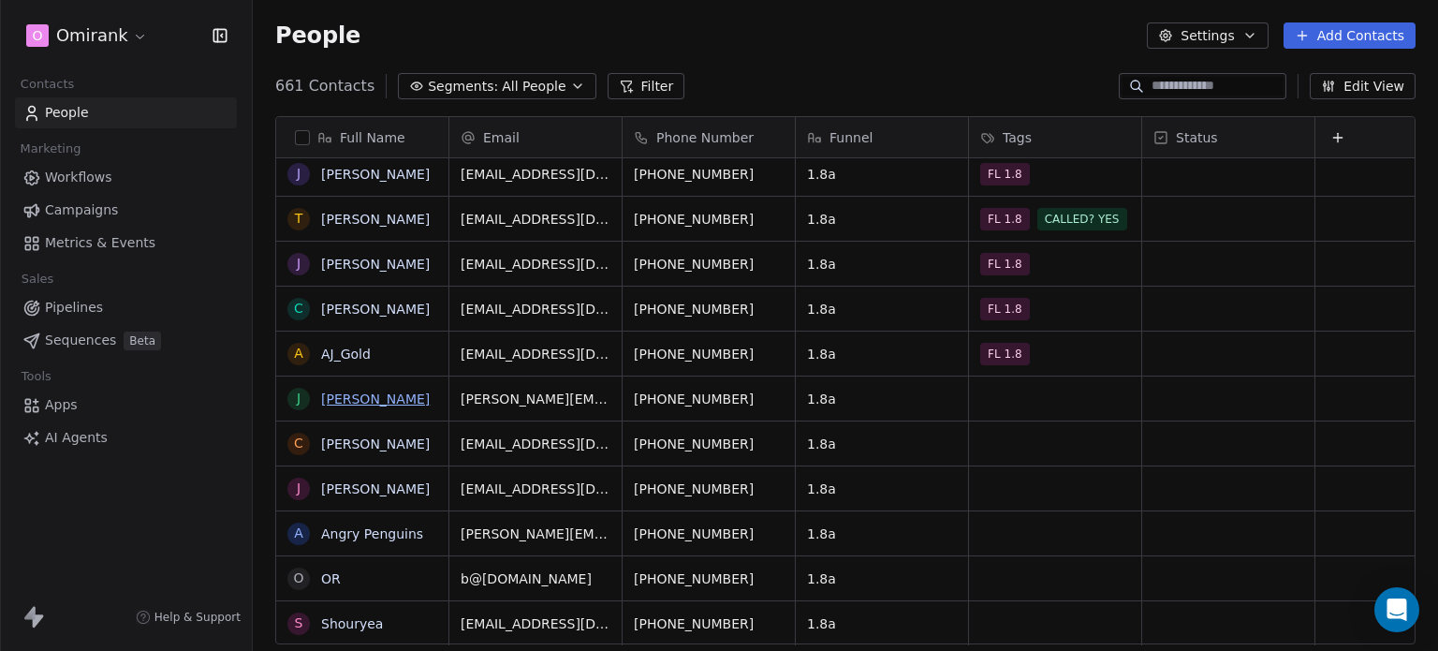
click at [360, 391] on link "[PERSON_NAME]" at bounding box center [375, 398] width 109 height 15
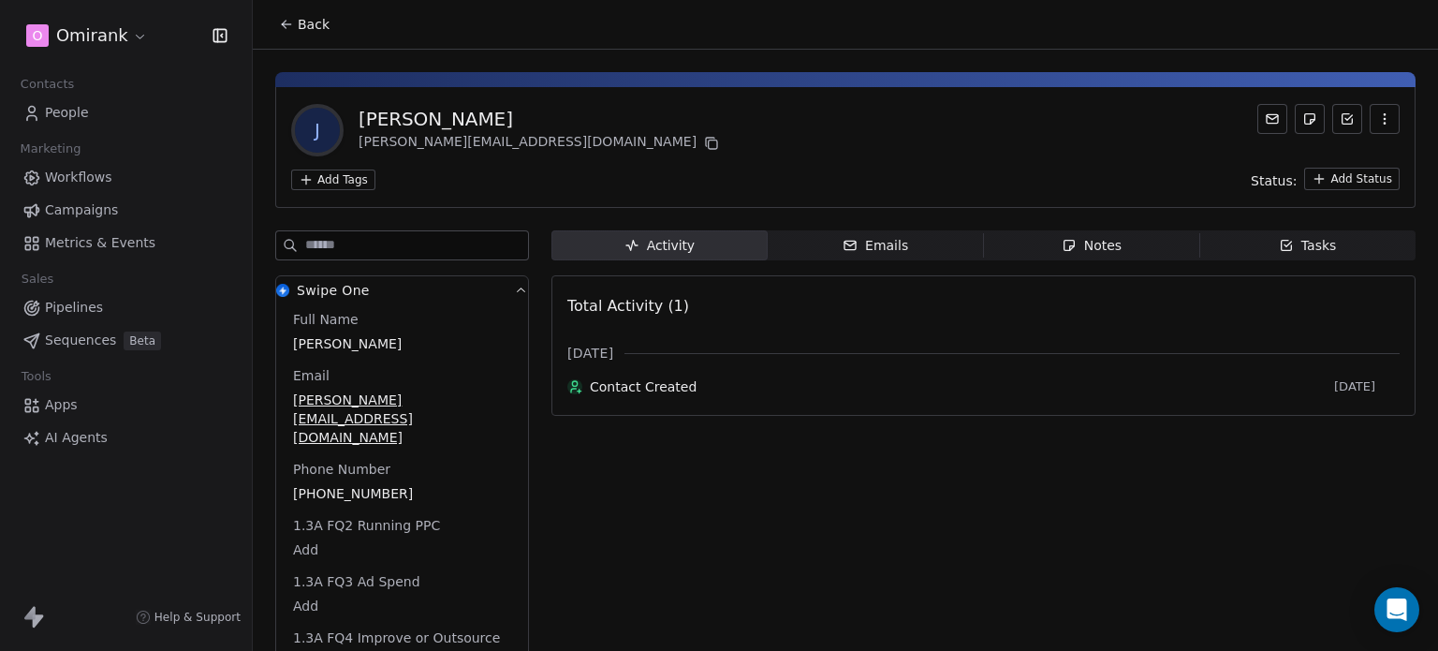
click at [346, 183] on html "O Omirank Contacts People Marketing Workflows Campaigns Metrics & Events Sales …" at bounding box center [719, 325] width 1438 height 651
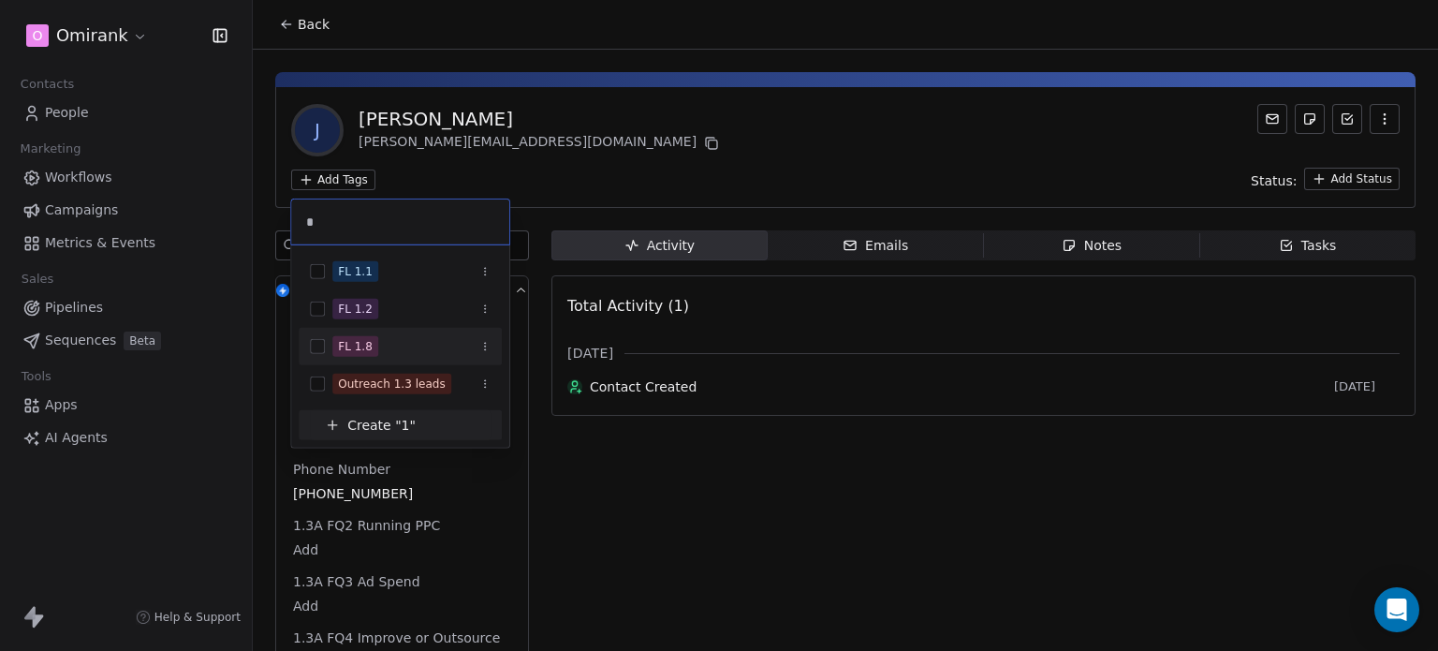
type input "*"
click at [412, 336] on div "FL 1.8" at bounding box center [411, 346] width 158 height 21
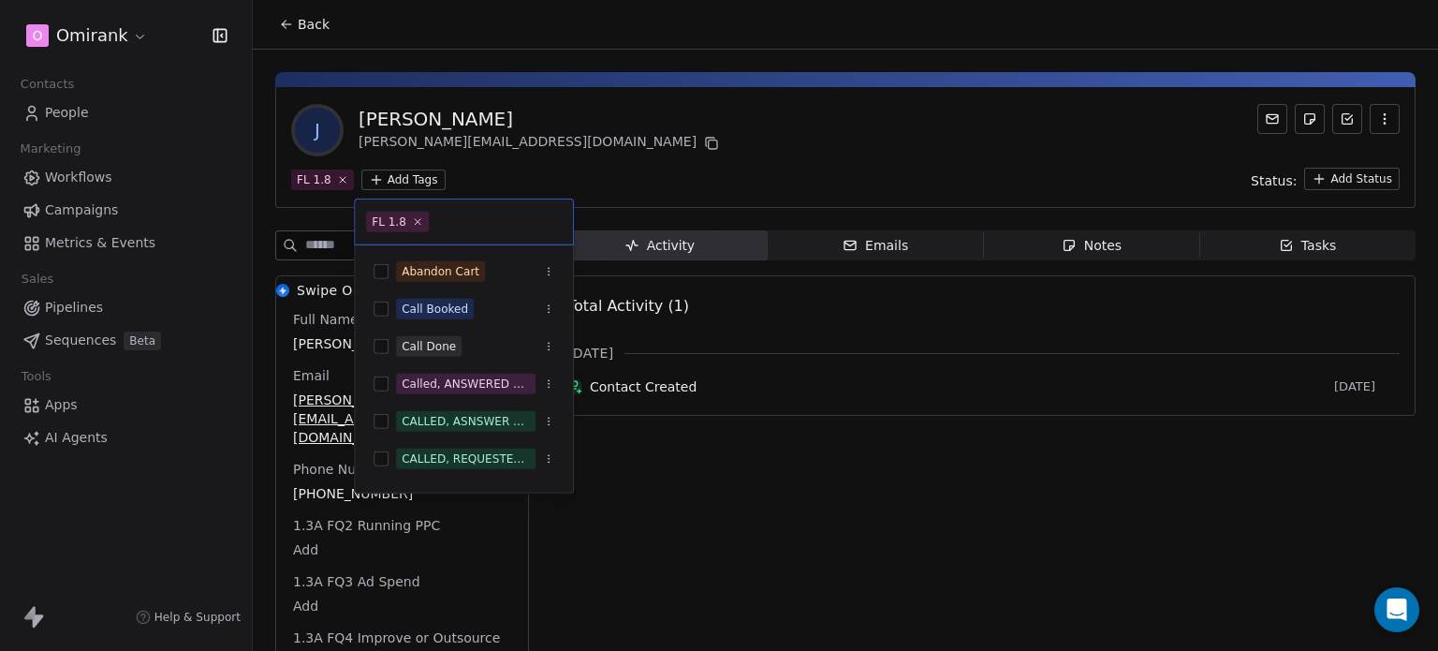
click at [562, 144] on html "O Omirank Contacts People Marketing Workflows Campaigns Metrics & Events Sales …" at bounding box center [719, 325] width 1438 height 651
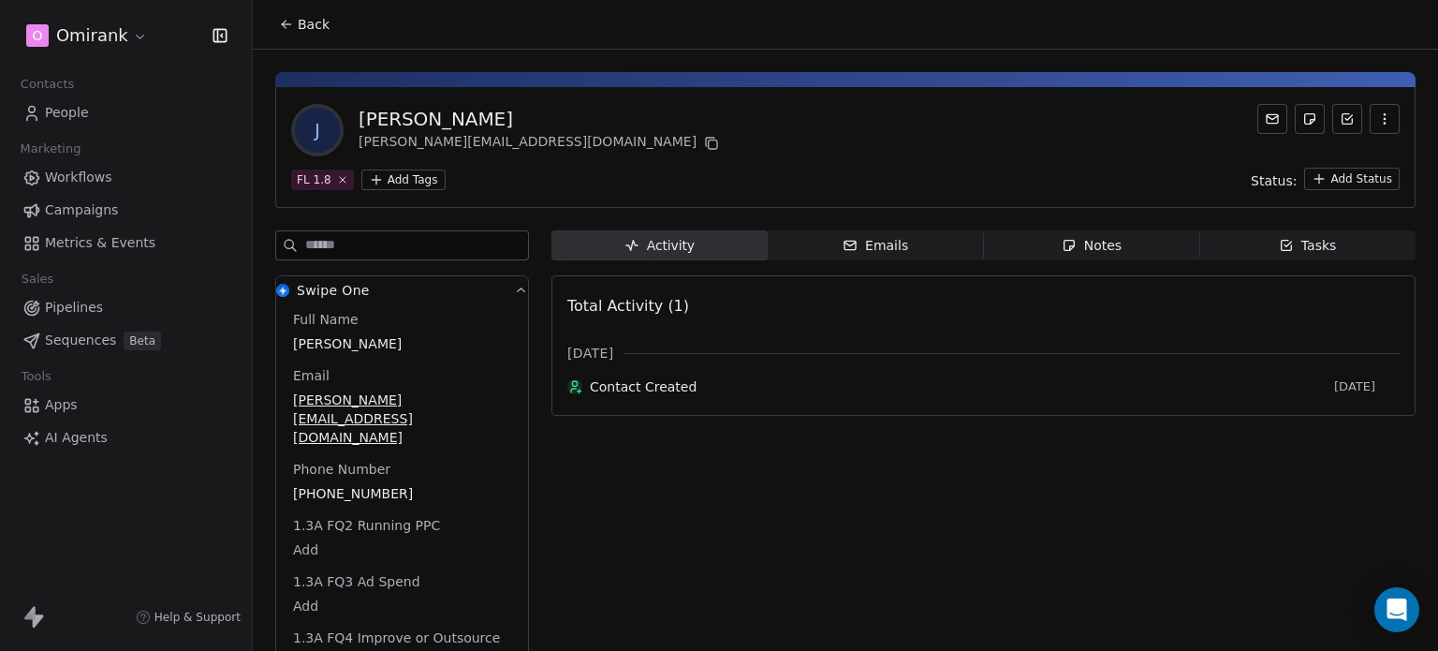
click at [279, 18] on icon at bounding box center [286, 24] width 15 height 15
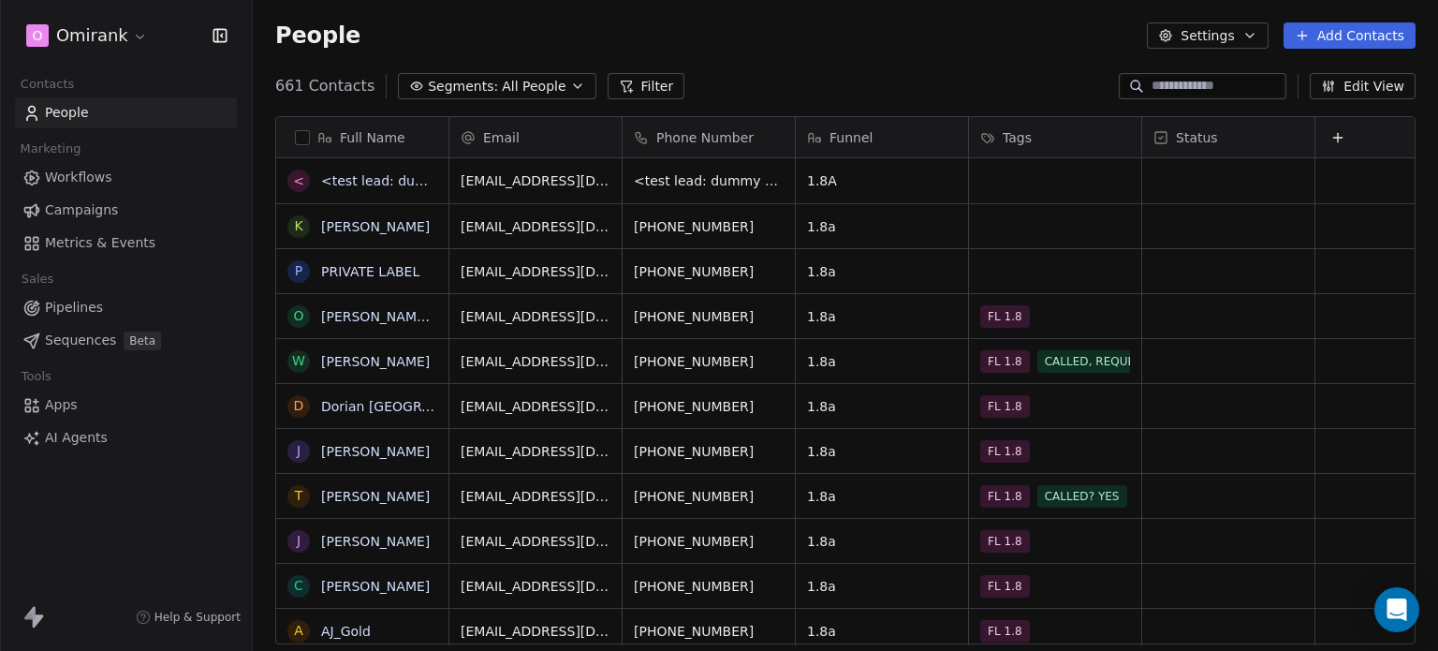
scroll to position [558, 1170]
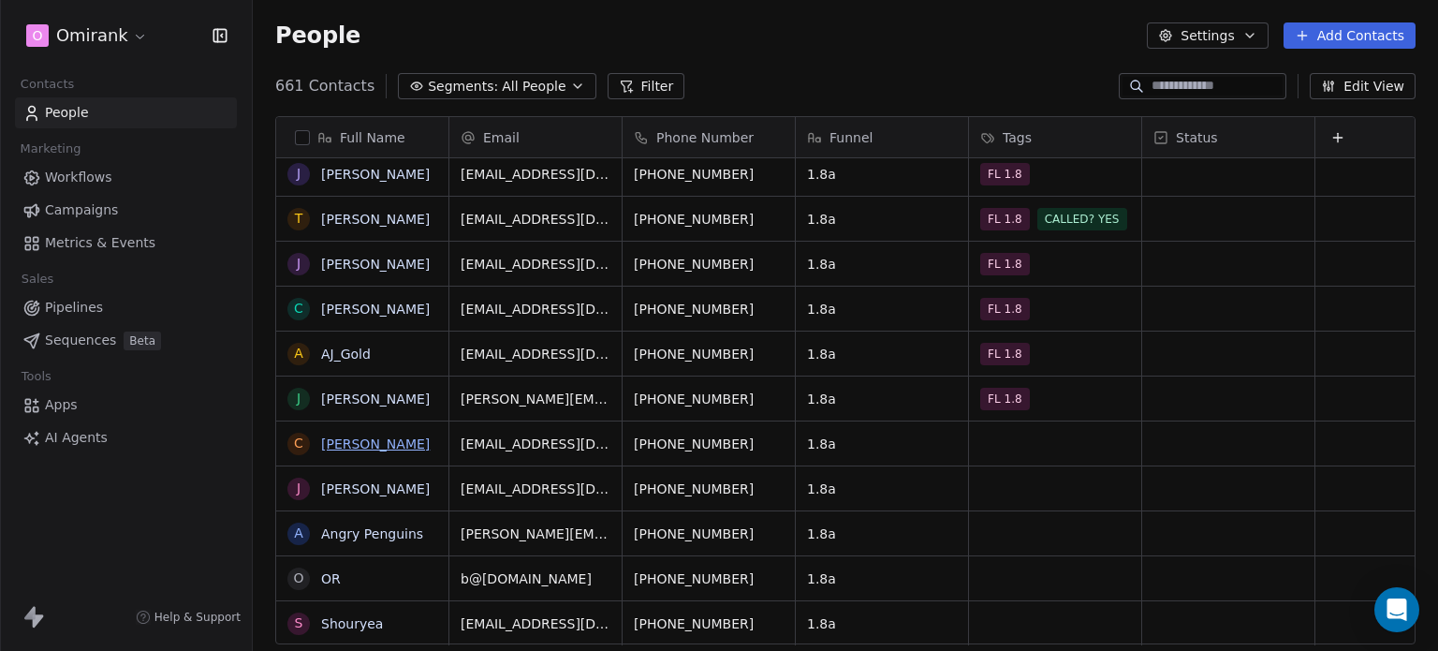
click at [340, 445] on link "[PERSON_NAME]" at bounding box center [375, 443] width 109 height 15
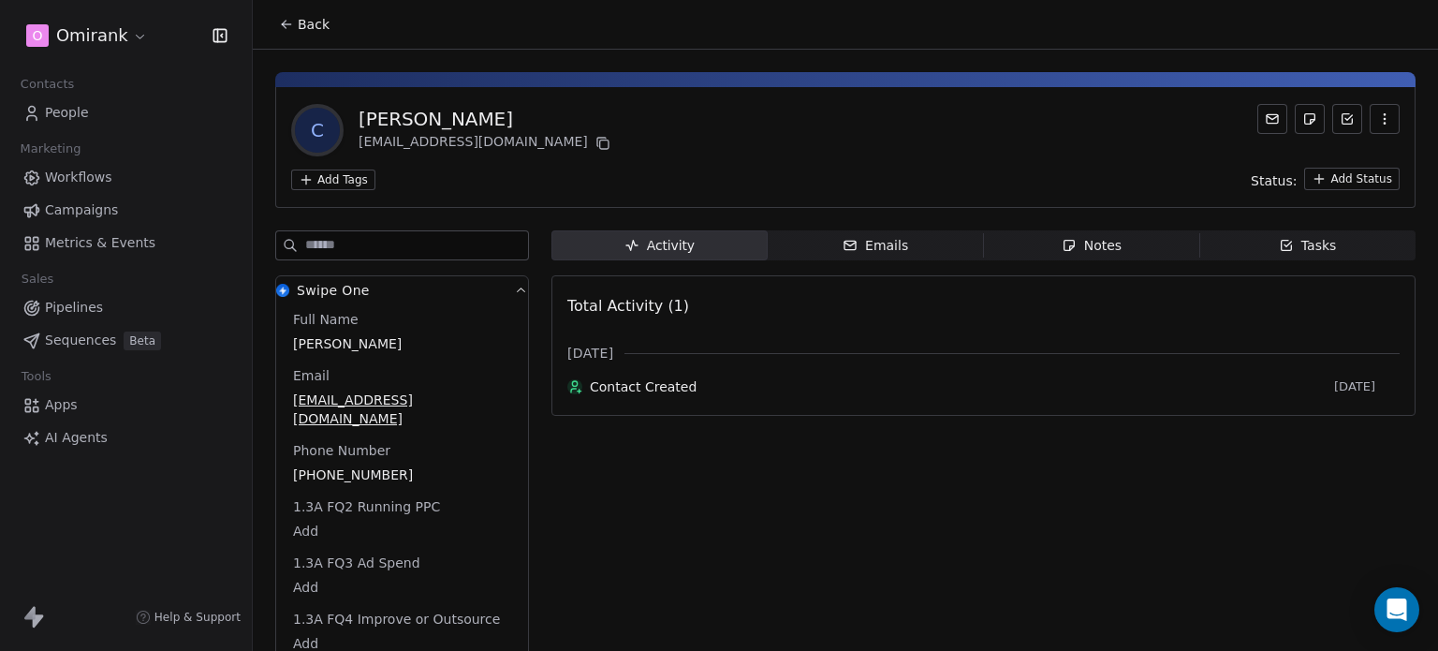
click at [355, 175] on html "O Omirank Contacts People Marketing Workflows Campaigns Metrics & Events Sales …" at bounding box center [719, 325] width 1438 height 651
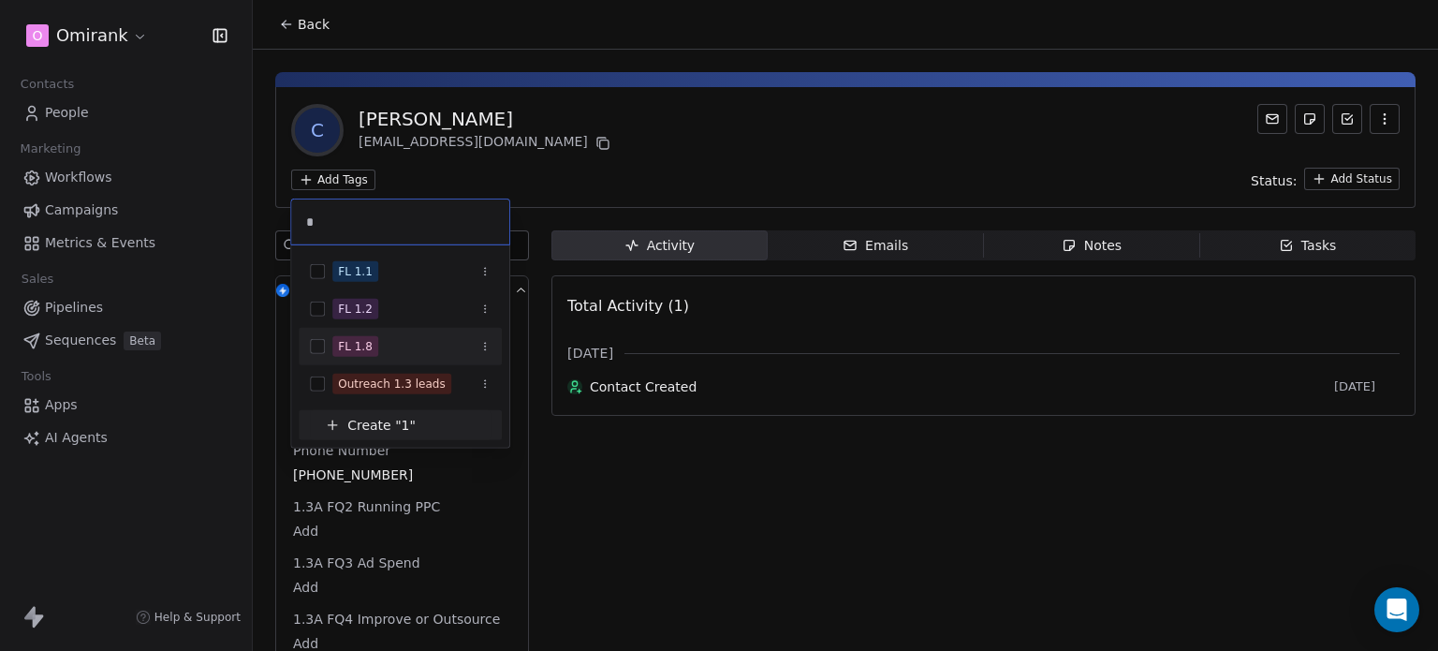
type input "*"
click at [407, 346] on div "FL 1.8" at bounding box center [411, 346] width 158 height 21
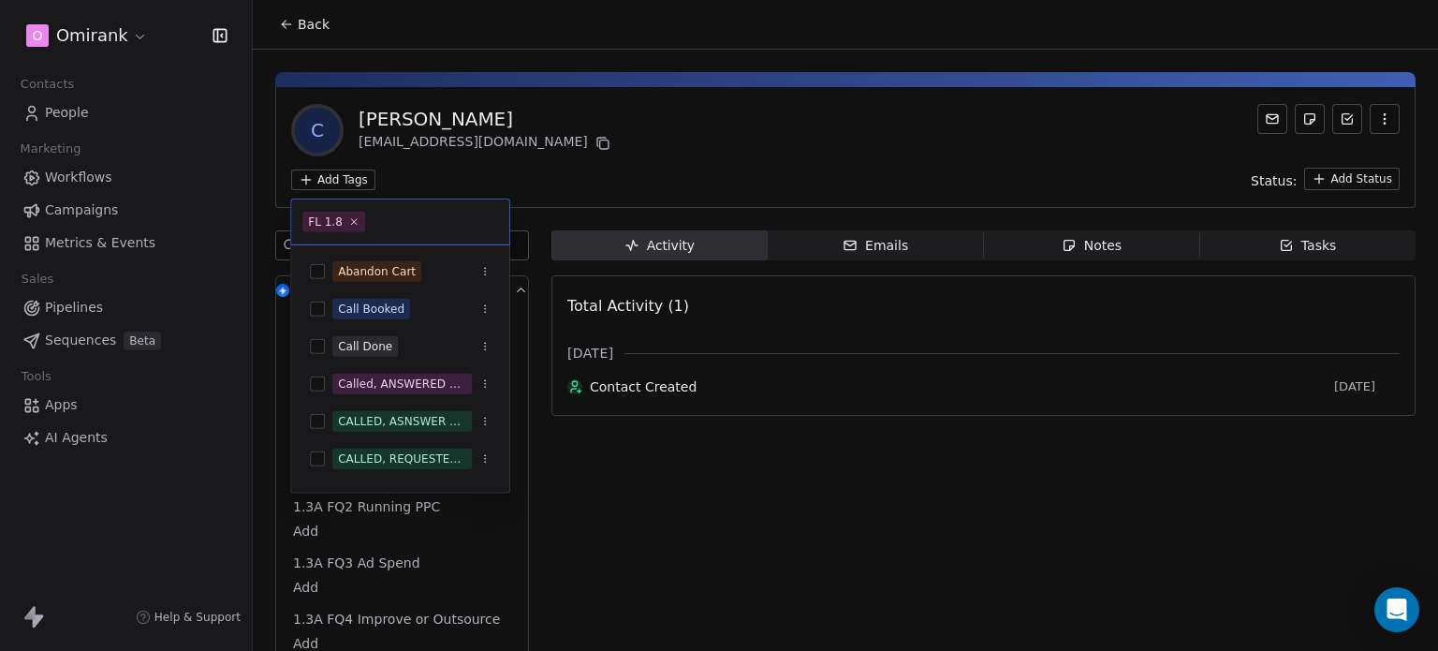
click at [637, 135] on html "O Omirank Contacts People Marketing Workflows Campaigns Metrics & Events Sales …" at bounding box center [719, 325] width 1438 height 651
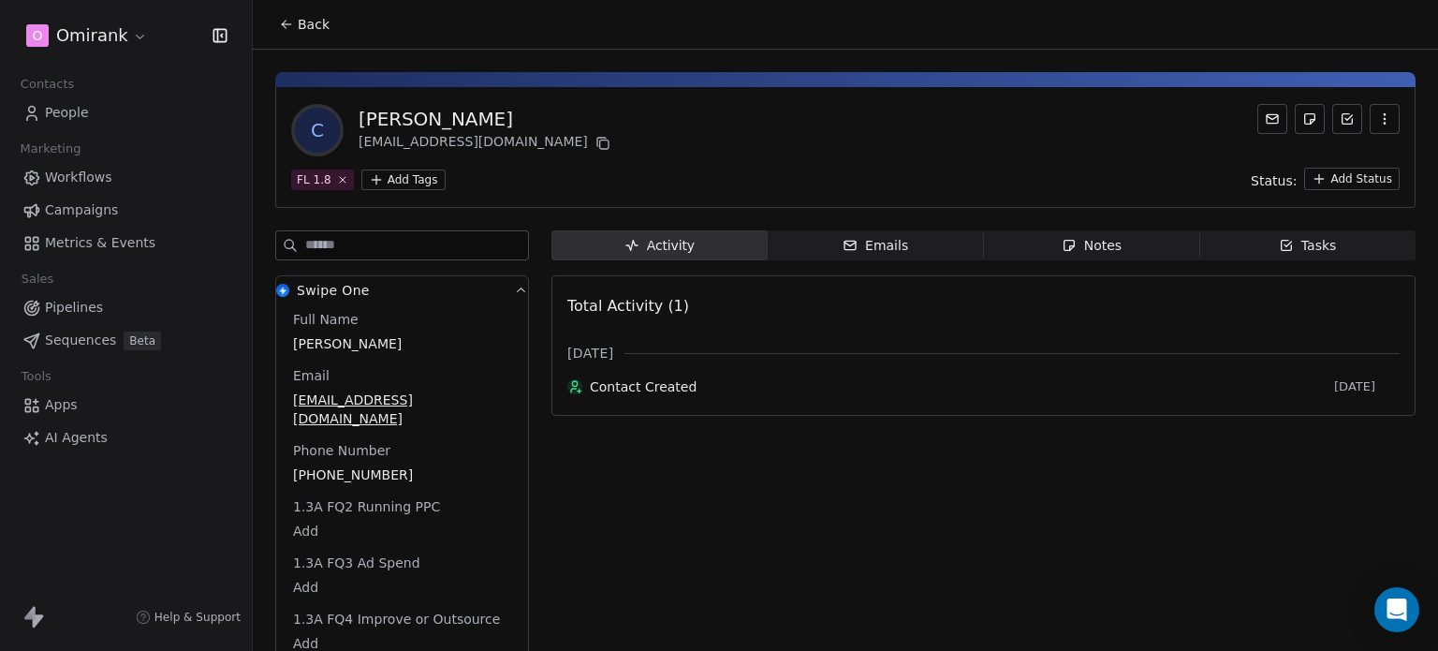
click at [285, 17] on icon at bounding box center [286, 24] width 15 height 15
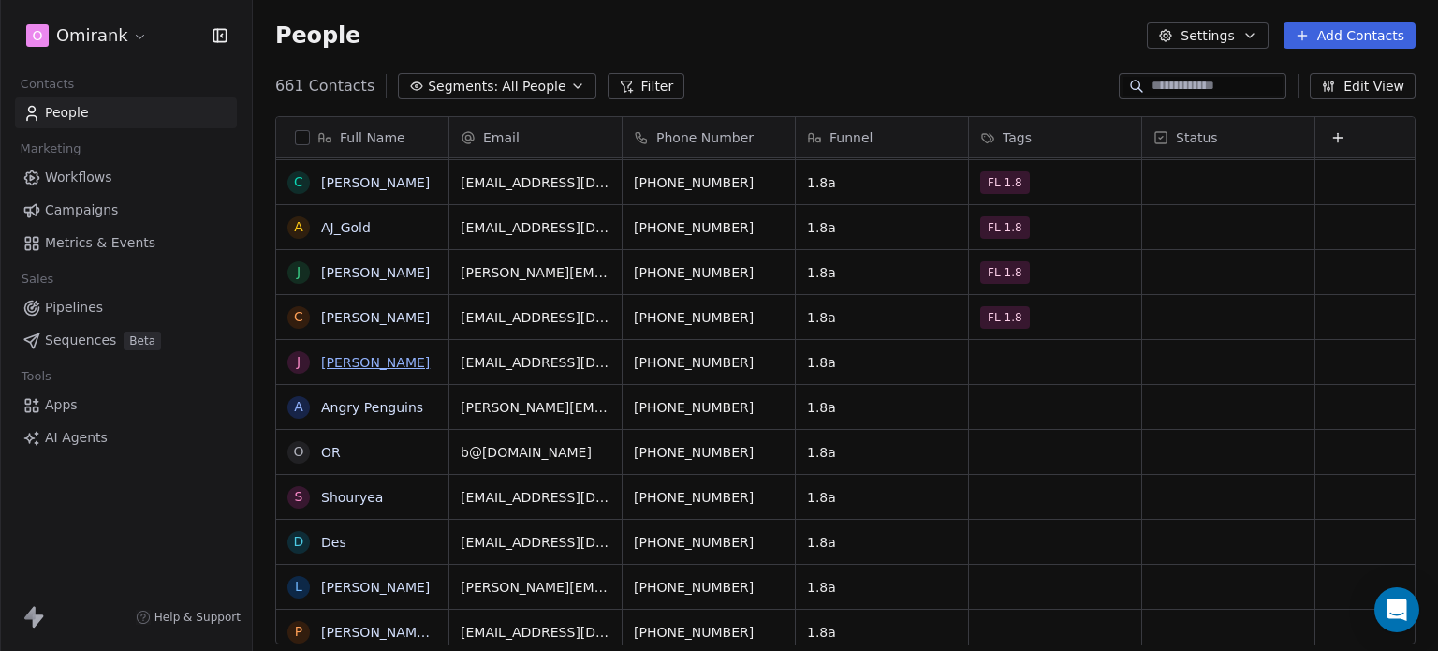
click at [386, 361] on link "[PERSON_NAME]" at bounding box center [375, 362] width 109 height 15
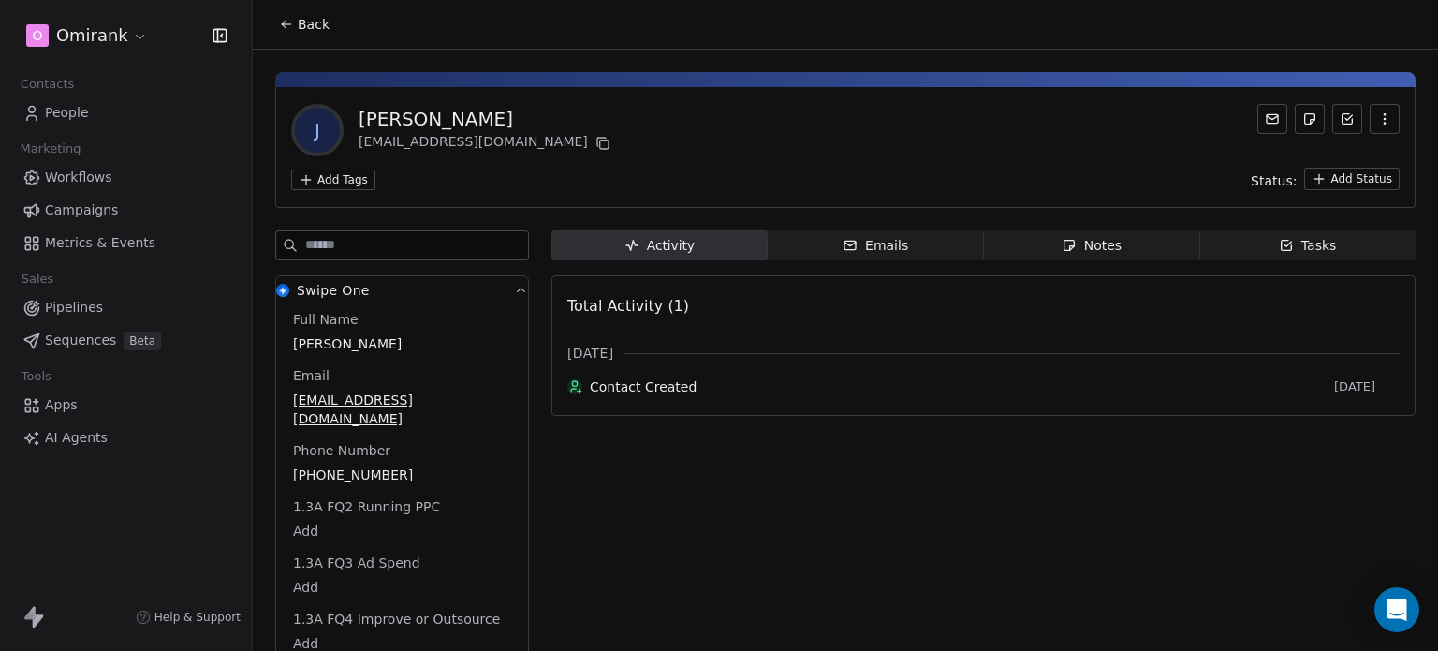
click at [359, 182] on html "O Omirank Contacts People Marketing Workflows Campaigns Metrics & Events Sales …" at bounding box center [719, 325] width 1438 height 651
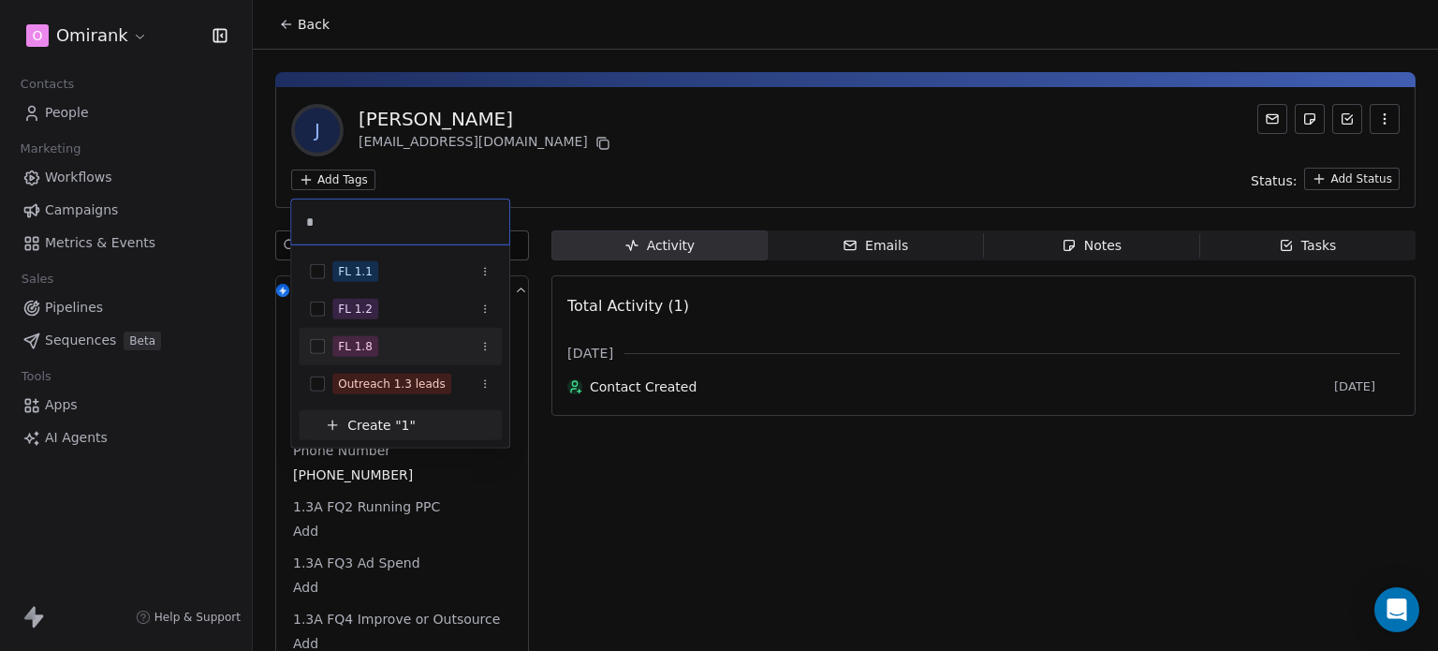
type input "*"
click at [391, 357] on div "FL 1.8" at bounding box center [400, 346] width 203 height 30
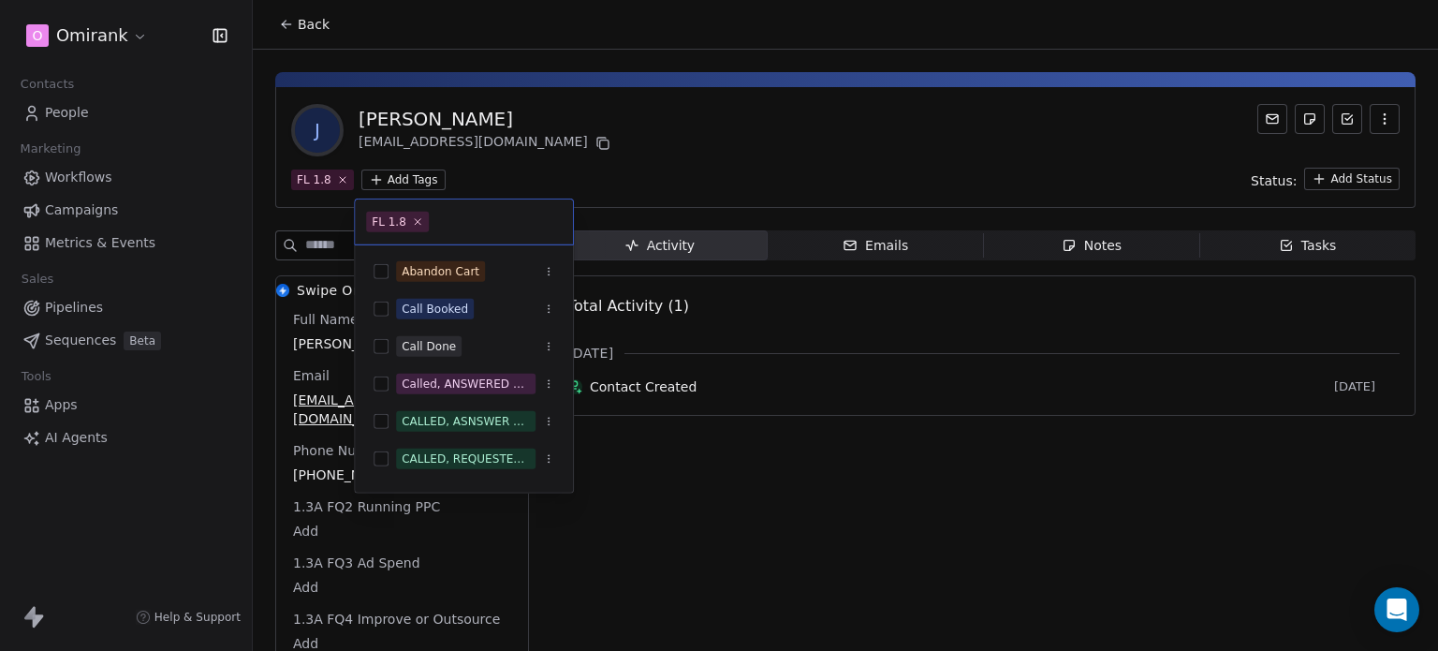
click at [591, 176] on html "O Omirank Contacts People Marketing Workflows Campaigns Metrics & Events Sales …" at bounding box center [719, 325] width 1438 height 651
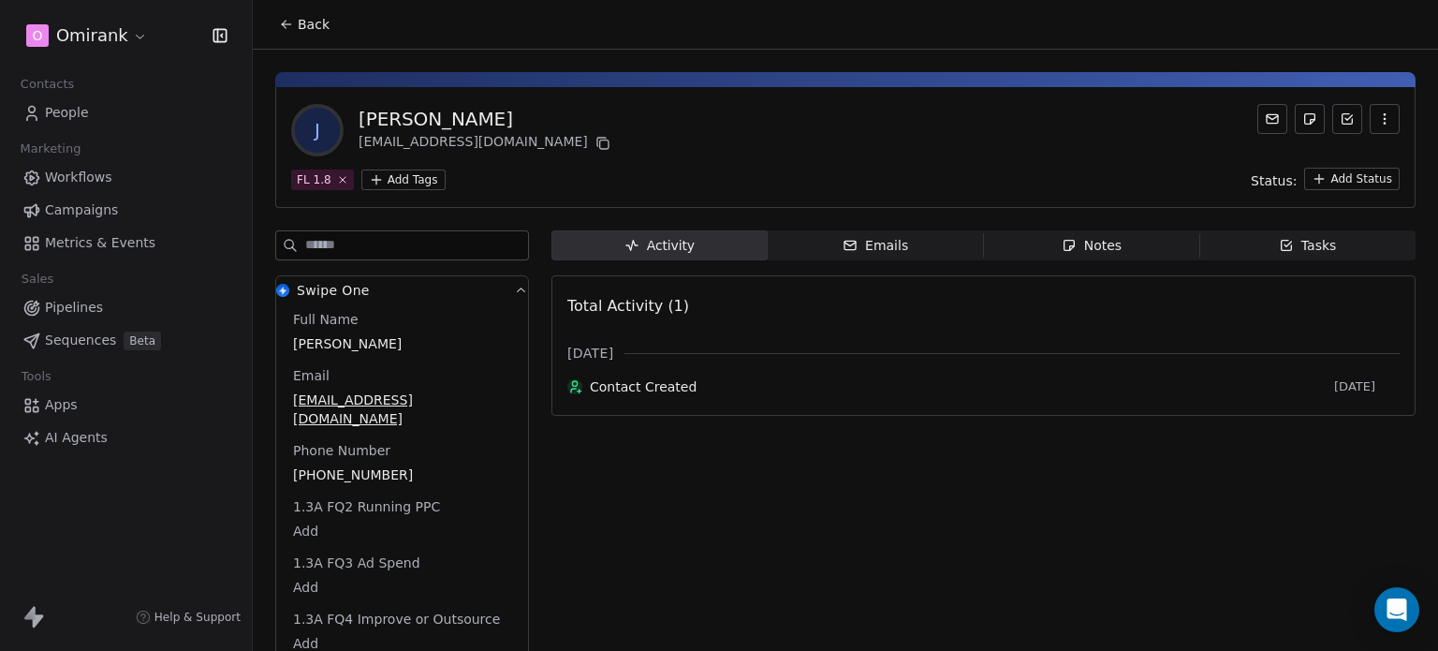
click at [292, 17] on icon at bounding box center [286, 24] width 15 height 15
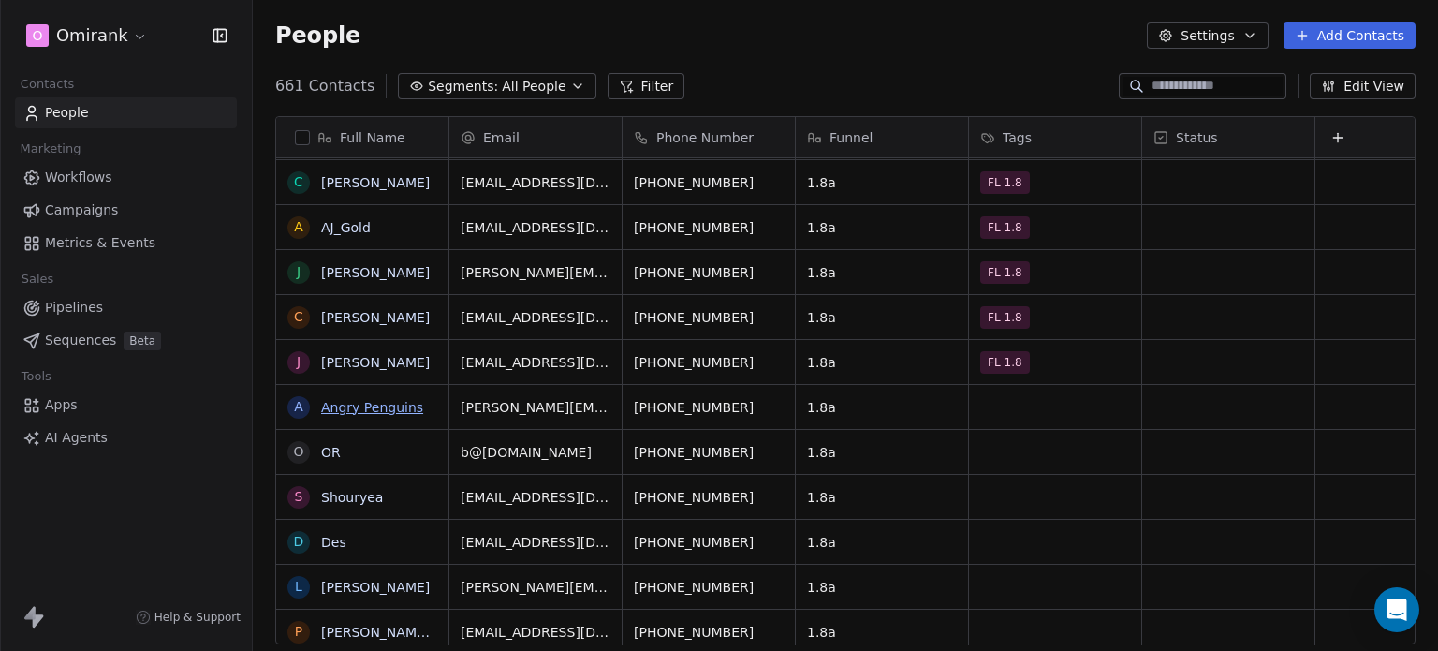
click at [370, 407] on link "Angry Penguins" at bounding box center [372, 407] width 102 height 15
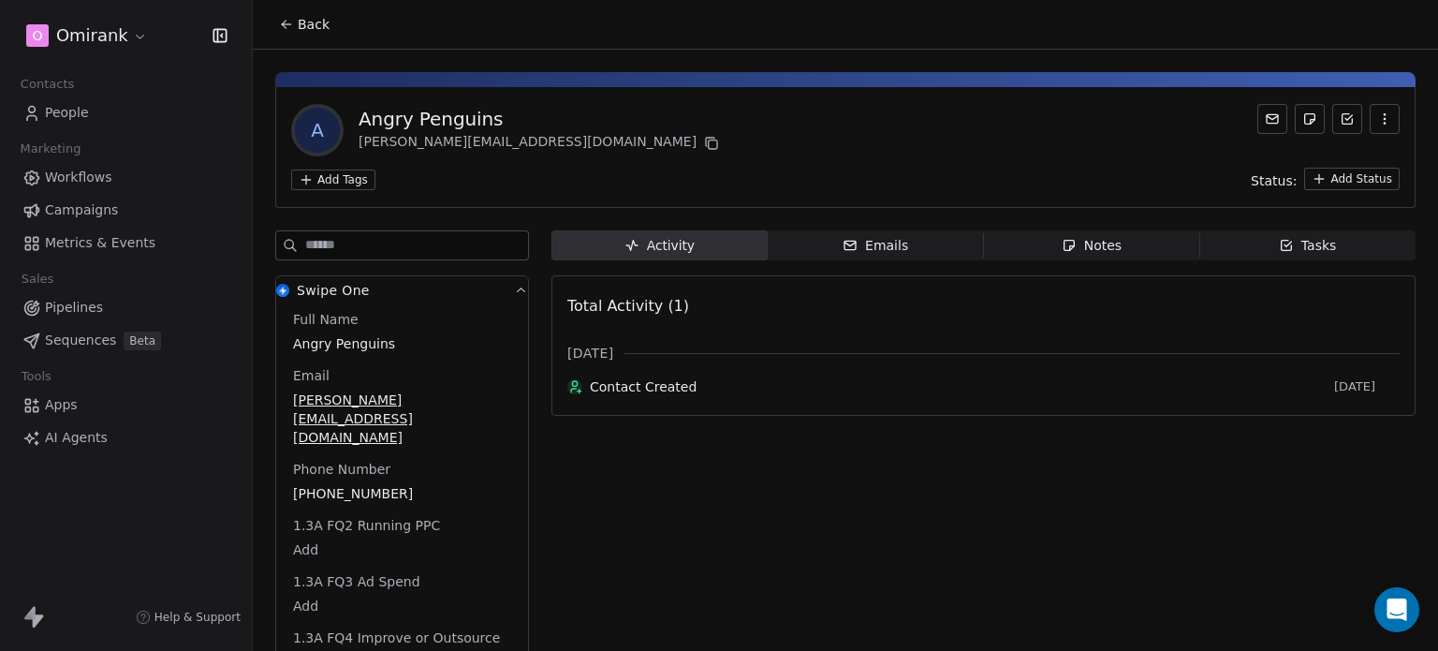
click at [346, 175] on html "O Omirank Contacts People Marketing Workflows Campaigns Metrics & Events Sales …" at bounding box center [719, 325] width 1438 height 651
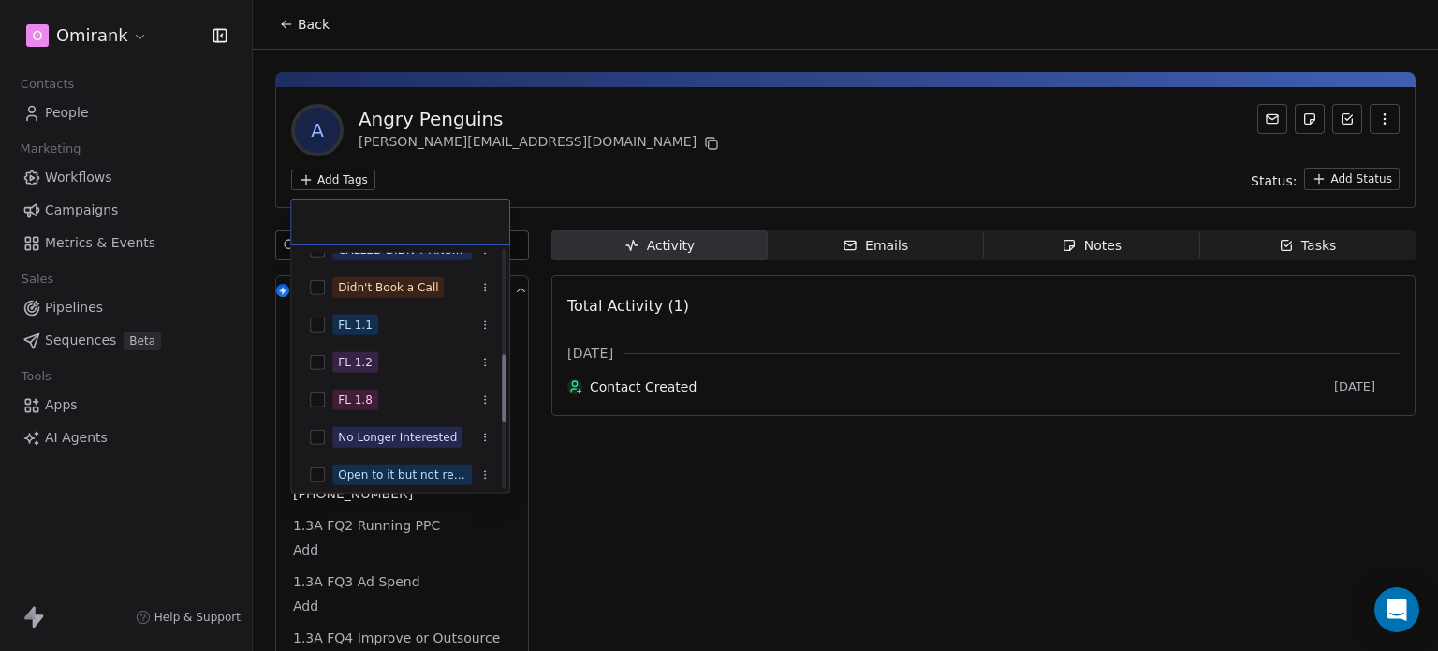
scroll to position [363, 0]
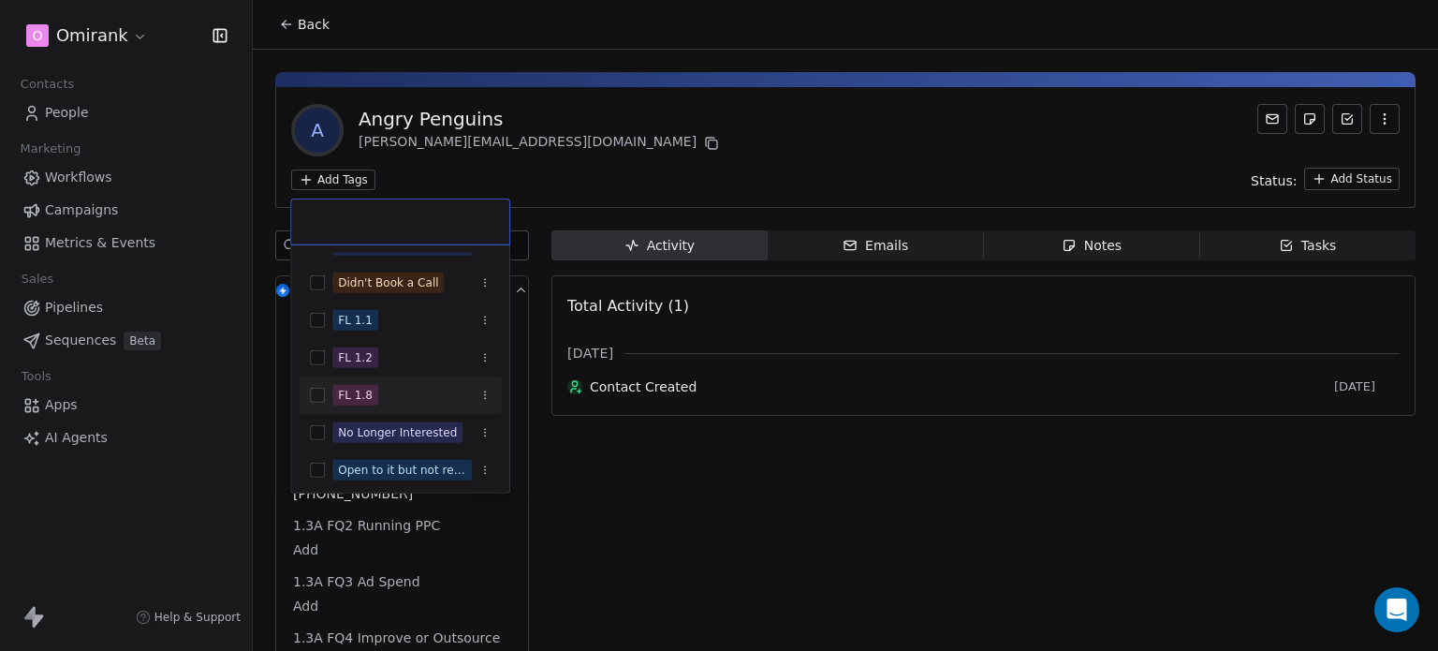
click at [407, 381] on div "FL 1.8" at bounding box center [400, 395] width 203 height 30
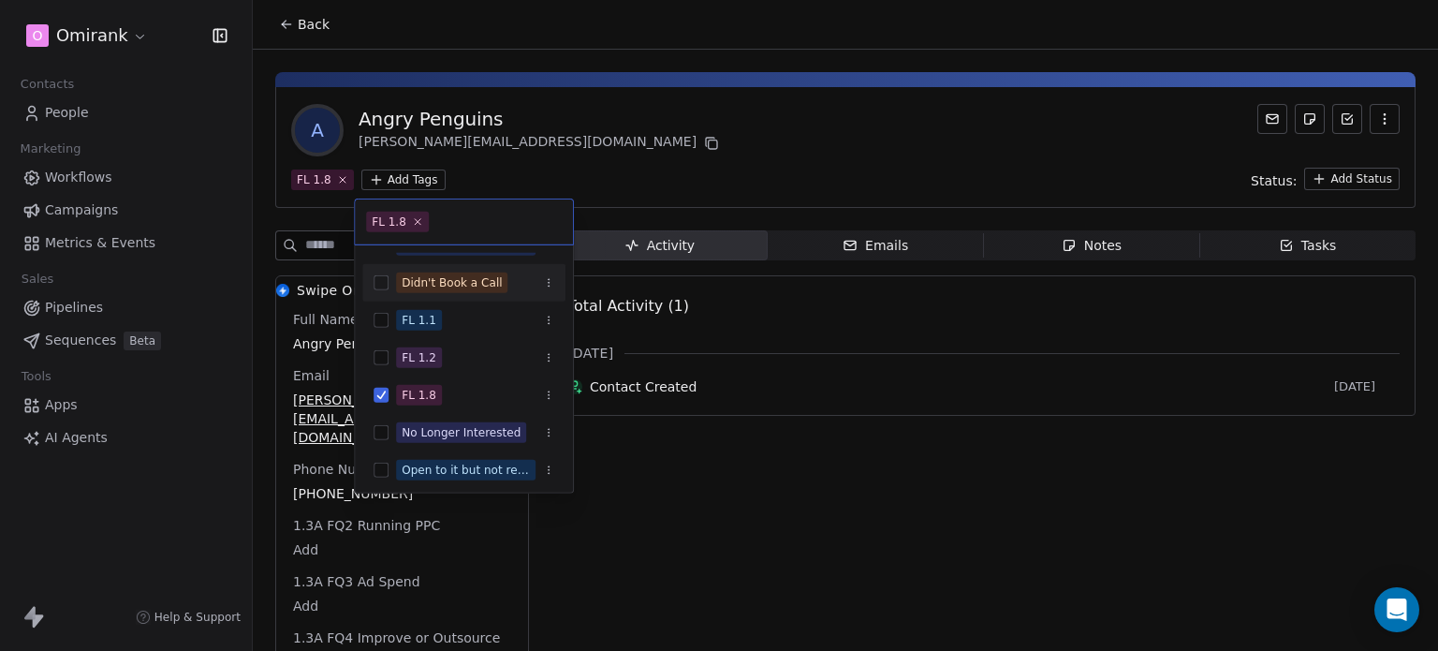
click at [661, 117] on html "O Omirank Contacts People Marketing Workflows Campaigns Metrics & Events Sales …" at bounding box center [719, 325] width 1438 height 651
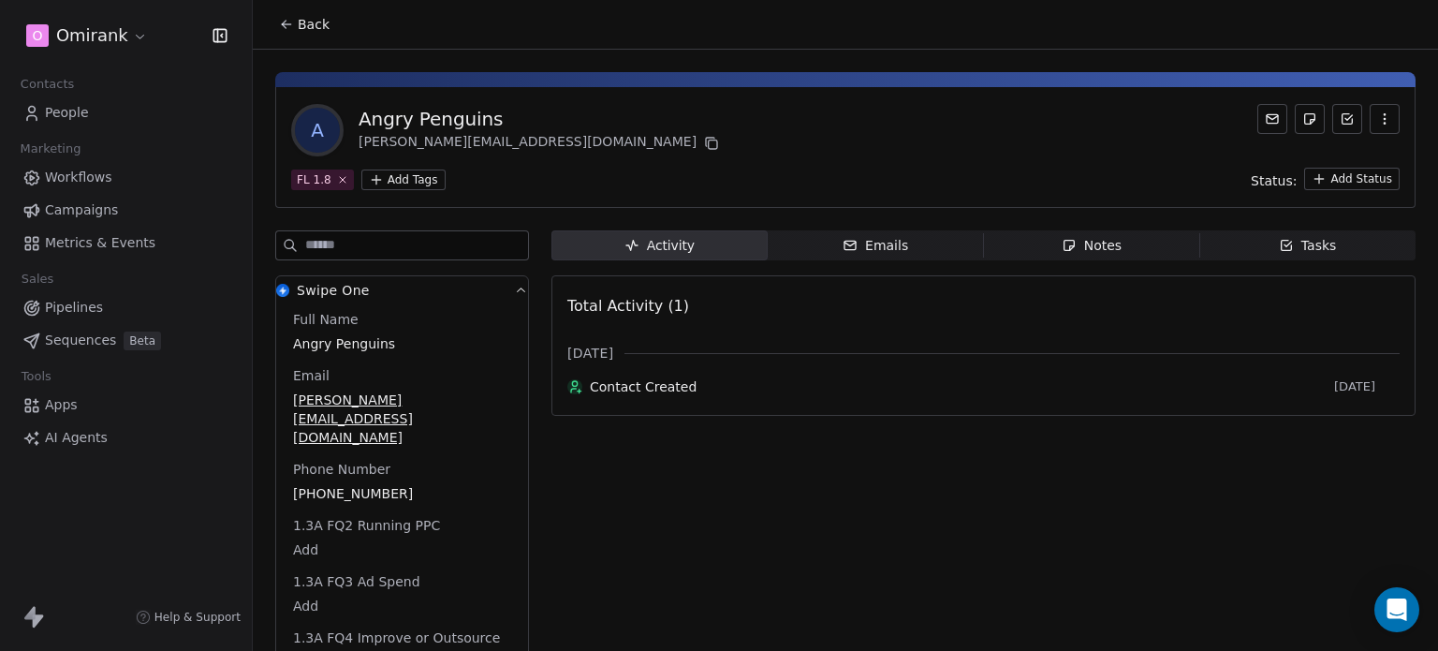
click at [285, 26] on icon at bounding box center [284, 26] width 4 height 4
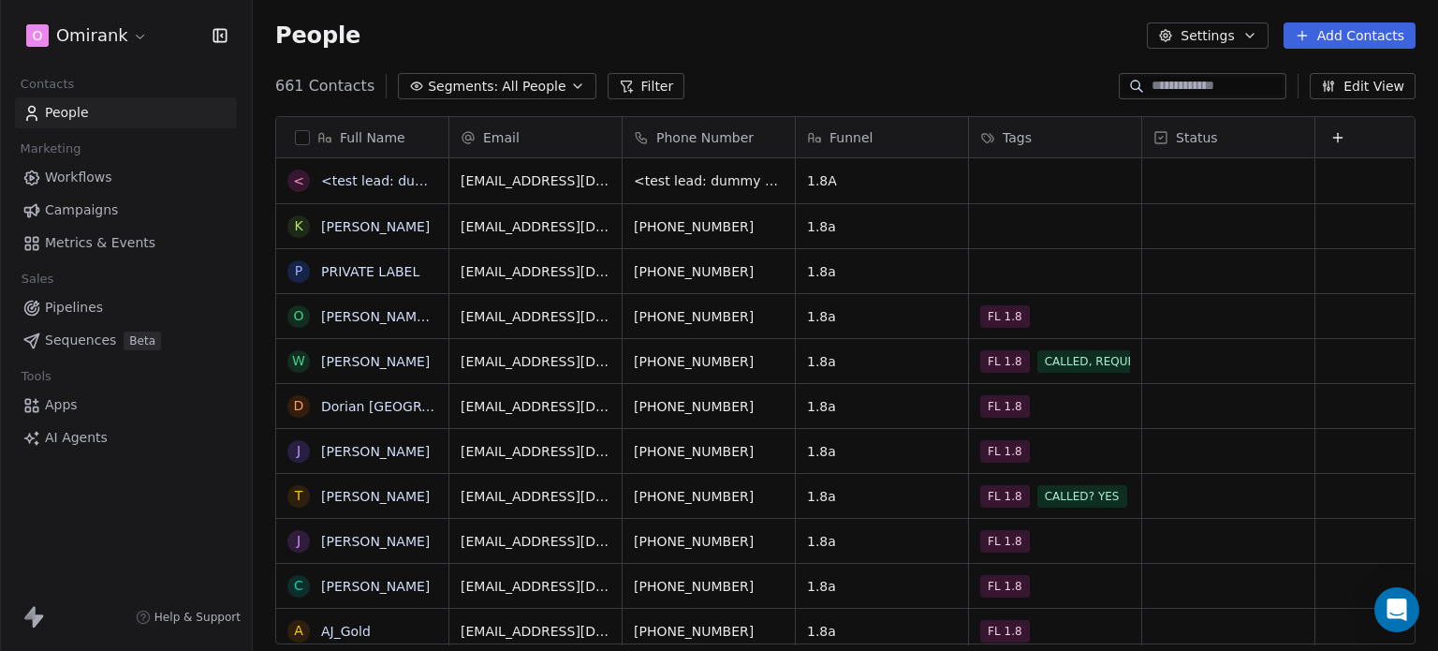
scroll to position [15, 15]
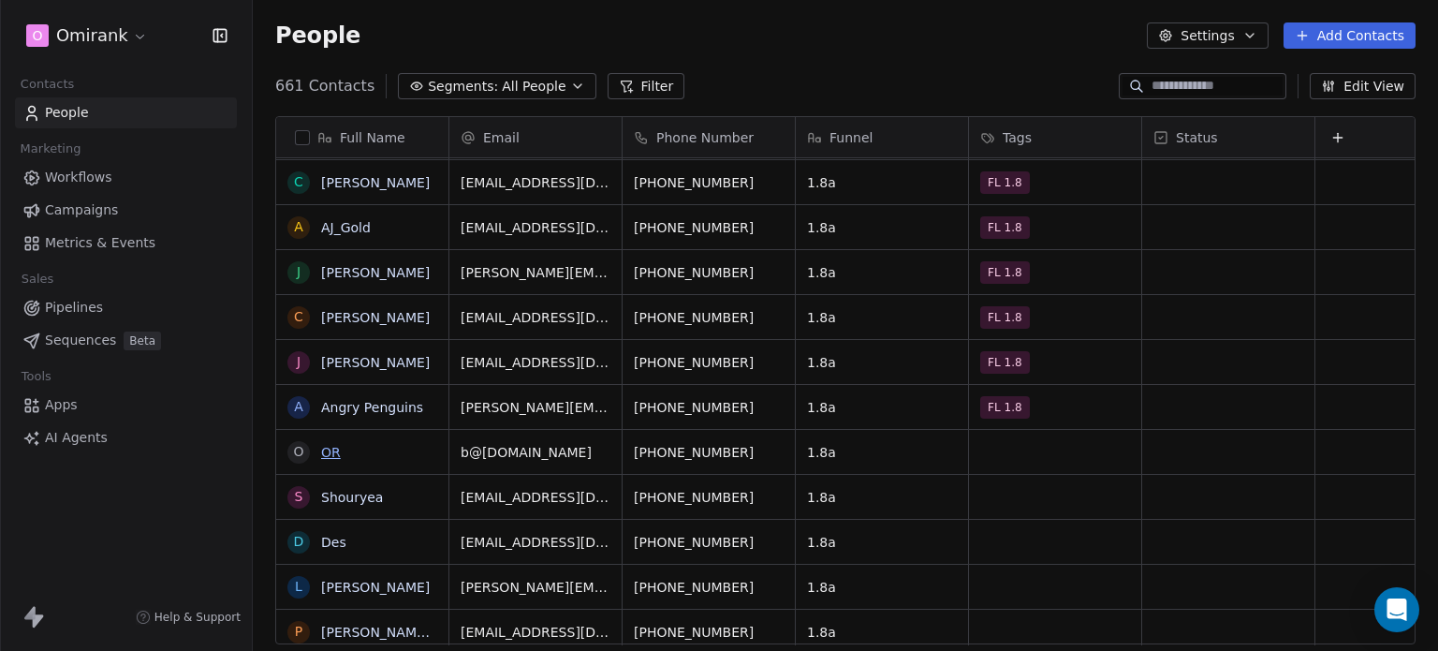
click at [325, 449] on link "OR" at bounding box center [331, 452] width 20 height 15
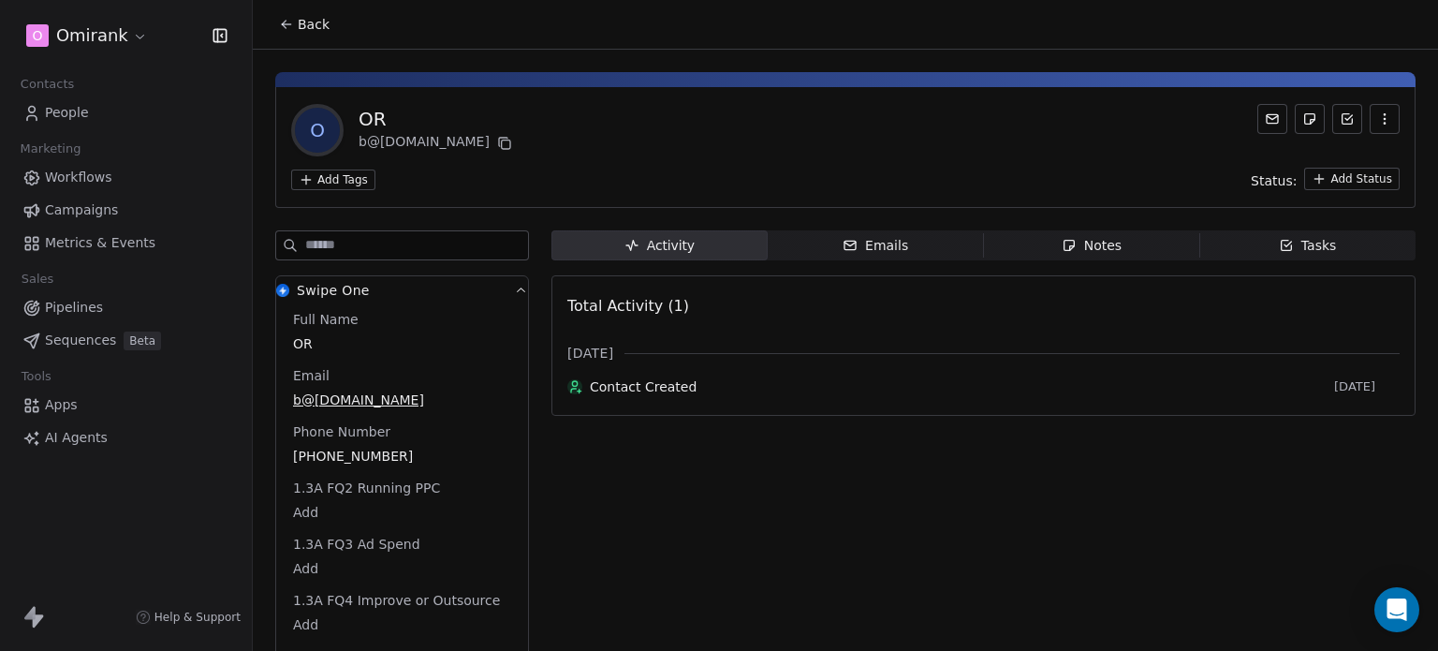
click at [345, 175] on html "O Omirank Contacts People Marketing Workflows Campaigns Metrics & Events Sales …" at bounding box center [719, 325] width 1438 height 651
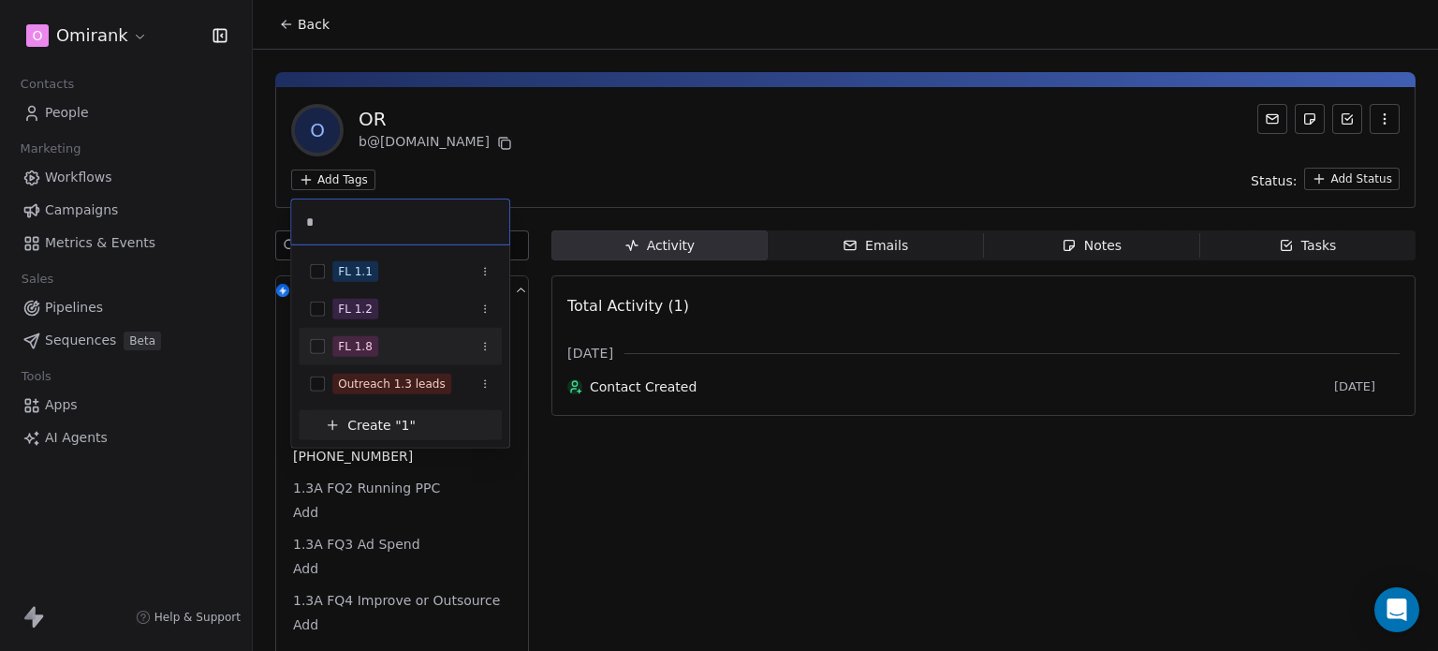
type input "*"
click at [404, 355] on div "FL 1.8" at bounding box center [411, 346] width 158 height 21
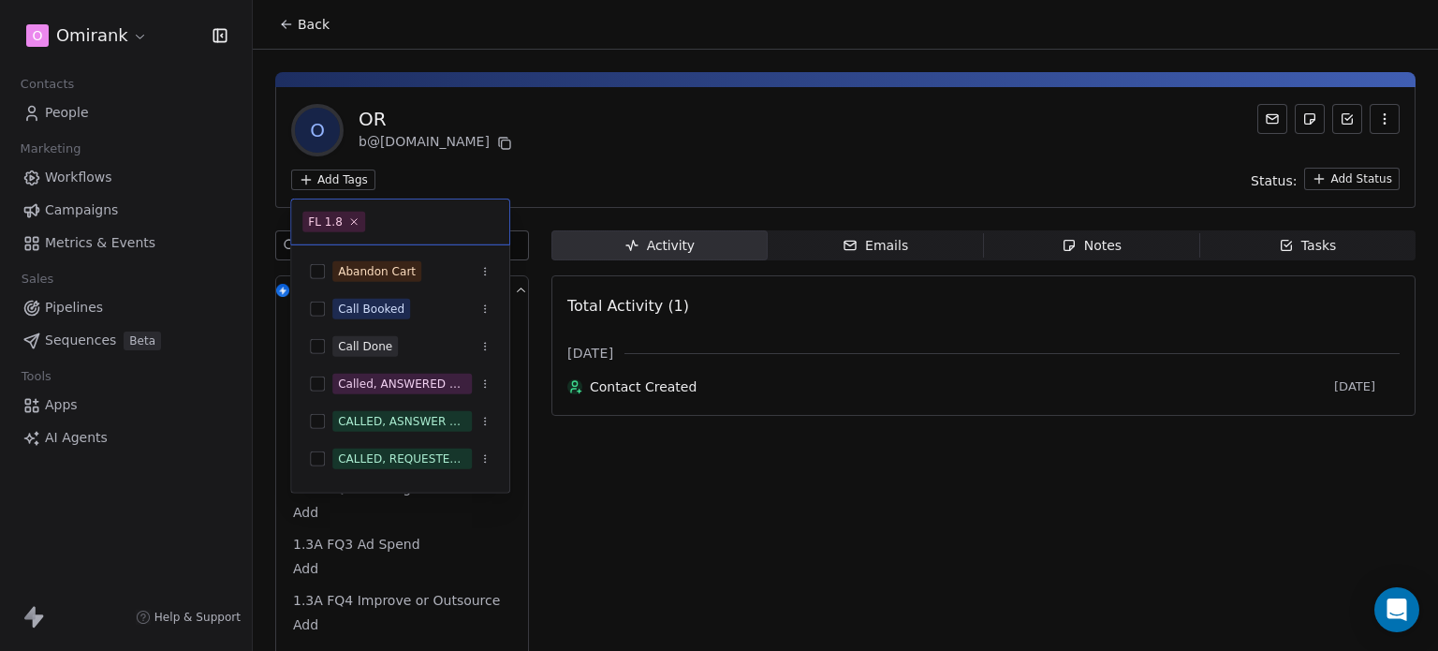
click at [508, 150] on html "O Omirank Contacts People Marketing Workflows Campaigns Metrics & Events Sales …" at bounding box center [719, 325] width 1438 height 651
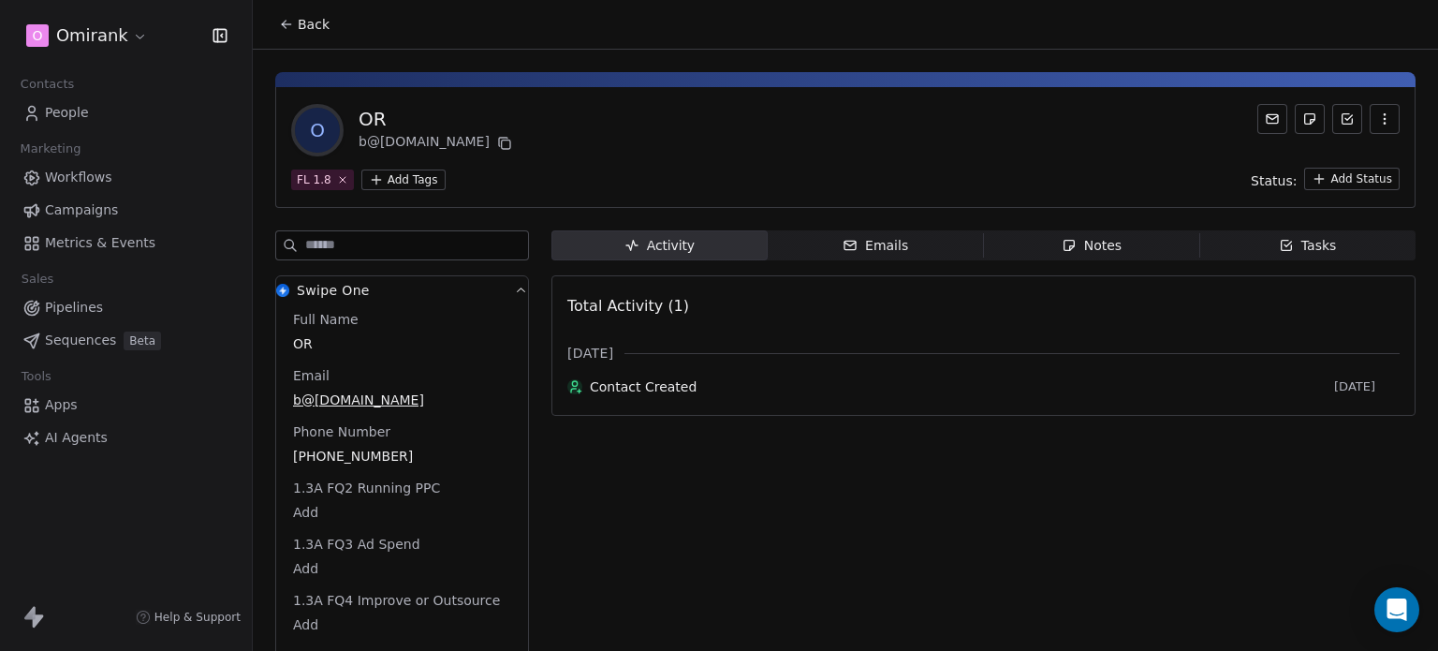
click at [279, 22] on icon at bounding box center [286, 24] width 15 height 15
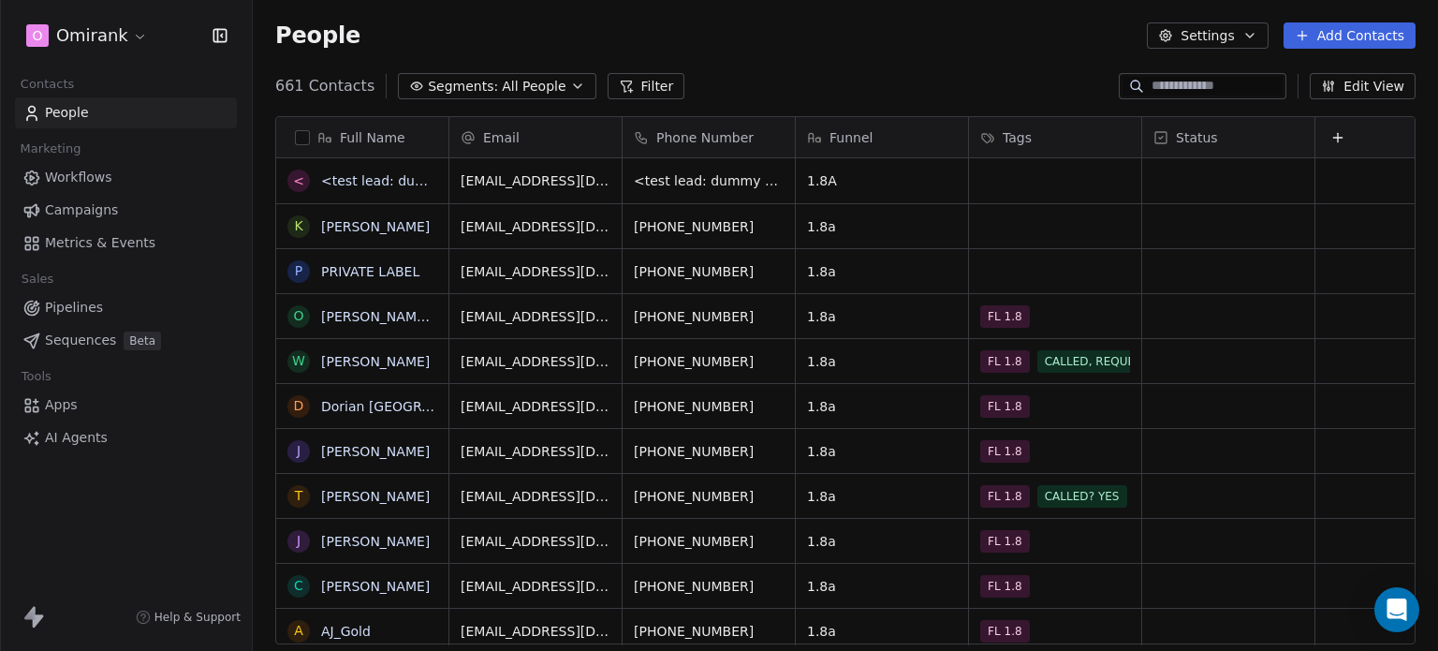
scroll to position [15, 15]
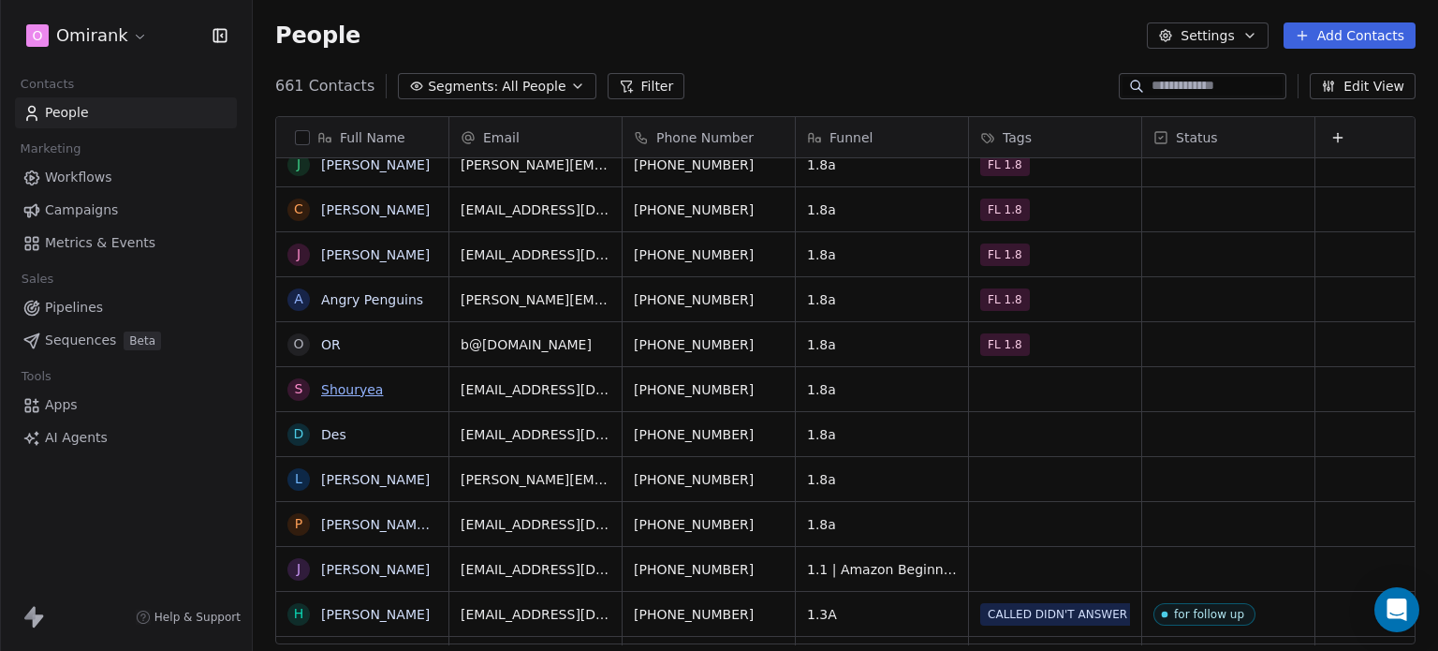
click at [361, 383] on link "Shouryea" at bounding box center [352, 389] width 62 height 15
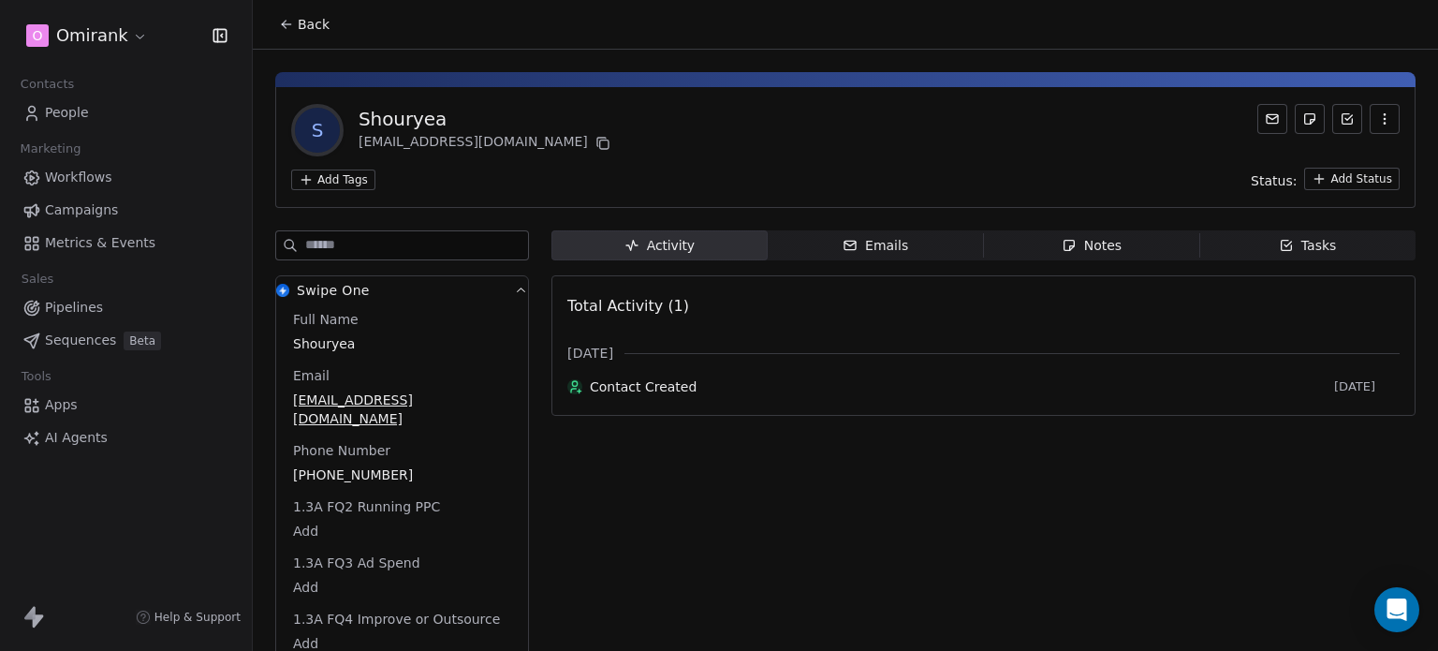
click at [358, 182] on html "O Omirank Contacts People Marketing Workflows Campaigns Metrics & Events Sales …" at bounding box center [719, 325] width 1438 height 651
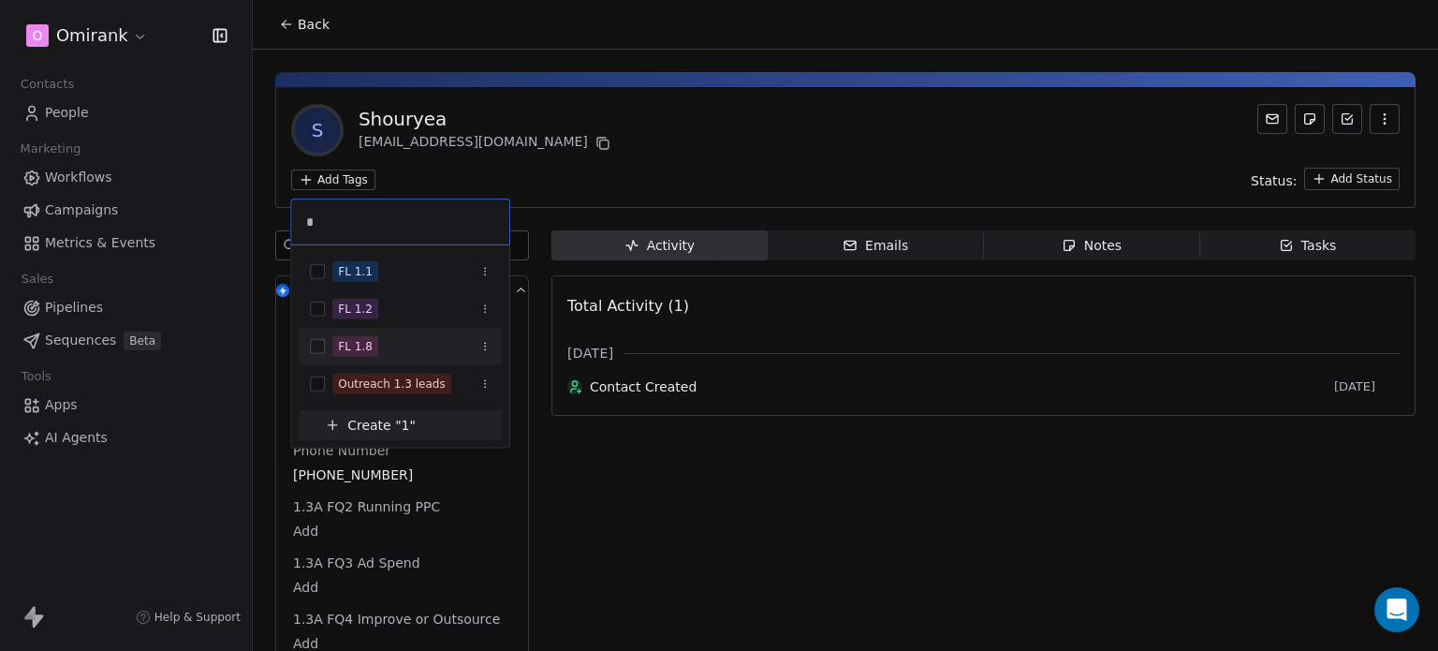
type input "*"
click at [389, 343] on div "FL 1.8" at bounding box center [411, 346] width 158 height 21
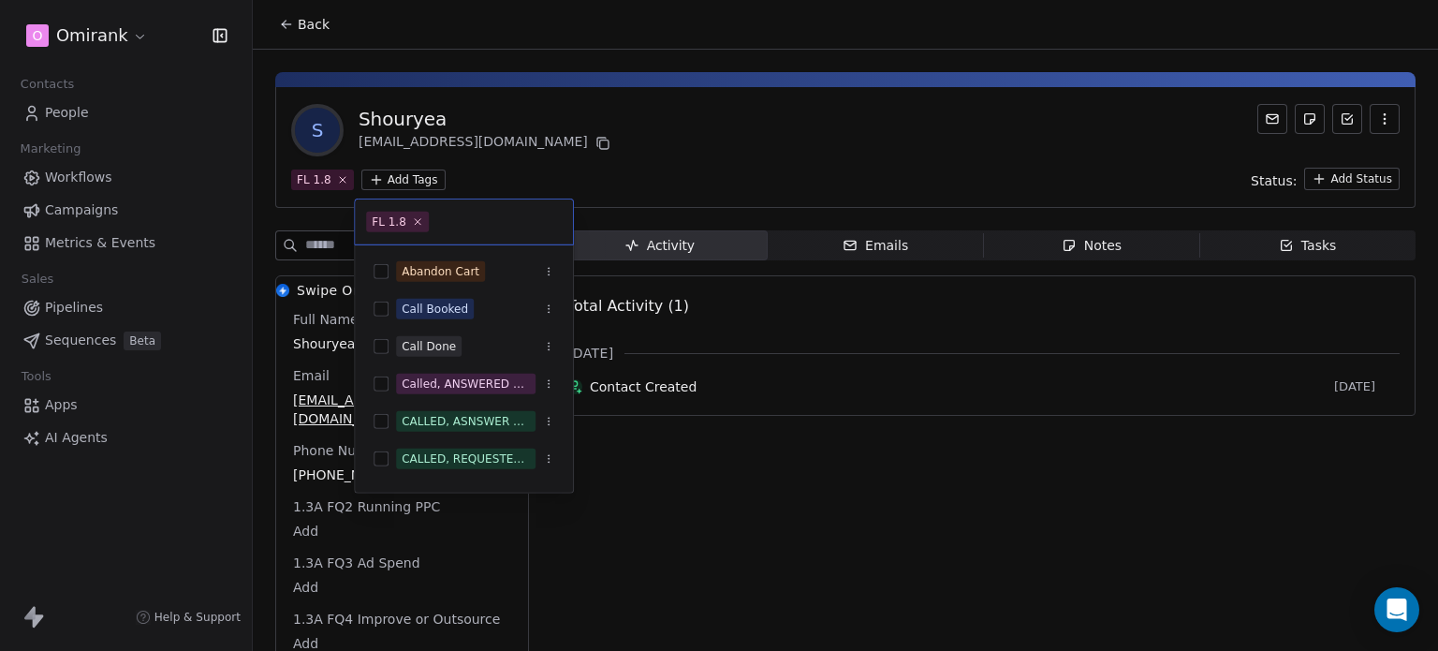
click at [699, 96] on html "O Omirank Contacts People Marketing Workflows Campaigns Metrics & Events Sales …" at bounding box center [719, 325] width 1438 height 651
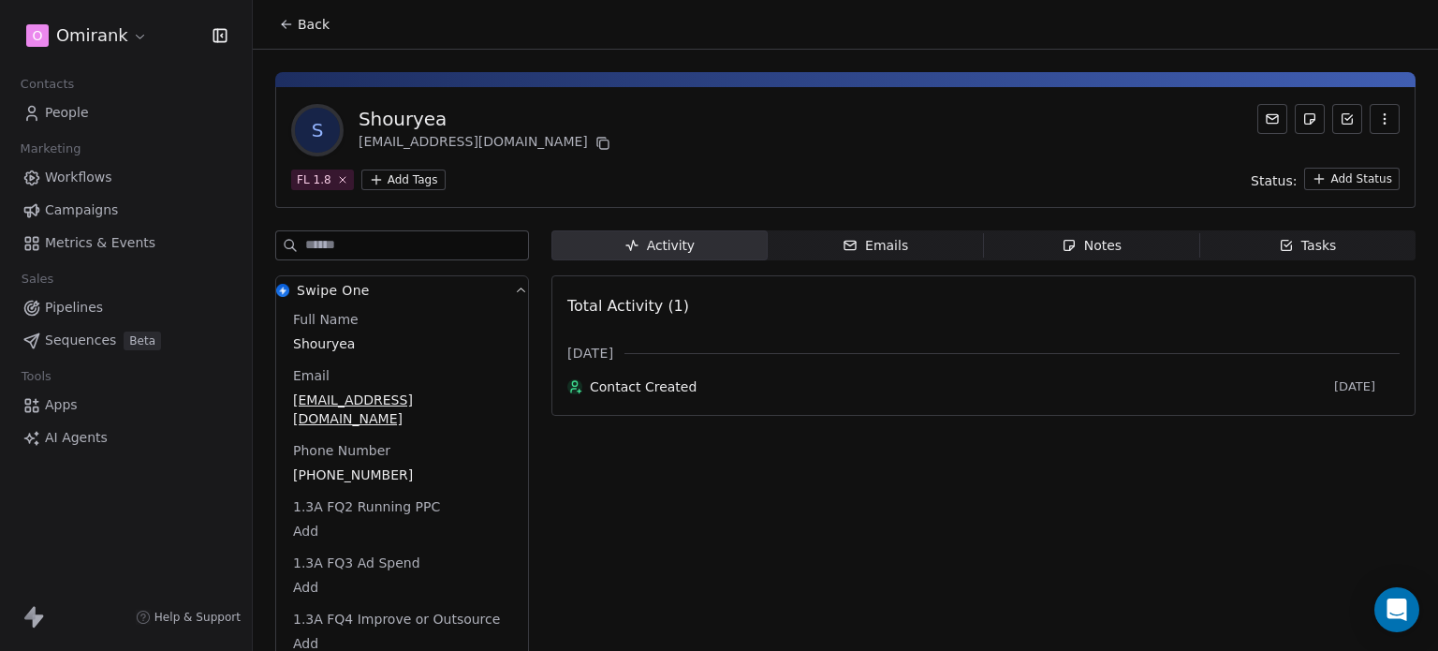
click at [291, 13] on button "Back" at bounding box center [304, 24] width 73 height 34
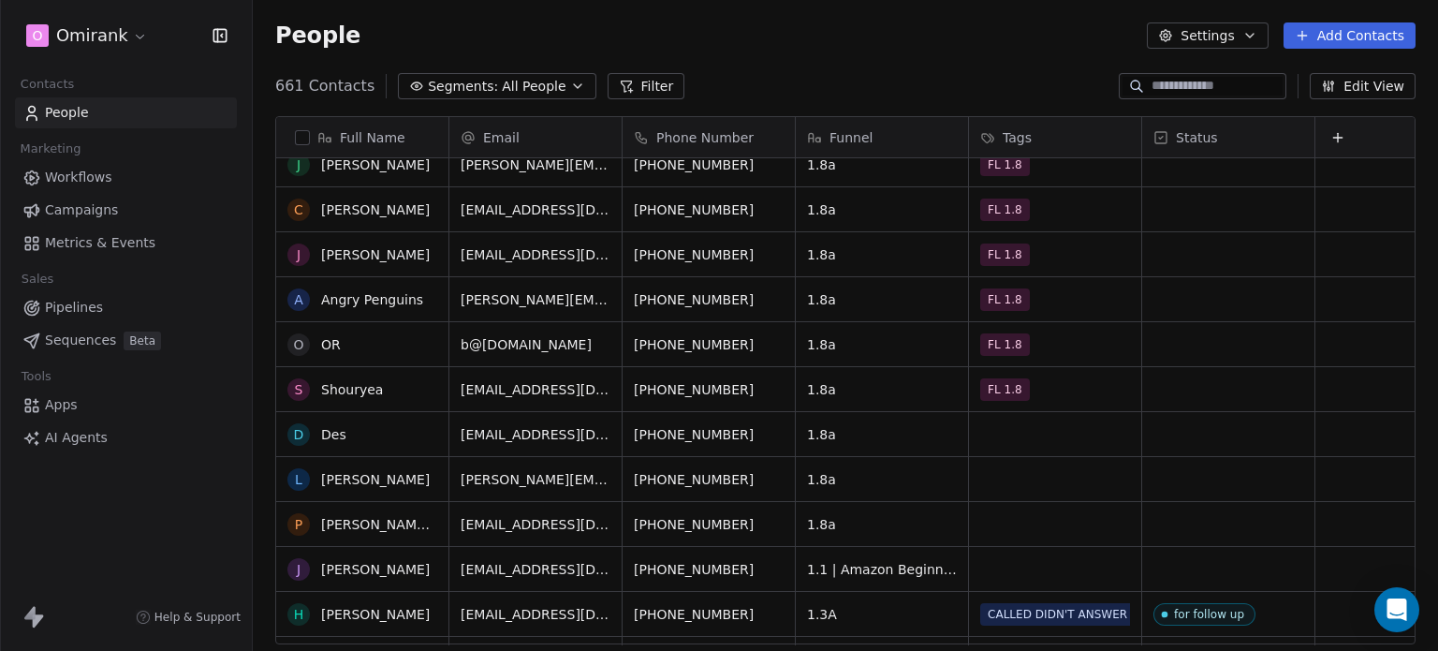
scroll to position [567, 0]
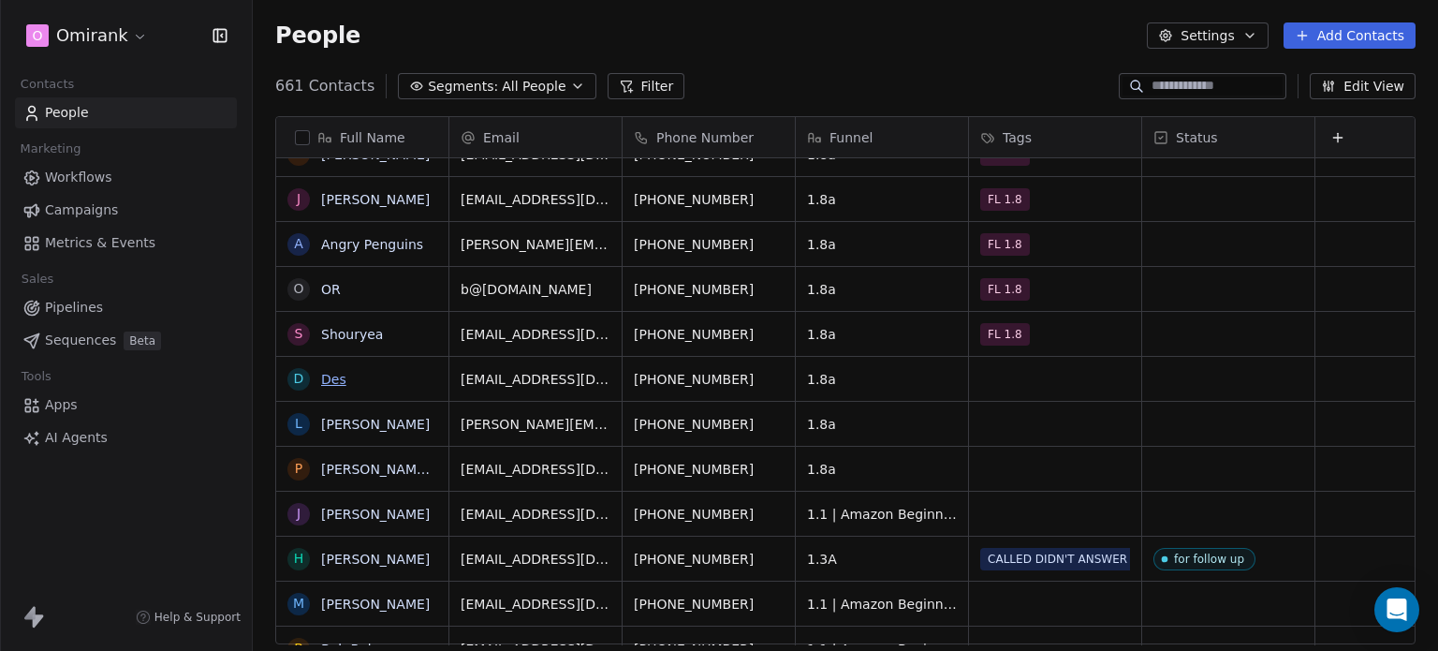
click at [336, 380] on link "Des" at bounding box center [333, 379] width 25 height 15
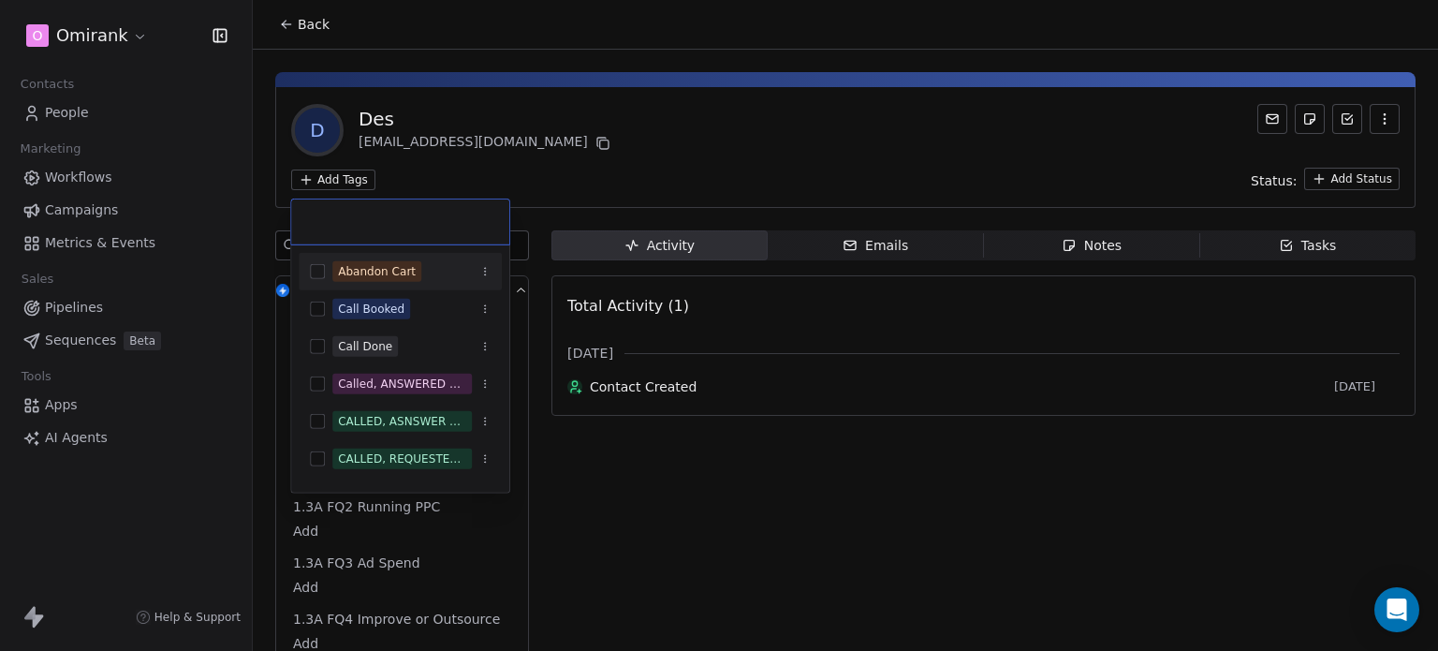
click at [344, 183] on html "O Omirank Contacts People Marketing Workflows Campaigns Metrics & Events Sales …" at bounding box center [719, 325] width 1438 height 651
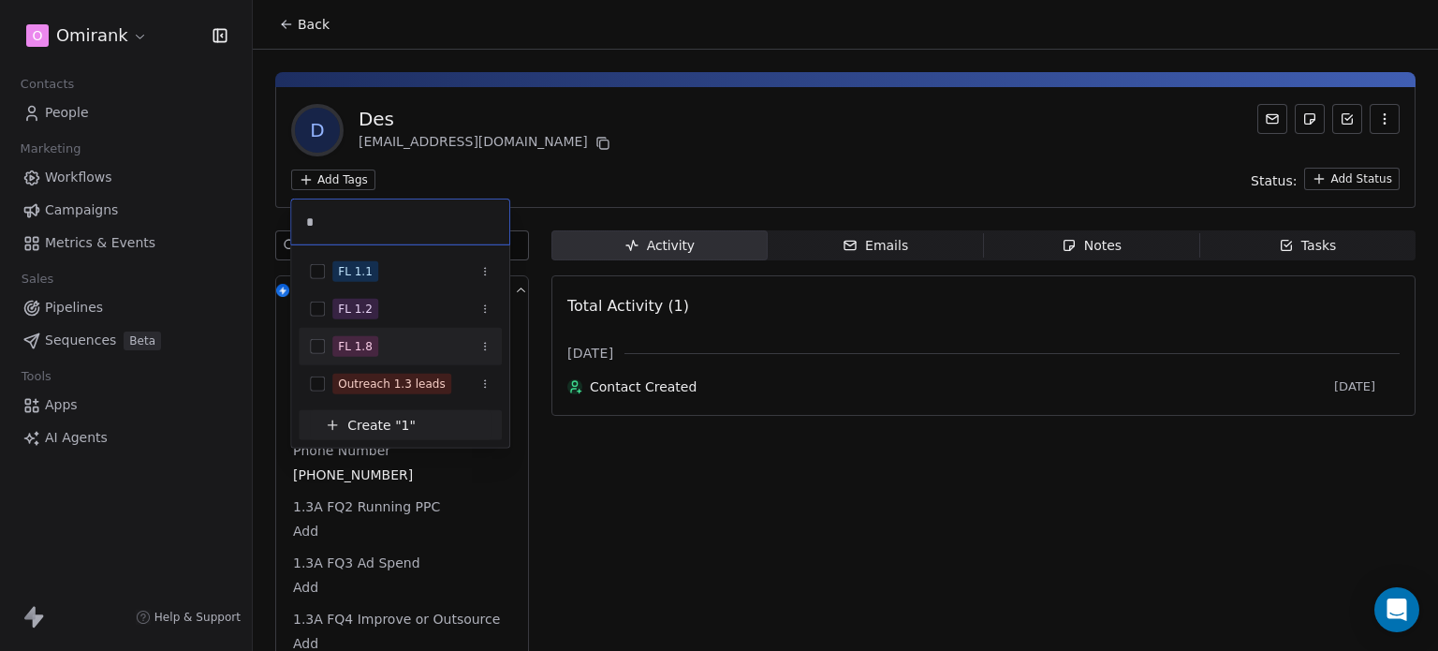
type input "*"
click at [431, 331] on div "FL 1.8" at bounding box center [400, 346] width 203 height 30
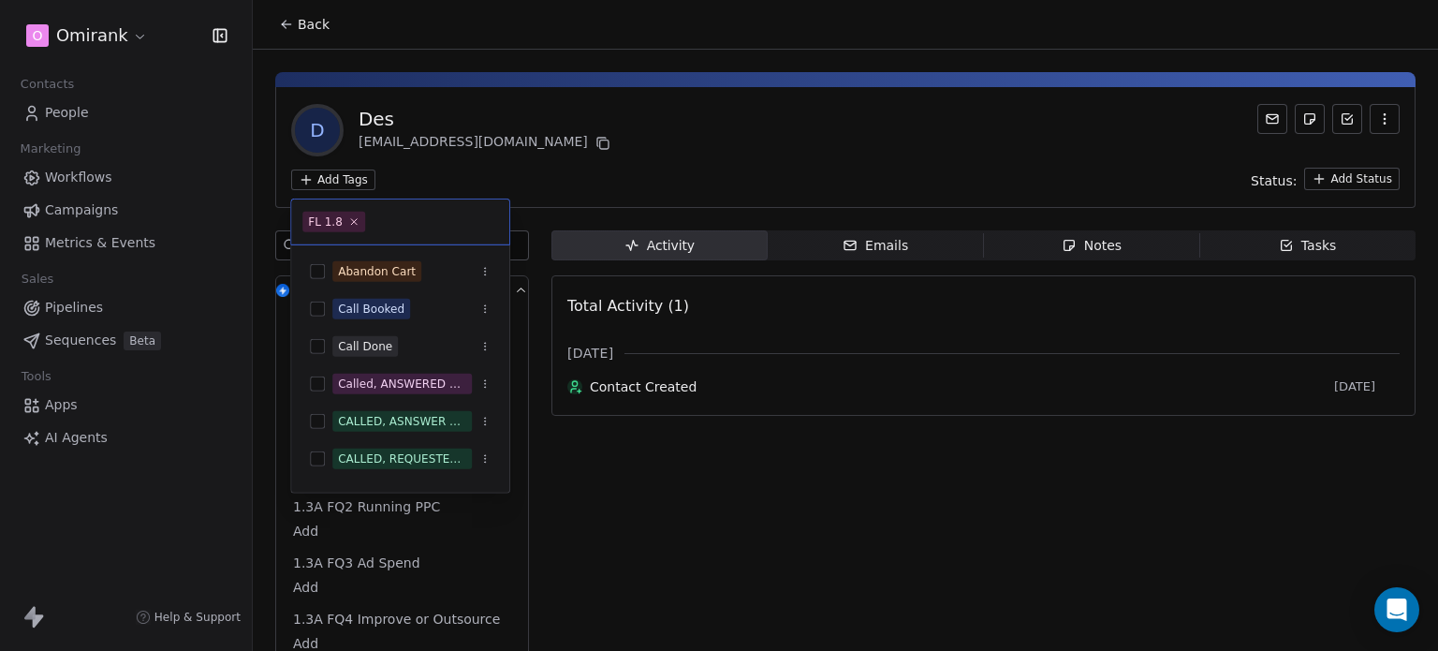
click at [627, 66] on html "O Omirank Contacts People Marketing Workflows Campaigns Metrics & Events Sales …" at bounding box center [719, 325] width 1438 height 651
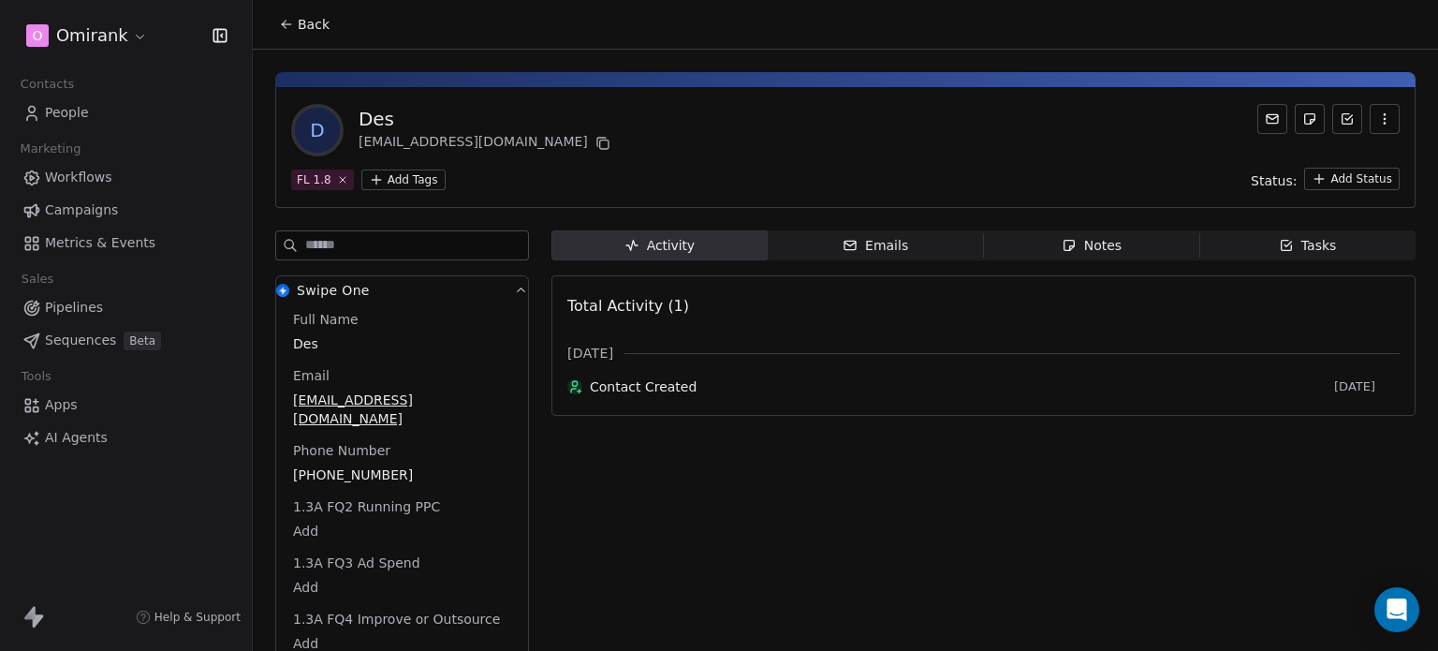
click at [289, 17] on icon at bounding box center [286, 24] width 15 height 15
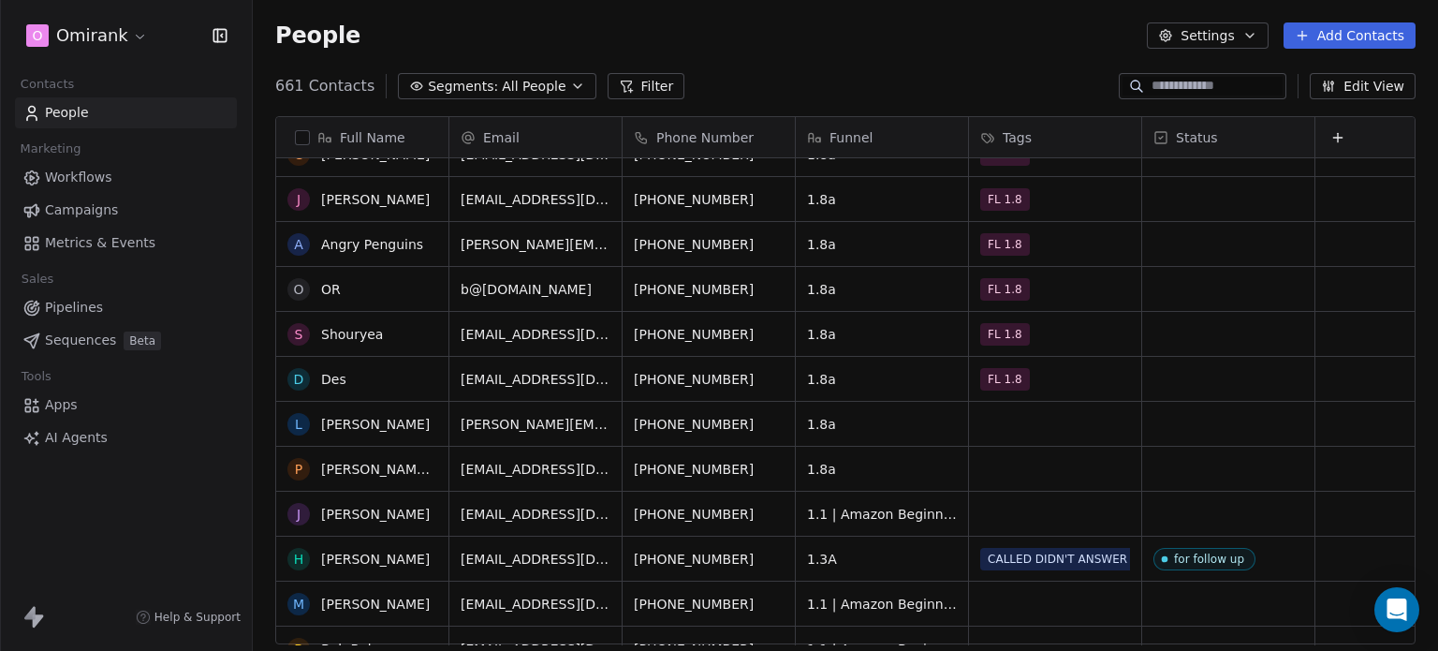
scroll to position [637, 0]
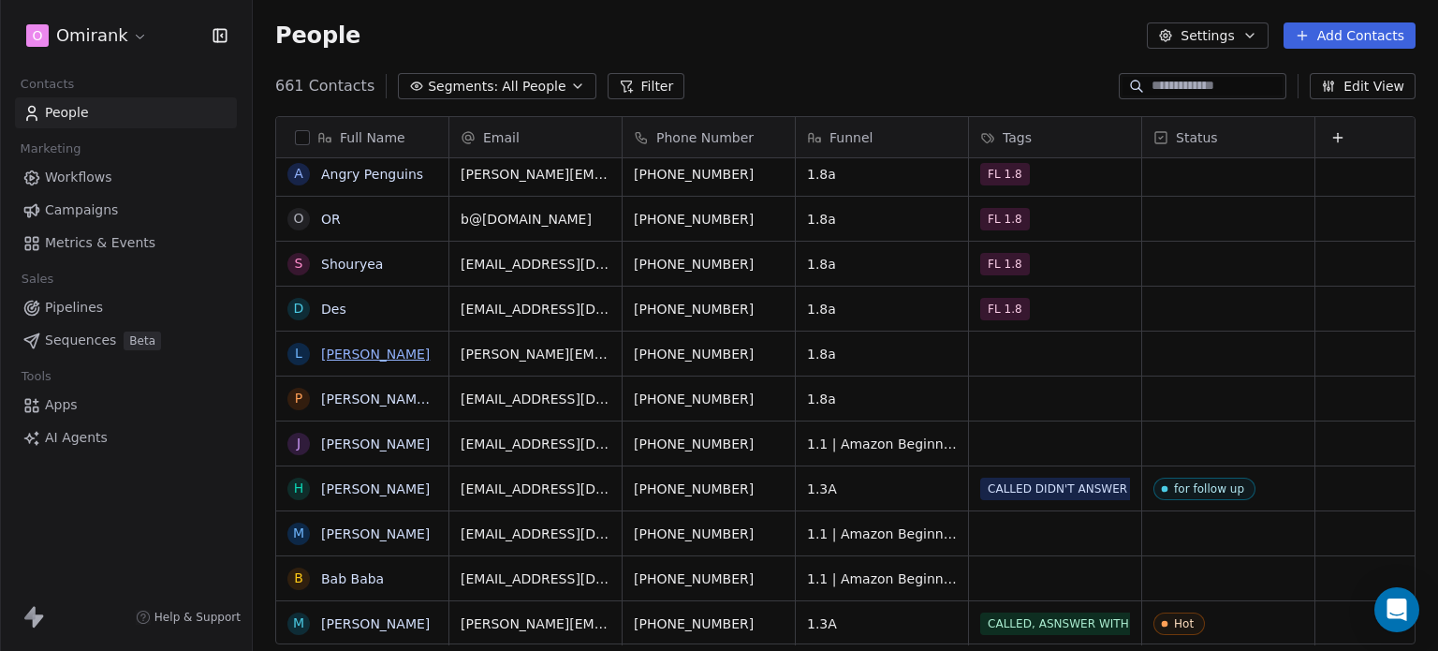
click at [367, 349] on link "[PERSON_NAME]" at bounding box center [375, 353] width 109 height 15
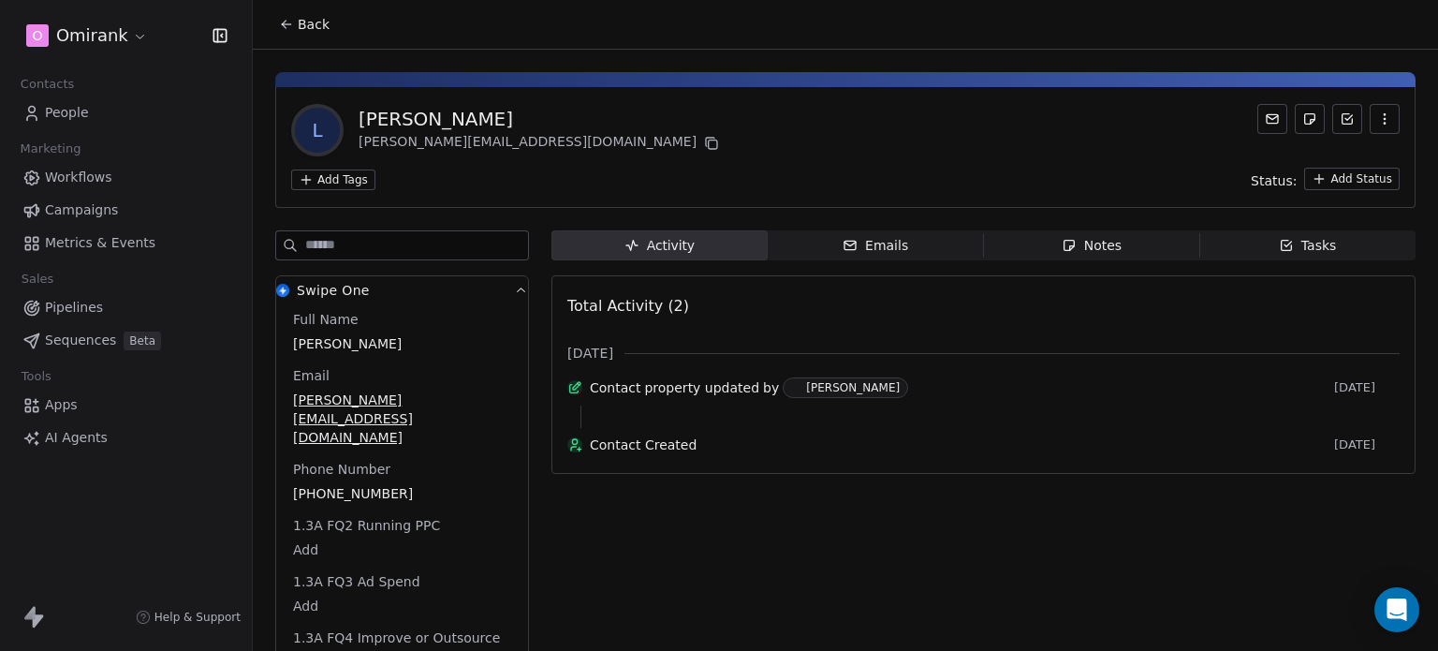
click at [337, 181] on html "O Omirank Contacts People Marketing Workflows Campaigns Metrics & Events Sales …" at bounding box center [719, 325] width 1438 height 651
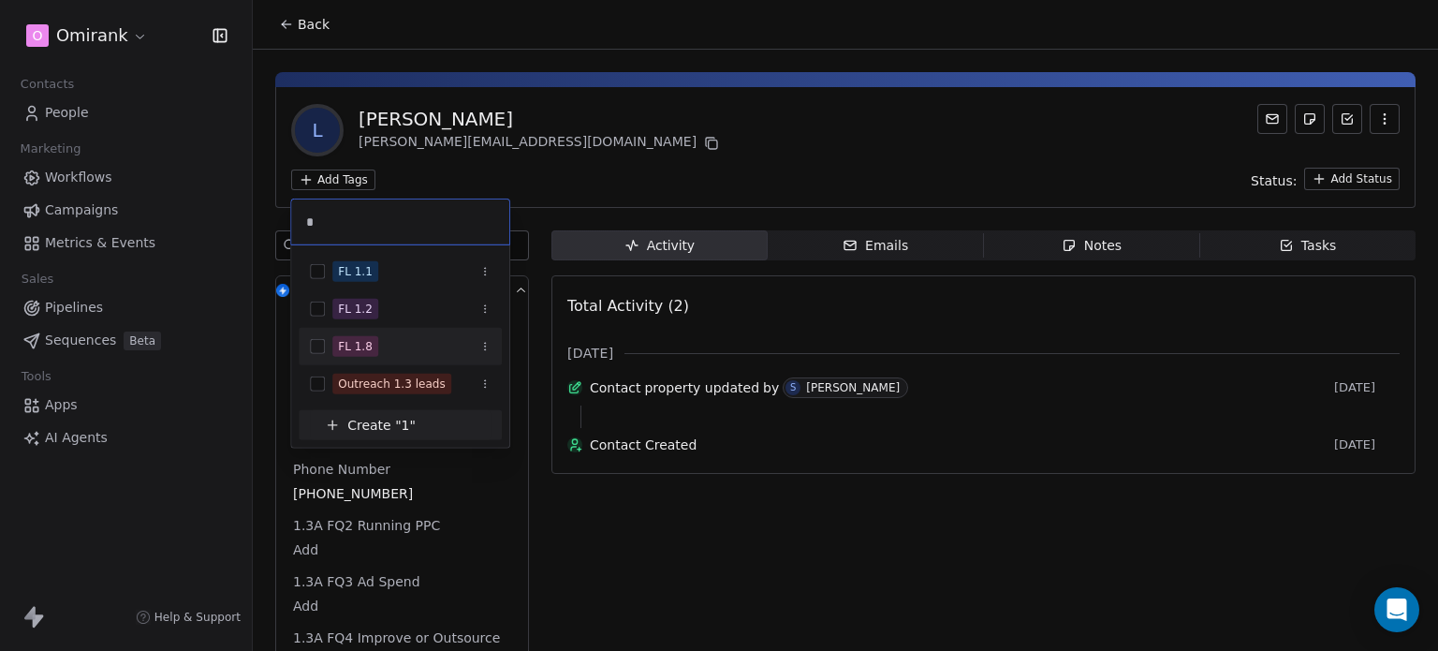
type input "*"
click at [407, 330] on div "FL 1.8" at bounding box center [400, 346] width 203 height 37
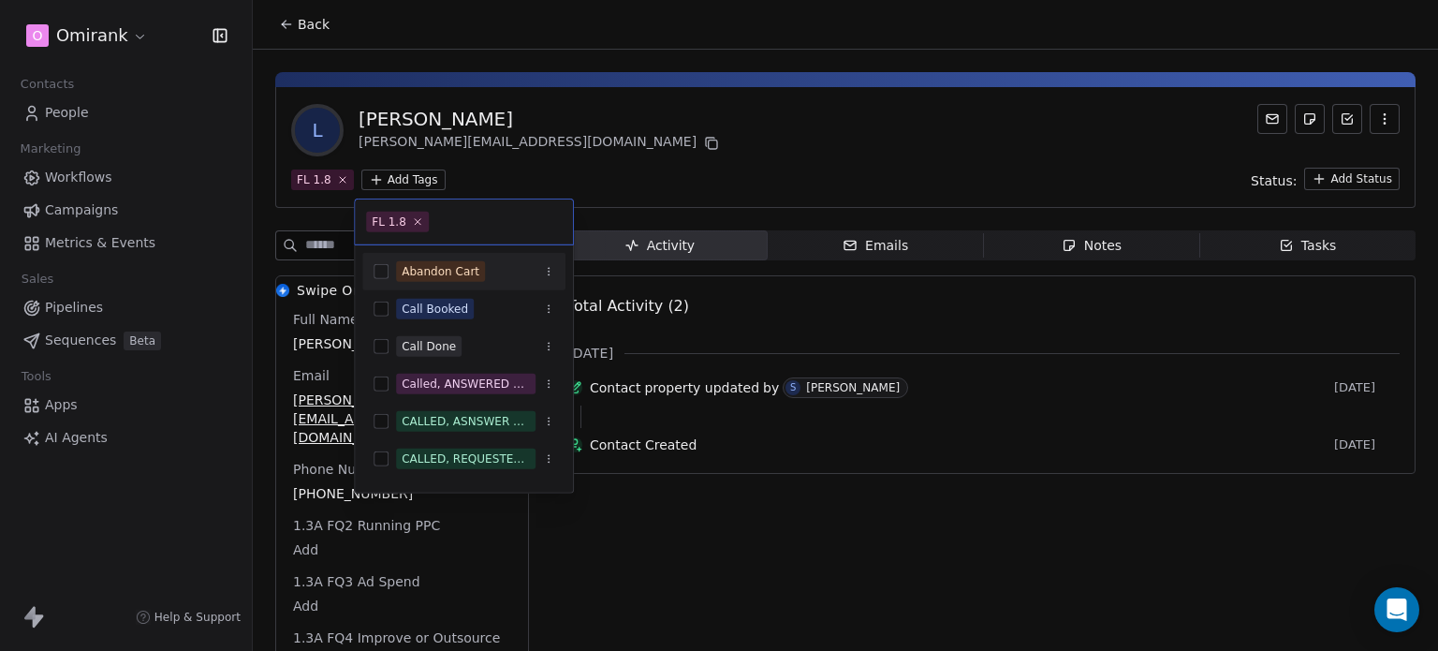
click at [603, 164] on html "O Omirank Contacts People Marketing Workflows Campaigns Metrics & Events Sales …" at bounding box center [719, 325] width 1438 height 651
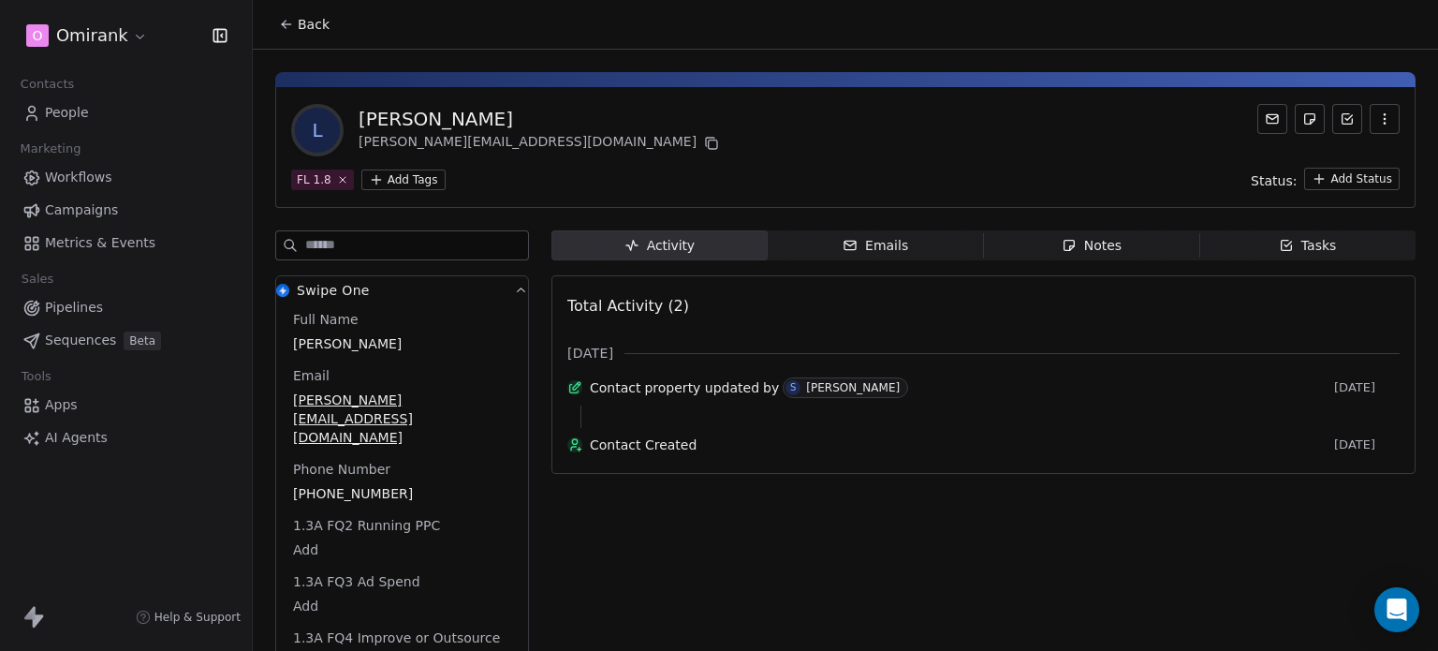
click at [275, 20] on button "Back" at bounding box center [304, 24] width 73 height 34
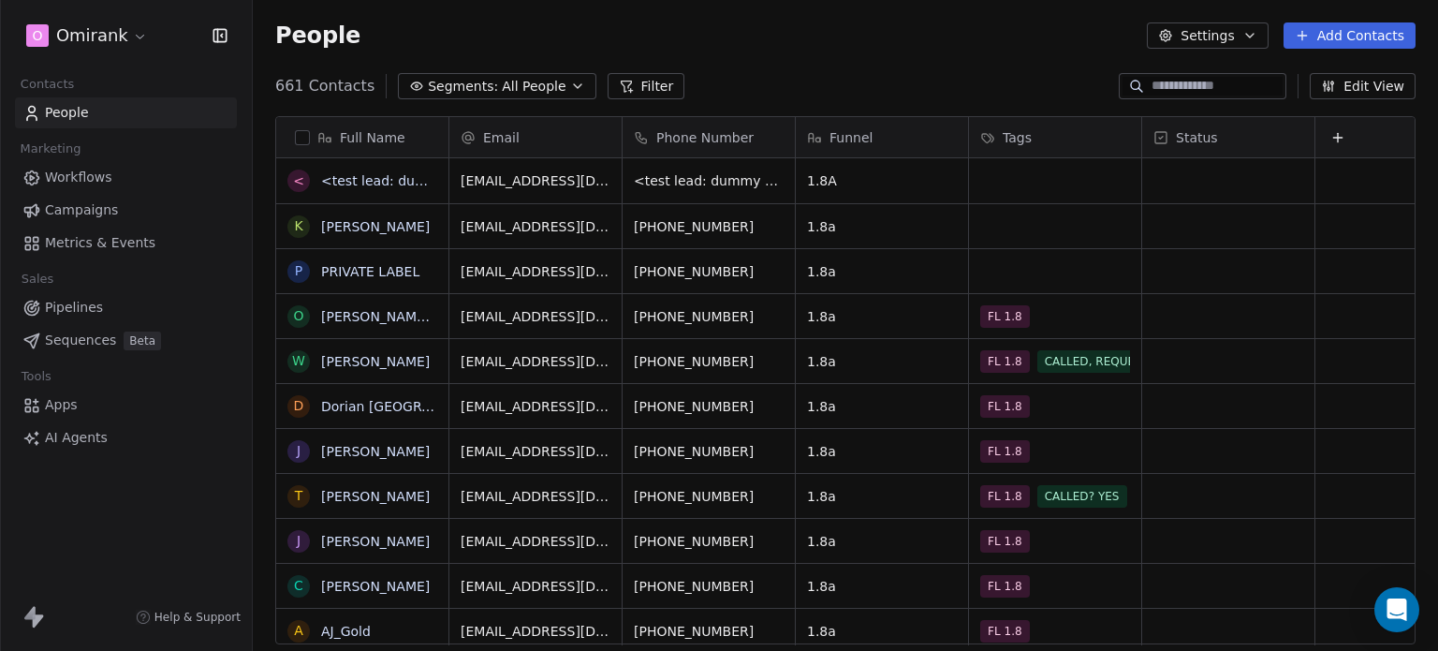
scroll to position [558, 1170]
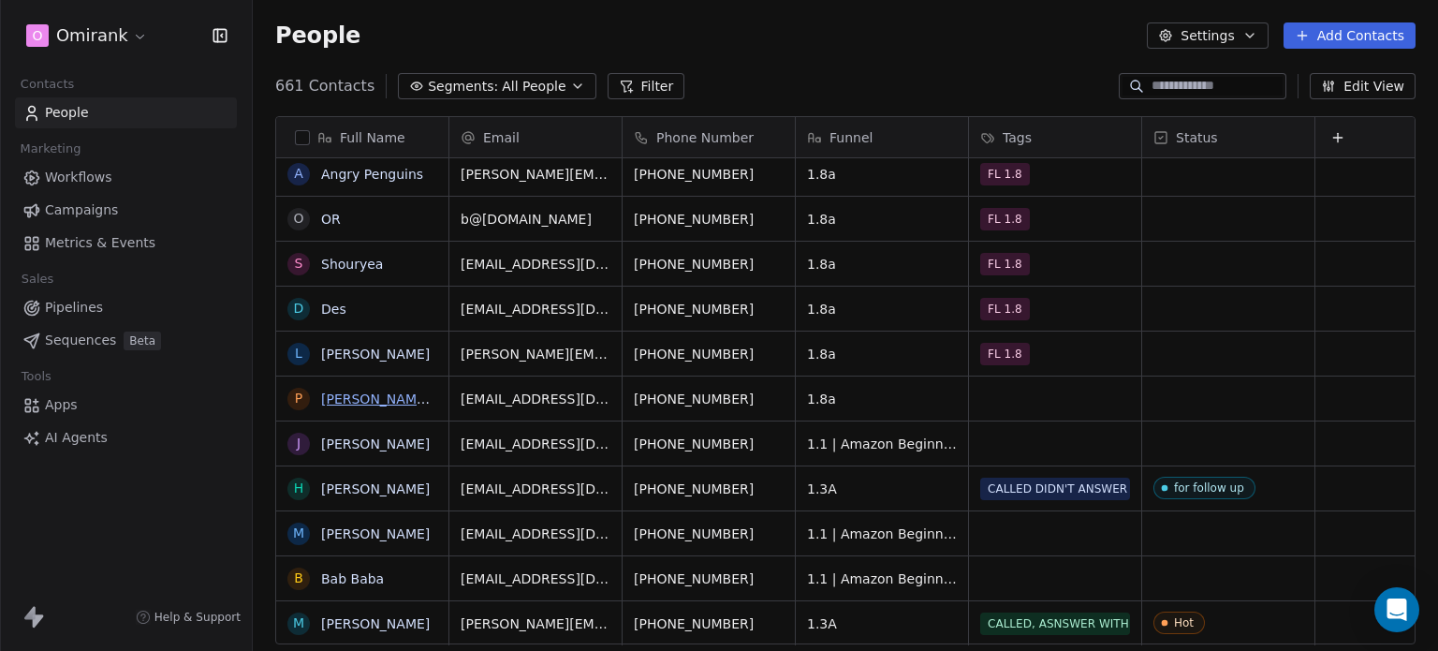
click at [351, 400] on link "[PERSON_NAME] [PERSON_NAME]" at bounding box center [432, 398] width 222 height 15
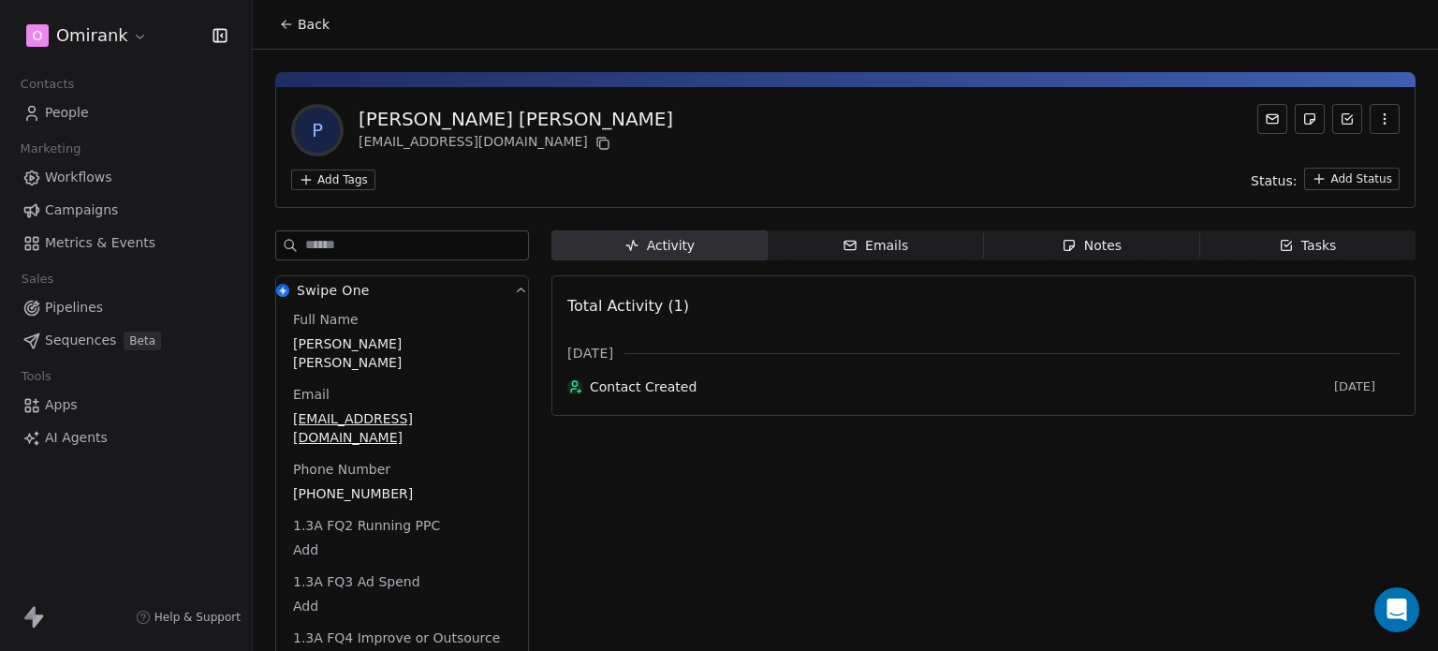
click at [348, 172] on html "O Omirank Contacts People Marketing Workflows Campaigns Metrics & Events Sales …" at bounding box center [719, 325] width 1438 height 651
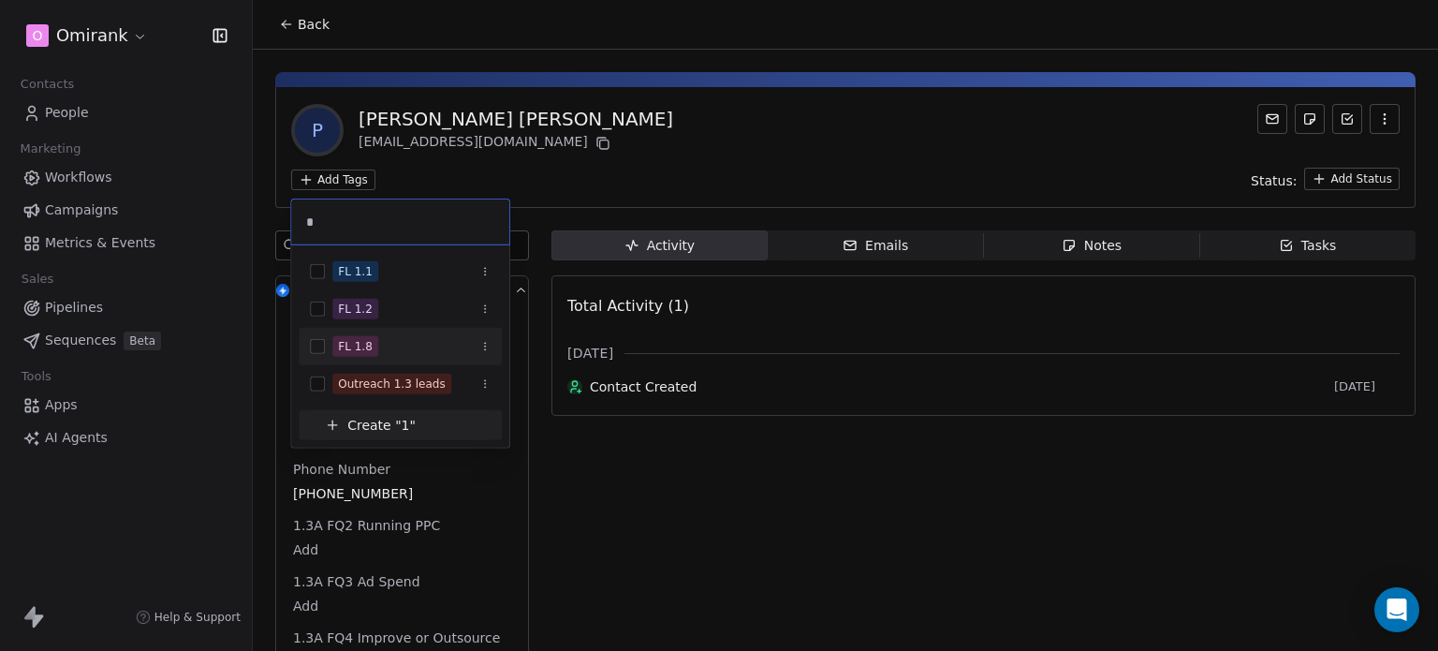
type input "*"
click at [391, 351] on div "FL 1.8" at bounding box center [411, 346] width 158 height 21
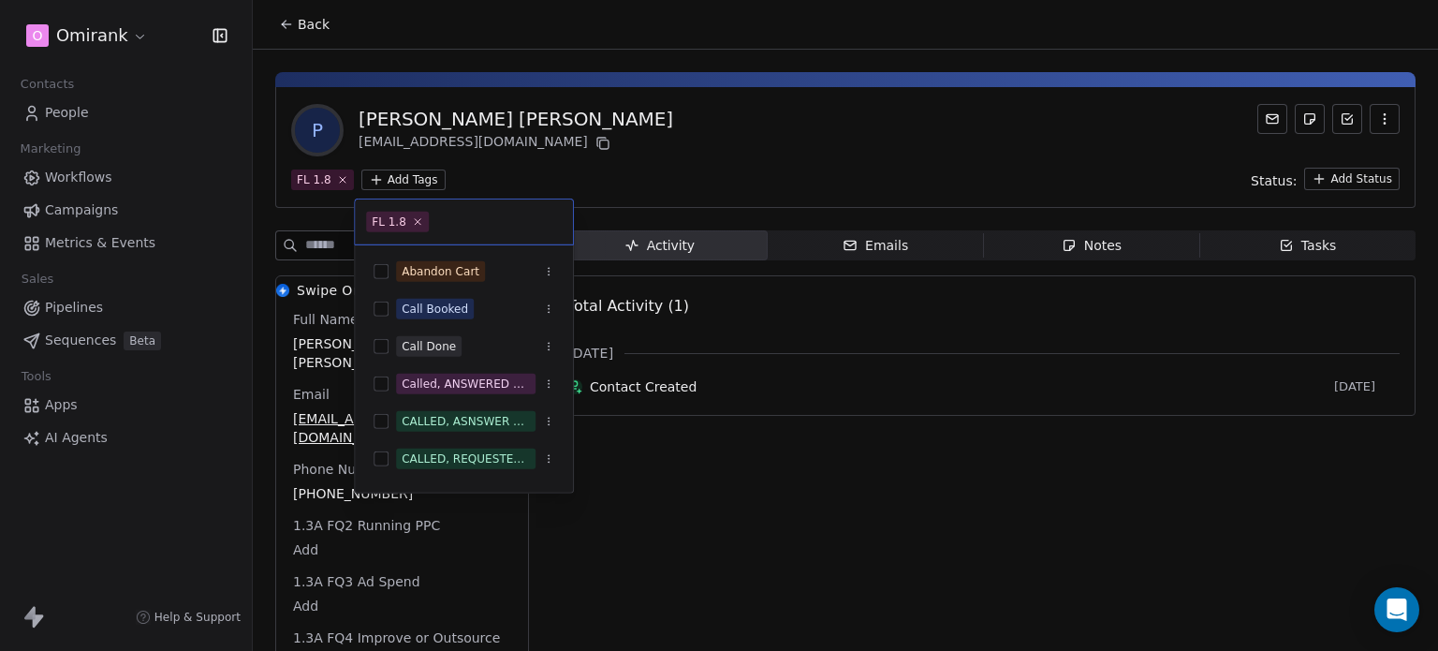
click at [544, 153] on html "O Omirank Contacts People Marketing Workflows Campaigns Metrics & Events Sales …" at bounding box center [719, 325] width 1438 height 651
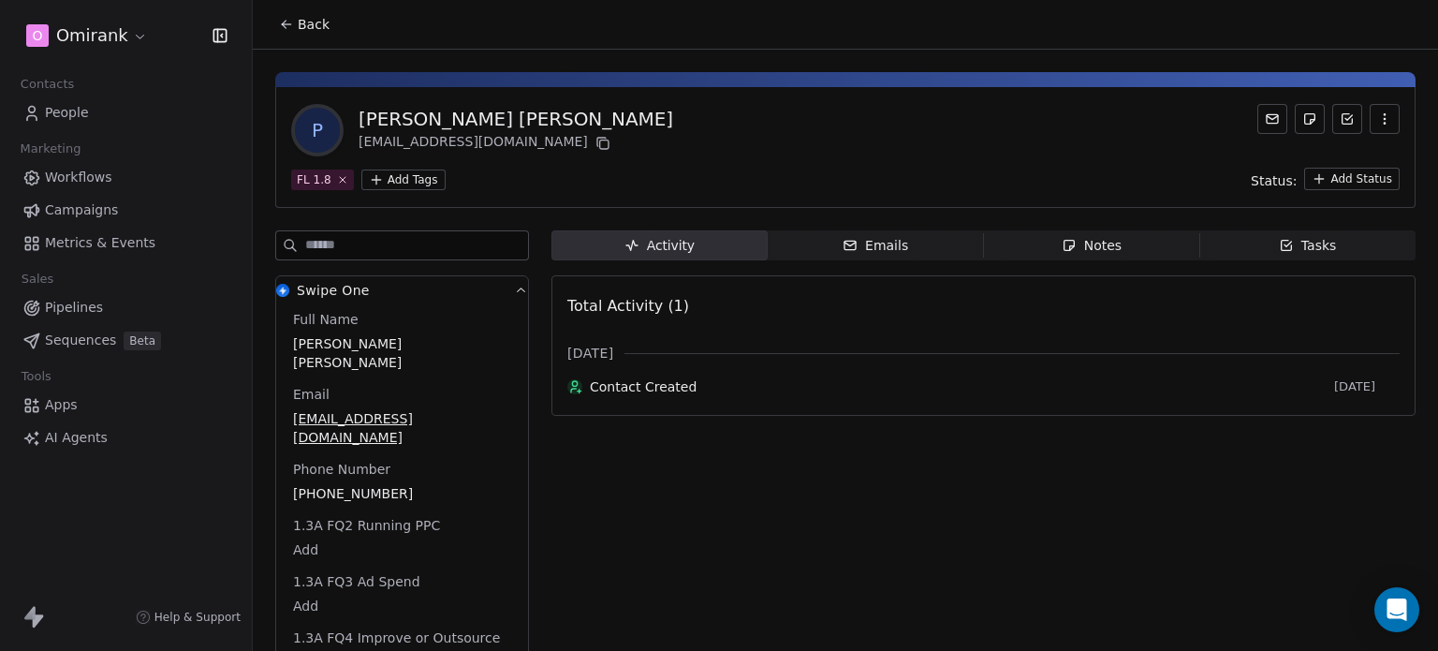
click at [287, 28] on icon at bounding box center [286, 24] width 15 height 15
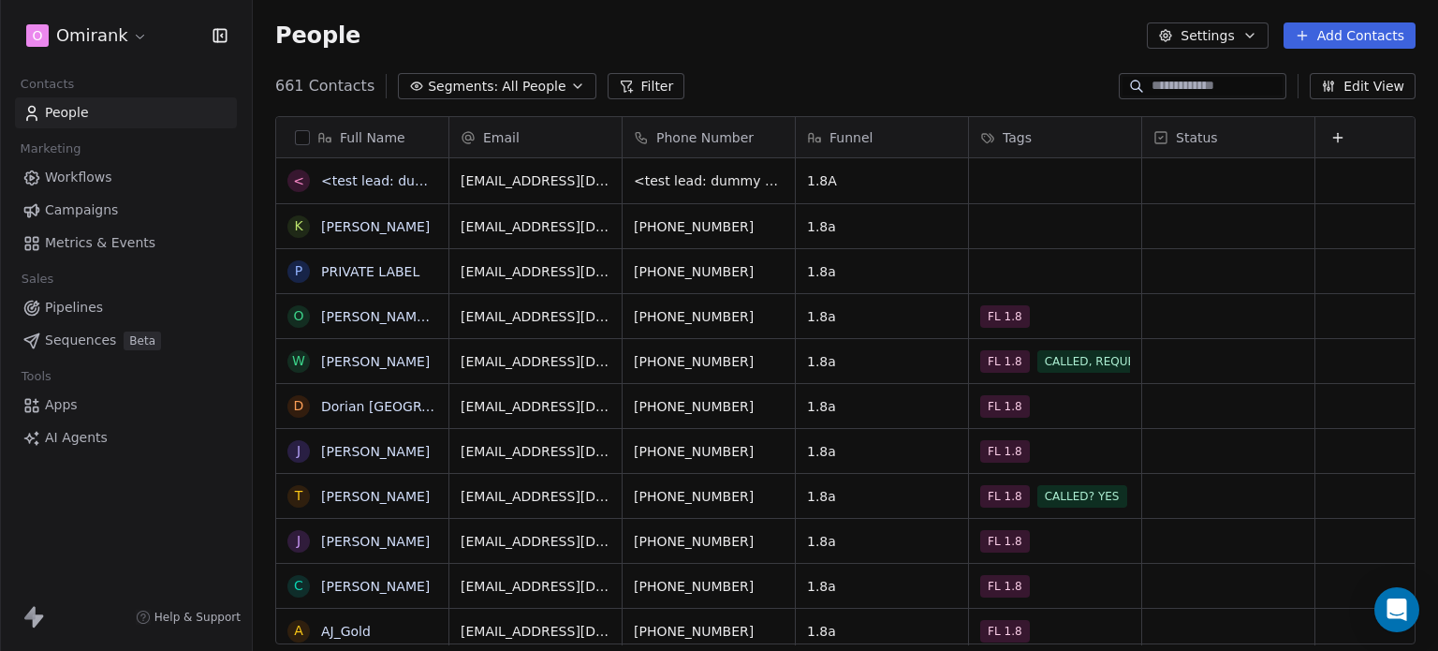
scroll to position [15, 15]
click at [1218, 348] on div "grid" at bounding box center [1228, 361] width 172 height 44
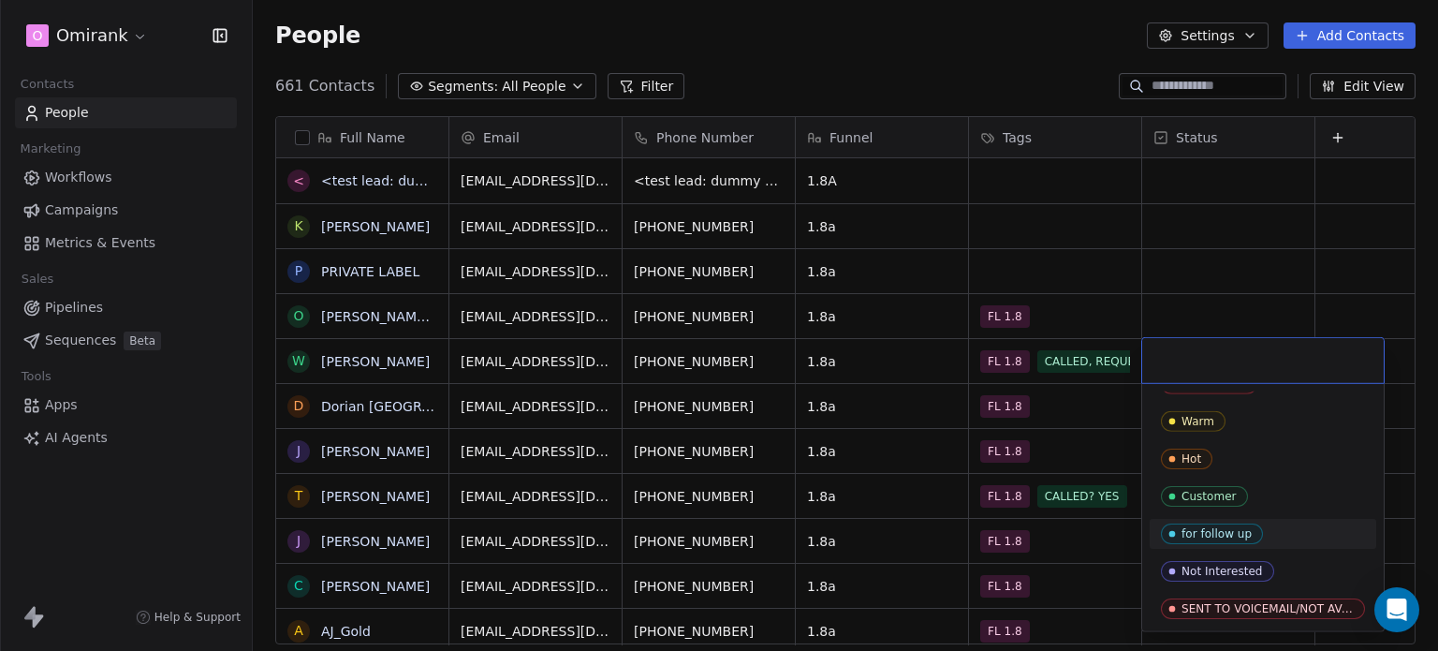
click at [1232, 533] on div "for follow up" at bounding box center [1217, 533] width 70 height 13
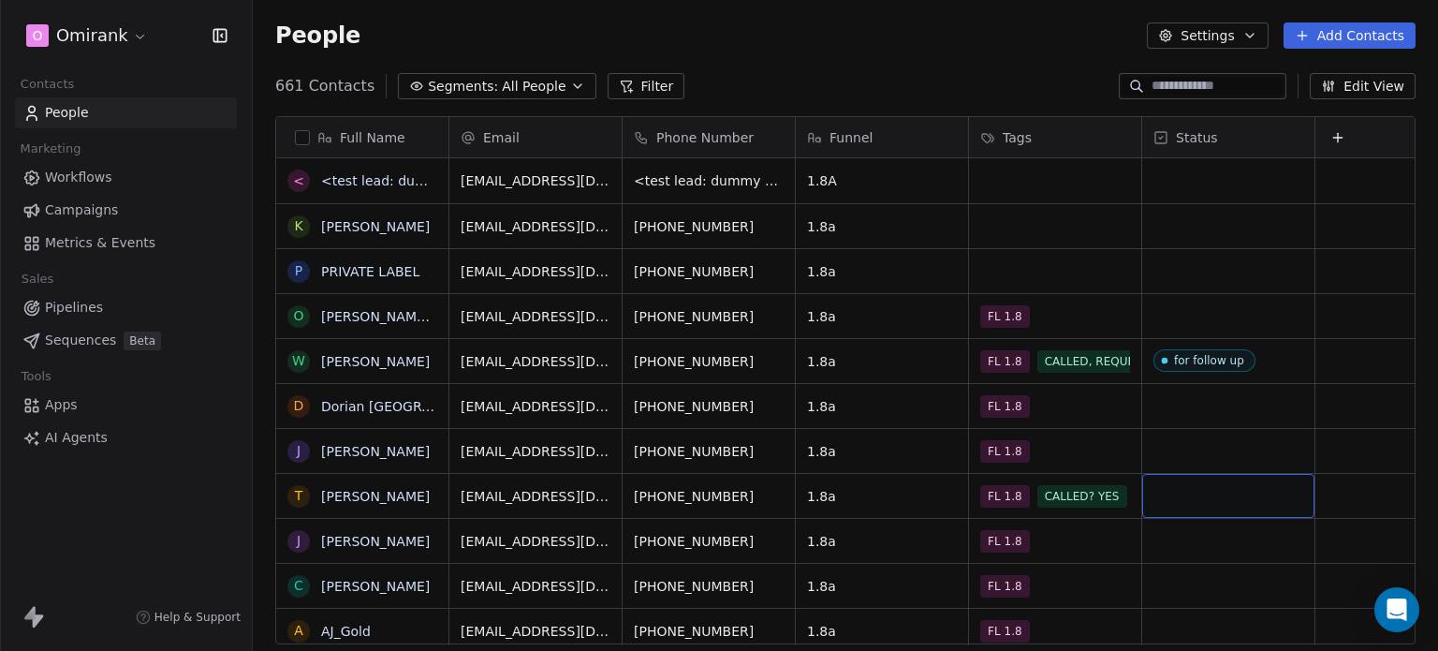
click at [1220, 490] on div "grid" at bounding box center [1228, 496] width 172 height 44
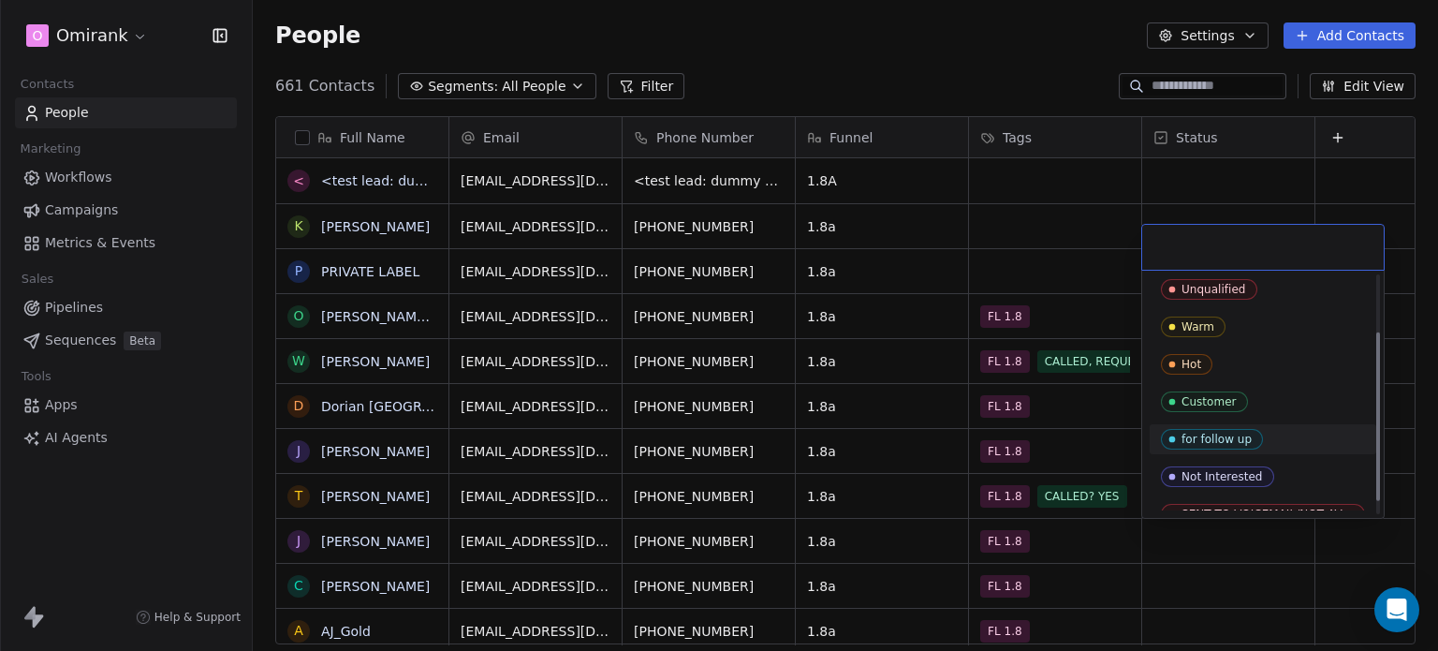
click at [1241, 437] on div "for follow up" at bounding box center [1217, 439] width 70 height 13
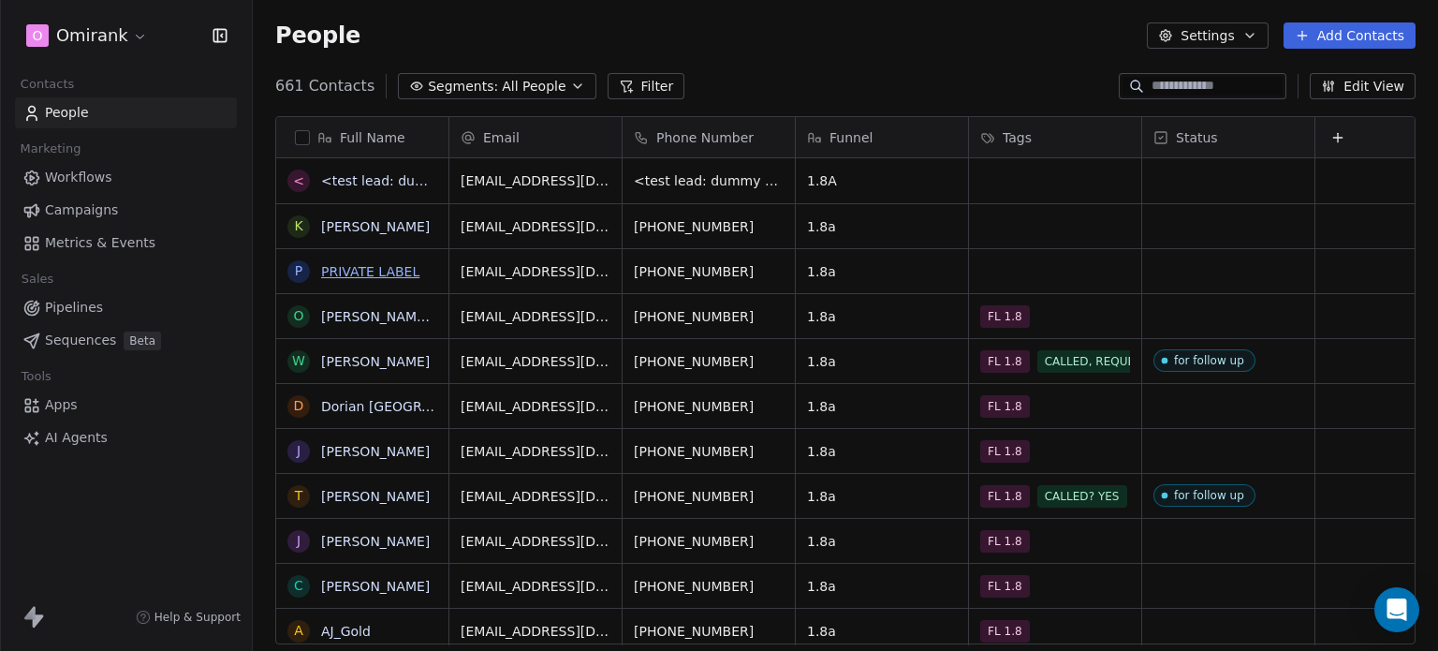
click at [381, 267] on link "PRIVATE LABEL" at bounding box center [370, 271] width 98 height 15
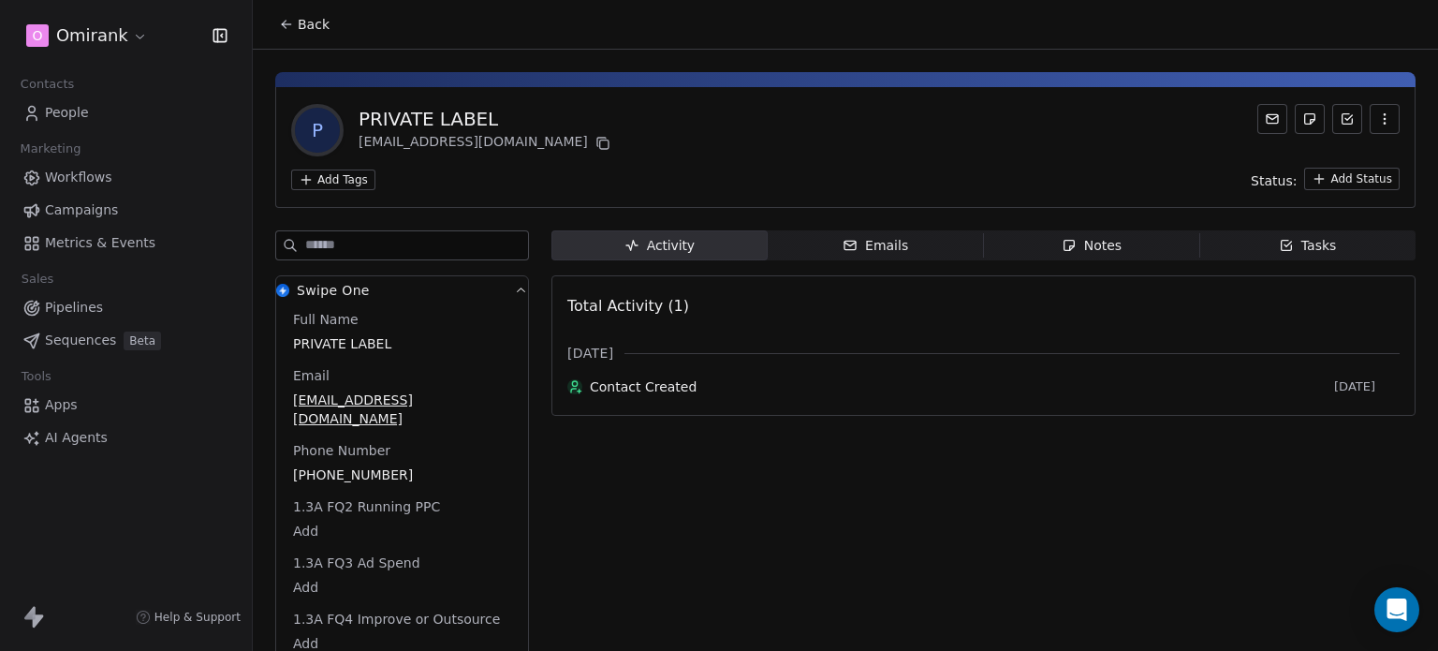
click at [352, 176] on html "O Omirank Contacts People Marketing Workflows Campaigns Metrics & Events Sales …" at bounding box center [719, 325] width 1438 height 651
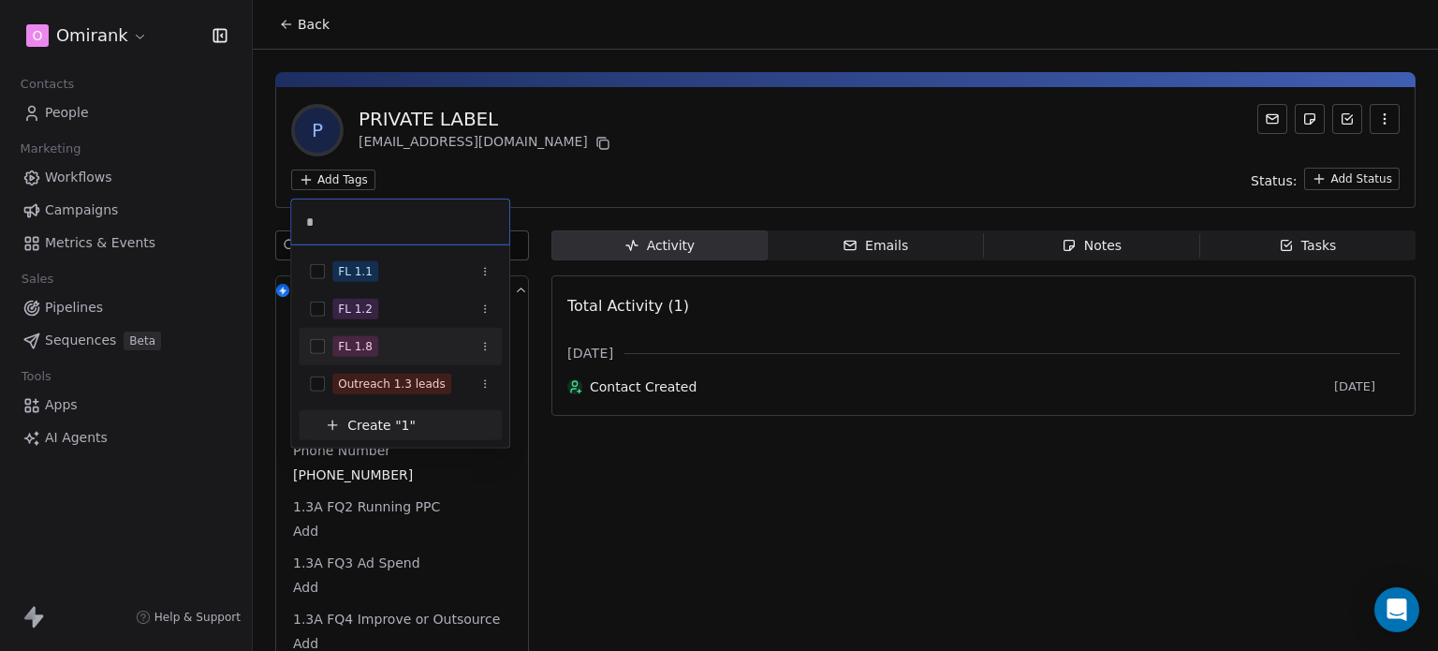
type input "*"
click at [423, 345] on div "FL 1.8" at bounding box center [411, 346] width 158 height 21
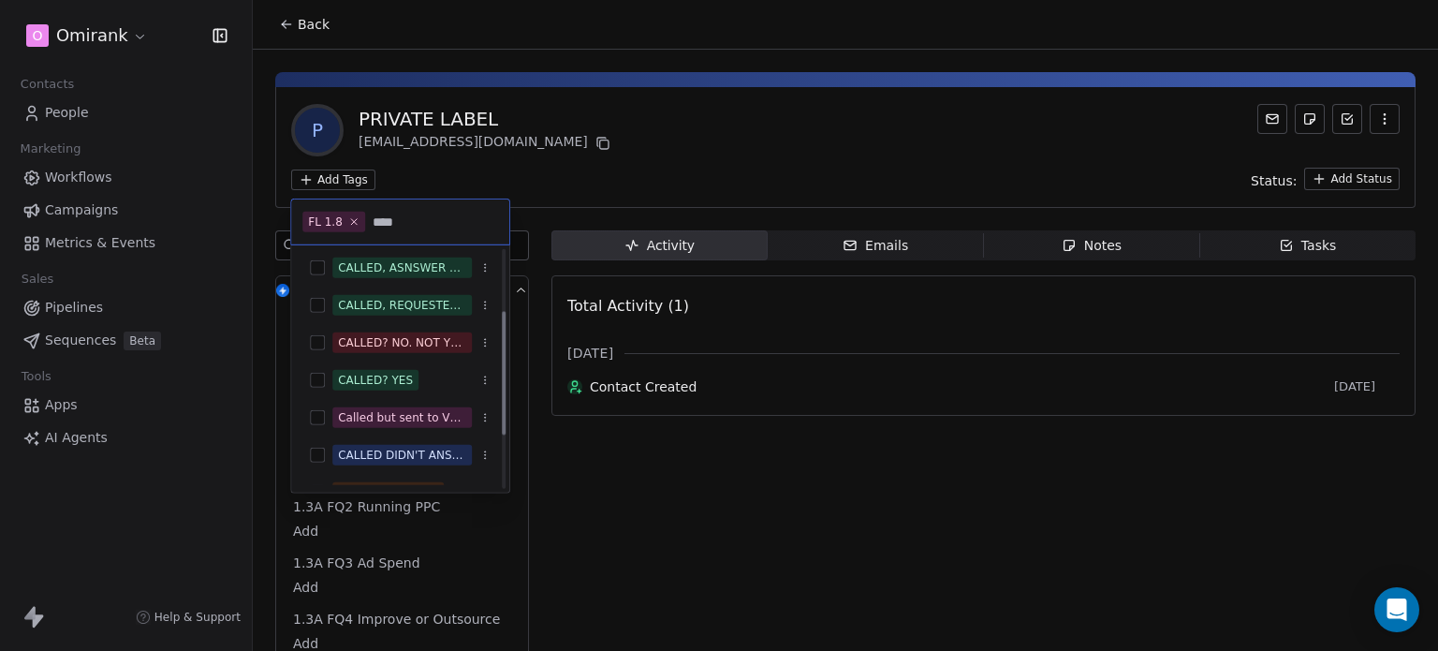
scroll to position [116, 0]
type input "****"
click at [439, 376] on div "CALLED? YES" at bounding box center [411, 380] width 158 height 21
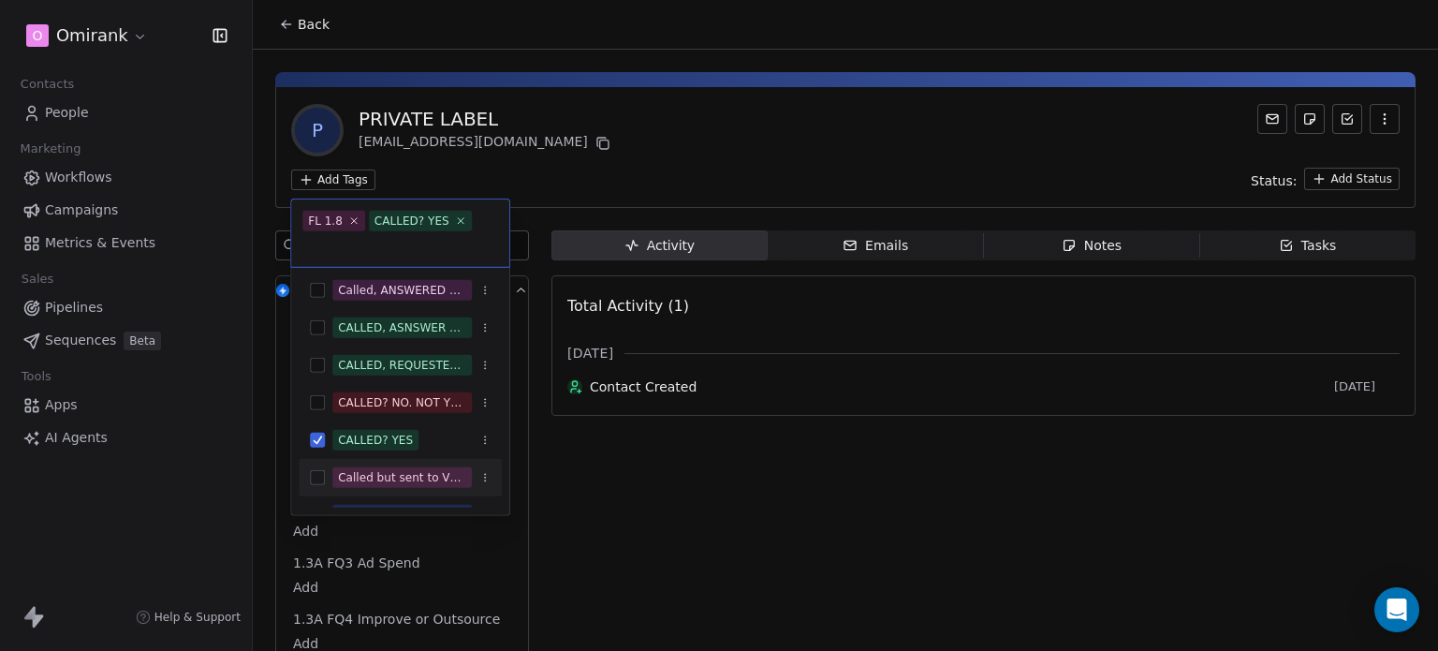
click at [420, 474] on div "Called but sent to VOICEMAIL" at bounding box center [402, 477] width 128 height 17
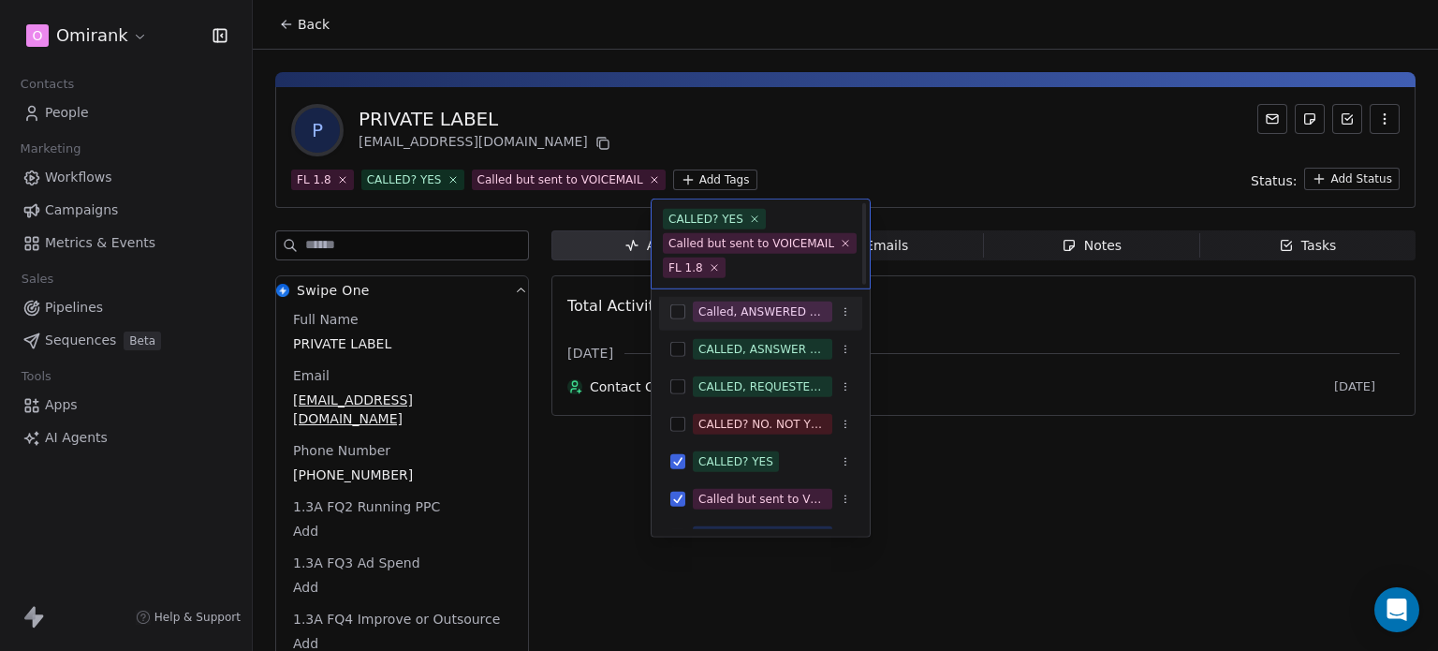
scroll to position [2, 0]
click at [579, 161] on html "O Omirank Contacts People Marketing Workflows Campaigns Metrics & Events Sales …" at bounding box center [719, 325] width 1438 height 651
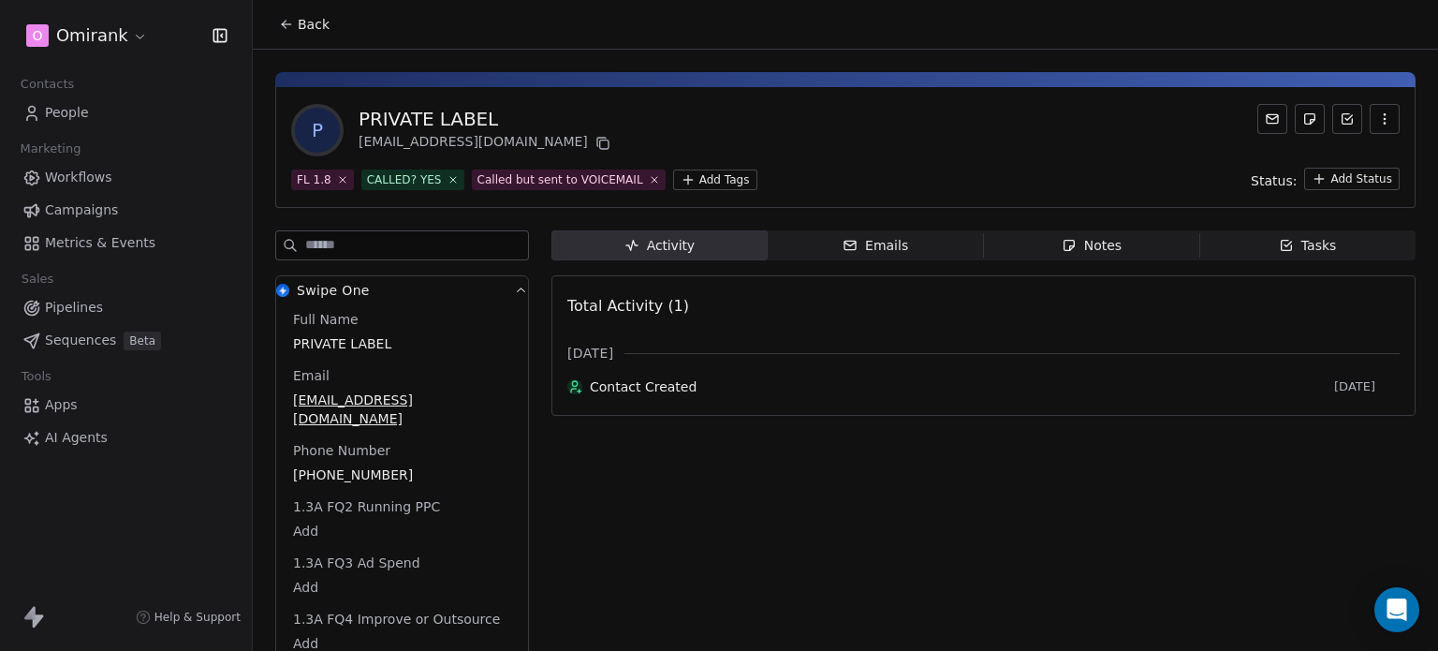
click at [450, 179] on icon at bounding box center [453, 180] width 6 height 6
click at [292, 18] on icon at bounding box center [286, 24] width 15 height 15
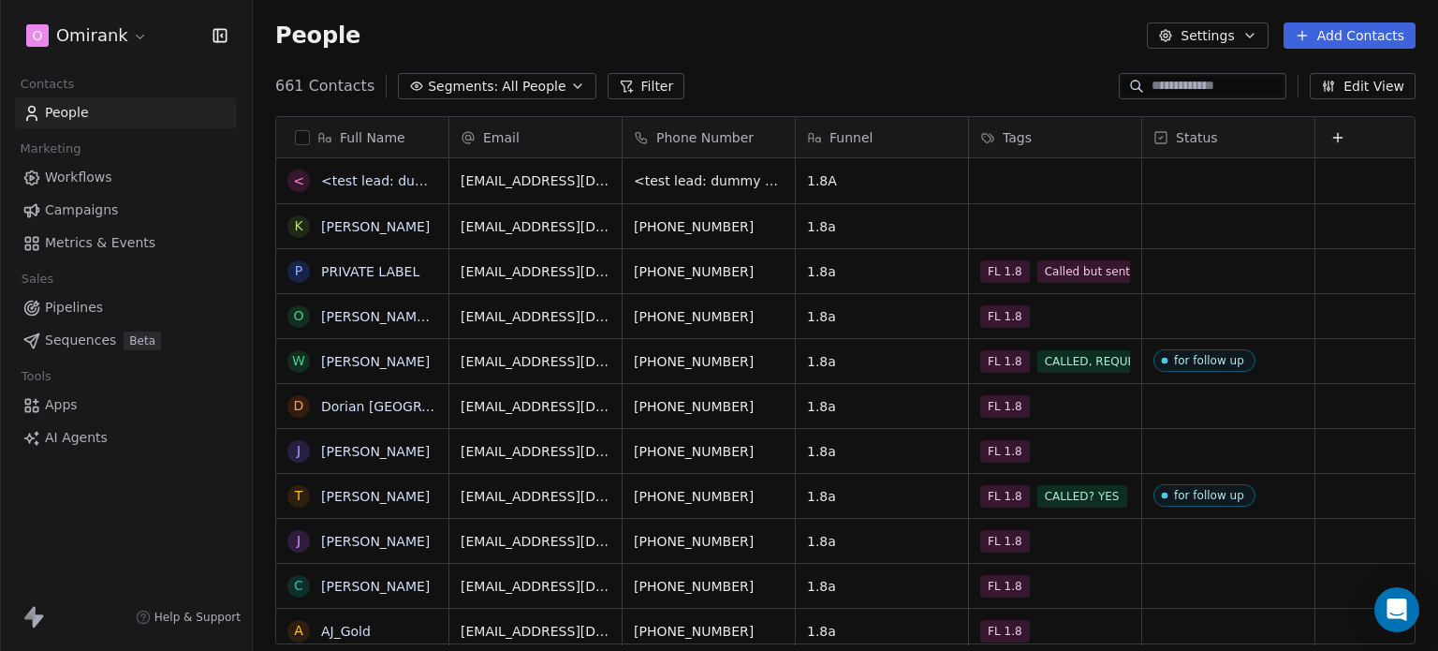
scroll to position [558, 1170]
click at [1199, 263] on div "grid" at bounding box center [1228, 271] width 172 height 44
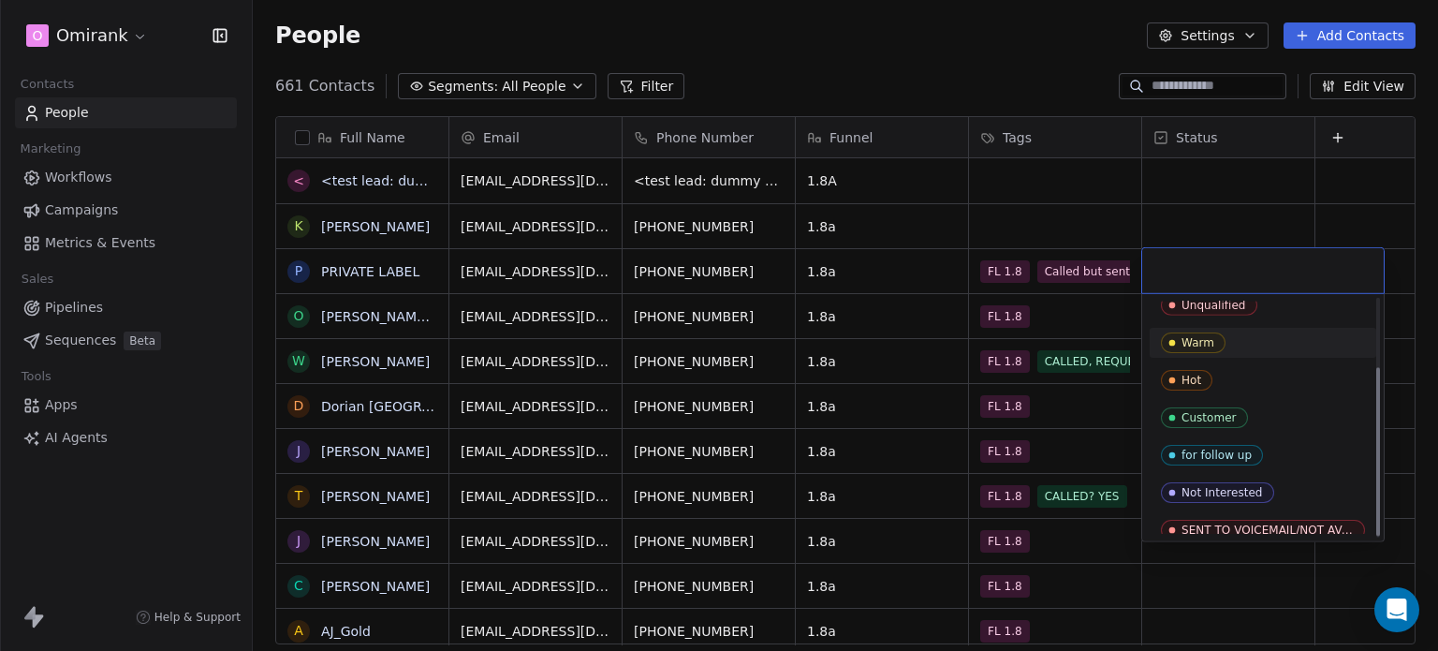
scroll to position [97, 0]
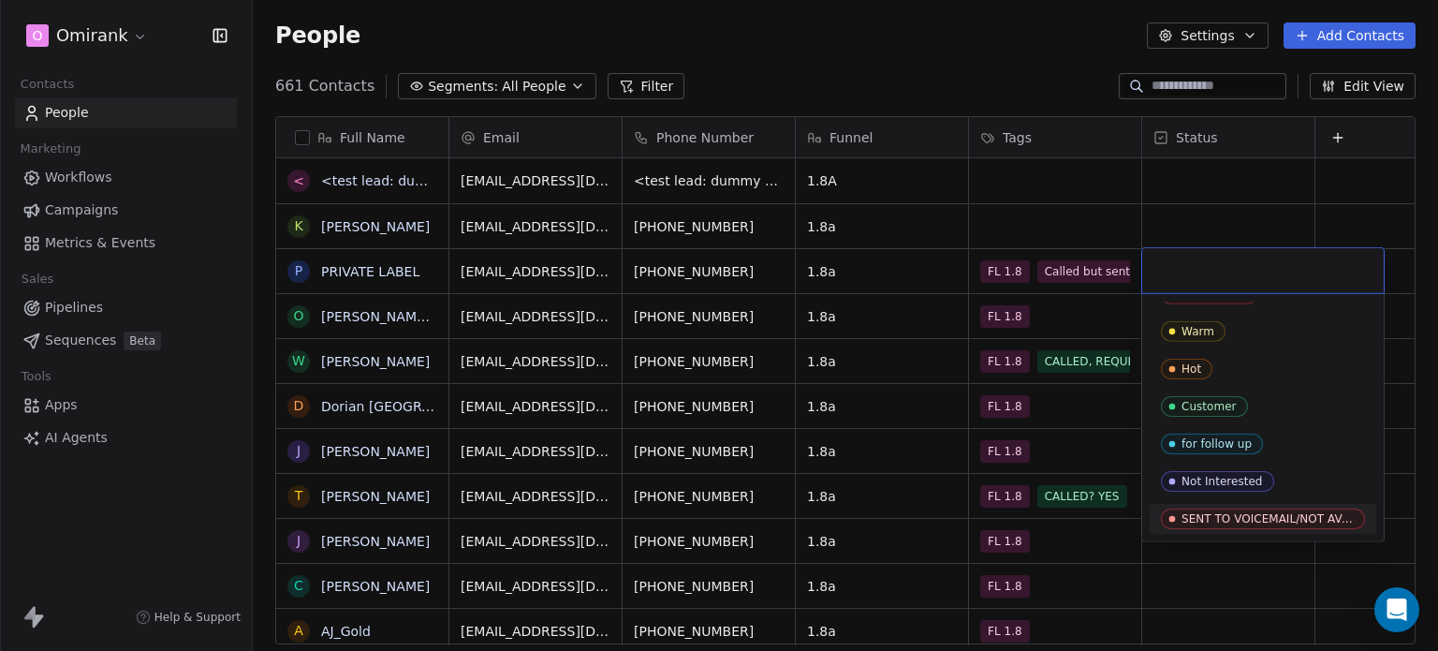
click at [1307, 516] on div "SENT TO VOICEMAIL/NOT AVAILABLE/CANNOT BE REACHED" at bounding box center [1268, 518] width 172 height 13
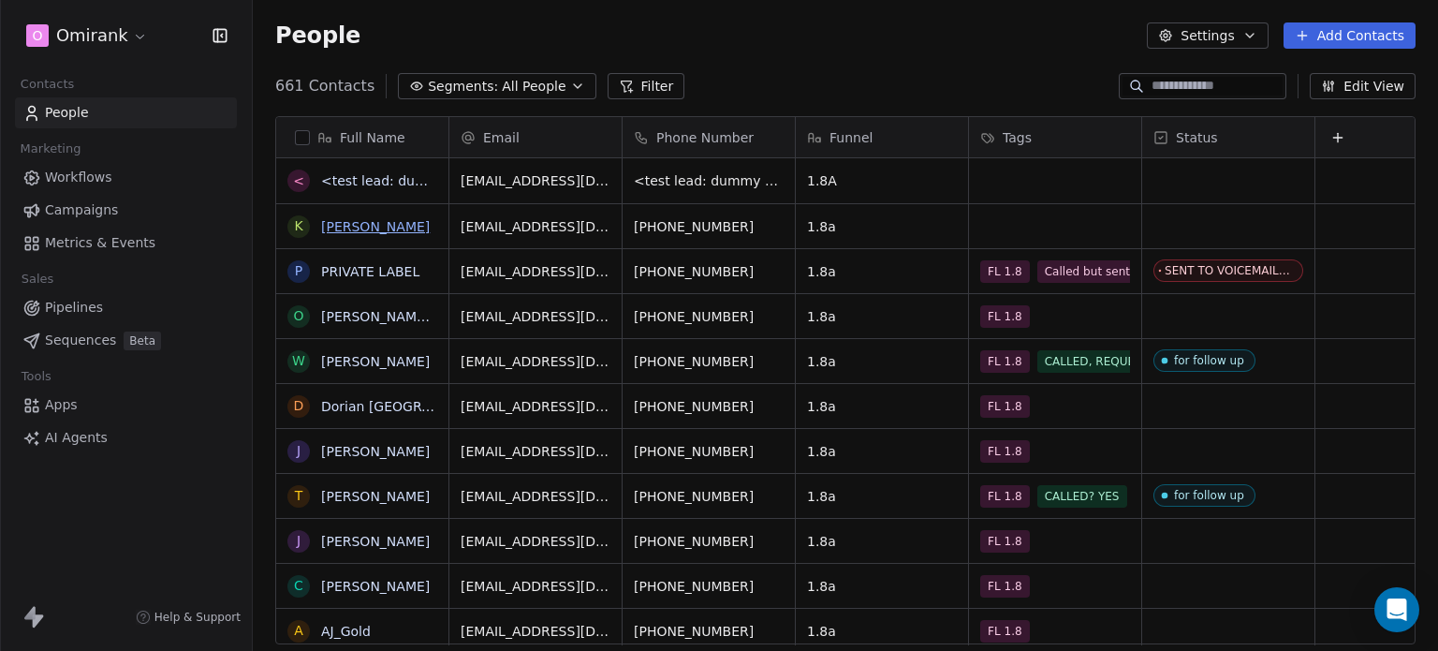
click at [377, 223] on link "[PERSON_NAME]" at bounding box center [375, 226] width 109 height 15
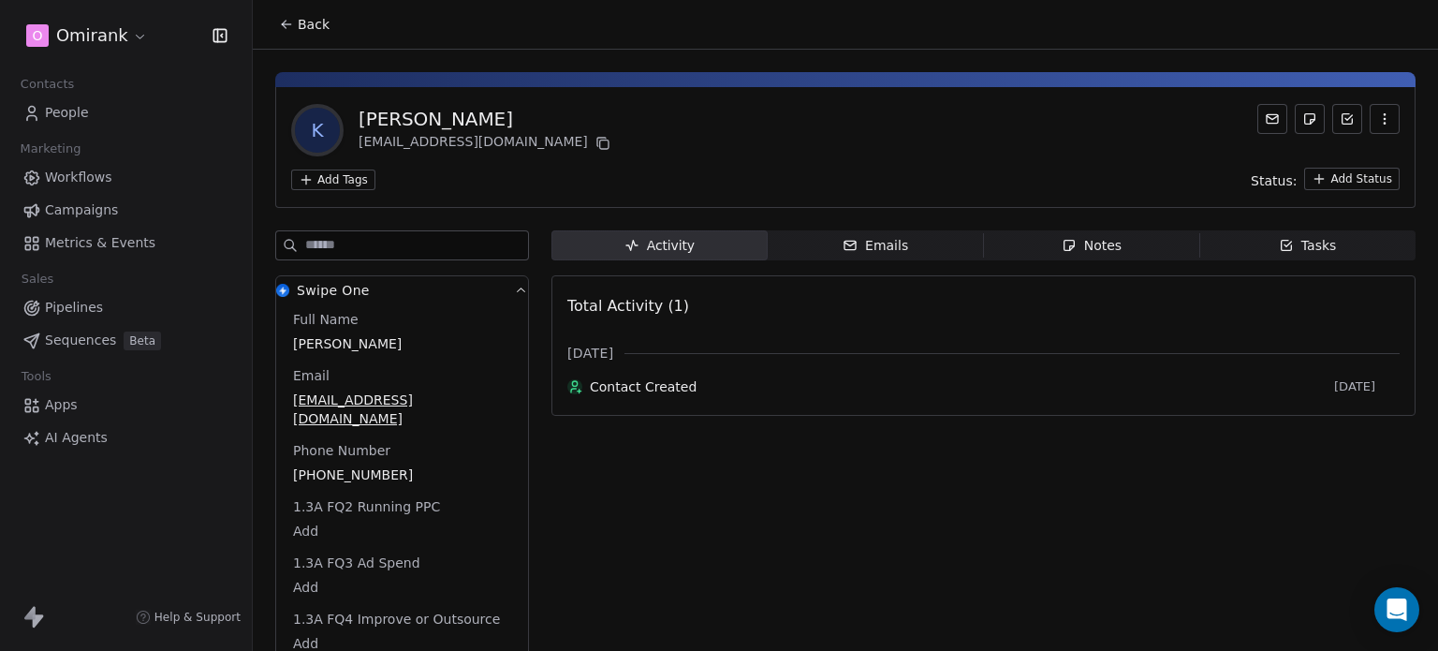
click at [340, 180] on html "O Omirank Contacts People Marketing Workflows Campaigns Metrics & Events Sales …" at bounding box center [719, 325] width 1438 height 651
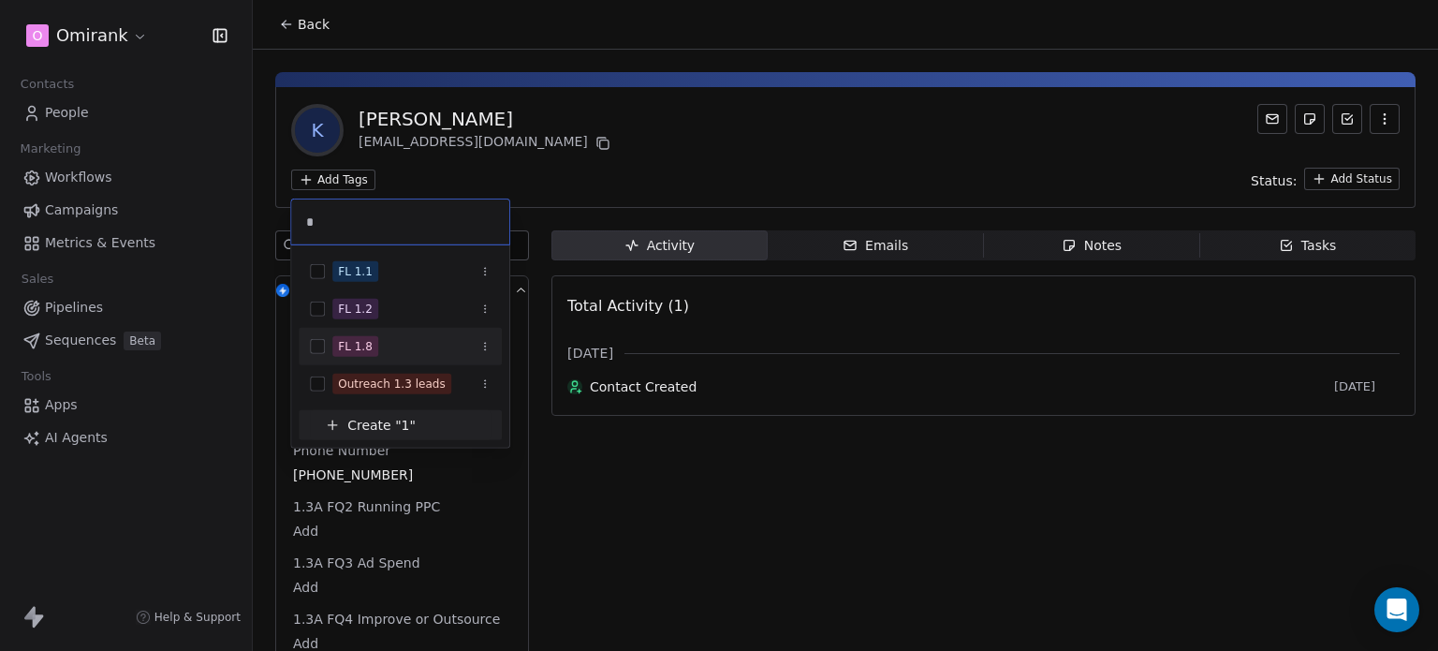
type input "*"
click at [397, 347] on div "FL 1.8" at bounding box center [411, 346] width 158 height 21
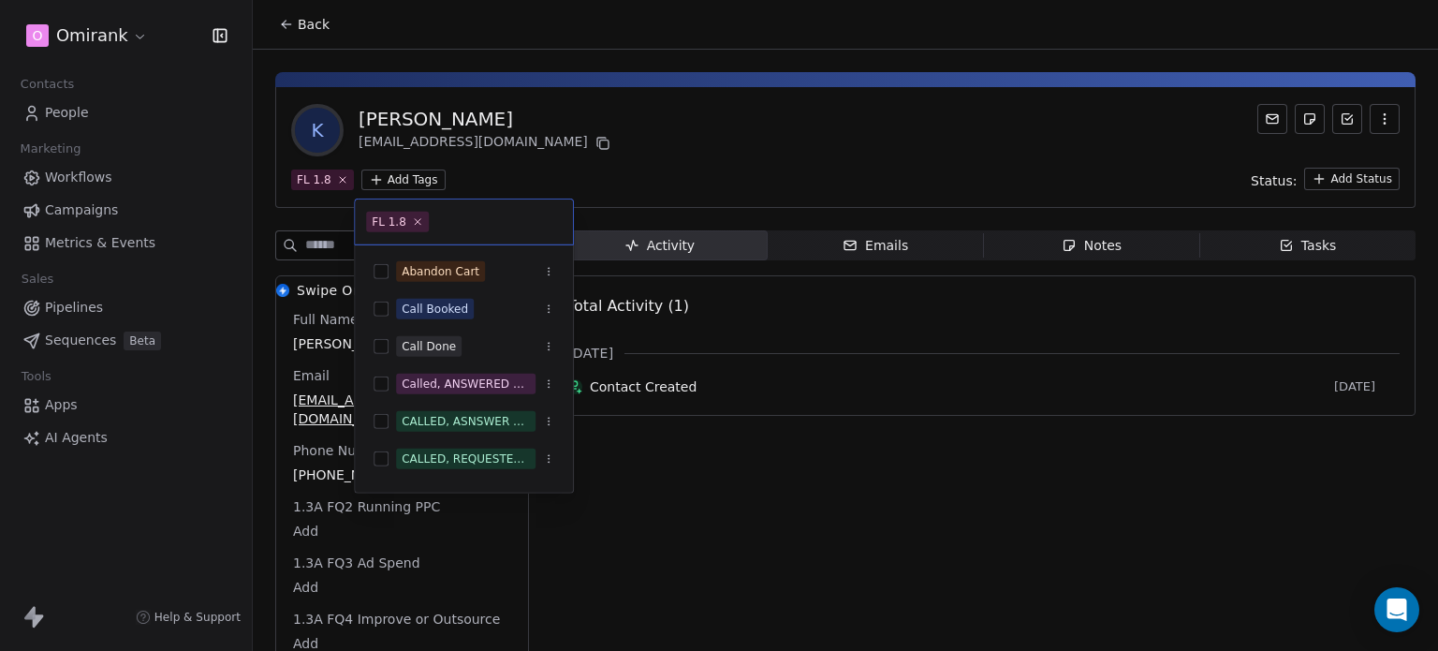
click at [566, 148] on html "O Omirank Contacts People Marketing Workflows Campaigns Metrics & Events Sales …" at bounding box center [719, 325] width 1438 height 651
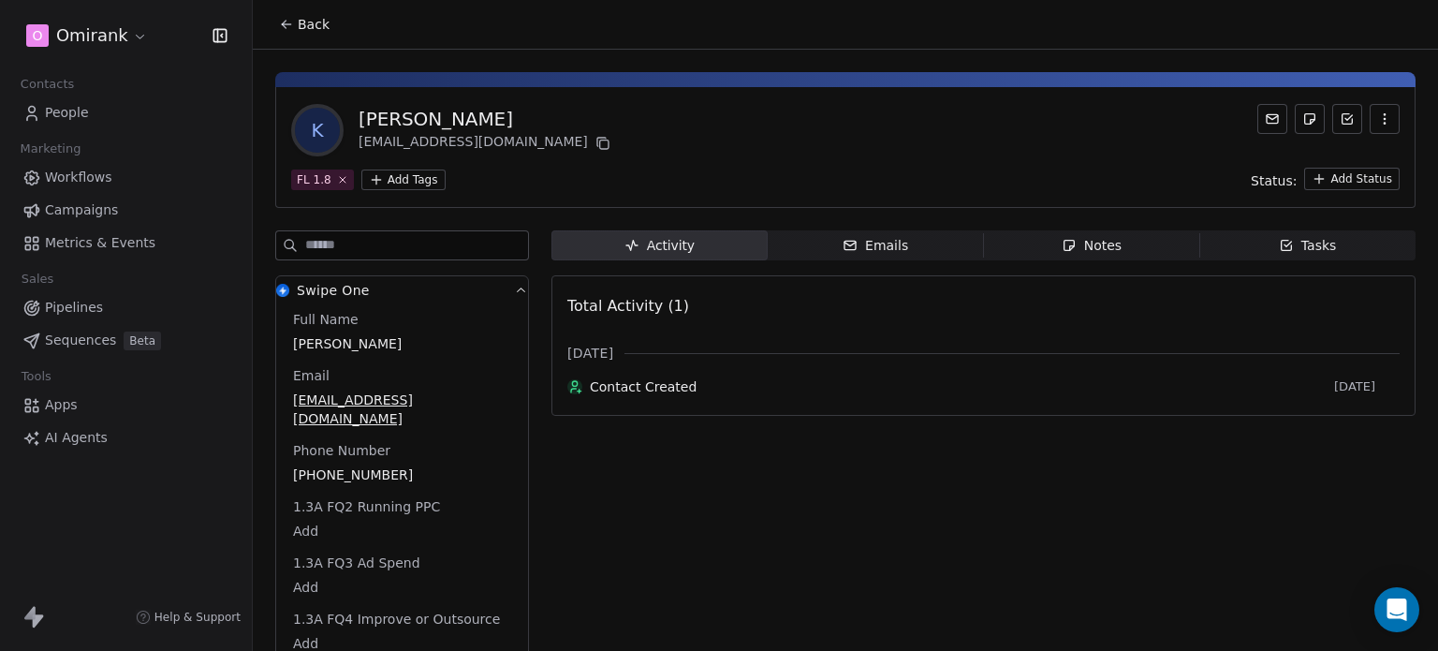
click at [298, 22] on span "Back" at bounding box center [314, 24] width 32 height 19
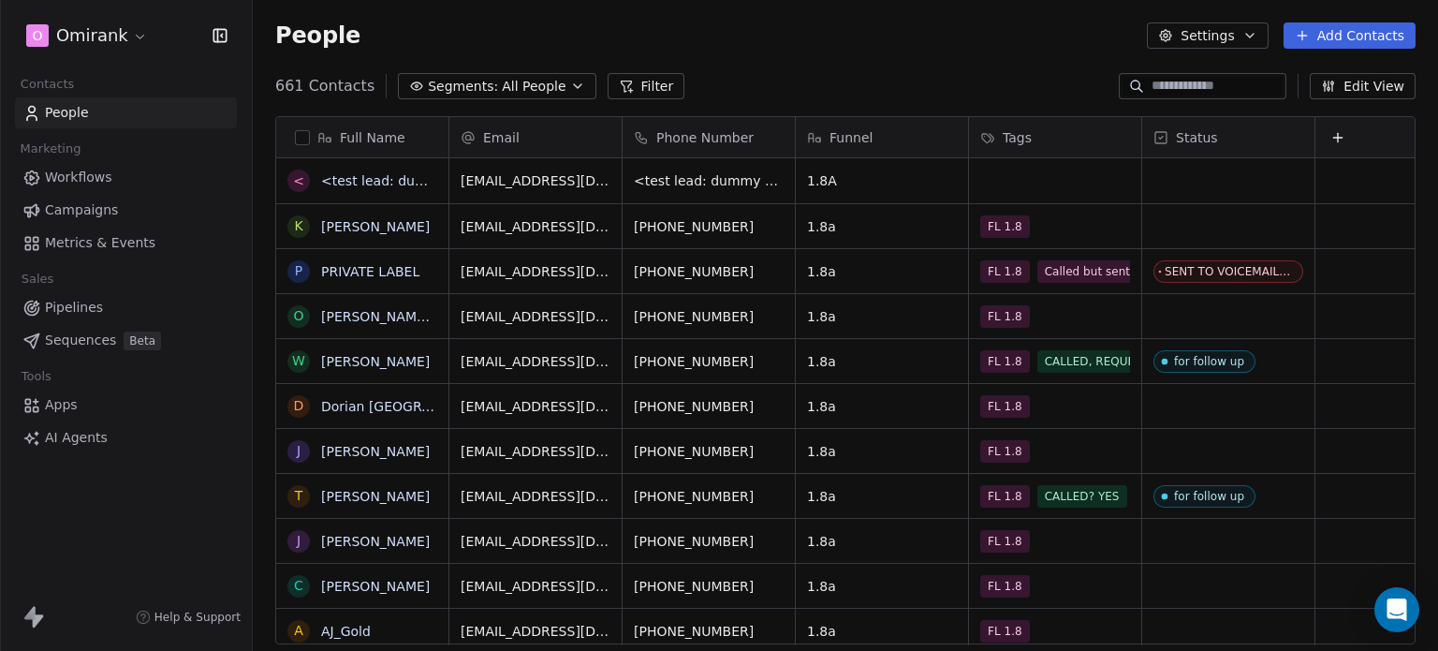
click at [1232, 38] on button "Settings" at bounding box center [1207, 35] width 121 height 26
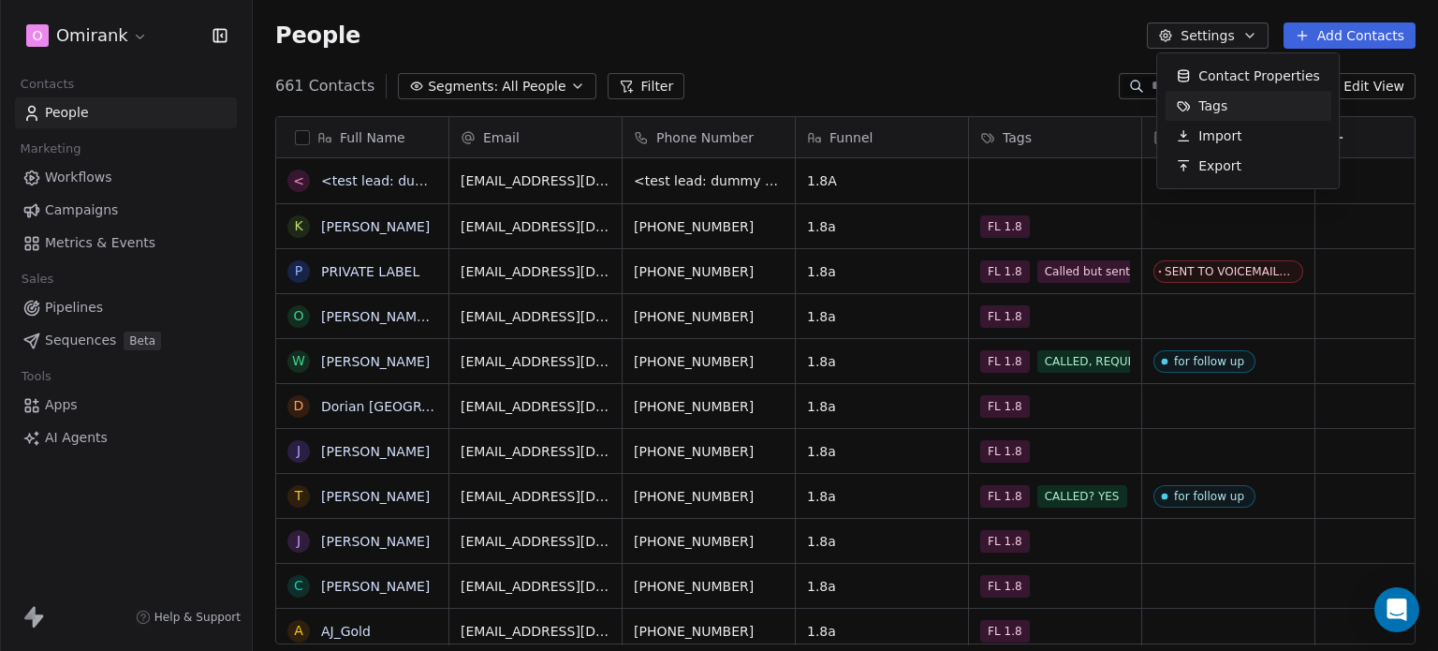
click at [1246, 106] on div "Tags" at bounding box center [1248, 106] width 167 height 30
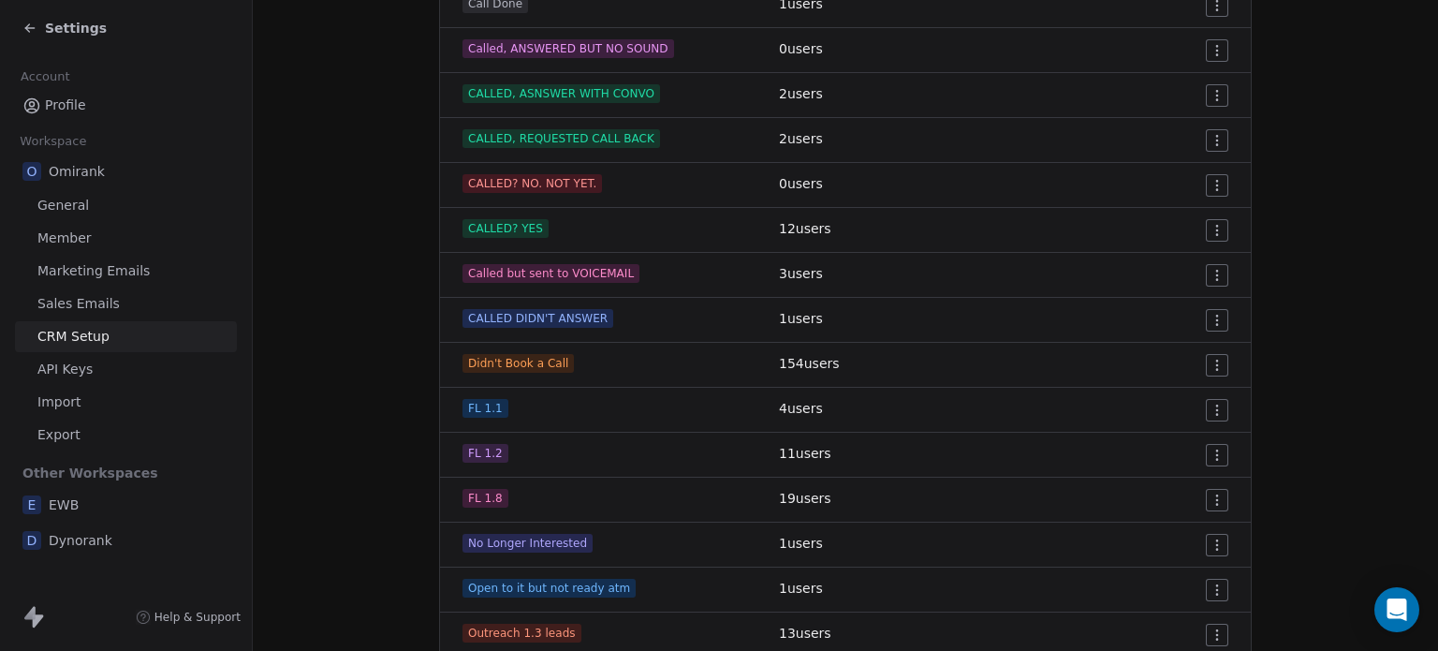
scroll to position [475, 0]
click at [1200, 453] on html "Settings Account Profile Workspace O Omirank General Member Marketing Emails Sa…" at bounding box center [719, 325] width 1438 height 651
click at [799, 460] on html "Settings Account Profile Workspace O Omirank General Member Marketing Emails Sa…" at bounding box center [719, 325] width 1438 height 651
click at [475, 452] on span "FL 1.2" at bounding box center [486, 452] width 46 height 19
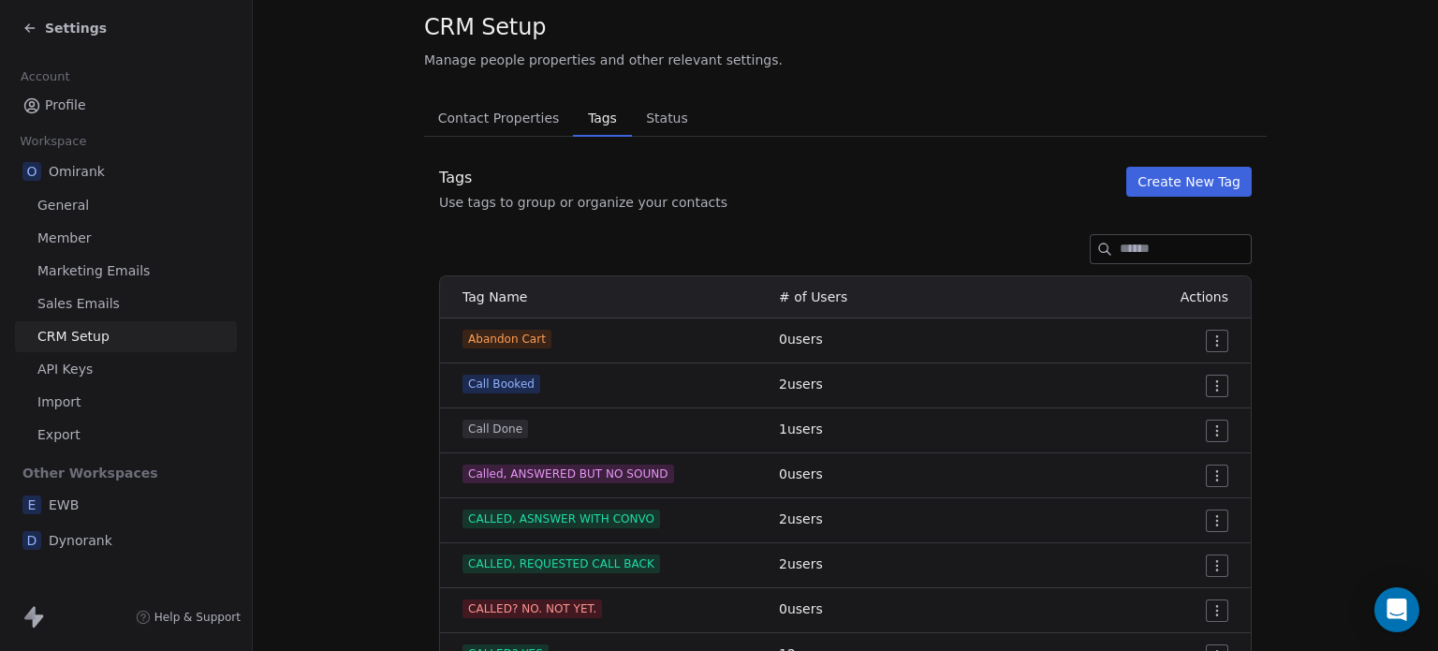
scroll to position [0, 0]
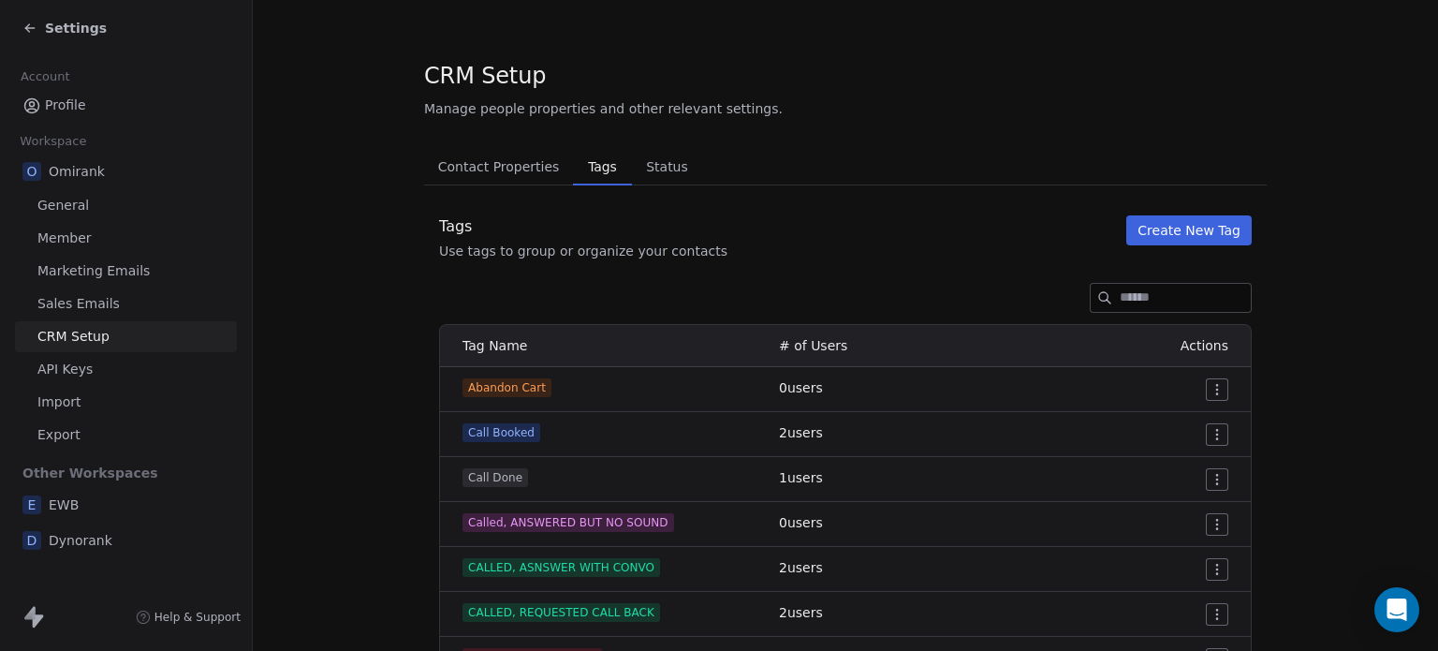
click at [26, 5] on div "Settings" at bounding box center [126, 28] width 252 height 56
click at [30, 21] on icon at bounding box center [29, 28] width 15 height 15
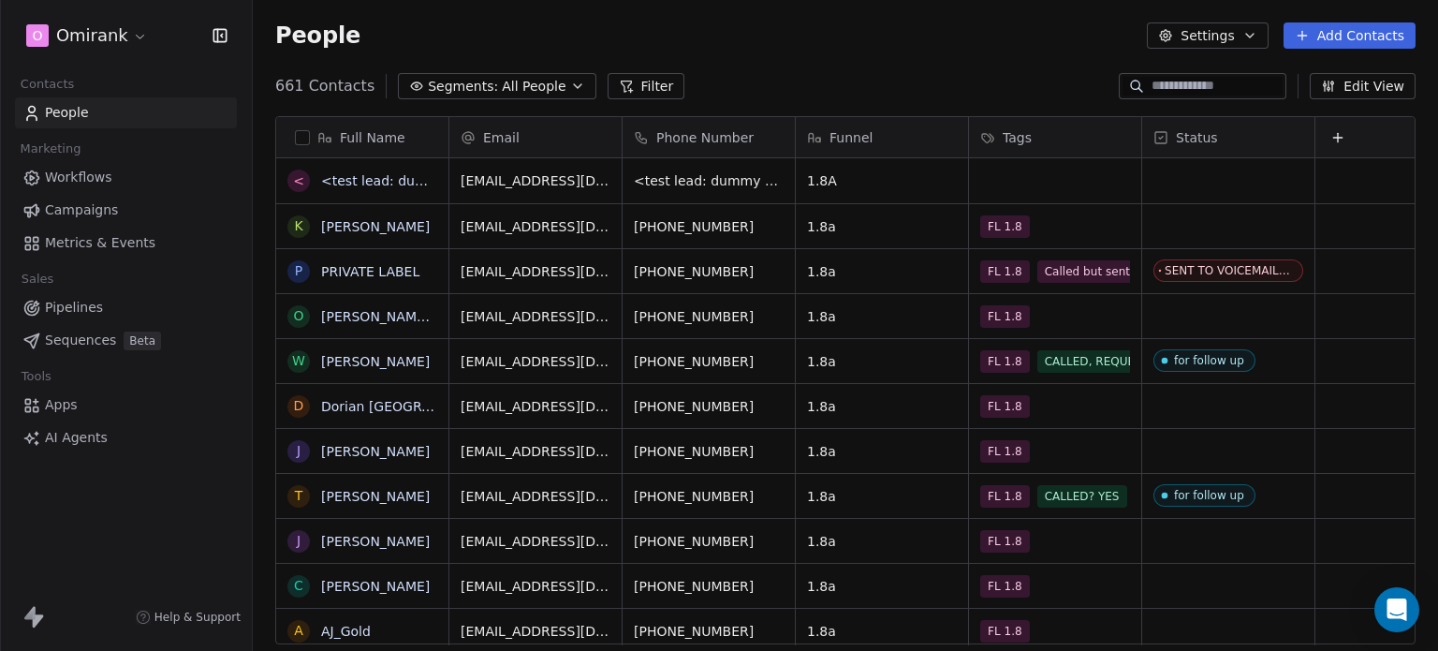
scroll to position [558, 1170]
click at [1175, 78] on input at bounding box center [1217, 86] width 131 height 19
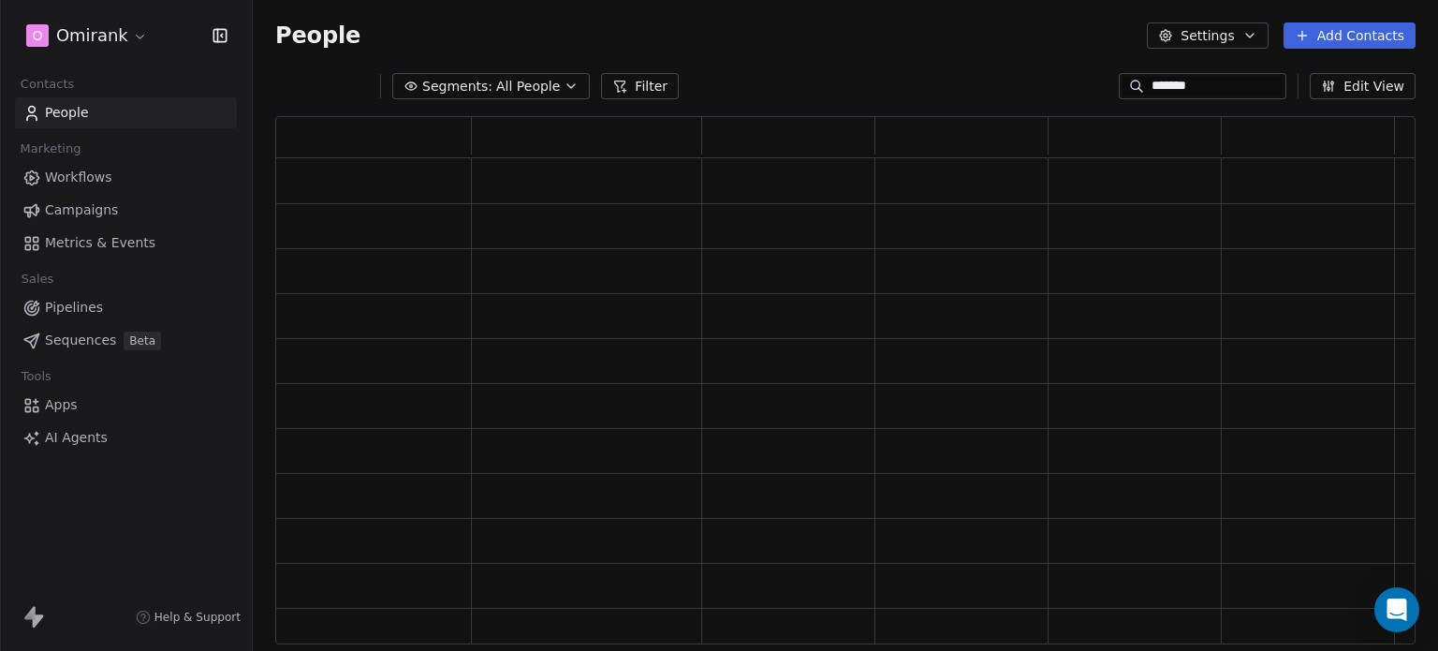
scroll to position [513, 1126]
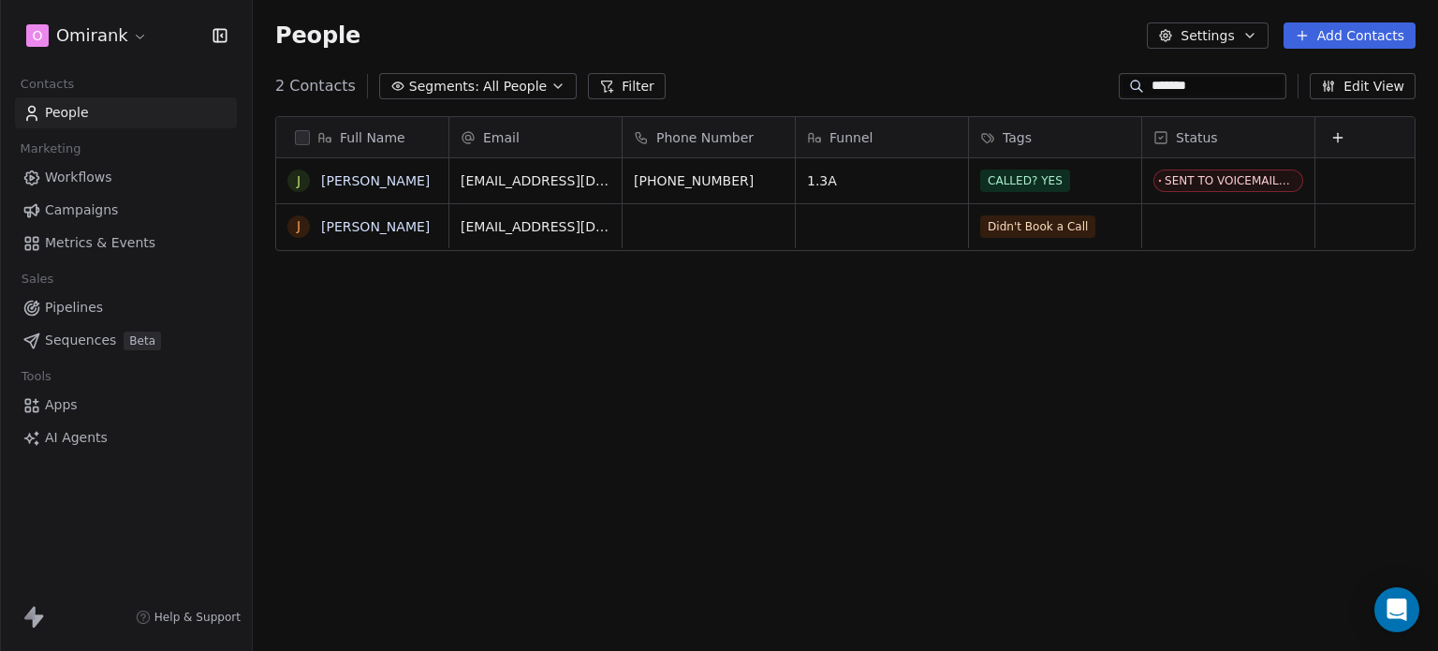
type input "*******"
click at [1071, 176] on div "CALLED? YES" at bounding box center [1038, 180] width 114 height 22
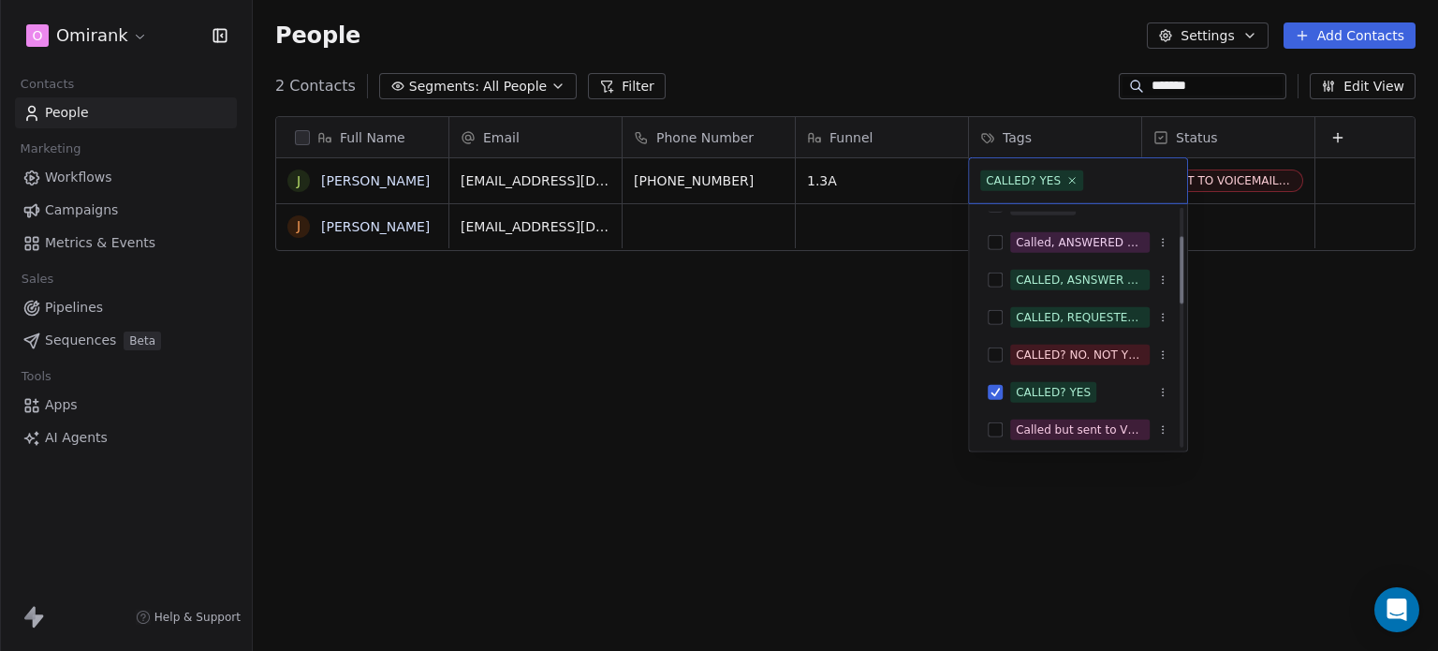
scroll to position [97, 0]
click at [1094, 279] on div "CALLED, ASNSWER WITH CONVO" at bounding box center [1080, 282] width 128 height 17
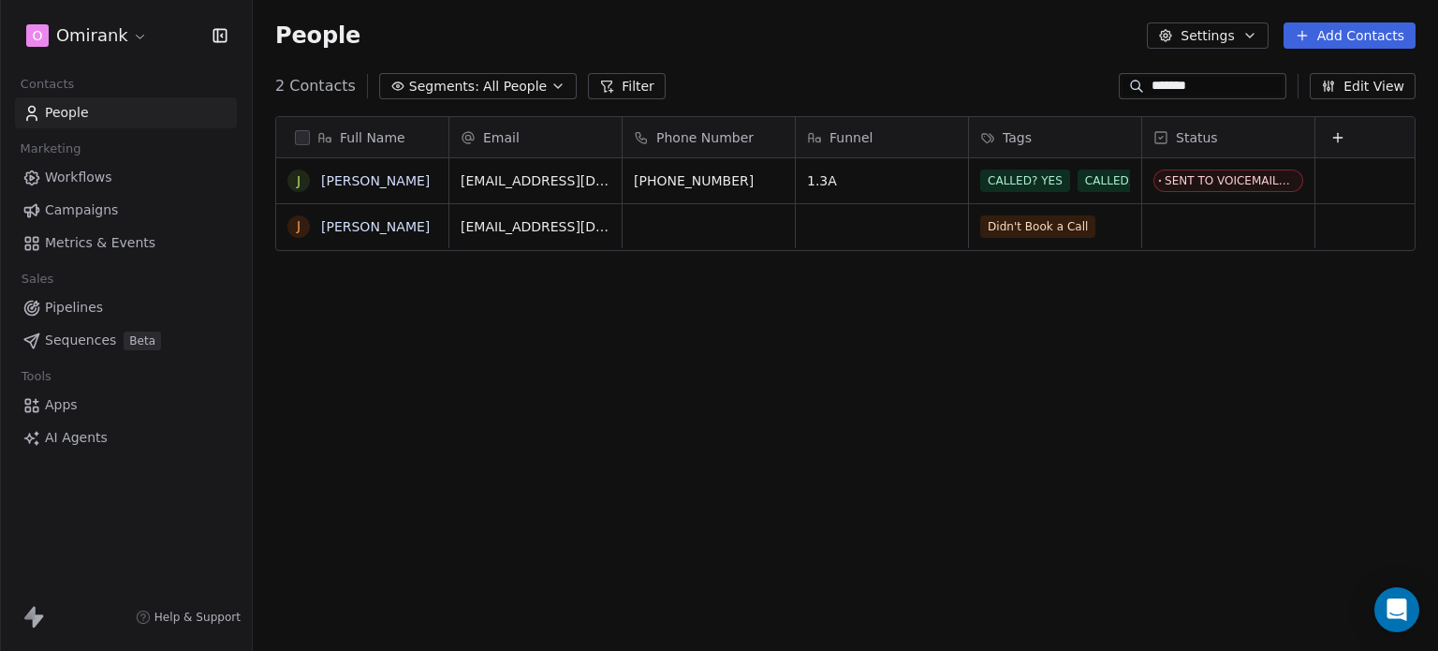
click at [1240, 177] on html "O Omirank Contacts People Marketing Workflows Campaigns Metrics & Events Sales …" at bounding box center [719, 325] width 1438 height 651
click at [1240, 177] on div "SENT TO VOICEMAIL/NOT AVAILABLE/CANNOT BE REACHED" at bounding box center [1284, 180] width 229 height 13
click at [1248, 272] on div "Full Name [PERSON_NAME] [PERSON_NAME] Email Phone Number Funnel Tags Status [EM…" at bounding box center [845, 387] width 1185 height 573
click at [1281, 179] on div "SENT TO VOICEMAIL/NOT AVAILABLE/CANNOT BE REACHED" at bounding box center [1284, 180] width 229 height 13
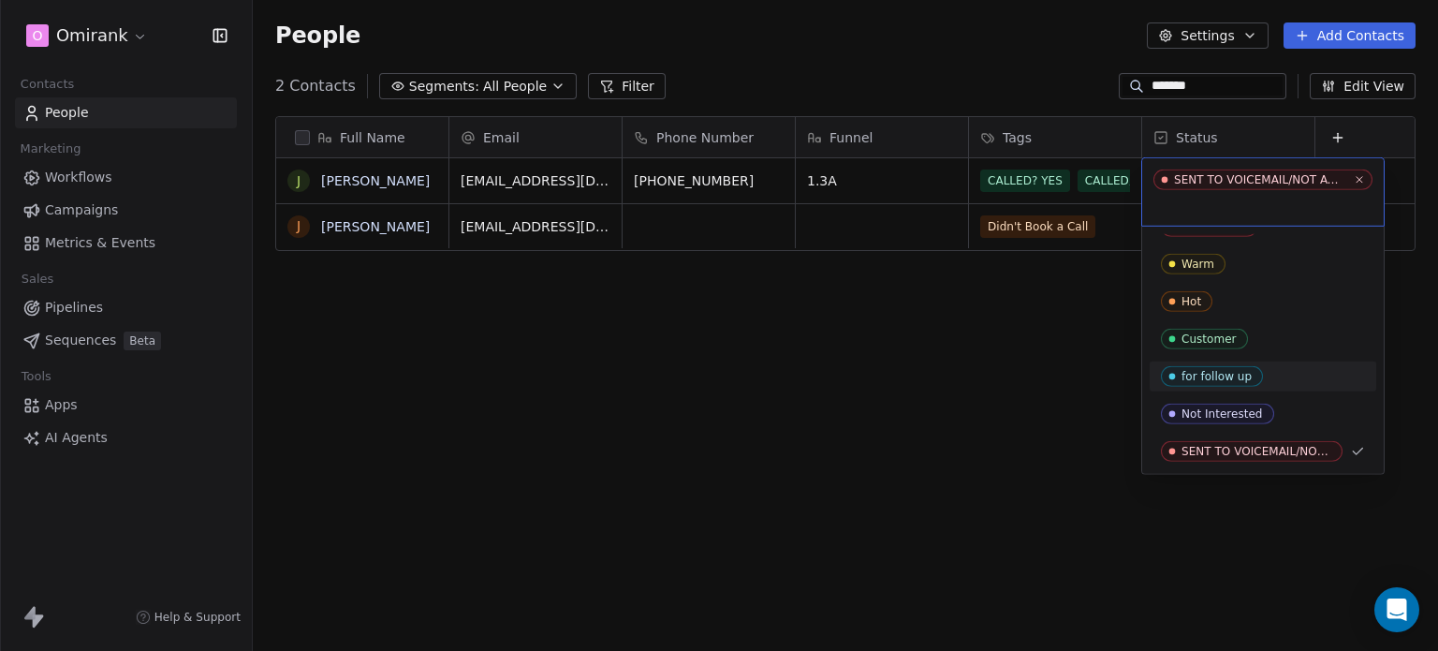
click at [1277, 377] on div "for follow up" at bounding box center [1263, 376] width 204 height 21
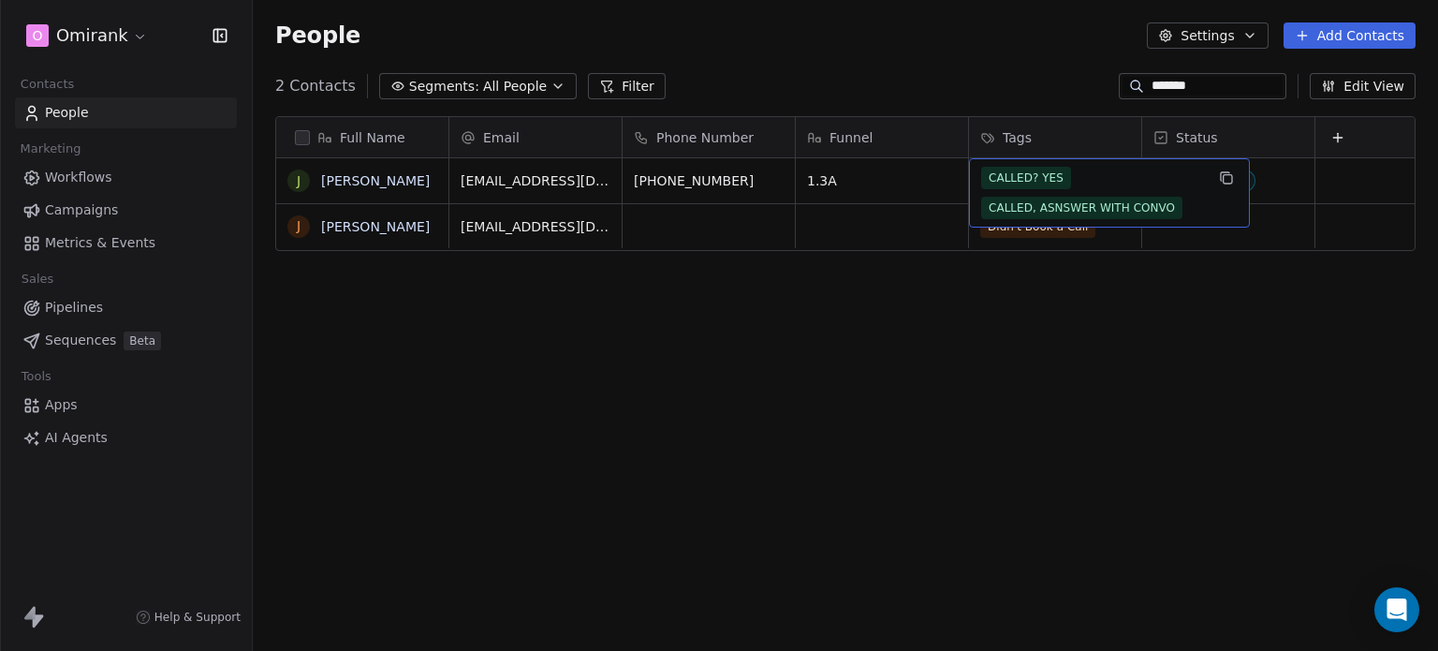
click at [1123, 179] on div "CALLED? YES CALLED, [GEOGRAPHIC_DATA] WITH CONVO" at bounding box center [1092, 193] width 223 height 52
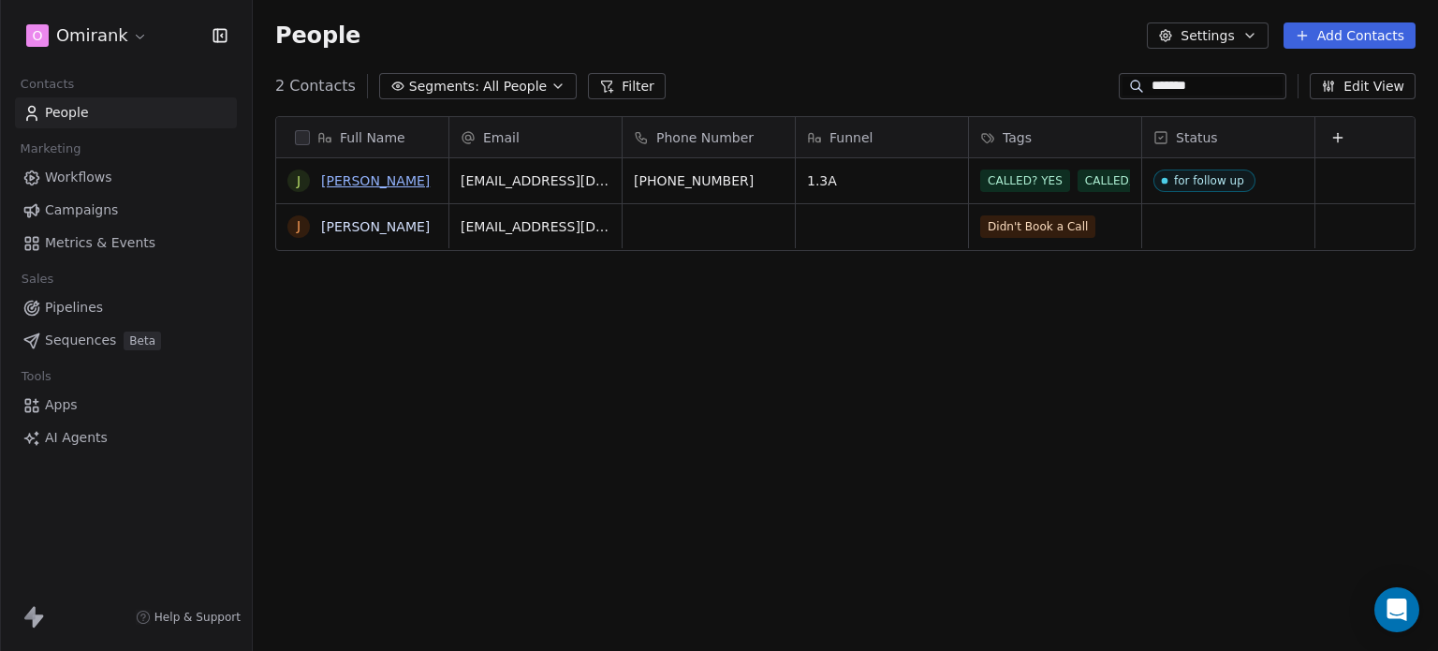
click at [381, 182] on link "[PERSON_NAME]" at bounding box center [375, 180] width 109 height 15
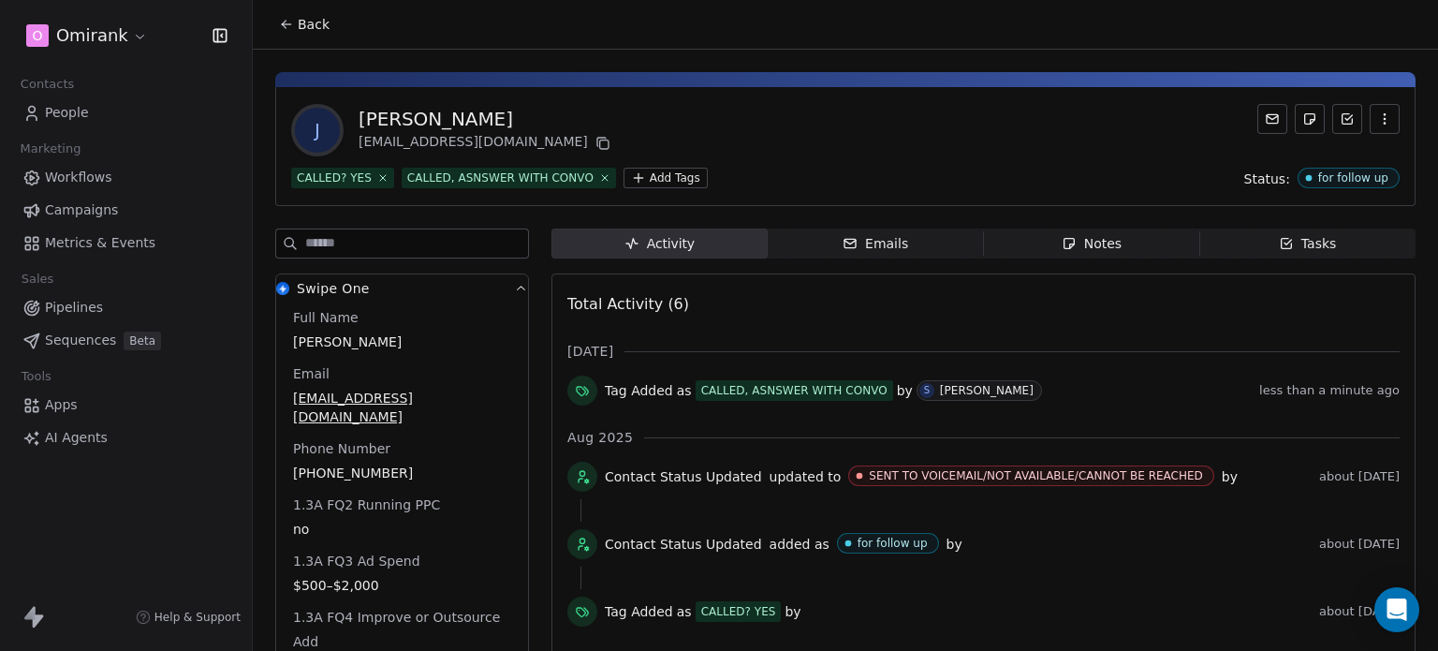
click at [631, 172] on html "O Omirank Contacts People Marketing Workflows Campaigns Metrics & Events Sales …" at bounding box center [719, 325] width 1438 height 651
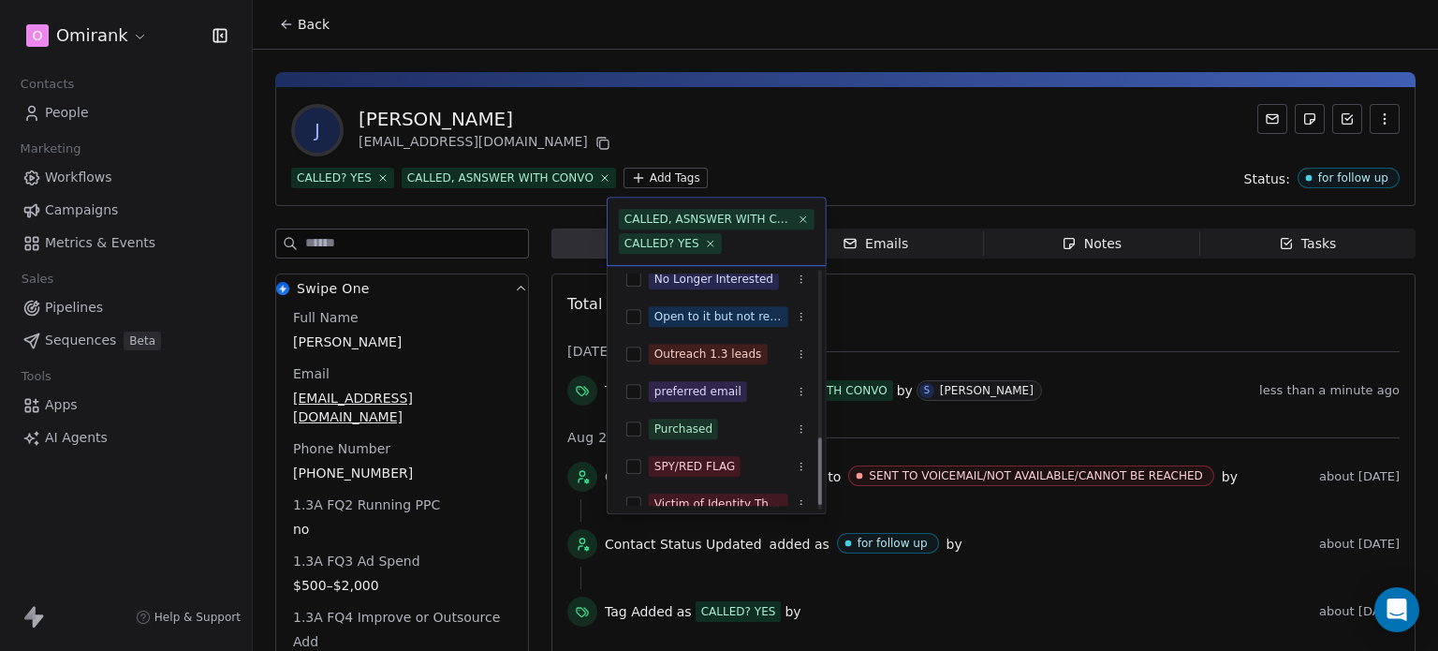
scroll to position [591, 0]
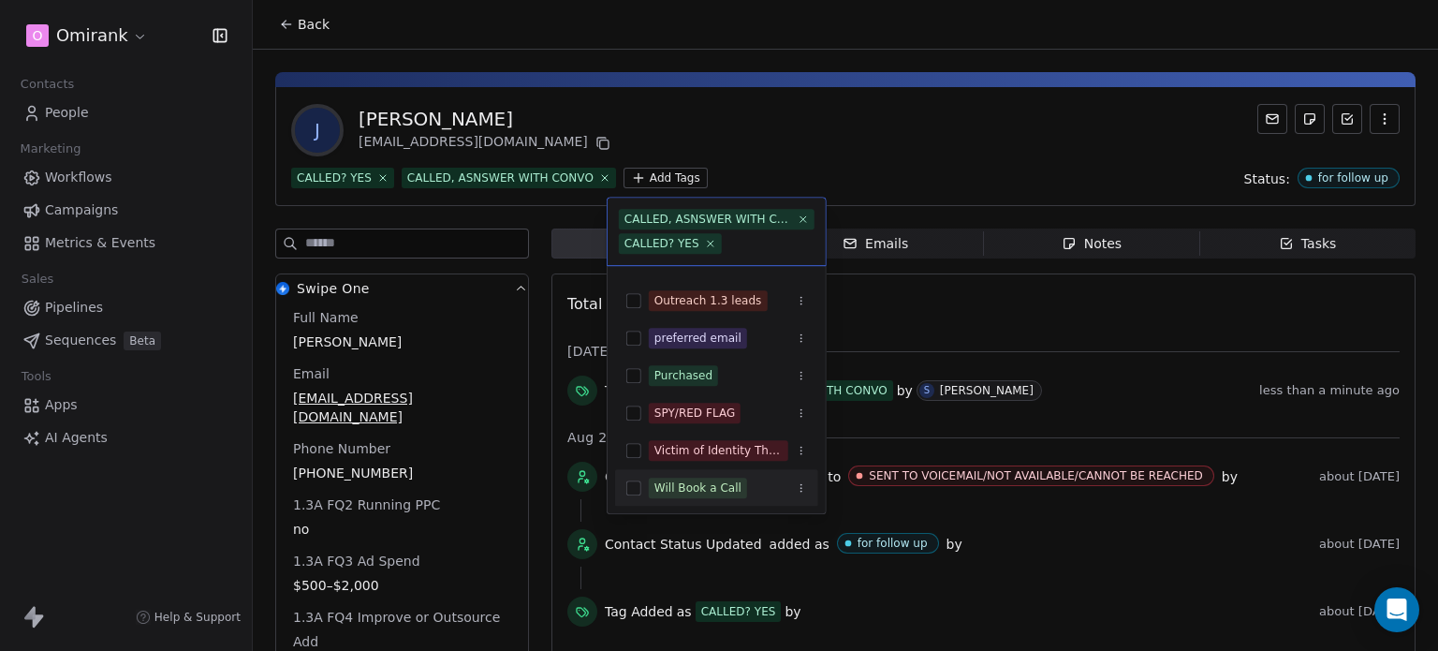
click at [744, 480] on div "Will Book a Call" at bounding box center [728, 488] width 158 height 21
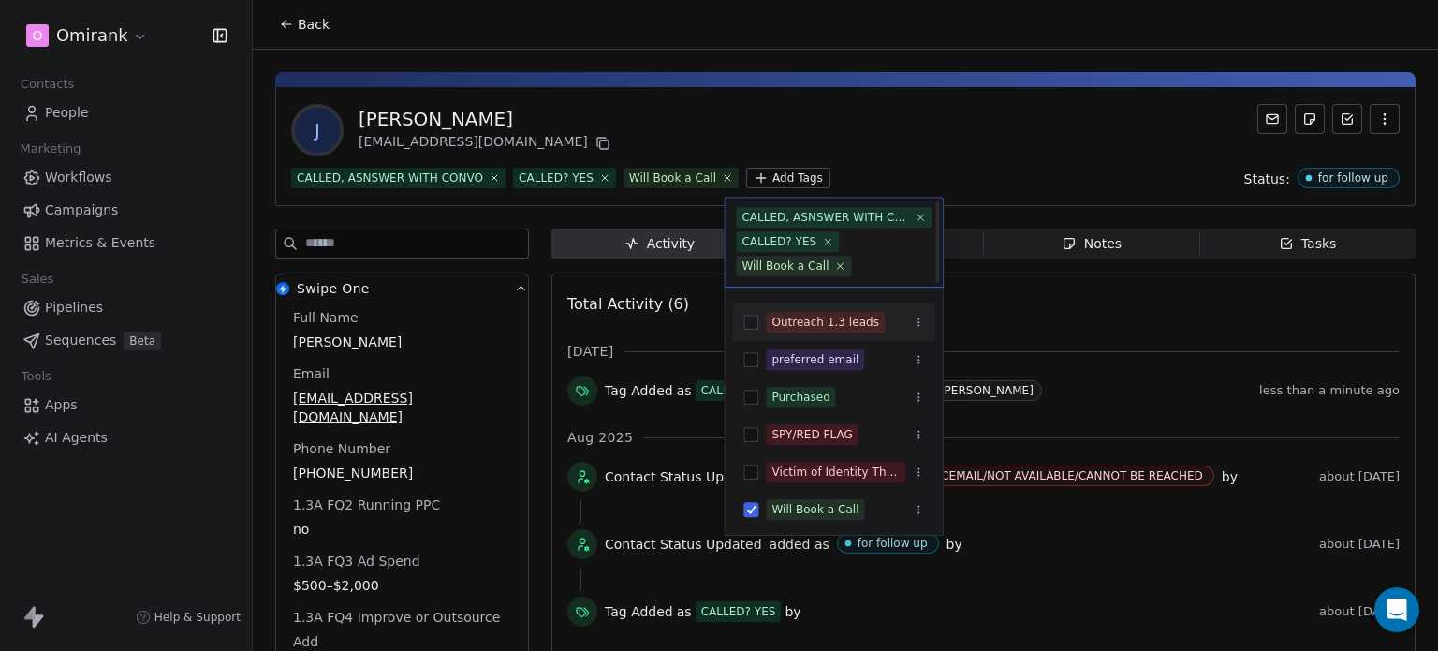
scroll to position [2, 0]
click at [705, 119] on html "O Omirank Contacts People Marketing Workflows Campaigns Metrics & Events Sales …" at bounding box center [719, 325] width 1438 height 651
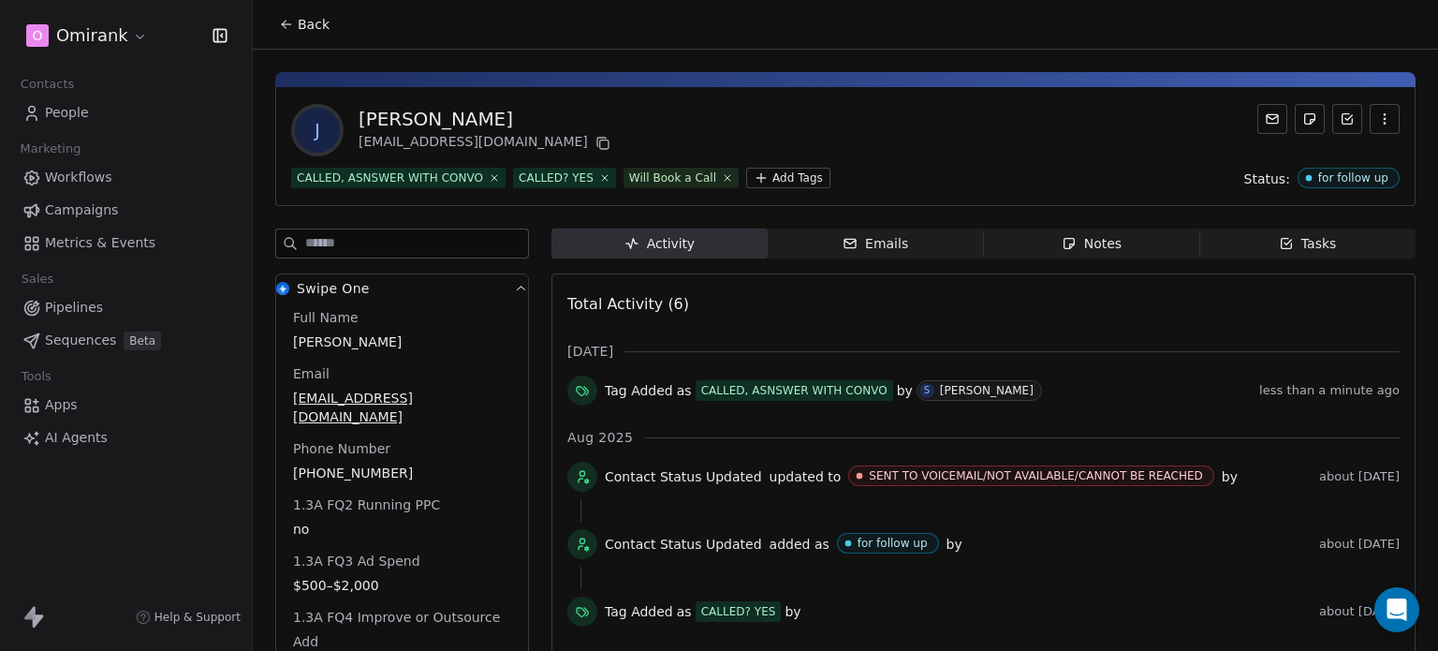
click at [1246, 237] on span "Tasks Tasks" at bounding box center [1308, 243] width 216 height 30
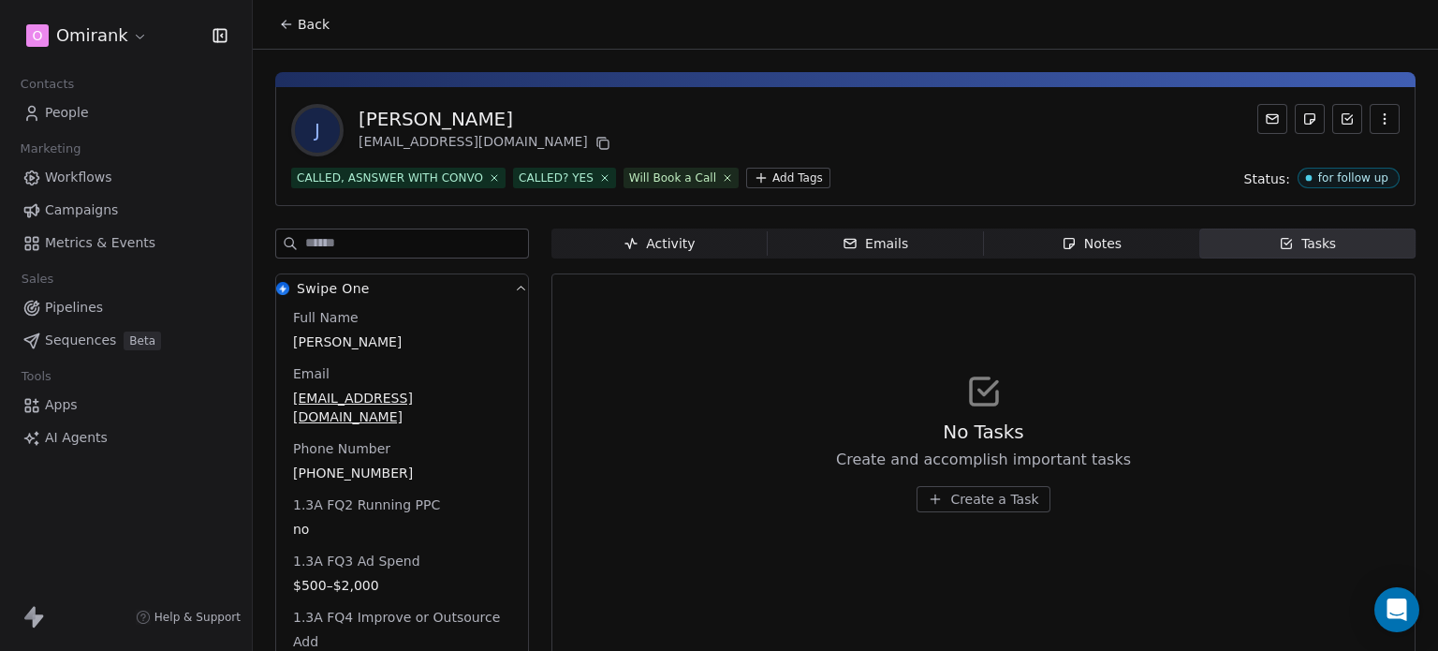
click at [1003, 501] on span "Create a Task" at bounding box center [994, 499] width 88 height 19
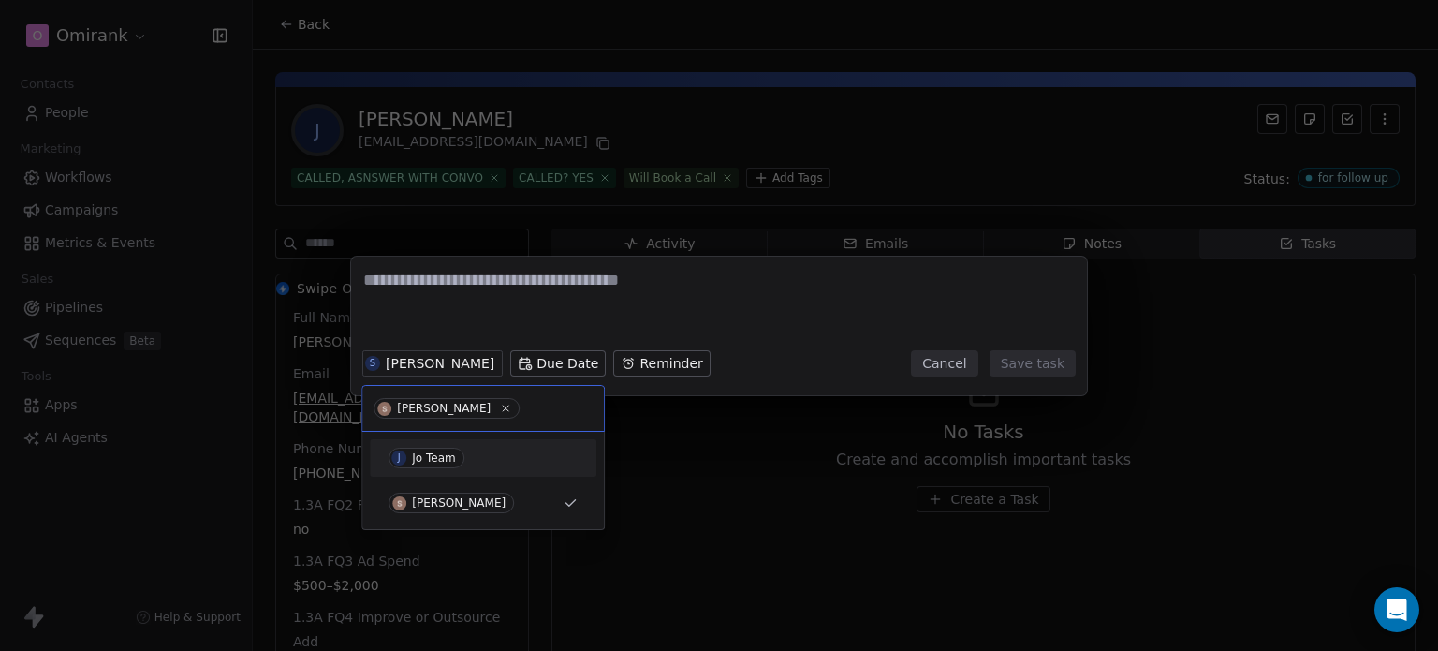
click at [475, 455] on div "J Jo Team" at bounding box center [483, 458] width 189 height 21
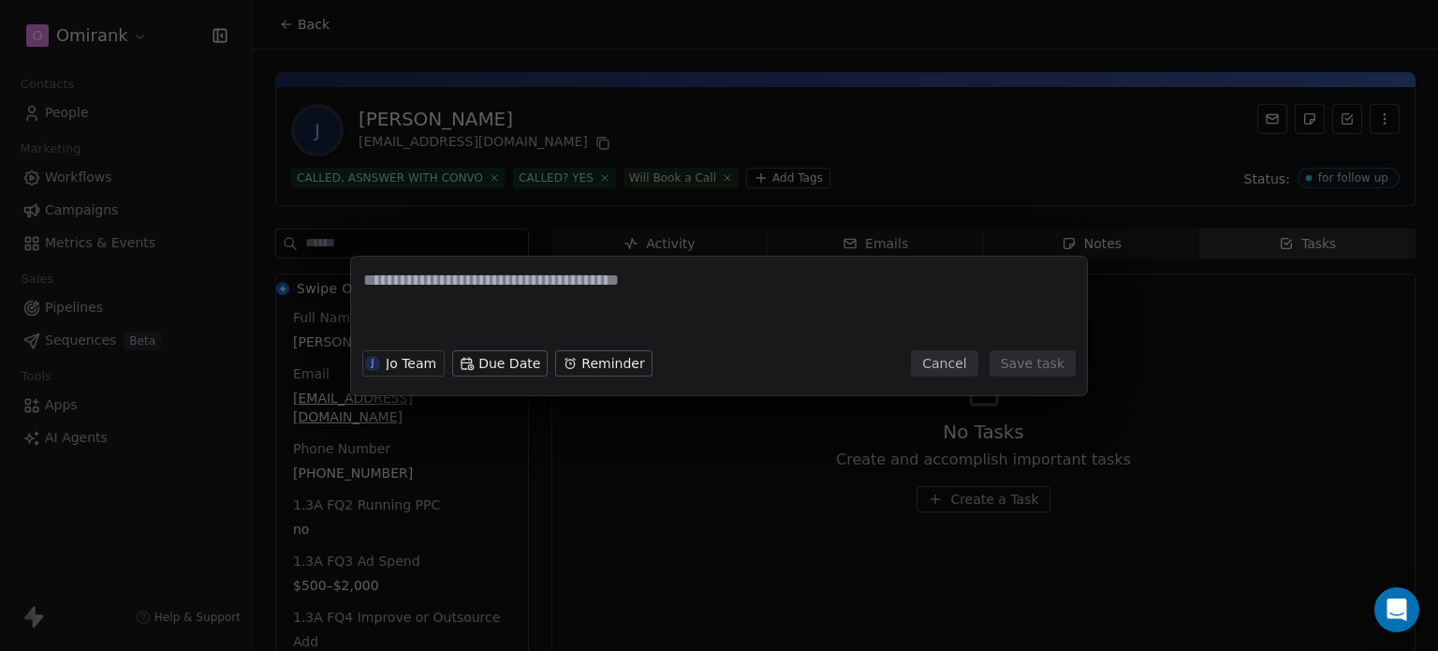
click at [462, 332] on textarea at bounding box center [719, 305] width 712 height 73
type textarea "**********"
click at [1052, 372] on div "J Jo Team Due Date Reminder Cancel Save task" at bounding box center [719, 363] width 714 height 41
click at [1052, 372] on button "Save task" at bounding box center [1033, 363] width 86 height 26
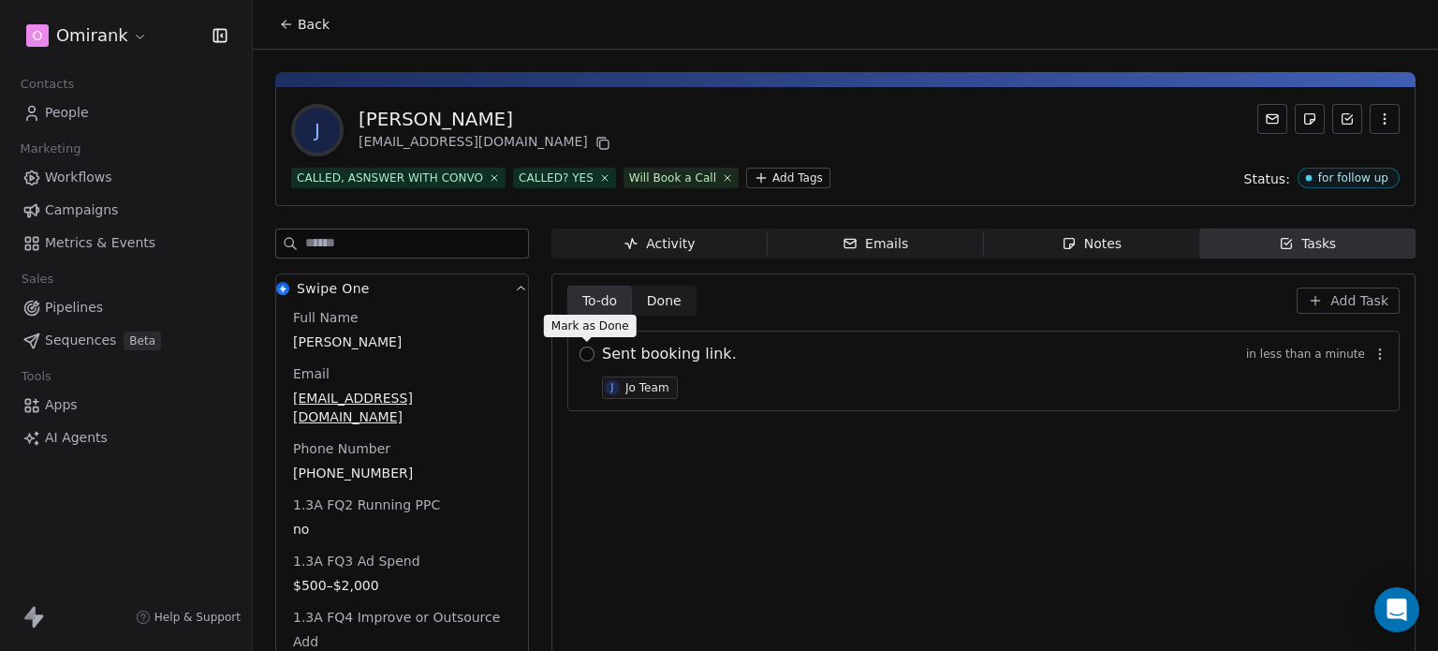
click at [586, 354] on button "button" at bounding box center [587, 353] width 15 height 15
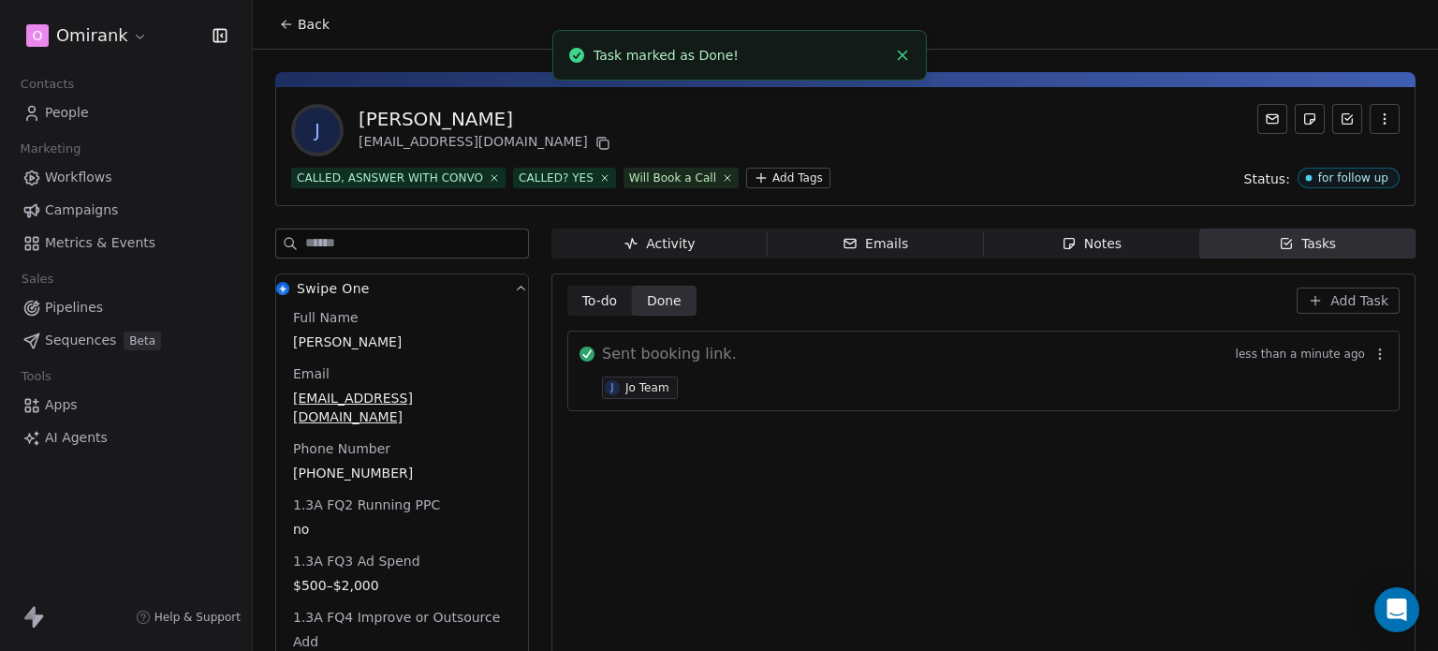
click at [303, 30] on span "Back" at bounding box center [314, 24] width 32 height 19
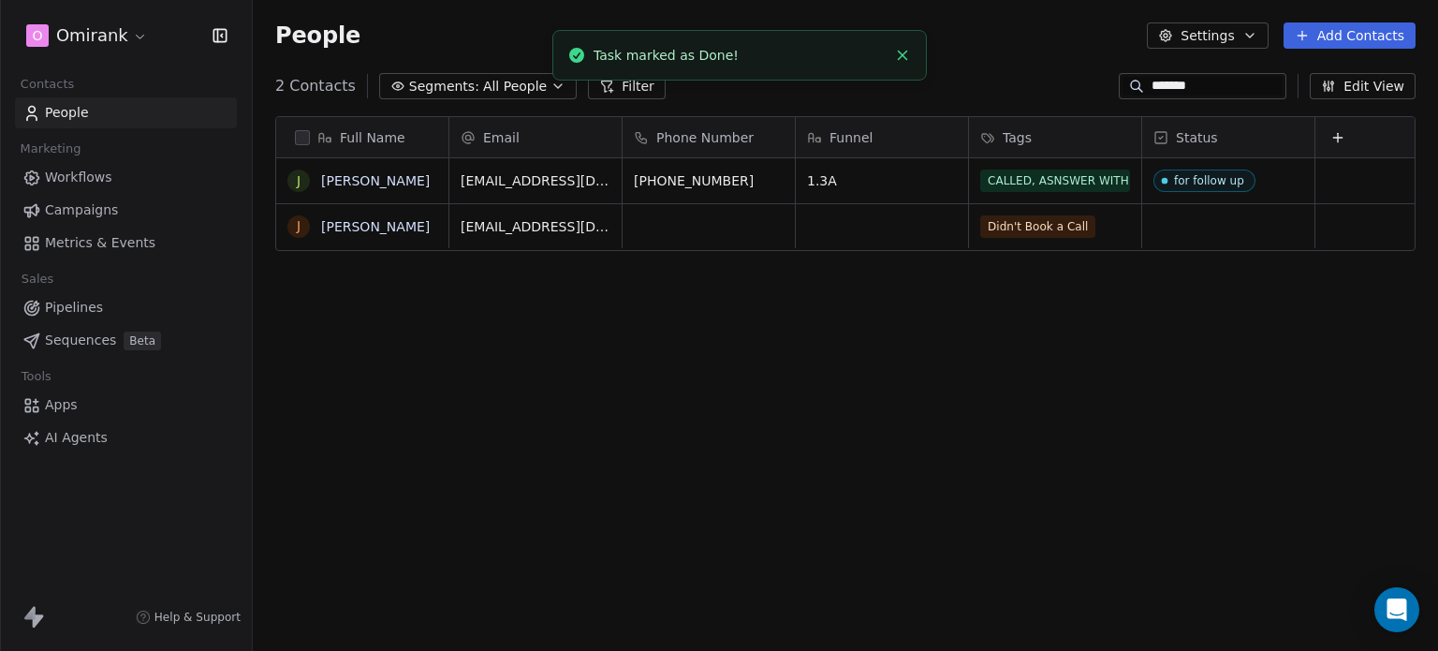
scroll to position [558, 1170]
click at [458, 82] on span "Segments:" at bounding box center [444, 87] width 70 height 20
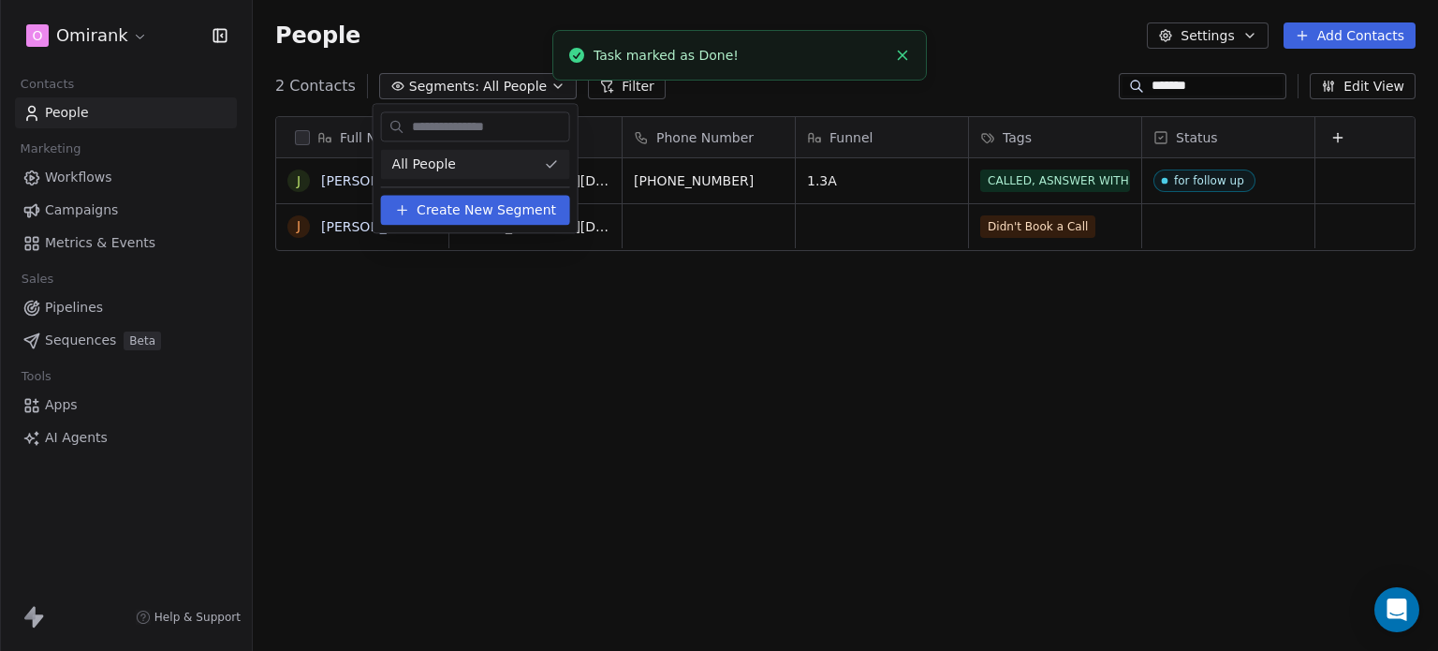
click at [455, 164] on div "All People" at bounding box center [475, 164] width 189 height 30
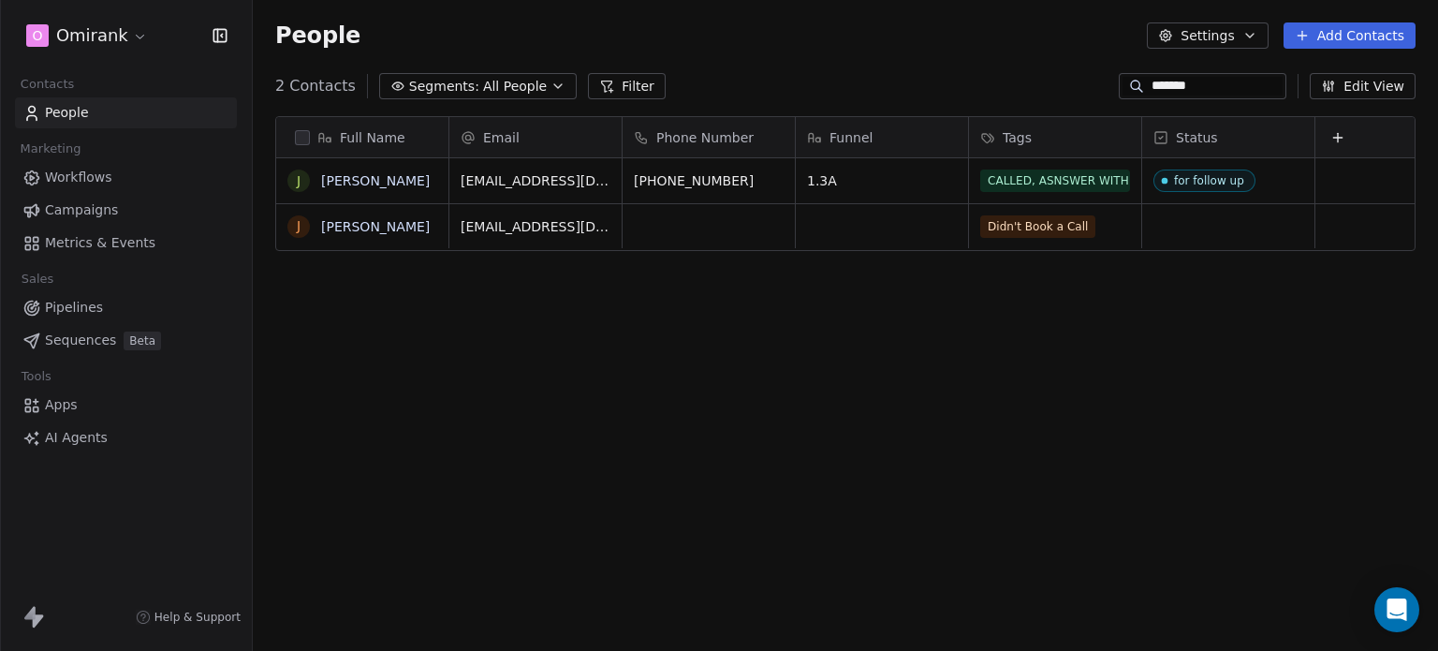
click at [1217, 95] on input "*******" at bounding box center [1217, 86] width 131 height 19
drag, startPoint x: 1217, startPoint y: 95, endPoint x: 1126, endPoint y: 84, distance: 91.4
click at [1126, 84] on div "*******" at bounding box center [1203, 86] width 168 height 26
type input "*"
